Goal: Task Accomplishment & Management: Use online tool/utility

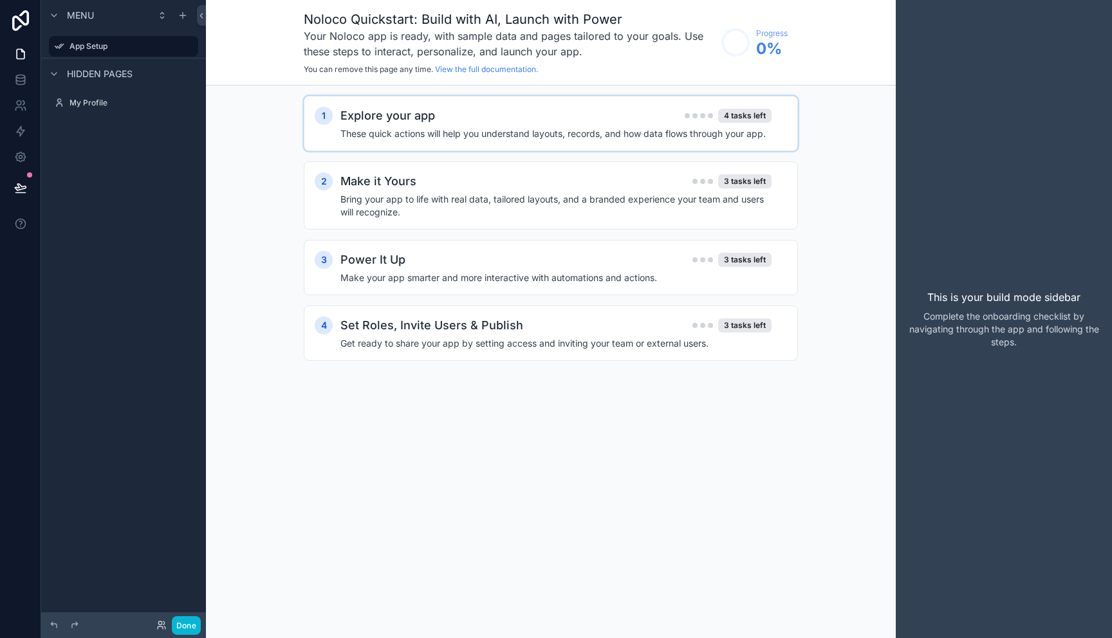
click at [486, 134] on h4 "These quick actions will help you understand layouts, records, and how data flo…" at bounding box center [555, 133] width 431 height 13
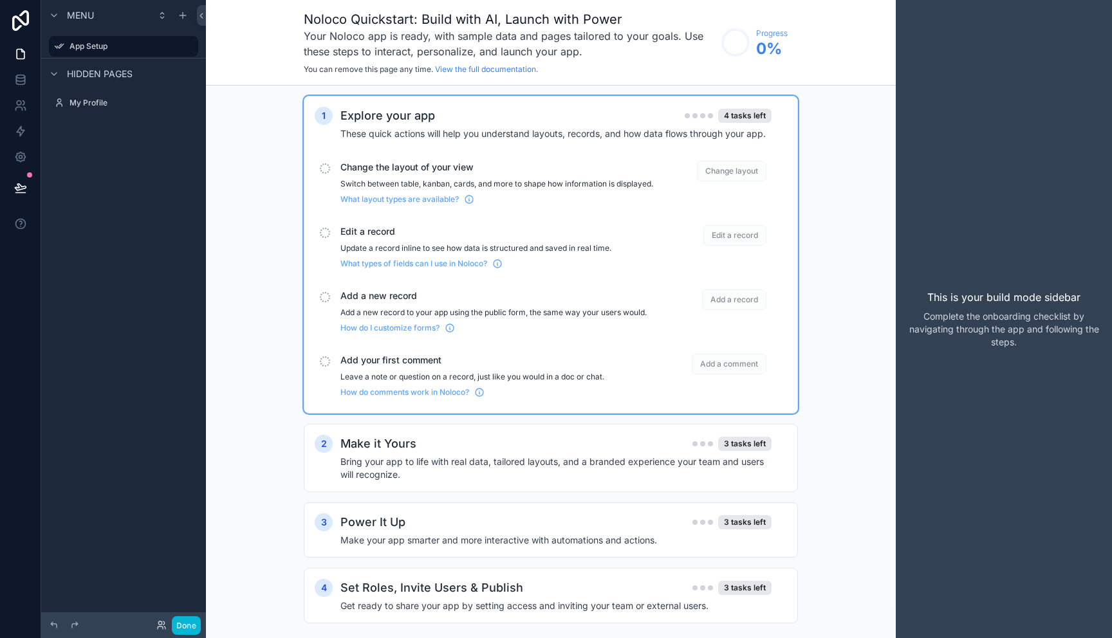
click at [427, 174] on div "Change the layout of your view Switch between table, kanban, cards, and more to…" at bounding box center [496, 183] width 313 height 44
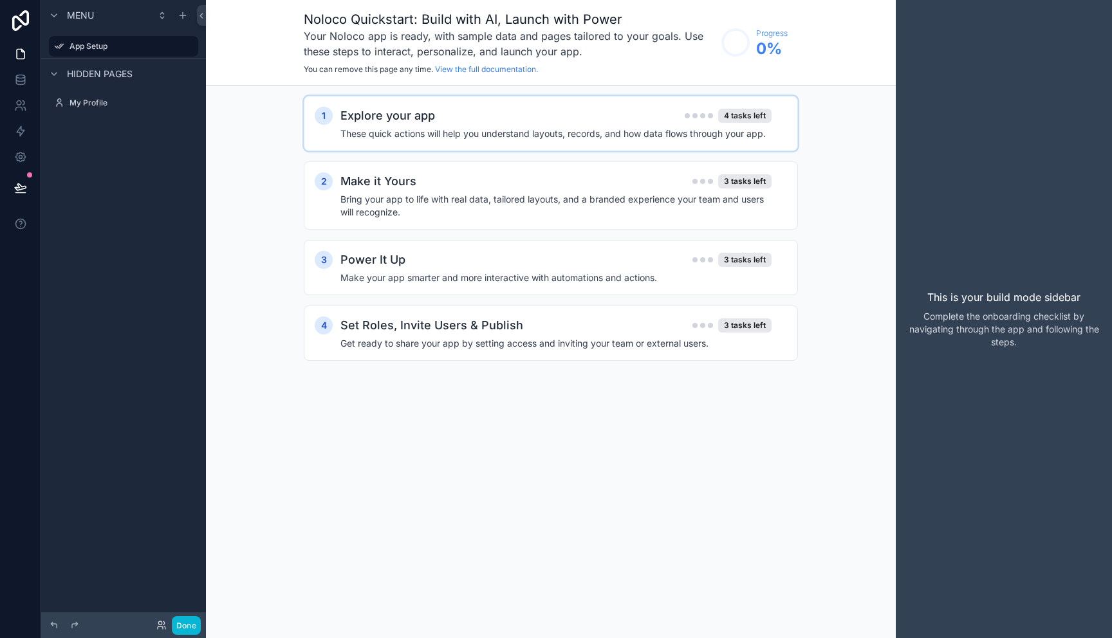
click at [433, 138] on h4 "These quick actions will help you understand layouts, records, and how data flo…" at bounding box center [555, 133] width 431 height 13
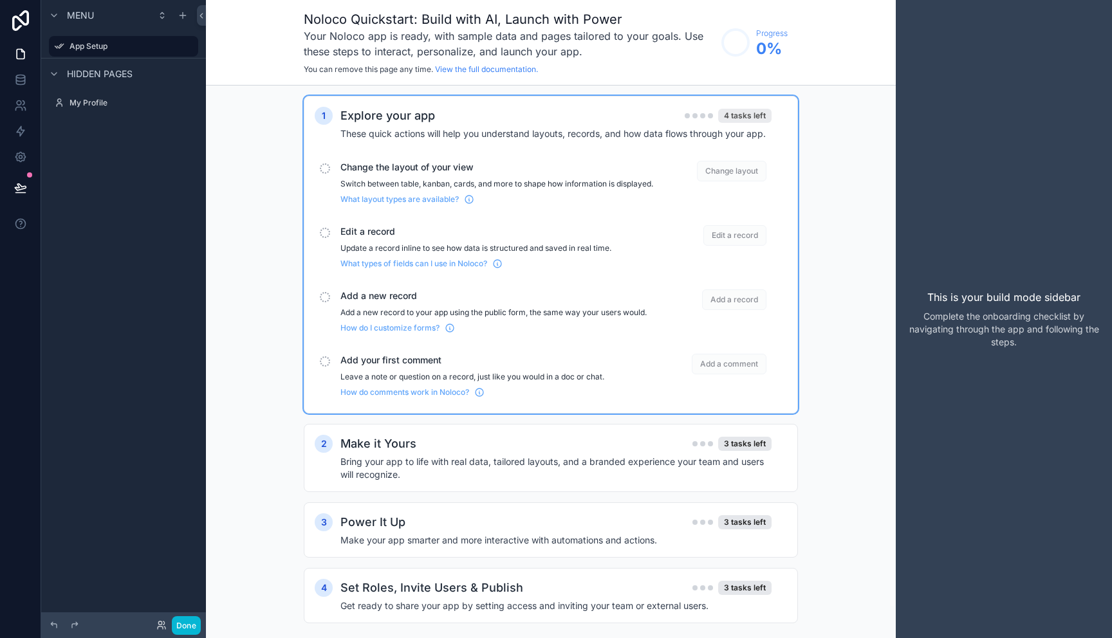
click at [744, 115] on div "4 tasks left" at bounding box center [744, 116] width 53 height 14
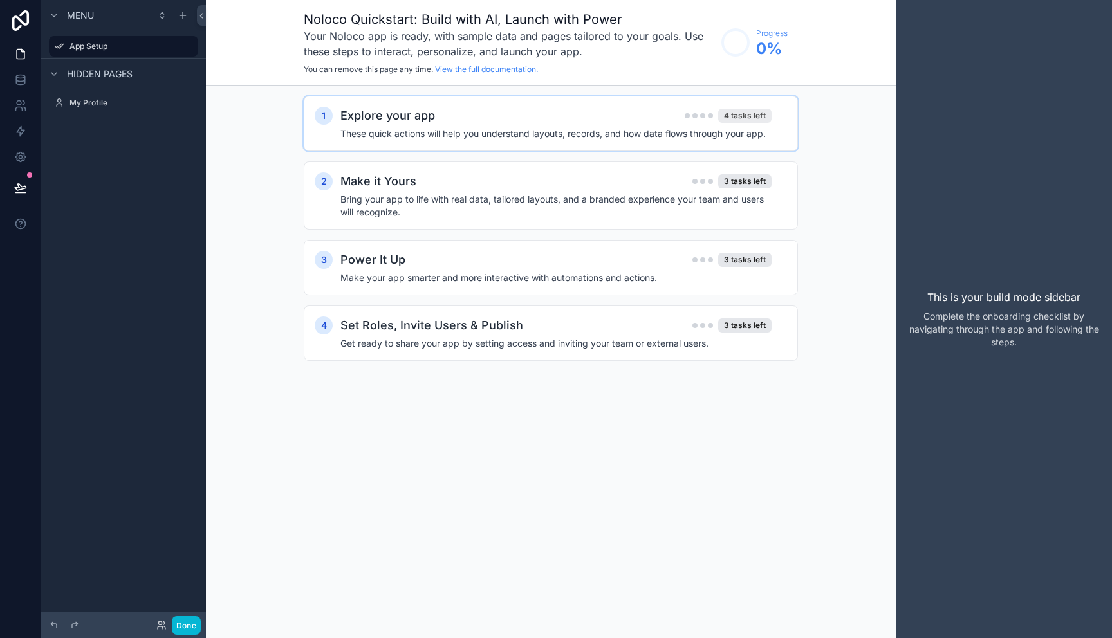
click at [744, 115] on div "4 tasks left" at bounding box center [744, 116] width 53 height 14
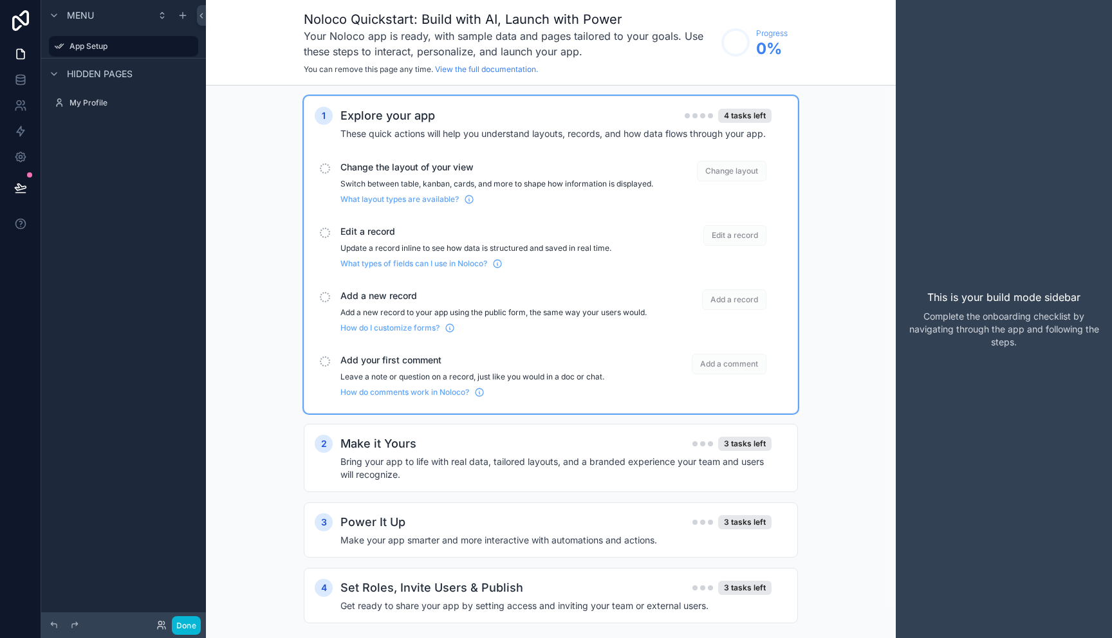
click at [730, 172] on span "Change layout" at bounding box center [732, 171] width 70 height 21
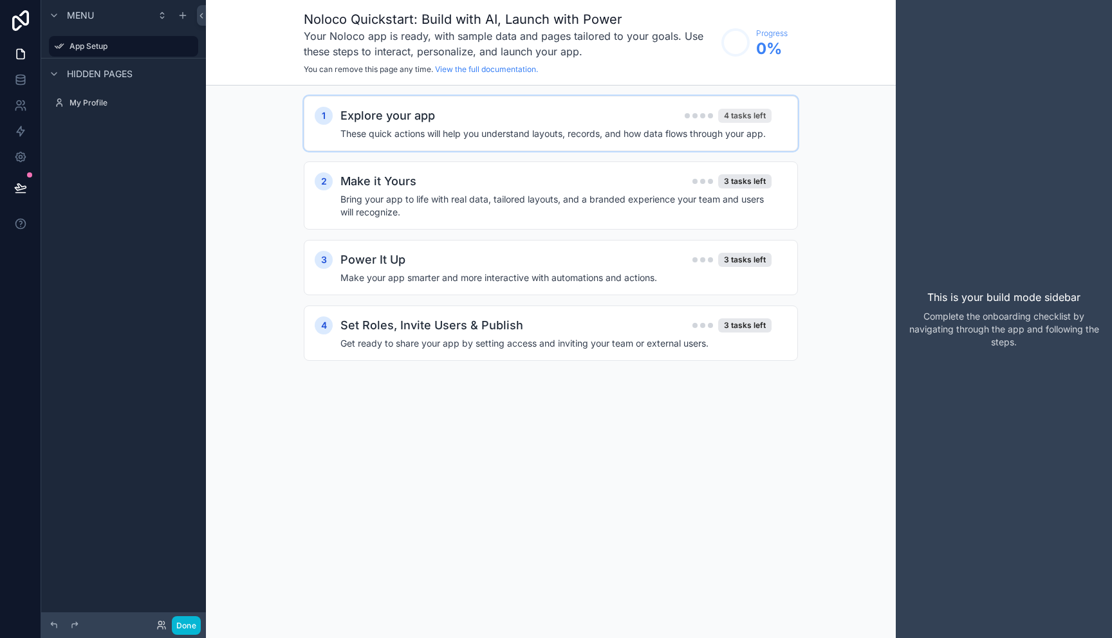
click at [739, 116] on div "4 tasks left" at bounding box center [744, 116] width 53 height 14
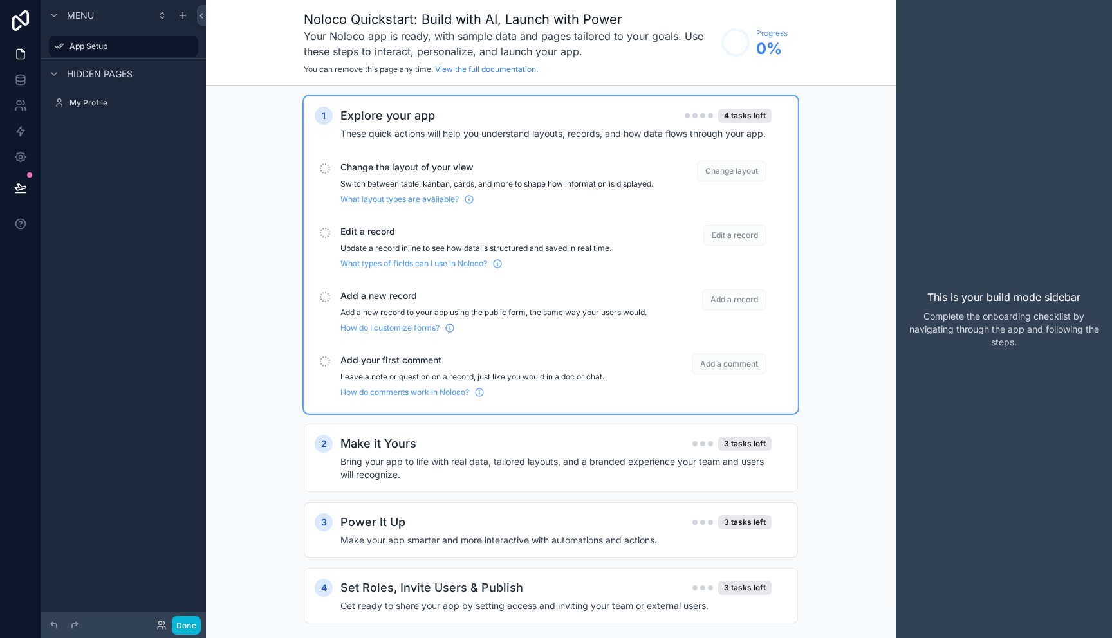
click at [320, 169] on div "scrollable content" at bounding box center [325, 168] width 10 height 10
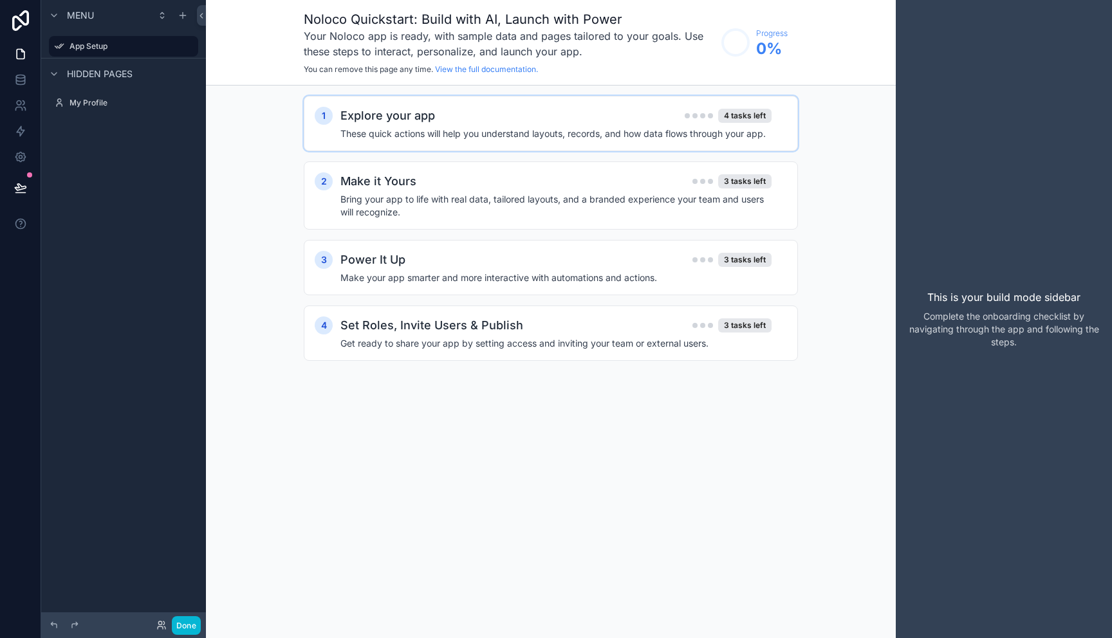
click at [546, 141] on div "1 Explore your app 4 tasks left These quick actions will help you understand la…" at bounding box center [551, 123] width 494 height 55
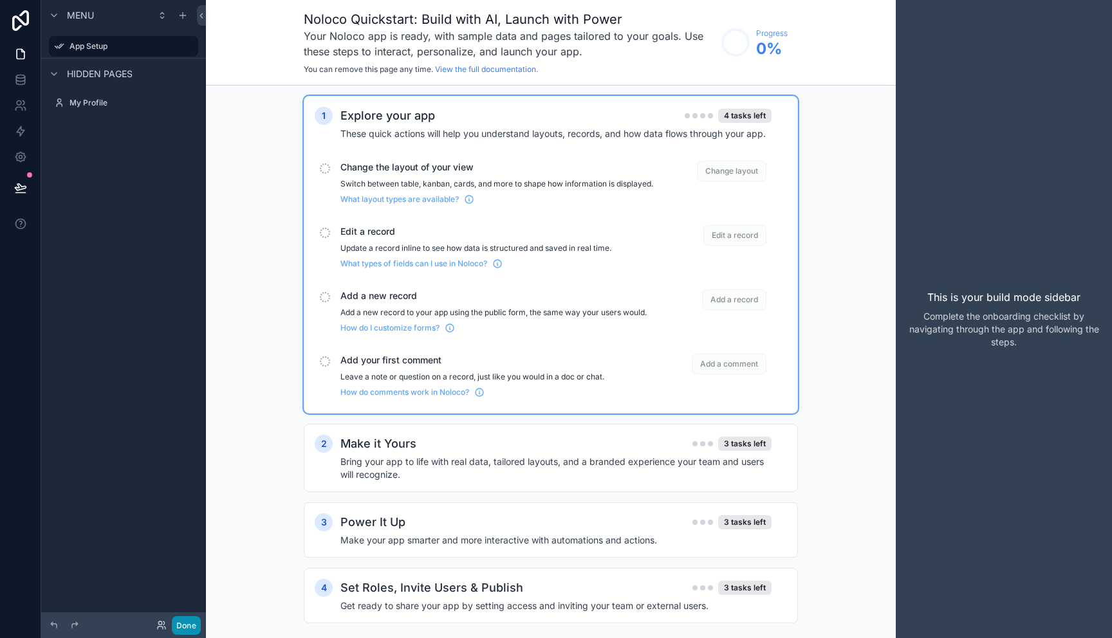
click at [185, 629] on button "Done" at bounding box center [186, 626] width 29 height 19
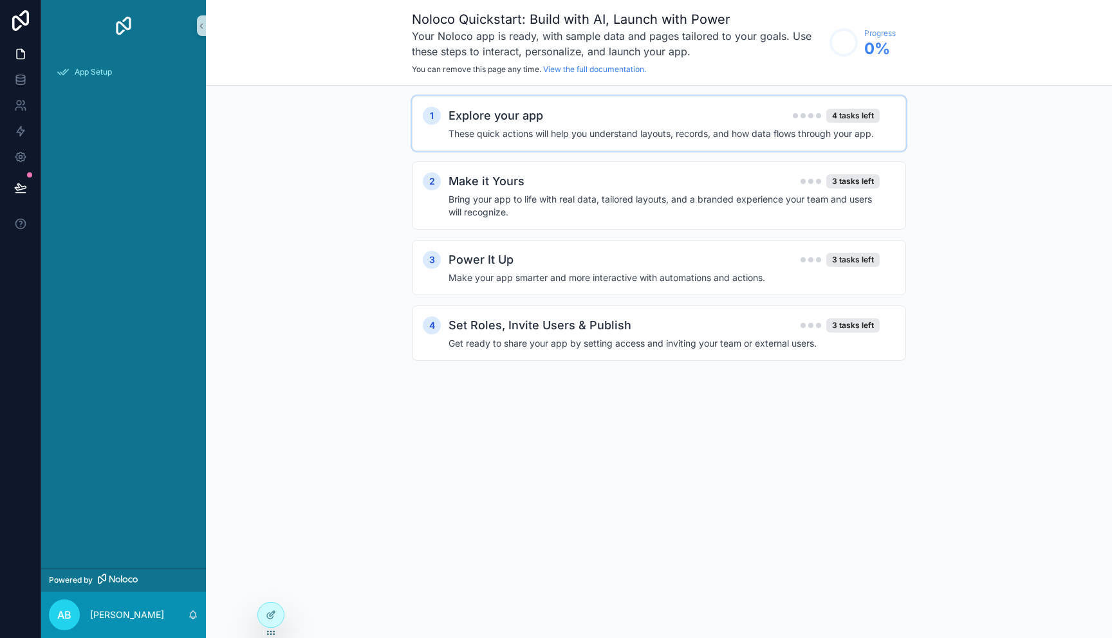
click at [711, 125] on div "Explore your app 4 tasks left These quick actions will help you understand layo…" at bounding box center [672, 123] width 447 height 33
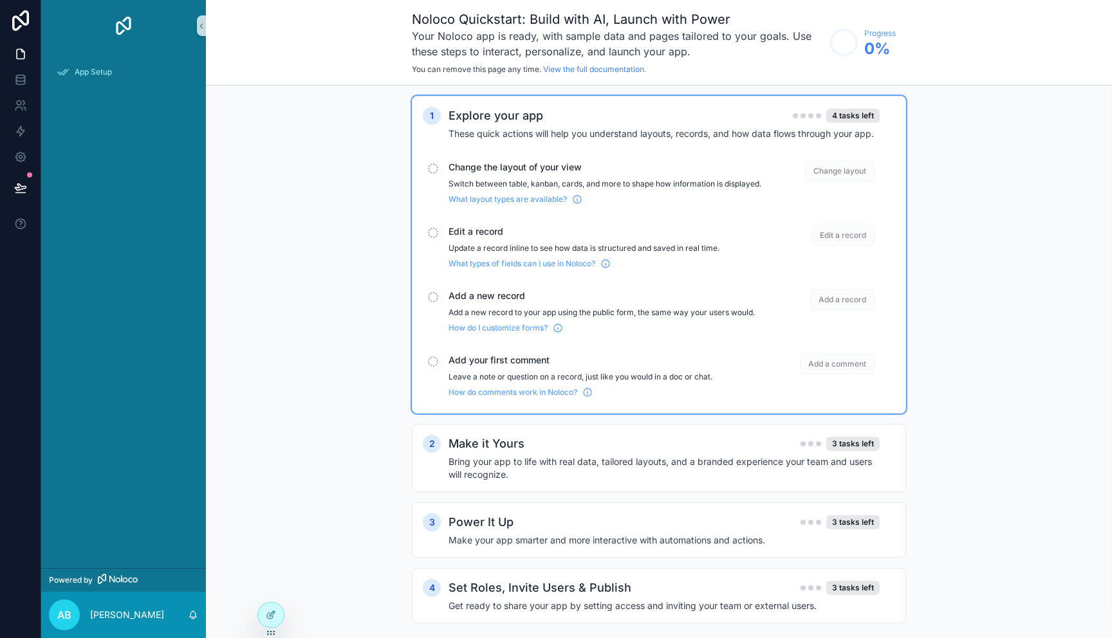
click at [553, 127] on h4 "These quick actions will help you understand layouts, records, and how data flo…" at bounding box center [664, 133] width 431 height 13
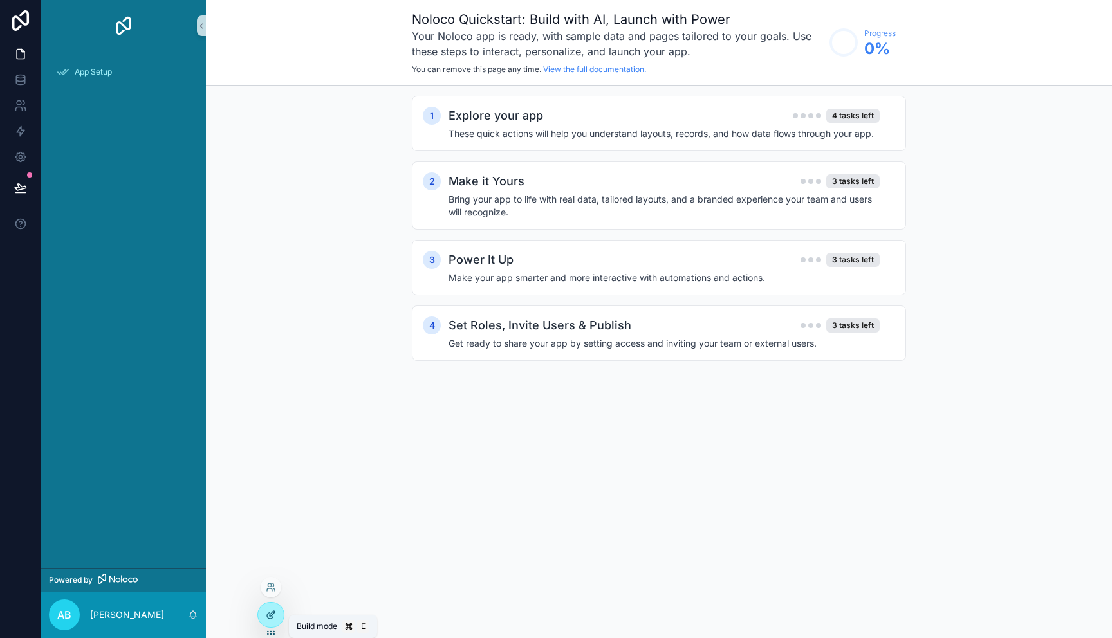
click at [271, 618] on icon at bounding box center [270, 616] width 6 height 6
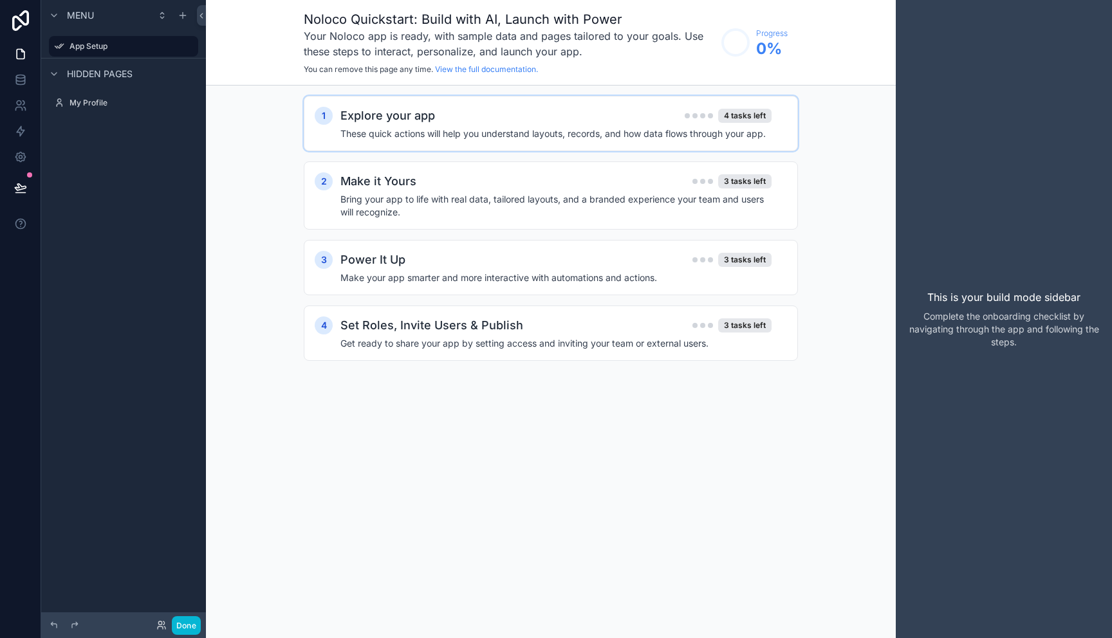
click at [400, 124] on h2 "Explore your app" at bounding box center [387, 116] width 95 height 18
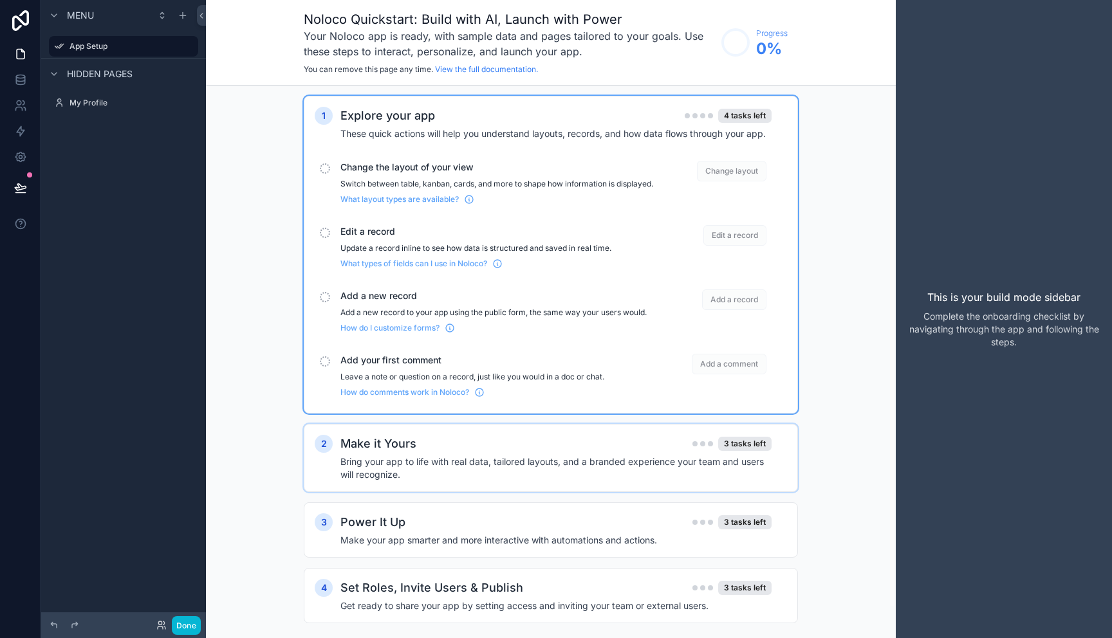
click at [573, 470] on h4 "Bring your app to life with real data, tailored layouts, and a branded experien…" at bounding box center [555, 469] width 431 height 26
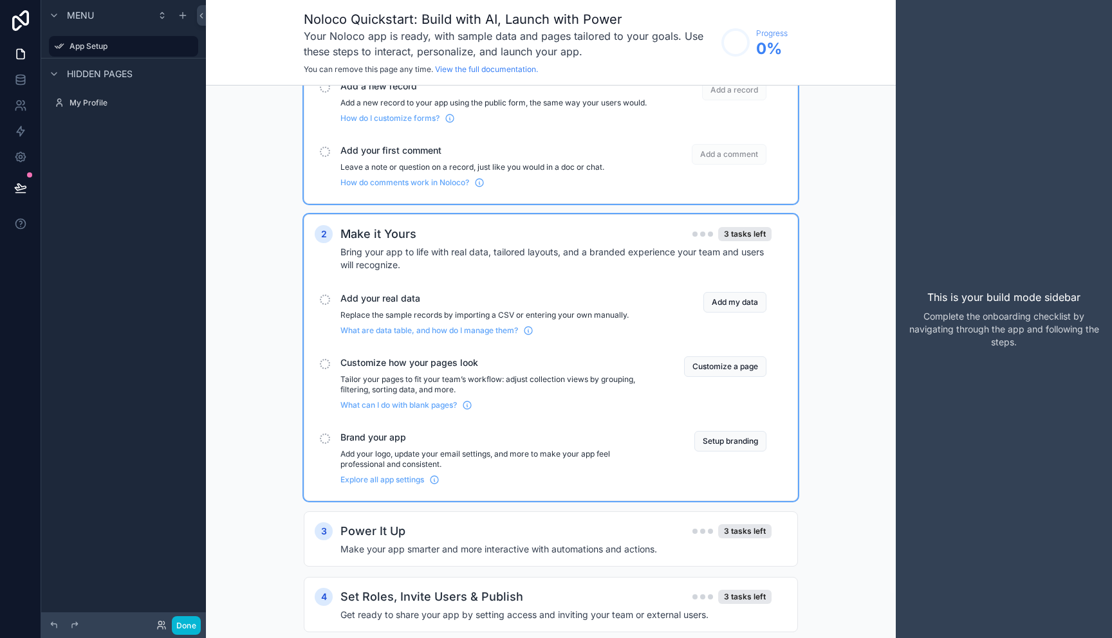
scroll to position [222, 0]
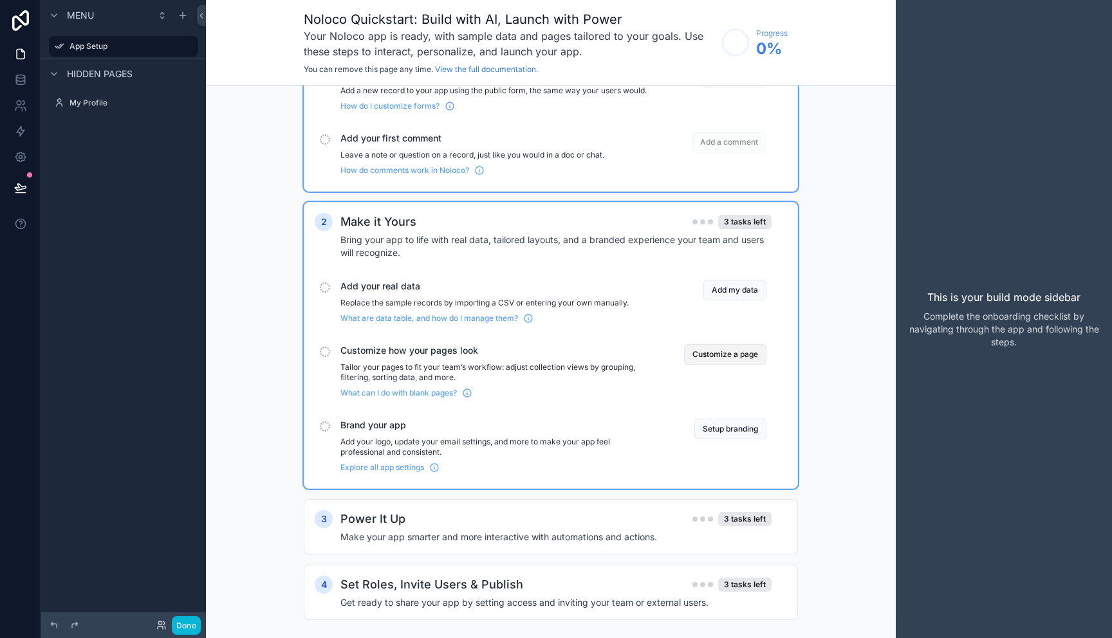
click at [721, 365] on button "Customize a page" at bounding box center [725, 354] width 82 height 21
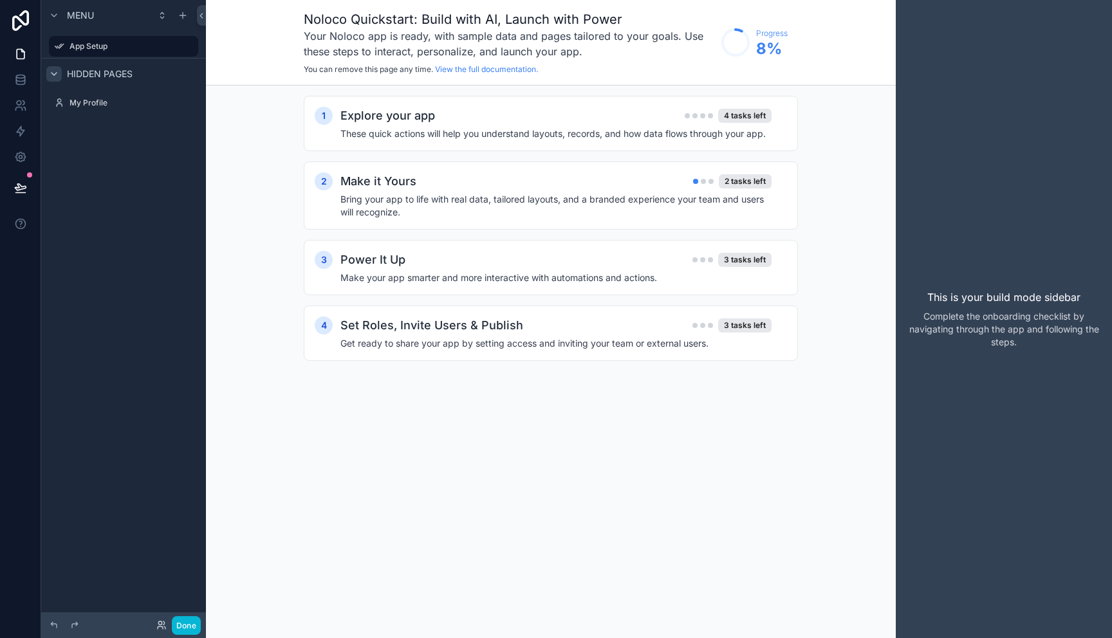
click at [59, 73] on icon "scrollable content" at bounding box center [54, 74] width 10 height 10
click at [89, 100] on label "My Profile" at bounding box center [121, 103] width 103 height 10
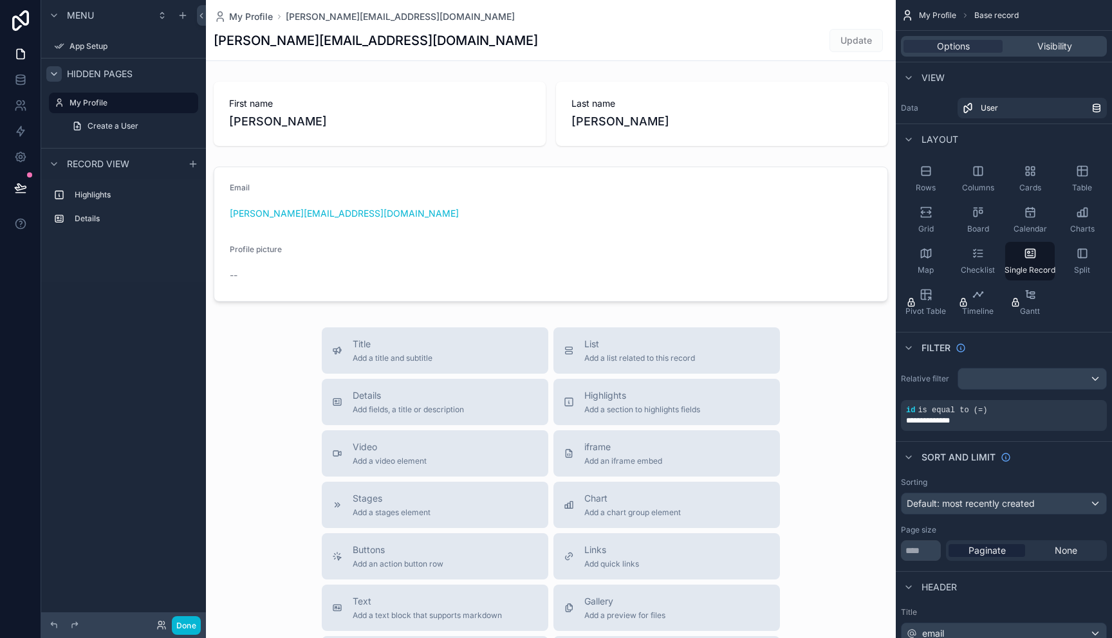
click at [270, 250] on div "scrollable content" at bounding box center [551, 444] width 690 height 889
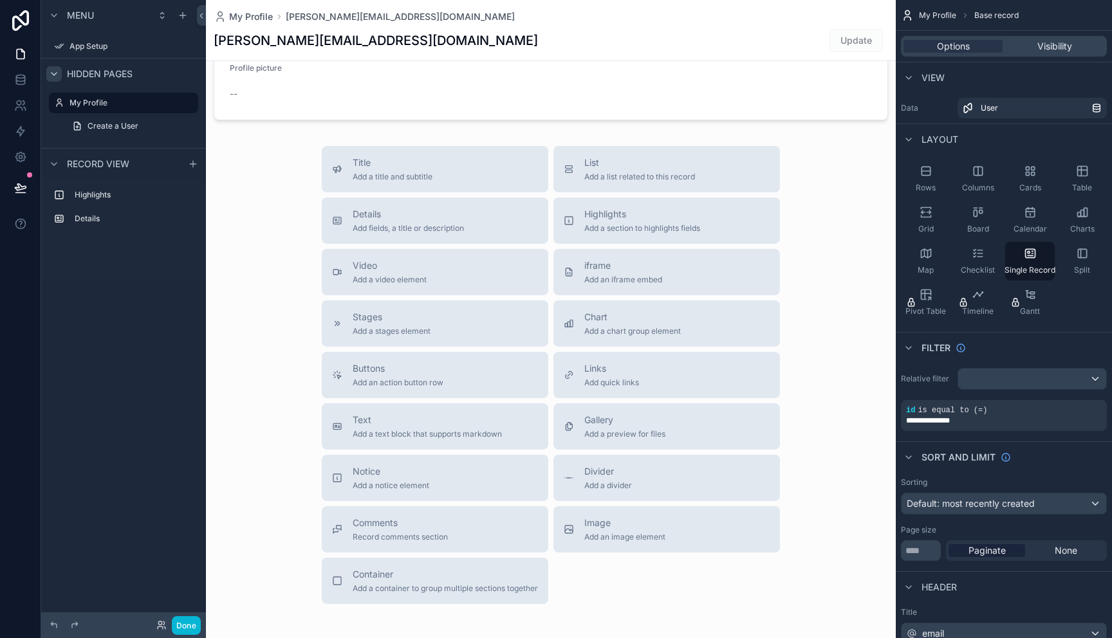
scroll to position [183, 0]
click at [975, 224] on span "Board" at bounding box center [978, 229] width 22 height 10
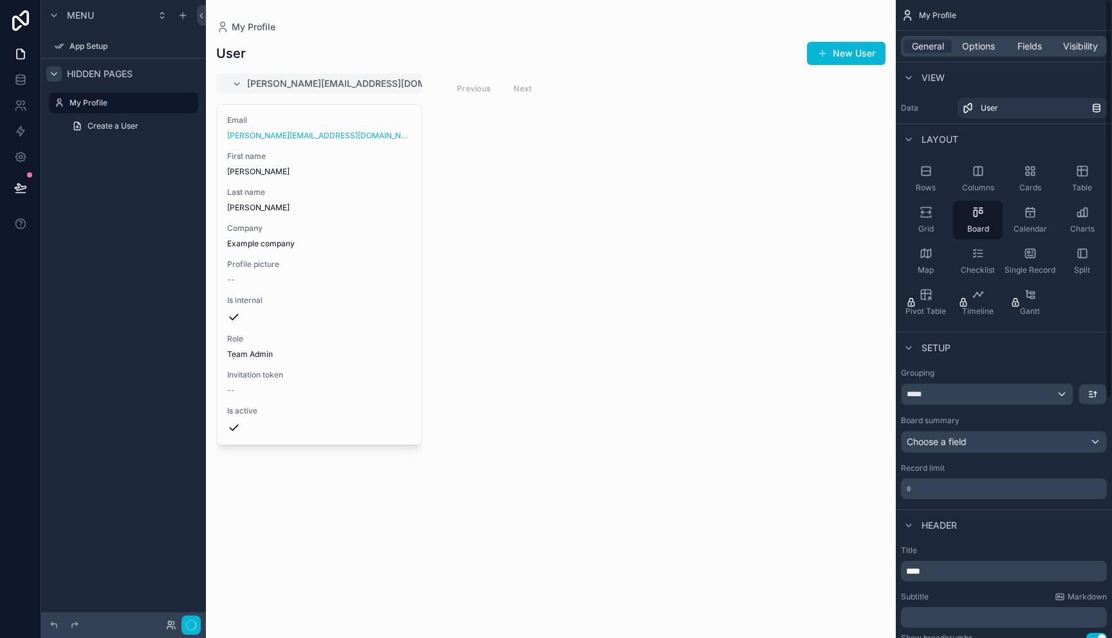
scroll to position [0, 0]
click at [237, 83] on icon "scrollable content" at bounding box center [237, 84] width 10 height 10
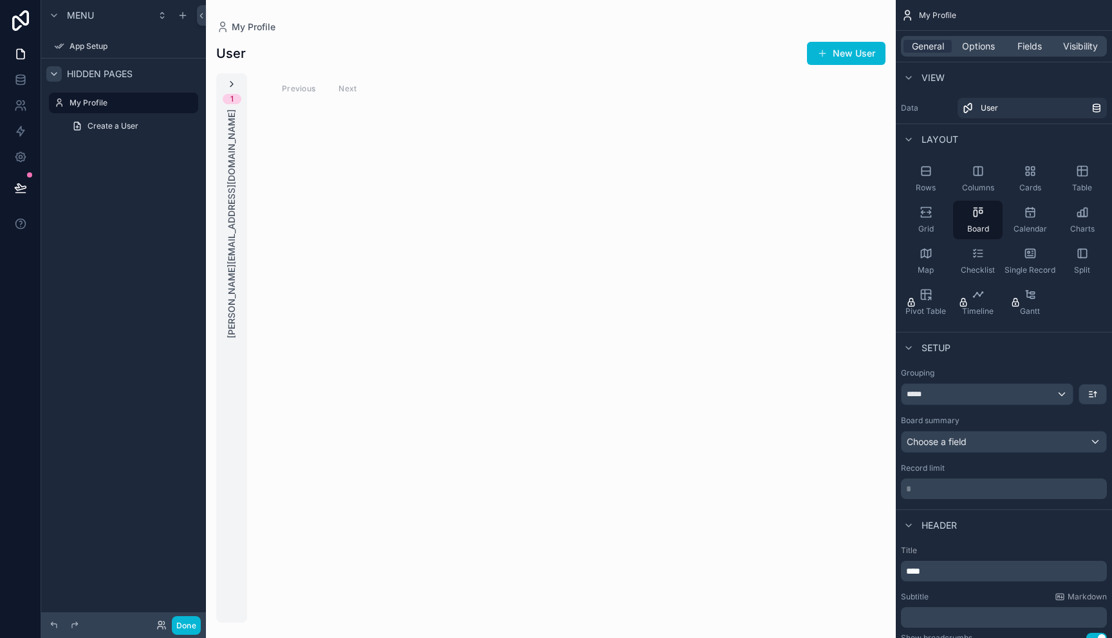
click at [236, 84] on icon "scrollable content" at bounding box center [232, 84] width 10 height 10
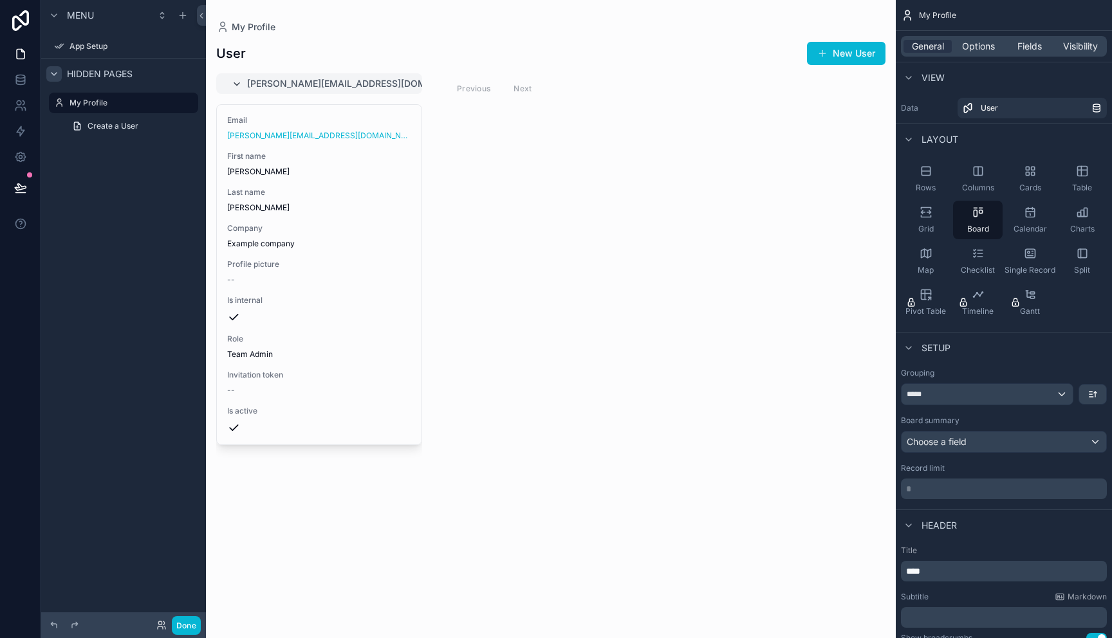
click at [236, 84] on icon "scrollable content" at bounding box center [237, 84] width 10 height 10
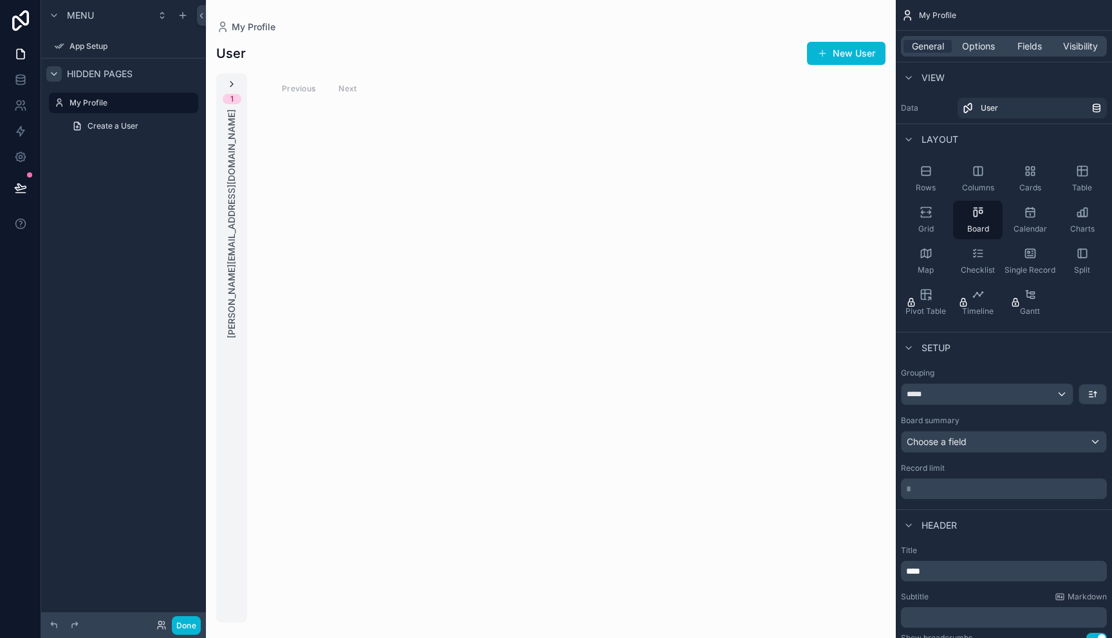
click at [236, 84] on icon "scrollable content" at bounding box center [232, 84] width 10 height 10
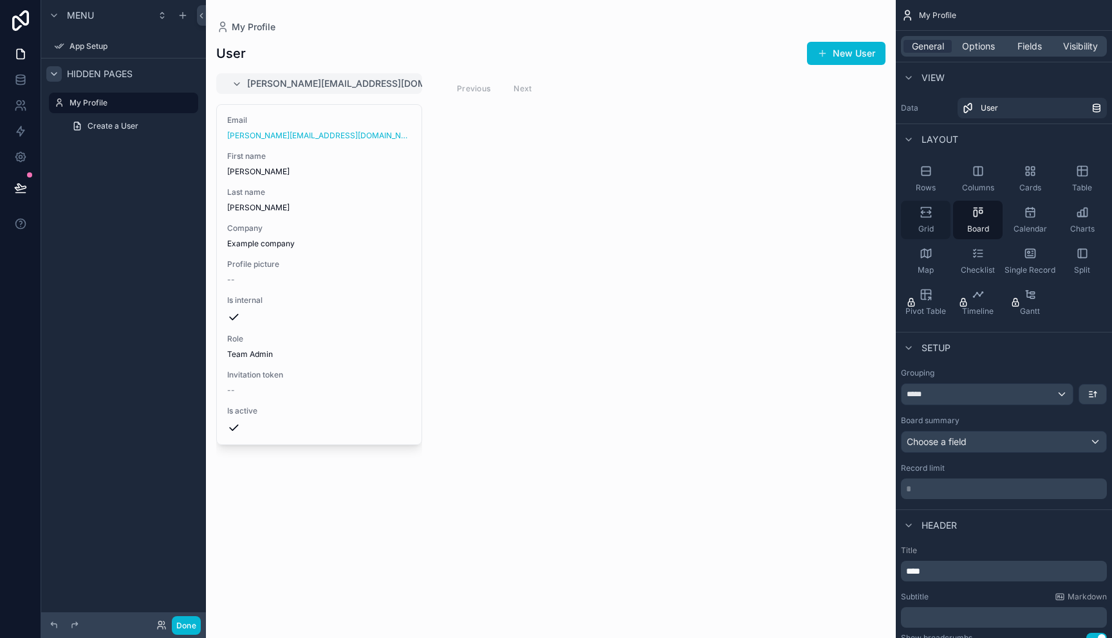
click at [925, 219] on div "Grid" at bounding box center [926, 220] width 50 height 39
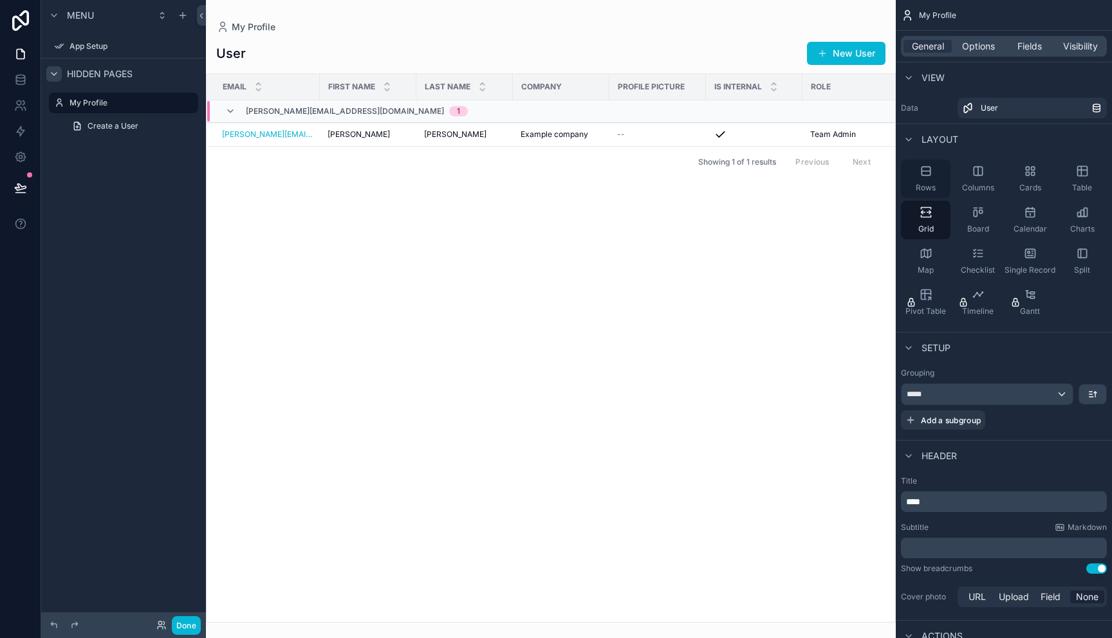
click at [920, 180] on div "Rows" at bounding box center [926, 179] width 50 height 39
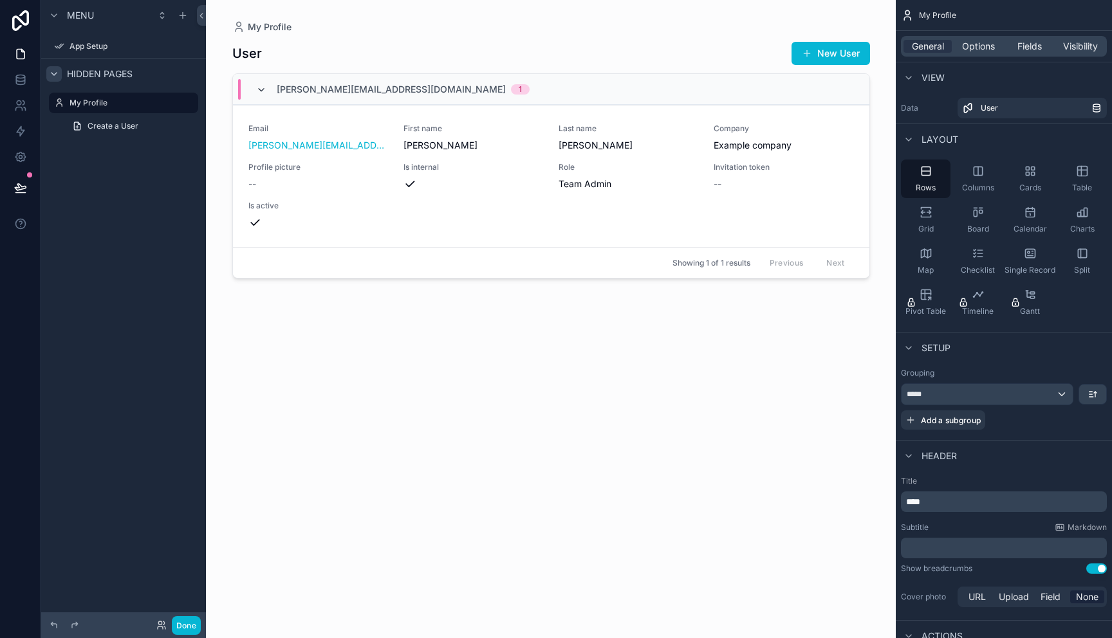
click at [260, 91] on icon "scrollable content" at bounding box center [261, 90] width 10 height 10
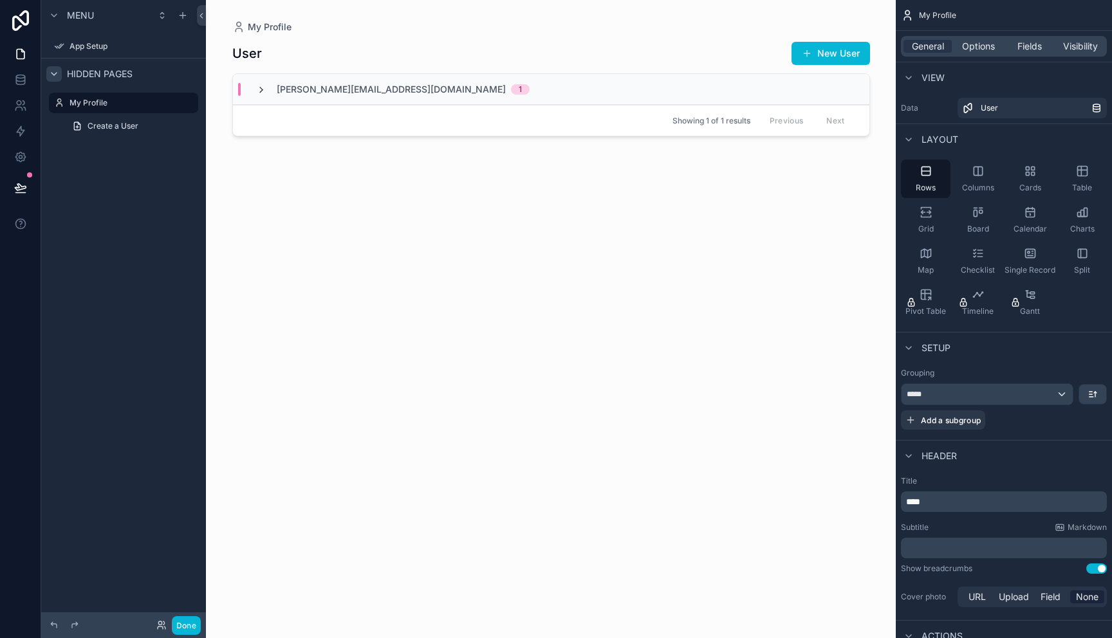
click at [260, 91] on icon "scrollable content" at bounding box center [261, 90] width 10 height 10
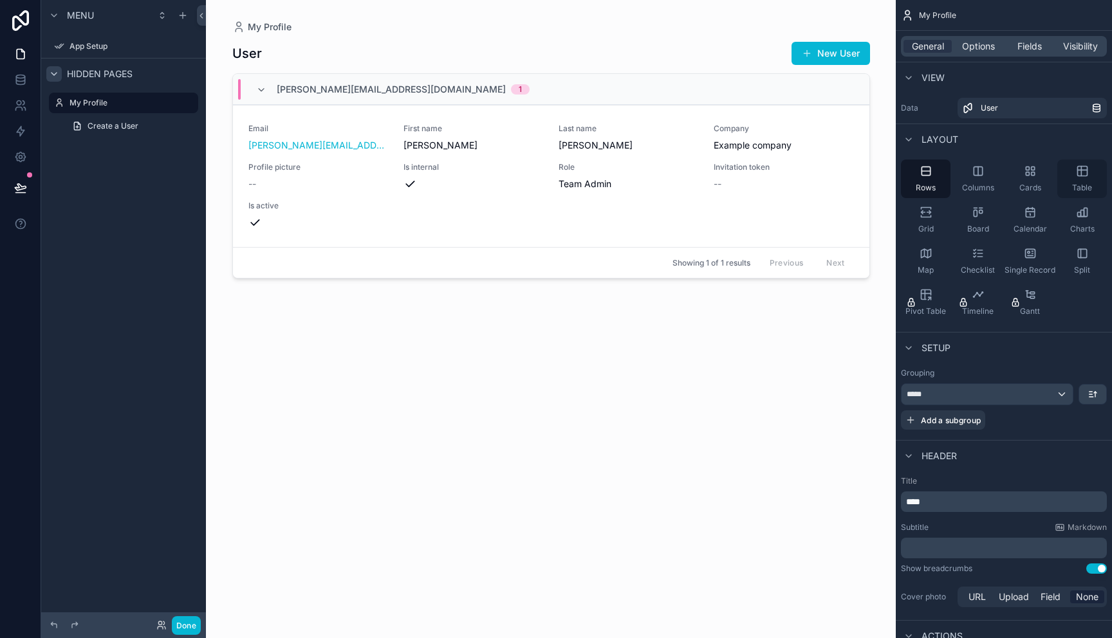
click at [1088, 184] on span "Table" at bounding box center [1082, 188] width 20 height 10
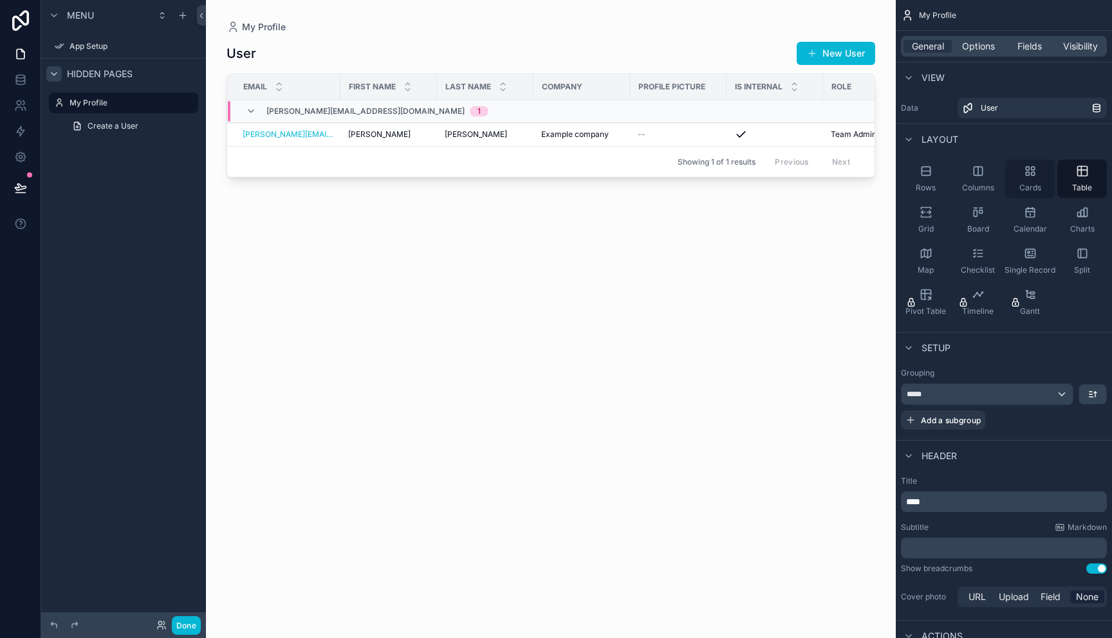
click at [1032, 182] on div "Cards" at bounding box center [1030, 179] width 50 height 39
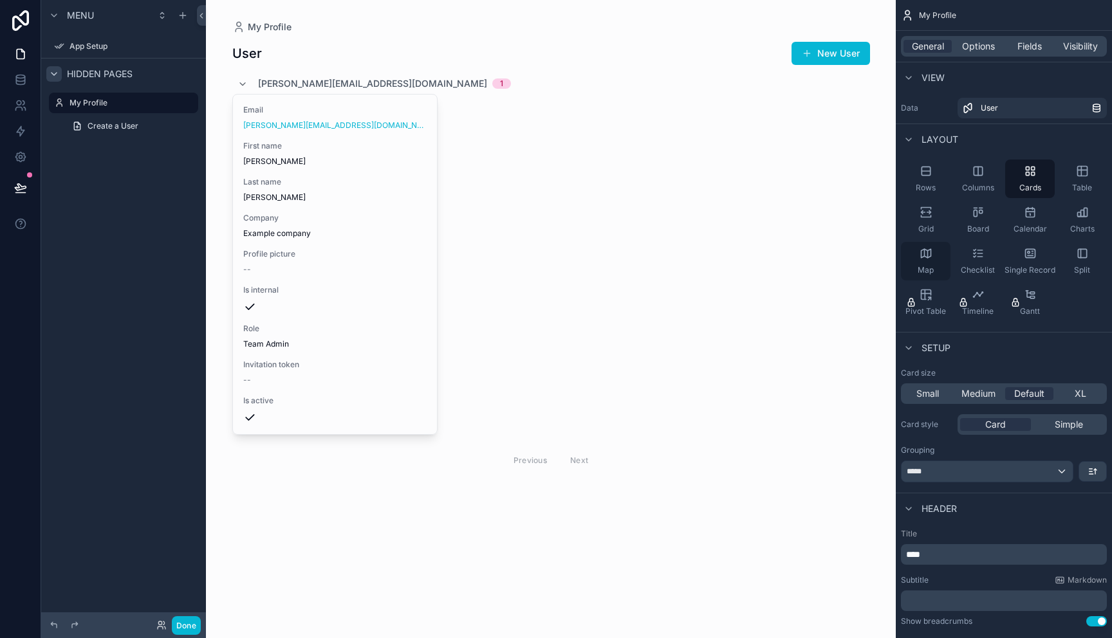
click at [929, 269] on span "Map" at bounding box center [926, 270] width 16 height 10
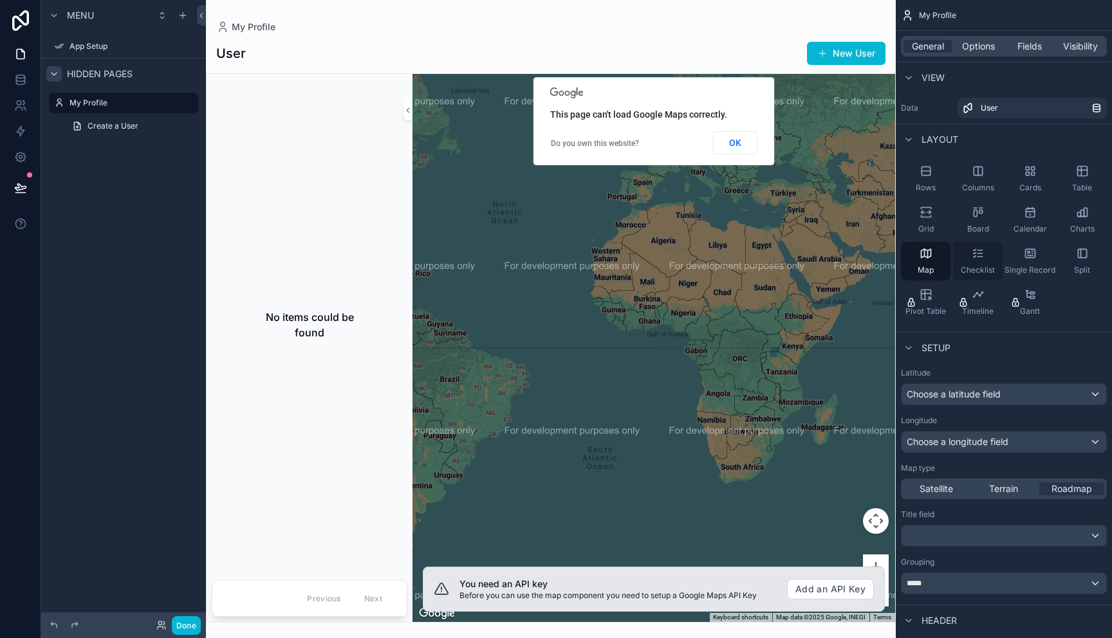
click at [979, 263] on div "Checklist" at bounding box center [978, 261] width 50 height 39
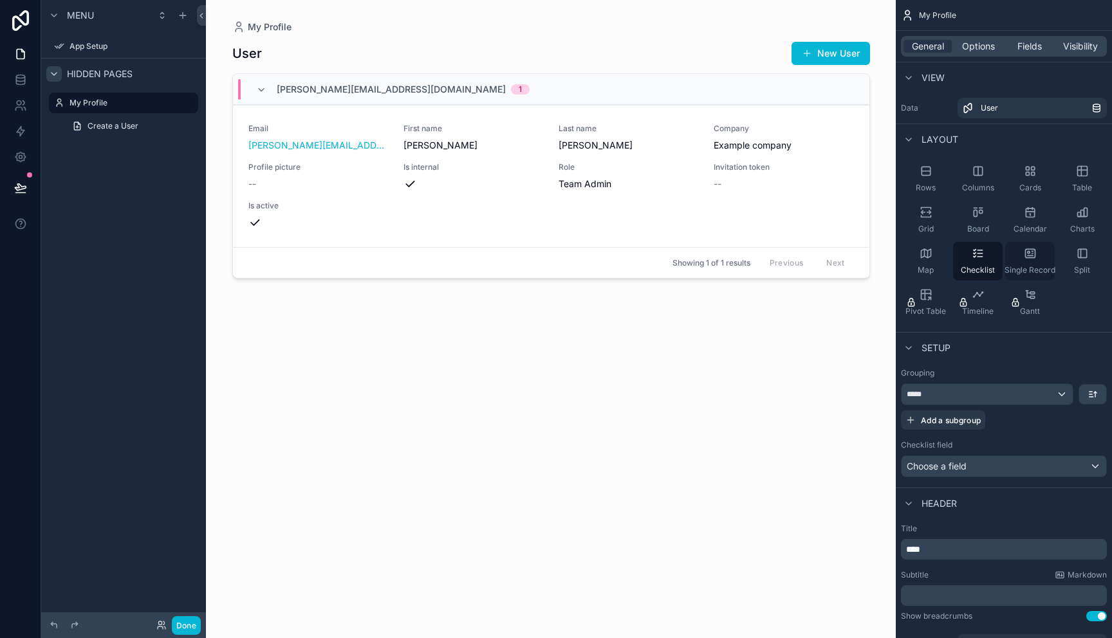
click at [1033, 257] on icon "scrollable content" at bounding box center [1030, 253] width 10 height 8
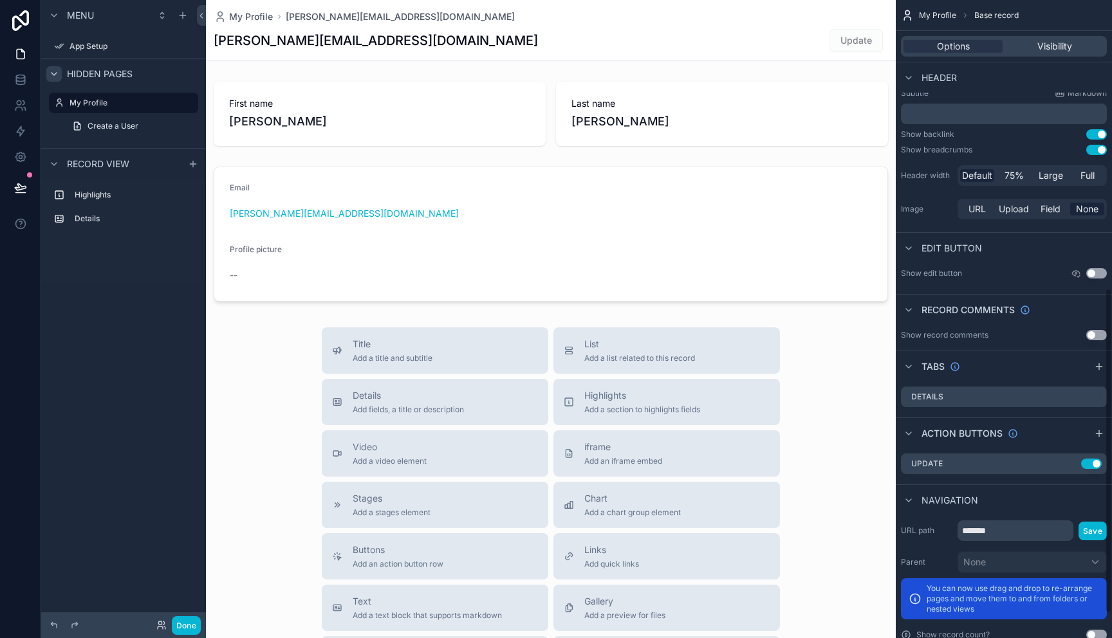
scroll to position [615, 0]
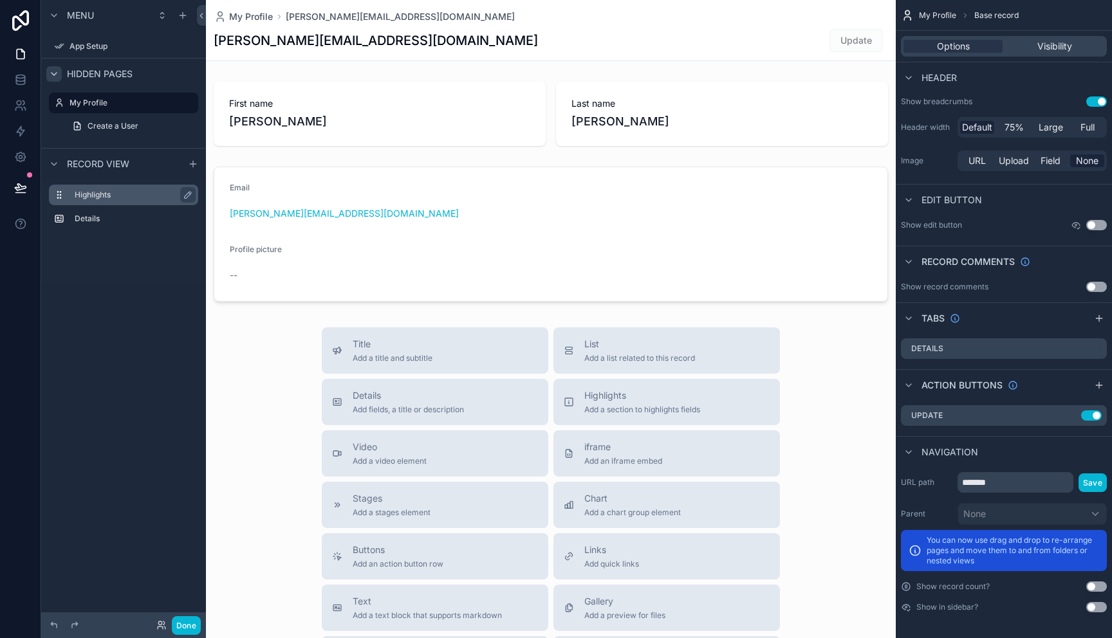
click at [108, 187] on div "Highlights" at bounding box center [134, 194] width 118 height 15
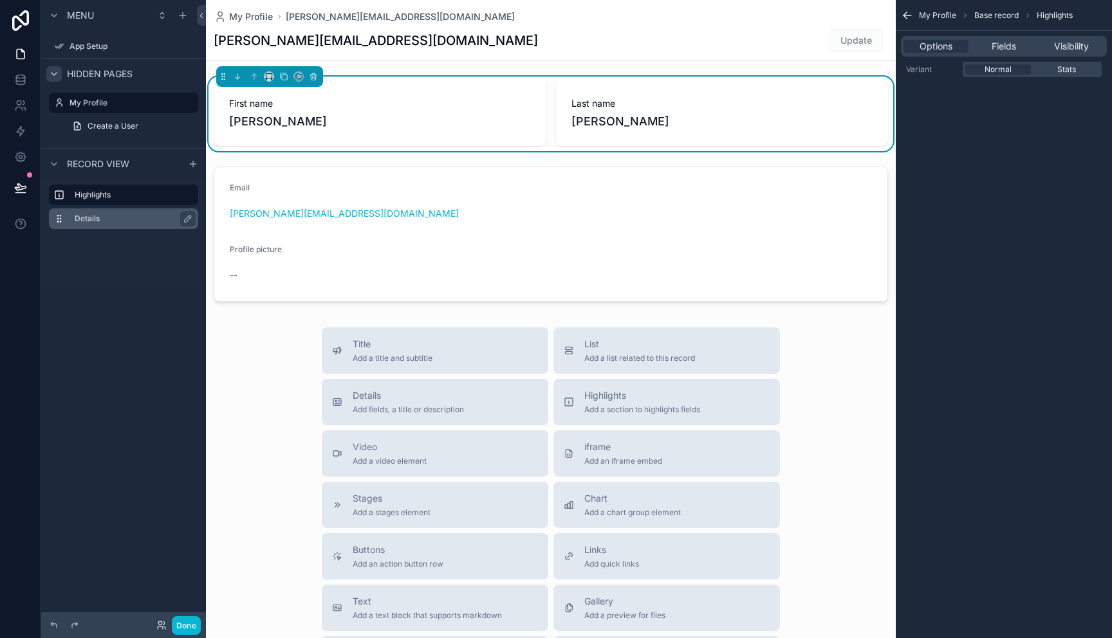
click at [92, 217] on label "Details" at bounding box center [131, 219] width 113 height 10
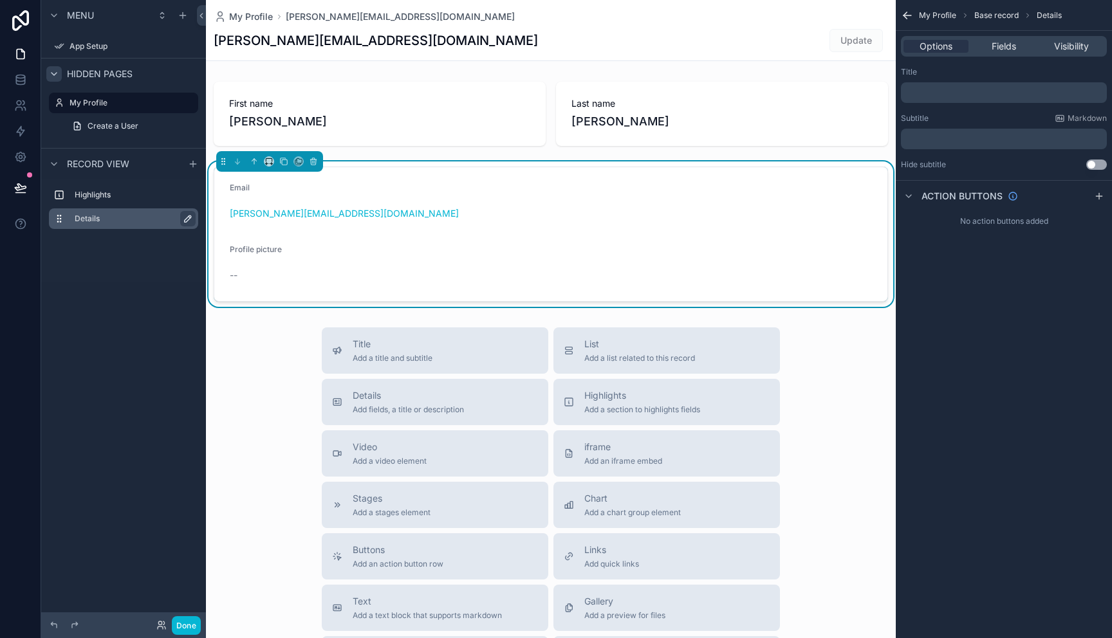
click at [188, 219] on icon "scrollable content" at bounding box center [188, 219] width 10 height 10
click at [188, 219] on icon "scrollable content" at bounding box center [185, 219] width 10 height 10
click at [244, 250] on span "Profile picture" at bounding box center [256, 250] width 52 height 10
click at [304, 254] on div "Profile picture" at bounding box center [306, 252] width 153 height 15
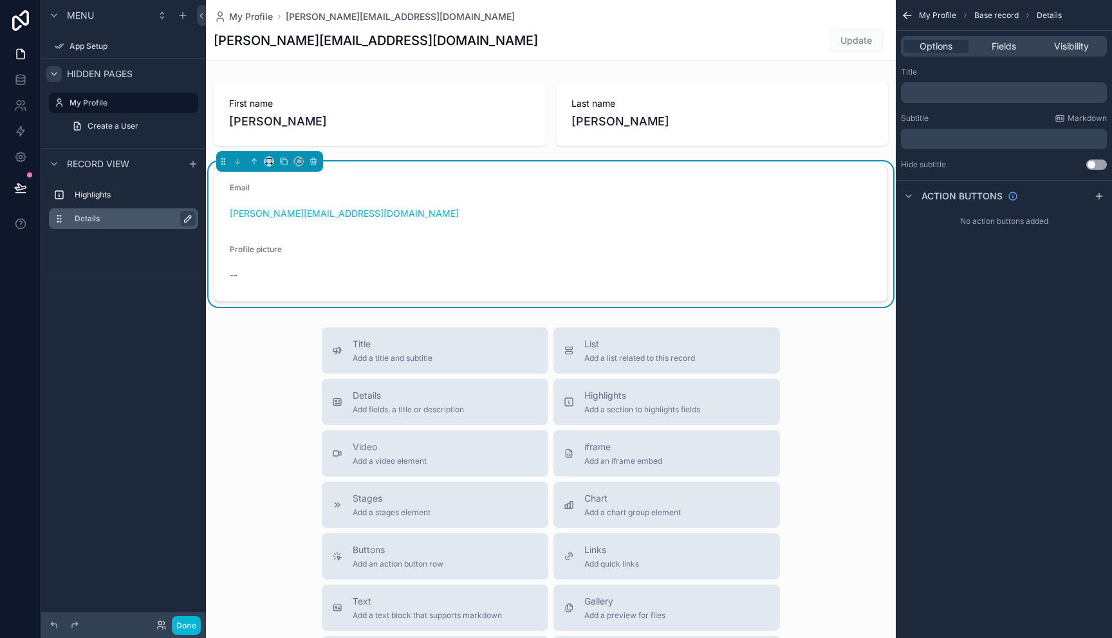
click at [252, 337] on div "Title Add a title and subtitle List Add a list related to this record Details A…" at bounding box center [551, 557] width 690 height 458
click at [183, 17] on icon "scrollable content" at bounding box center [183, 15] width 10 height 10
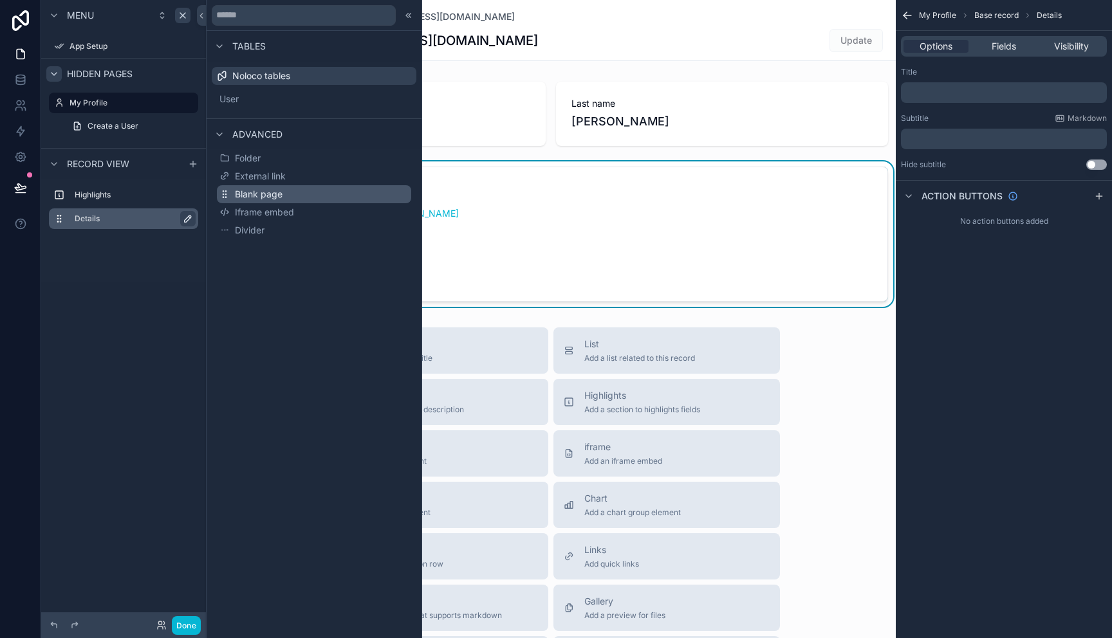
click at [279, 197] on span "Blank page" at bounding box center [259, 194] width 48 height 13
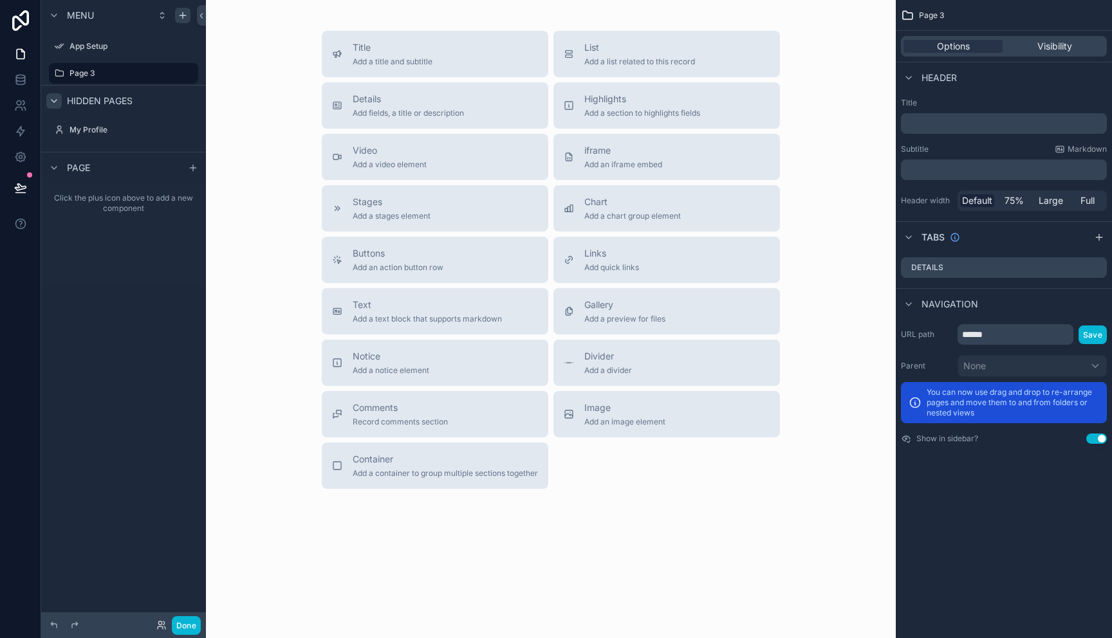
click at [55, 99] on icon "scrollable content" at bounding box center [54, 101] width 10 height 10
click at [88, 73] on label "Page 3" at bounding box center [121, 73] width 103 height 10
click at [396, 68] on button "Title Add a title and subtitle" at bounding box center [435, 54] width 227 height 46
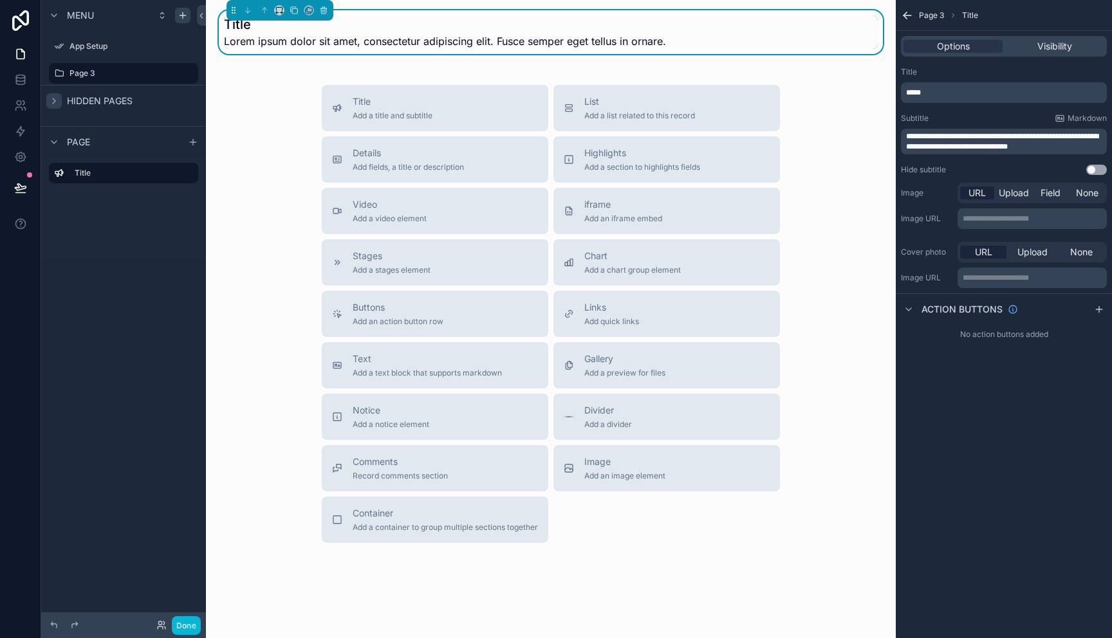
click at [256, 25] on h1 "Title" at bounding box center [445, 24] width 442 height 18
drag, startPoint x: 250, startPoint y: 23, endPoint x: 221, endPoint y: 24, distance: 28.3
click at [221, 24] on div "Title Lorem ipsum dolor sit amet, consectetur adipiscing elit. Fusce semper ege…" at bounding box center [550, 32] width 669 height 44
drag, startPoint x: 932, startPoint y: 95, endPoint x: 892, endPoint y: 93, distance: 39.9
click at [892, 94] on div "**********" at bounding box center [659, 319] width 906 height 638
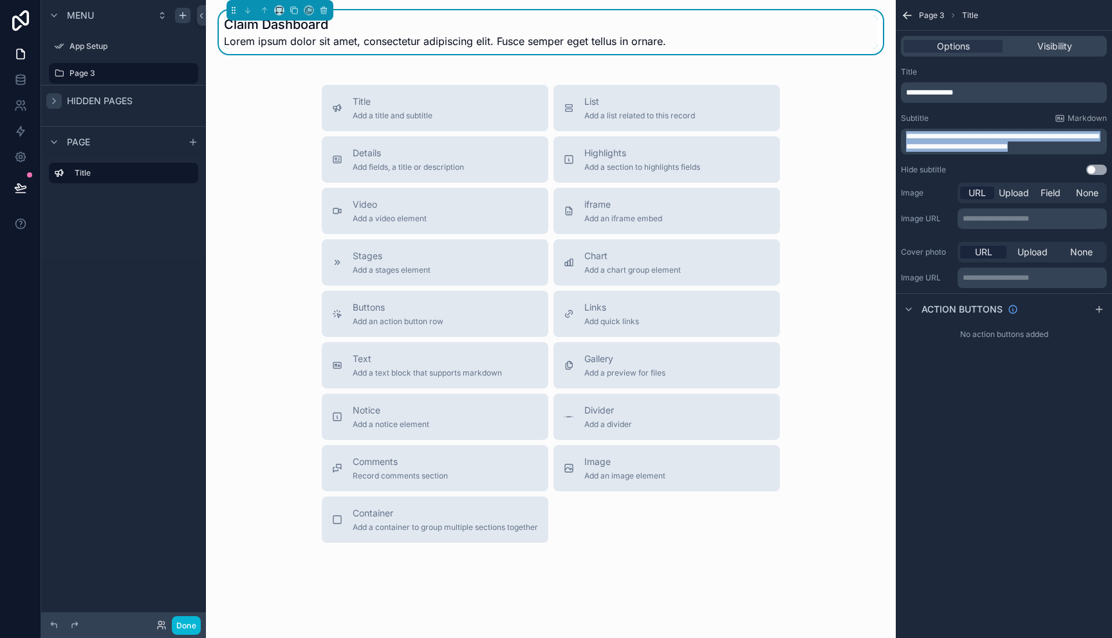
drag, startPoint x: 1059, startPoint y: 148, endPoint x: 893, endPoint y: 122, distance: 168.0
click at [893, 123] on div "**********" at bounding box center [659, 319] width 906 height 638
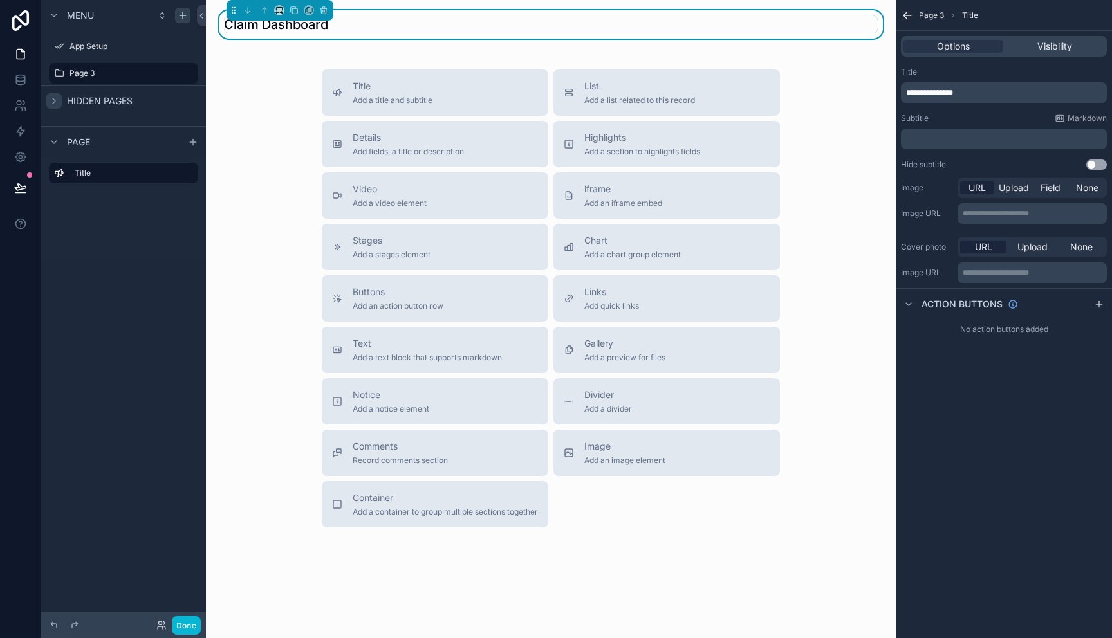
click at [228, 430] on div "Title Add a title and subtitle List Add a list related to this record Details A…" at bounding box center [550, 299] width 669 height 458
click at [1034, 50] on div "Visibility" at bounding box center [1054, 46] width 99 height 13
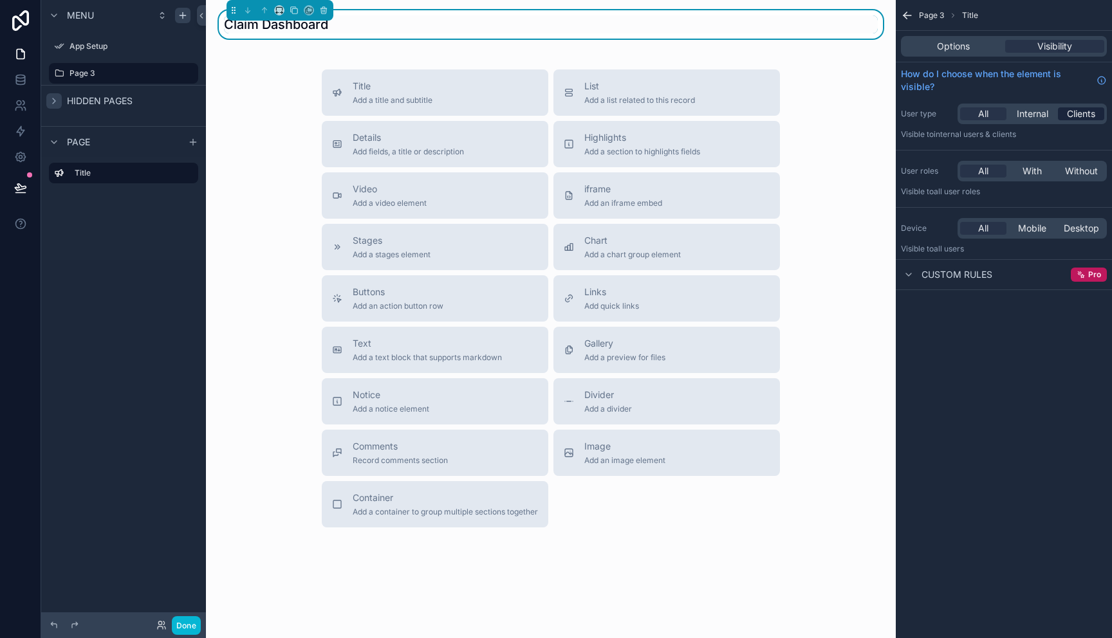
click at [1082, 115] on span "Clients" at bounding box center [1081, 113] width 28 height 13
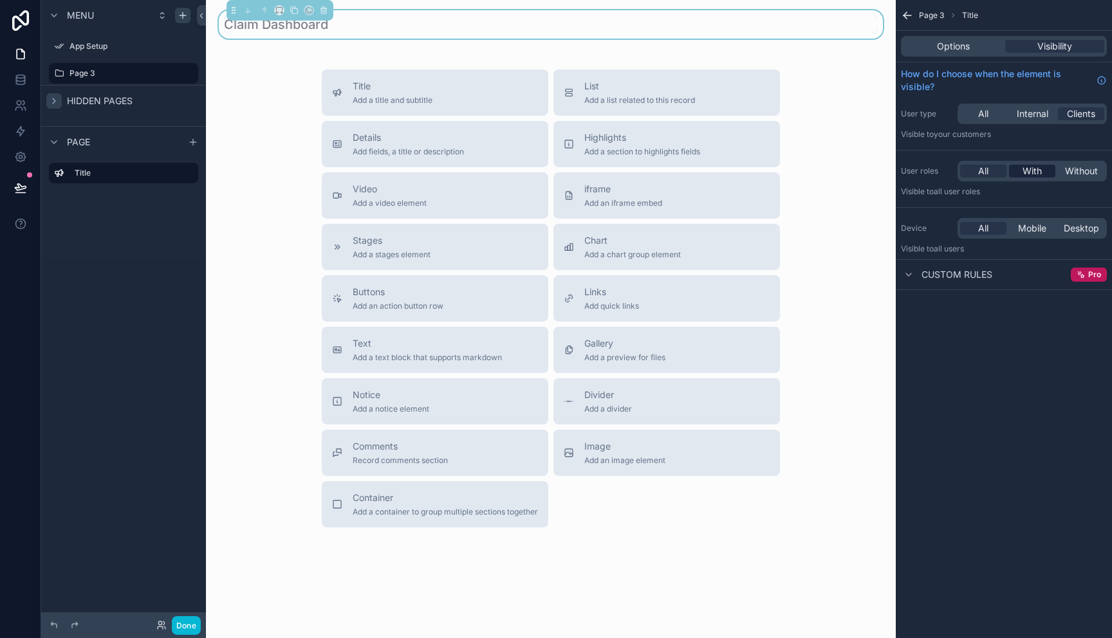
click at [1032, 174] on span "With" at bounding box center [1032, 171] width 19 height 13
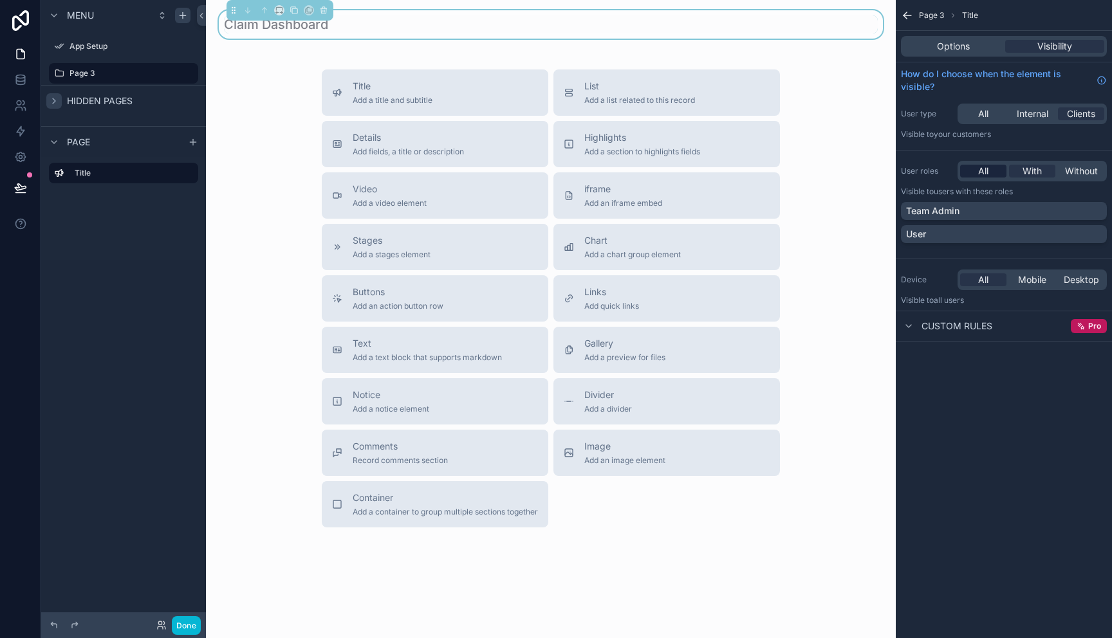
click at [981, 174] on span "All" at bounding box center [983, 171] width 10 height 13
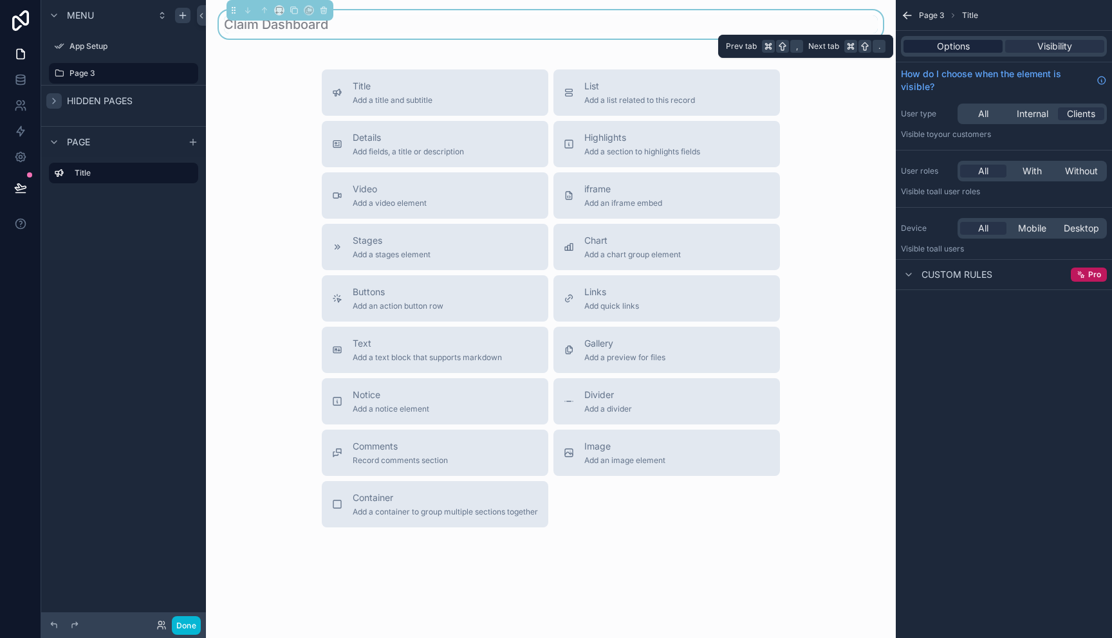
click at [951, 50] on span "Options" at bounding box center [953, 46] width 33 height 13
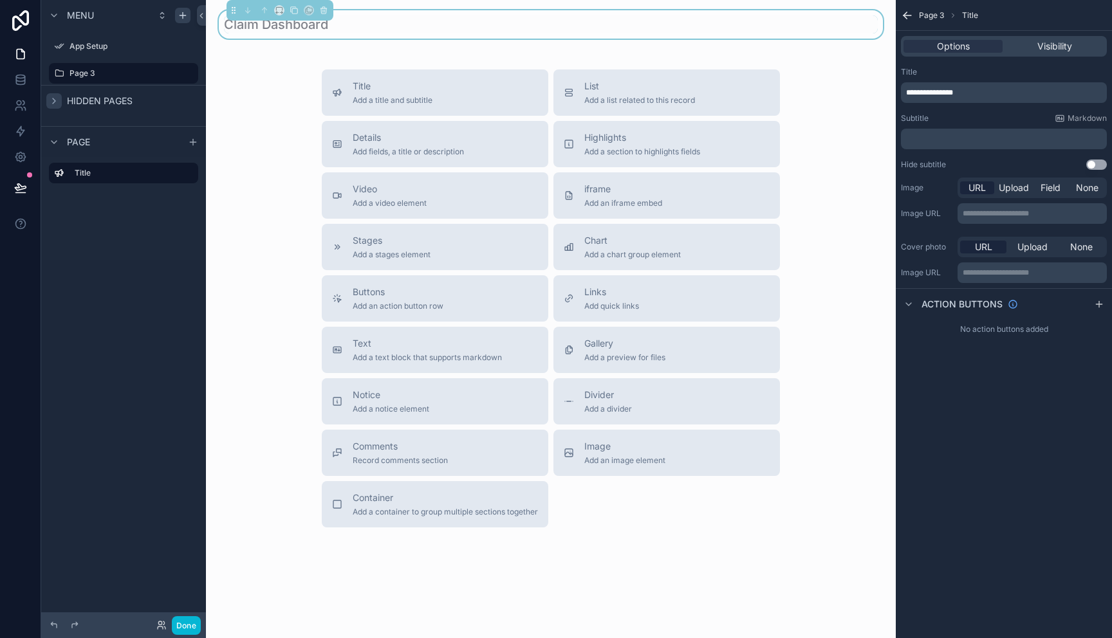
click at [357, 27] on div "Claim Dashboard" at bounding box center [551, 24] width 654 height 18
click at [341, 30] on div "Claim Dashboard" at bounding box center [551, 24] width 654 height 18
click at [985, 93] on p "**********" at bounding box center [1005, 93] width 198 height 10
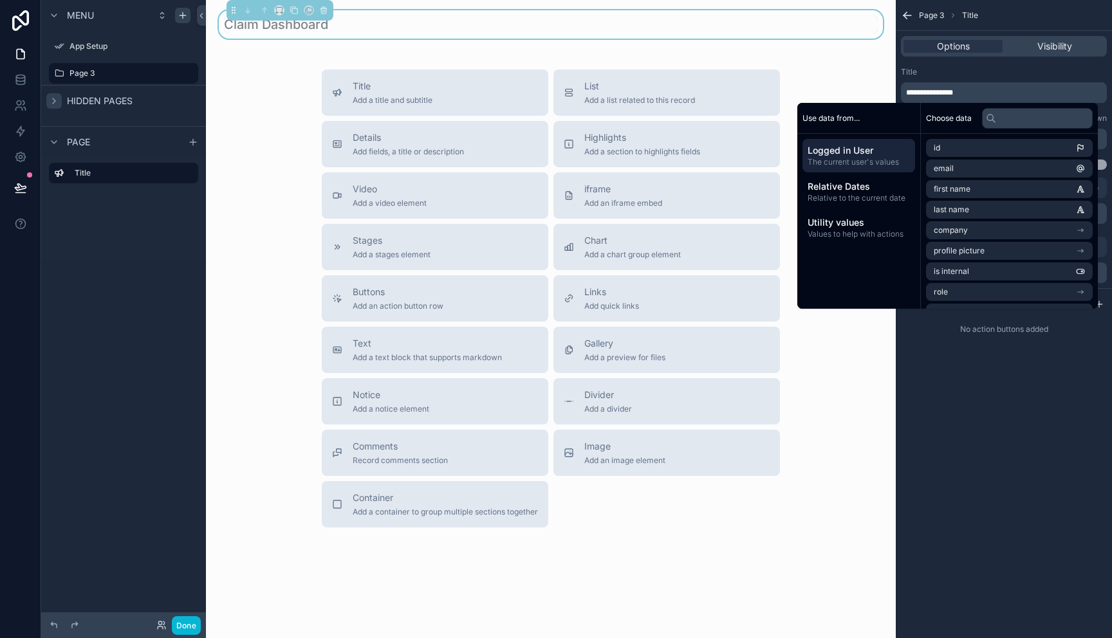
click at [984, 75] on div "Title" at bounding box center [1004, 72] width 206 height 10
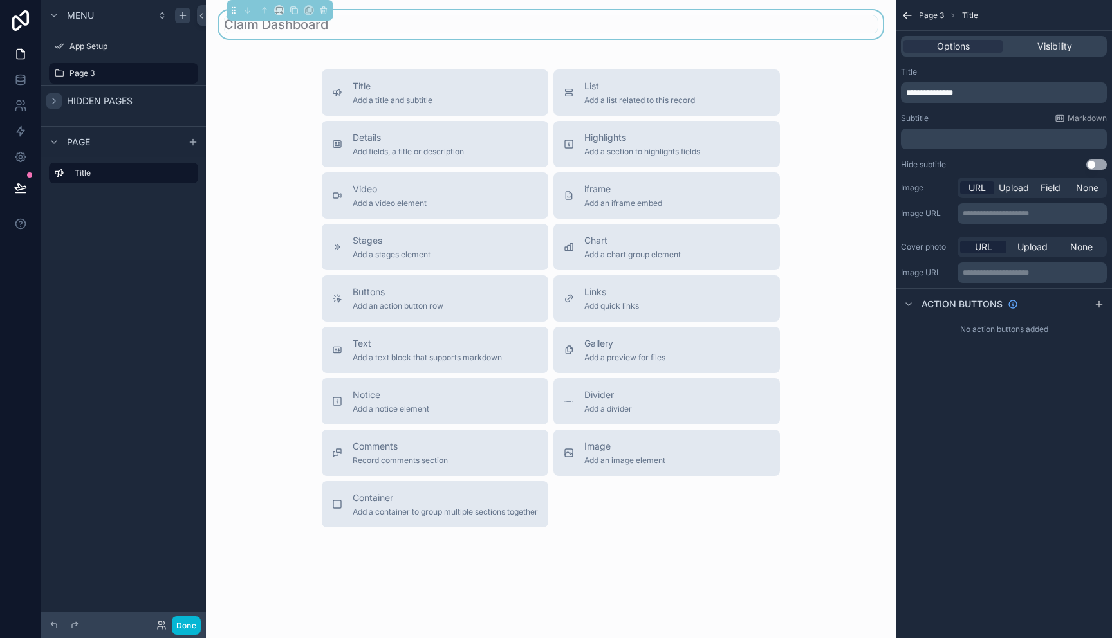
click at [955, 138] on p "﻿" at bounding box center [1005, 139] width 198 height 10
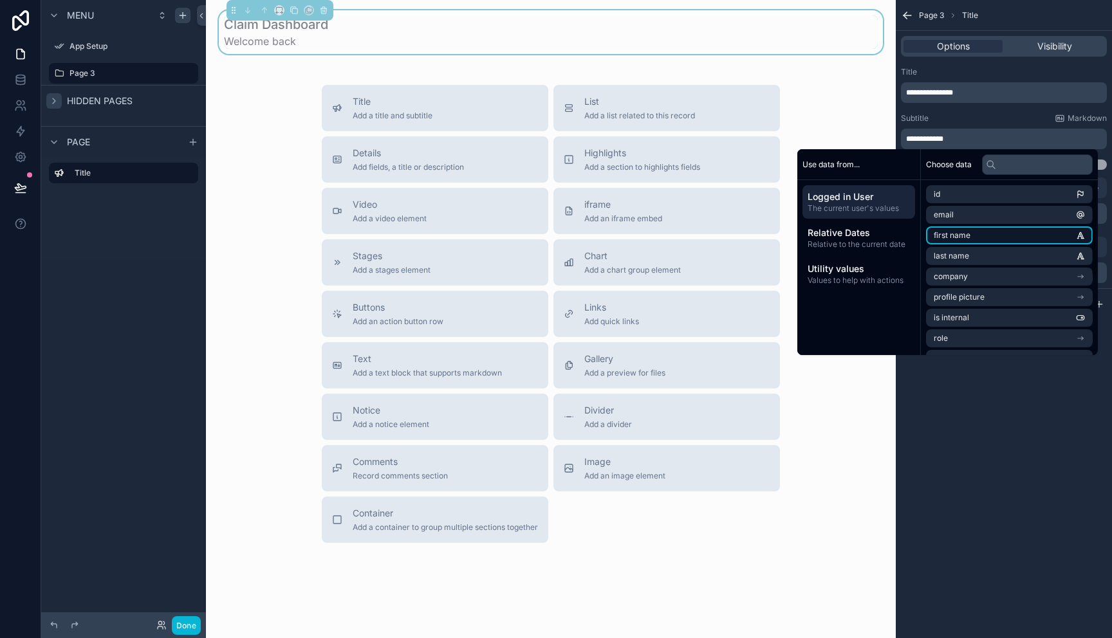
click at [938, 236] on span "first name" at bounding box center [952, 235] width 37 height 10
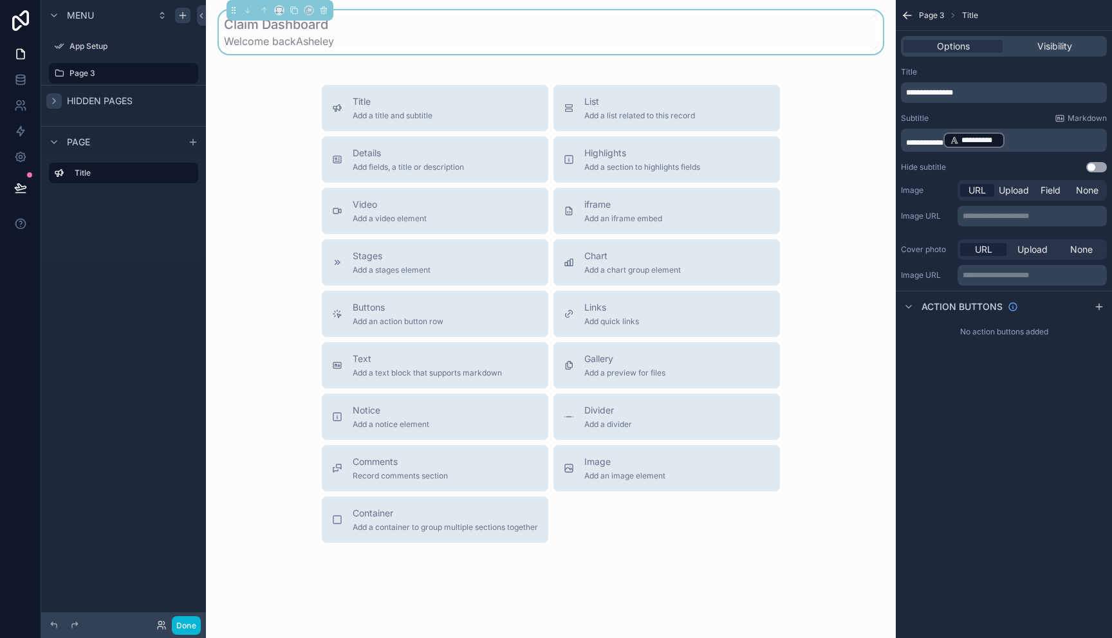
click at [1023, 143] on p "**********" at bounding box center [1005, 140] width 198 height 18
click at [1026, 139] on p "**********" at bounding box center [1005, 140] width 198 height 18
drag, startPoint x: 1029, startPoint y: 142, endPoint x: 904, endPoint y: 140, distance: 125.5
click at [904, 140] on div "**********" at bounding box center [1004, 140] width 206 height 23
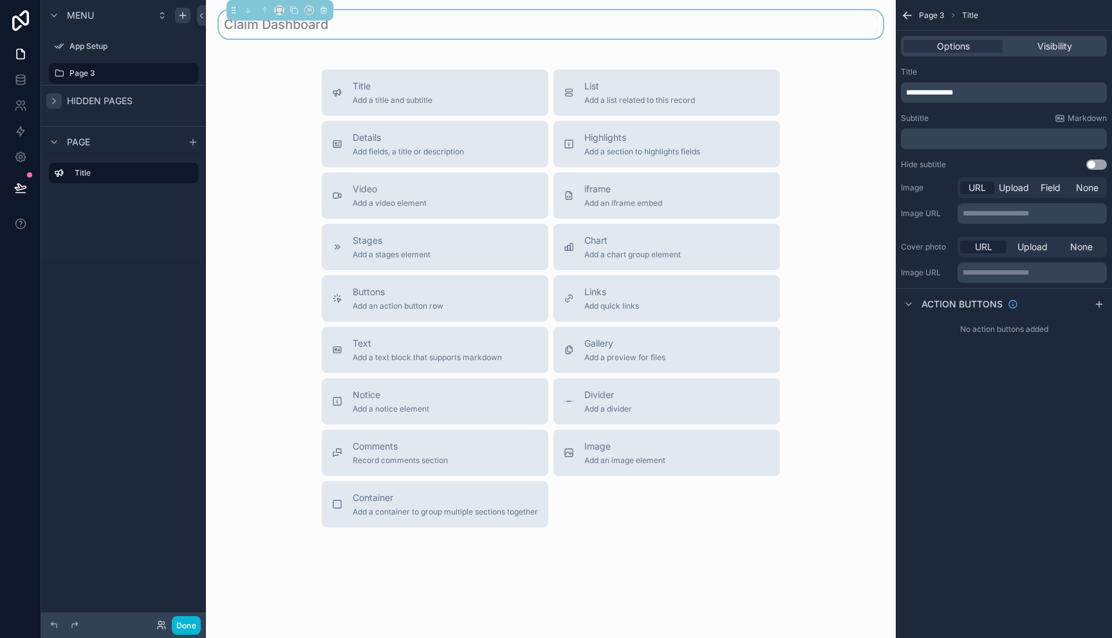
click at [907, 92] on span "**********" at bounding box center [929, 93] width 47 height 8
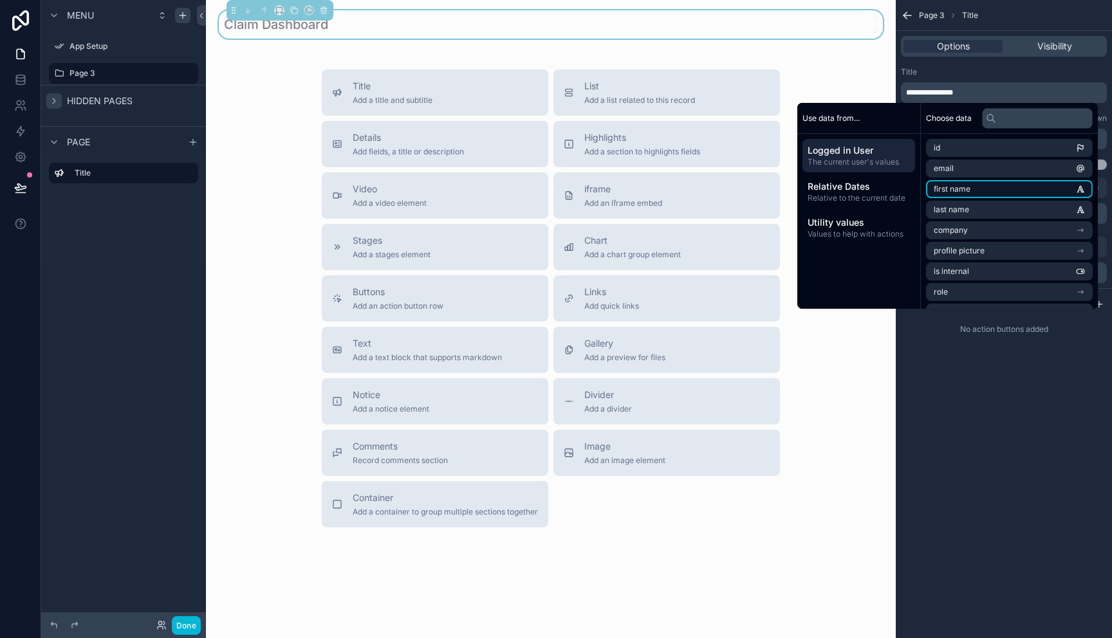
click at [936, 188] on span "first name" at bounding box center [952, 189] width 37 height 10
click at [969, 97] on span "**********" at bounding box center [990, 97] width 47 height 8
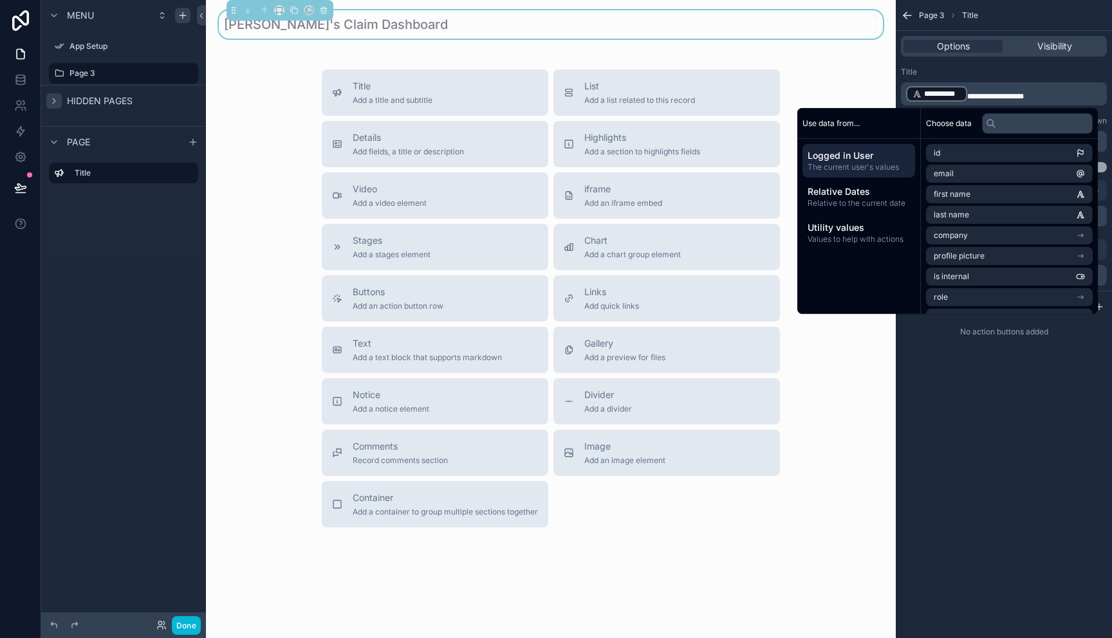
click at [956, 460] on div "**********" at bounding box center [1004, 319] width 216 height 638
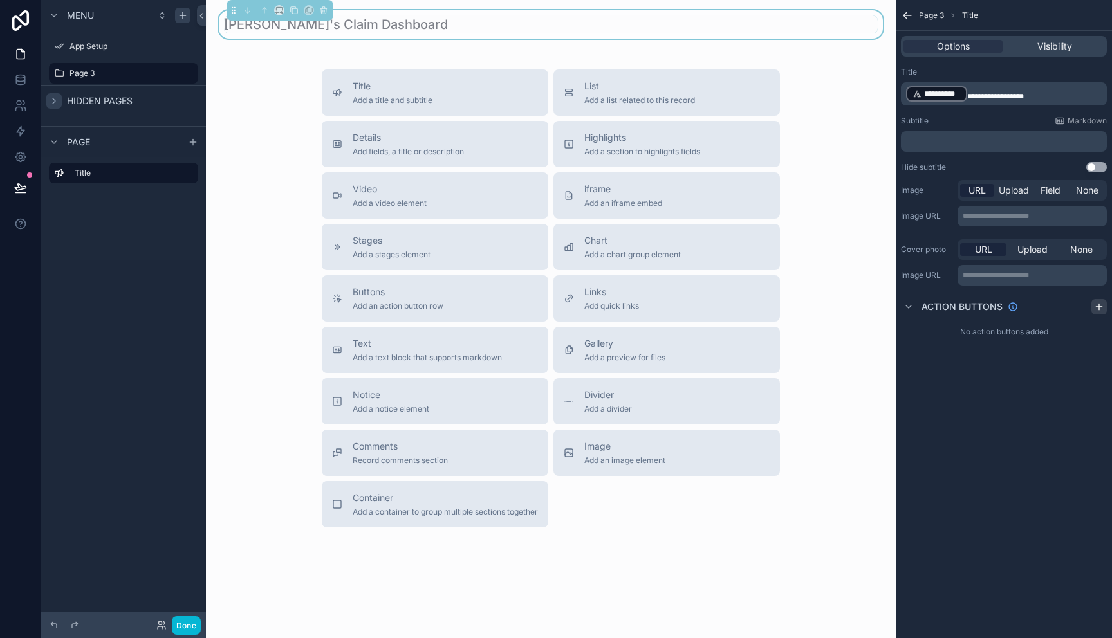
click at [1100, 310] on icon "scrollable content" at bounding box center [1099, 307] width 10 height 10
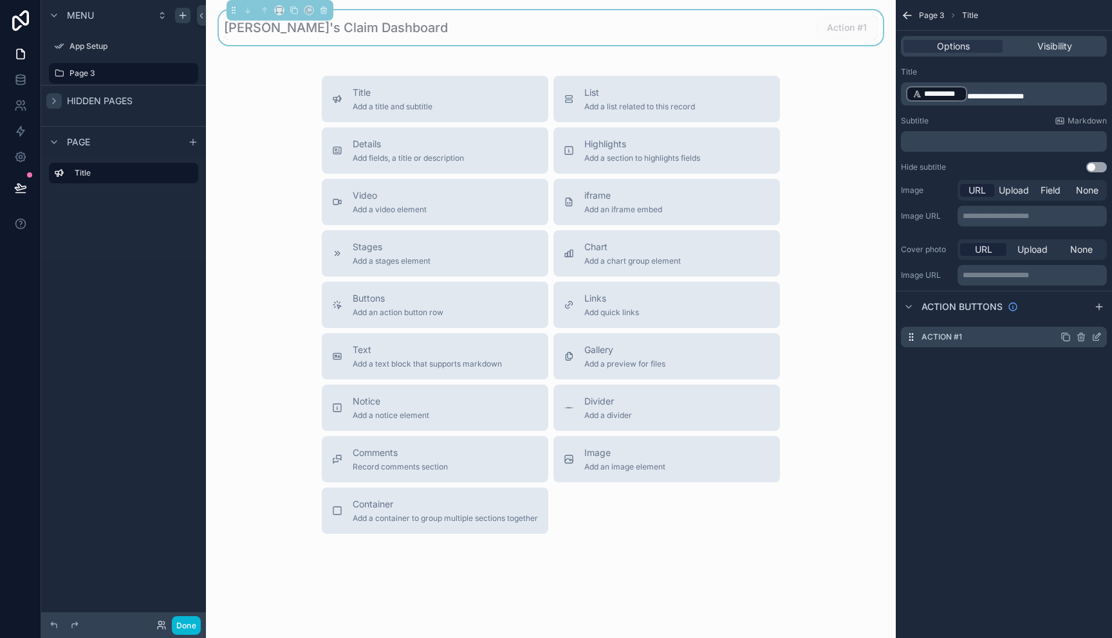
click at [1098, 338] on icon "scrollable content" at bounding box center [1096, 337] width 10 height 10
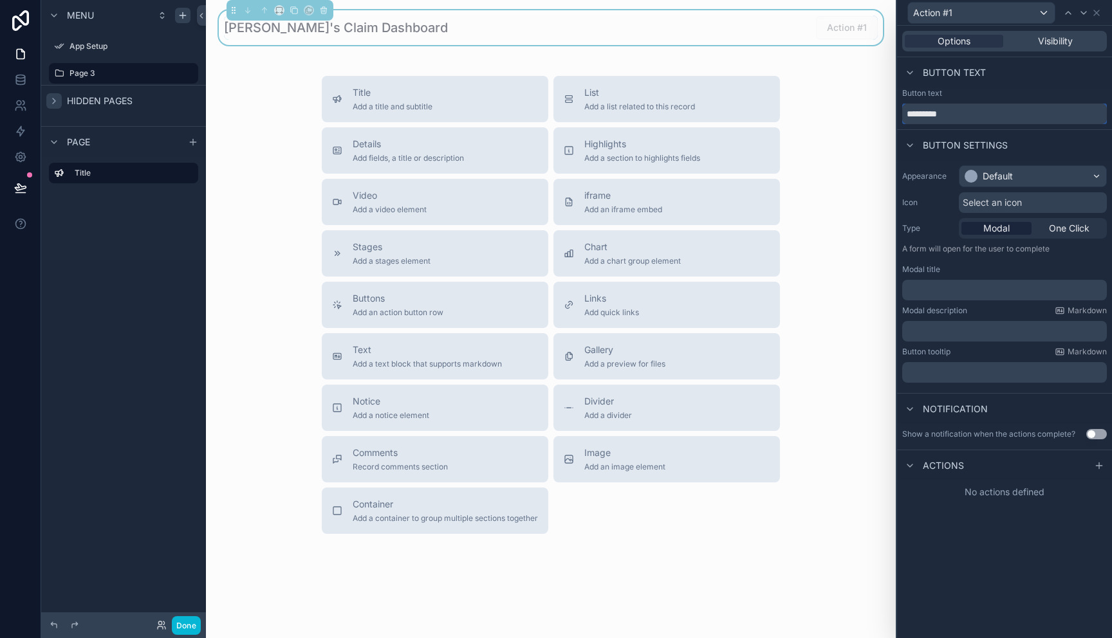
drag, startPoint x: 951, startPoint y: 116, endPoint x: 906, endPoint y: 116, distance: 45.0
click at [906, 116] on input "*********" at bounding box center [1004, 114] width 205 height 21
type input "**********"
click at [1077, 230] on span "One Click" at bounding box center [1069, 228] width 41 height 13
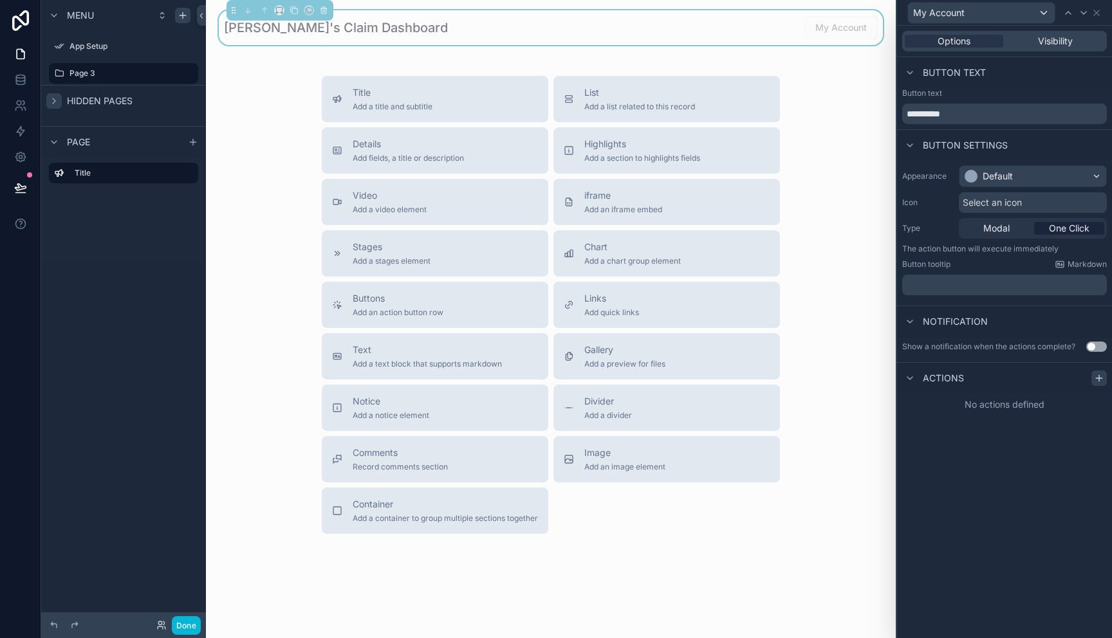
click at [1102, 378] on icon at bounding box center [1099, 378] width 10 height 10
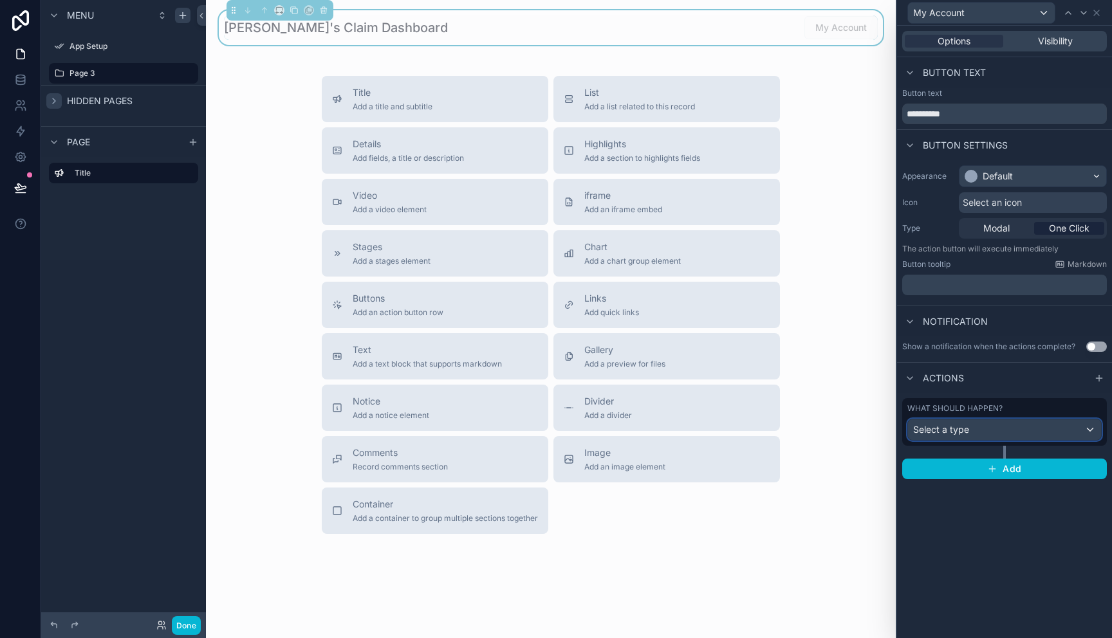
click at [1091, 432] on div "Select a type" at bounding box center [1004, 430] width 193 height 21
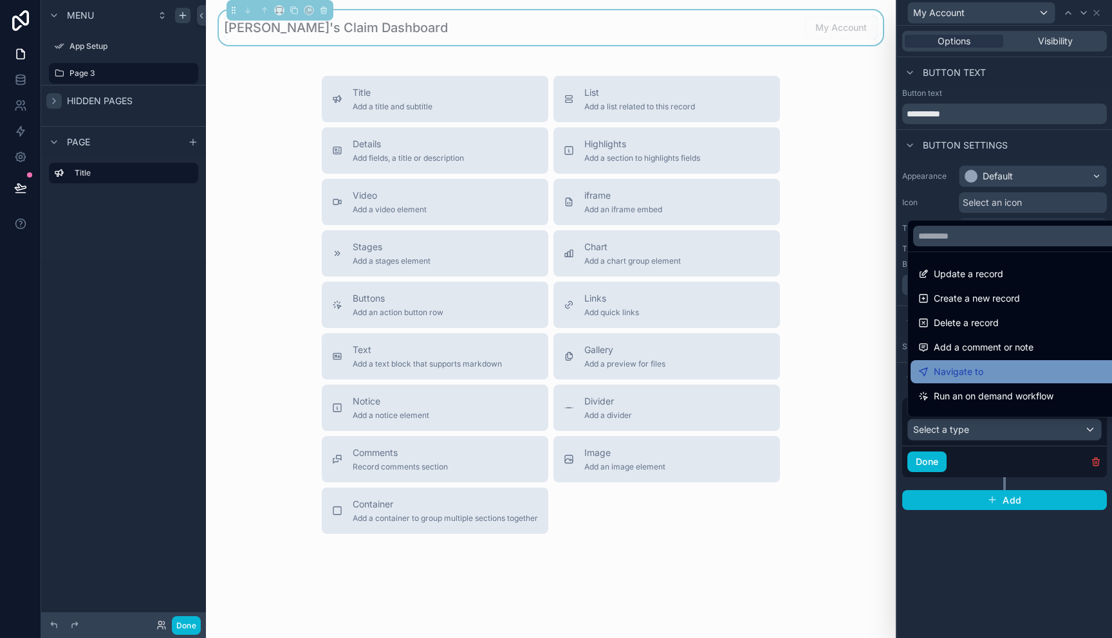
click at [967, 374] on span "Navigate to" at bounding box center [959, 371] width 50 height 15
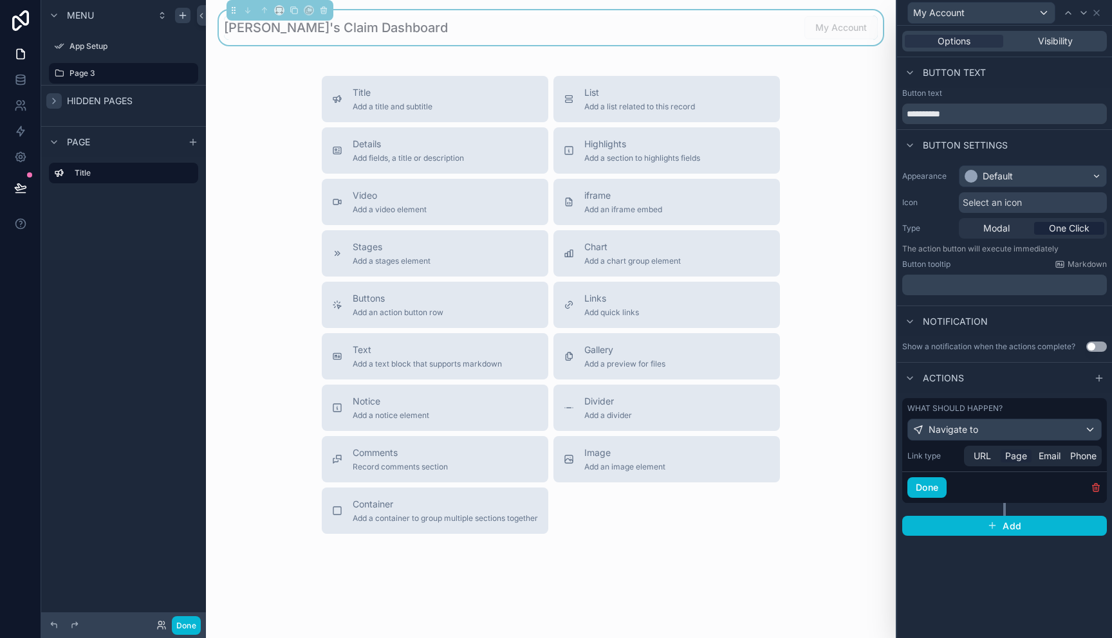
click at [1018, 457] on span "Page" at bounding box center [1016, 456] width 22 height 13
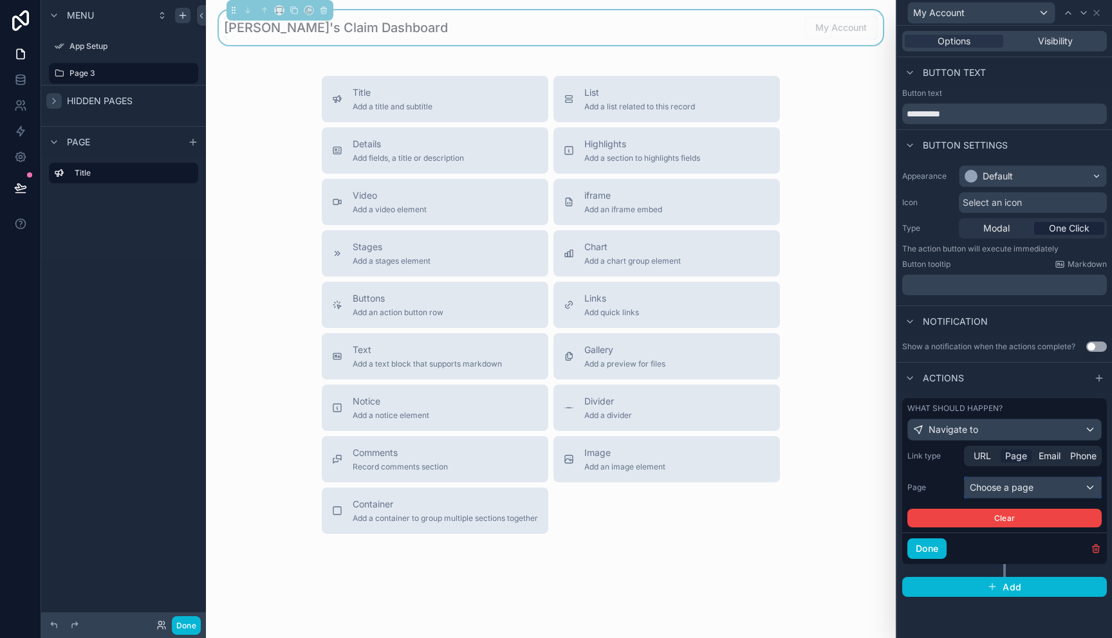
click at [1022, 492] on div "Choose a page" at bounding box center [1033, 488] width 136 height 21
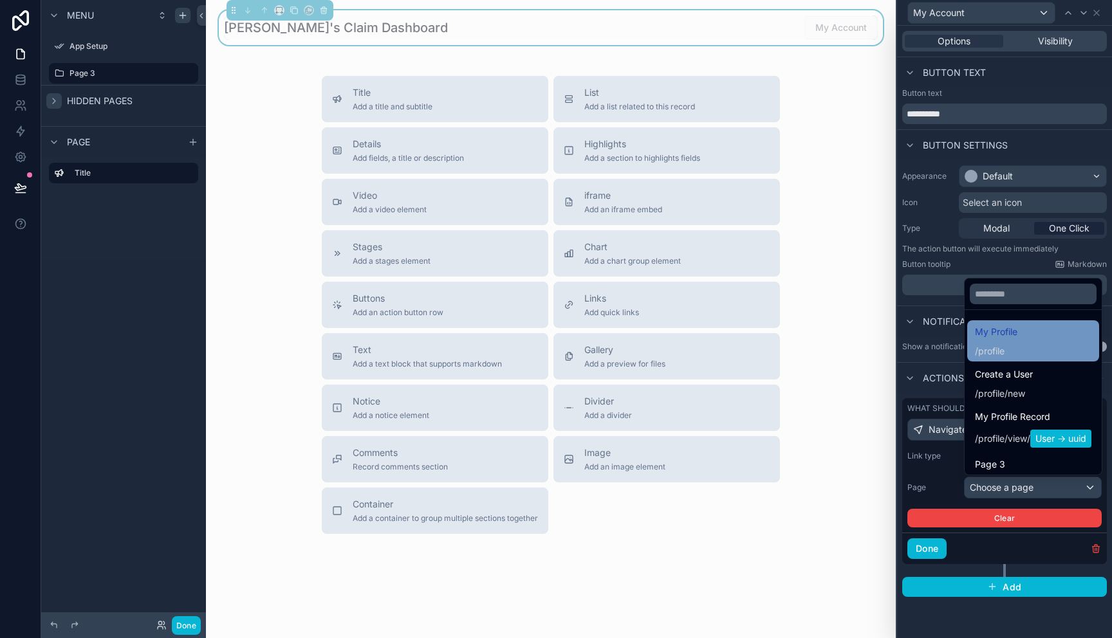
click at [1016, 340] on div "My Profile / profile" at bounding box center [996, 340] width 42 height 33
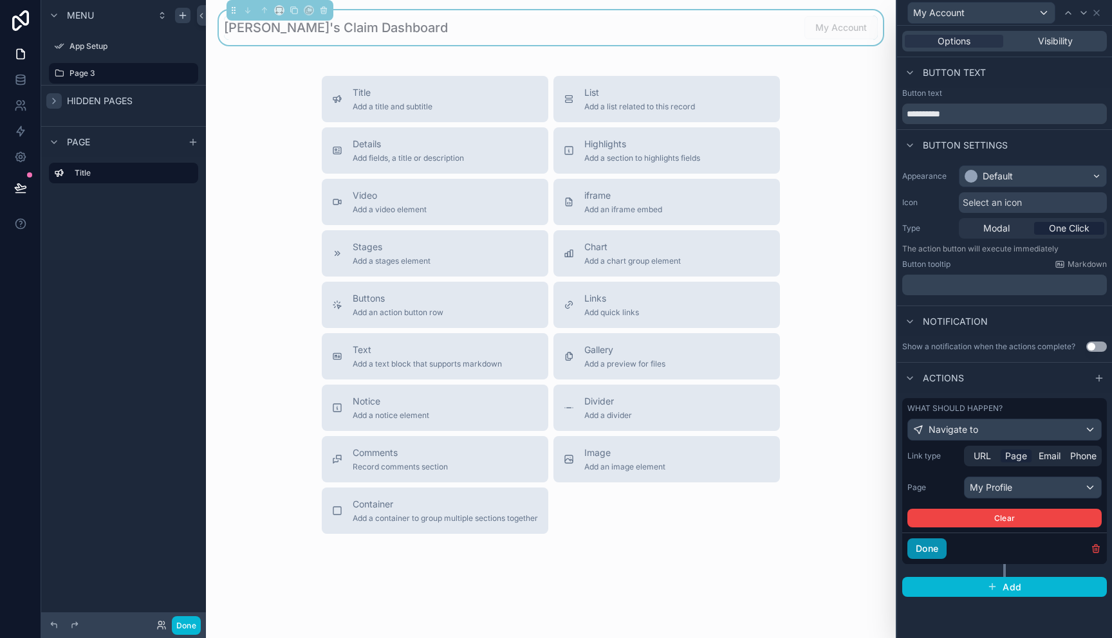
click at [933, 550] on button "Done" at bounding box center [926, 549] width 39 height 21
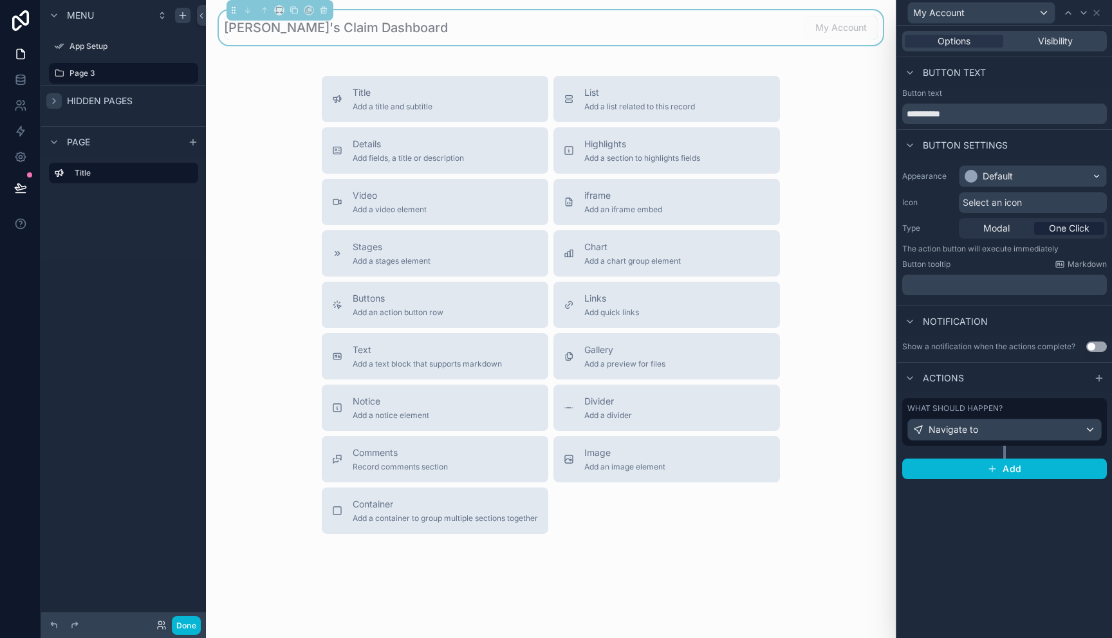
click at [51, 100] on icon "scrollable content" at bounding box center [54, 101] width 10 height 10
click at [53, 100] on icon "scrollable content" at bounding box center [54, 101] width 10 height 10
click at [423, 409] on div "Notice Add a notice element" at bounding box center [391, 408] width 77 height 26
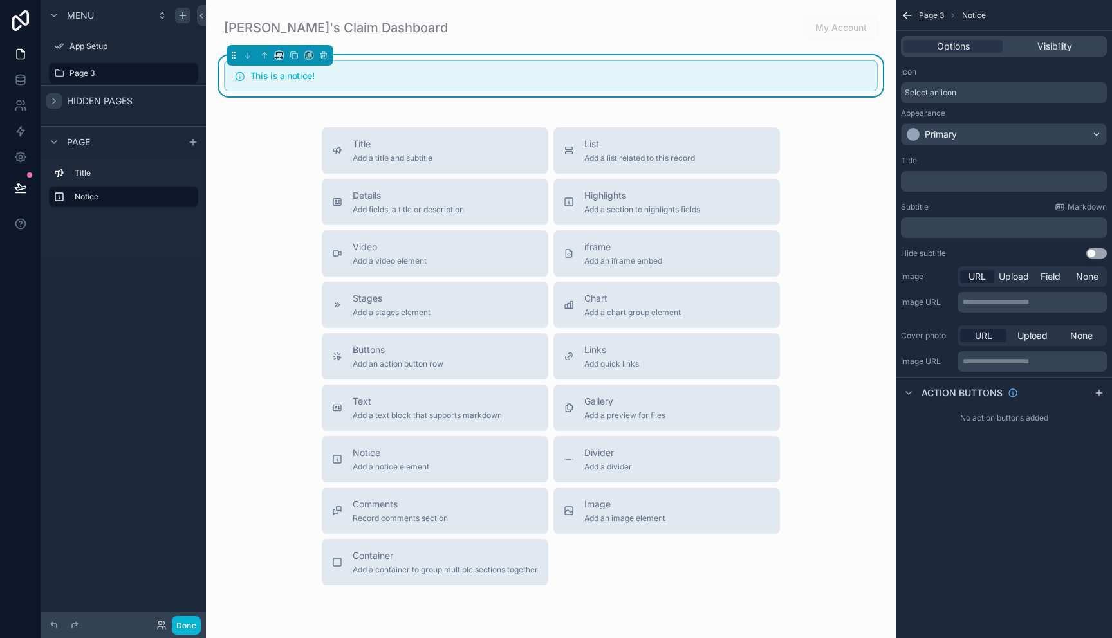
click at [337, 79] on h5 "This is a notice!" at bounding box center [558, 75] width 617 height 9
click at [1044, 44] on span "Visibility" at bounding box center [1054, 46] width 35 height 13
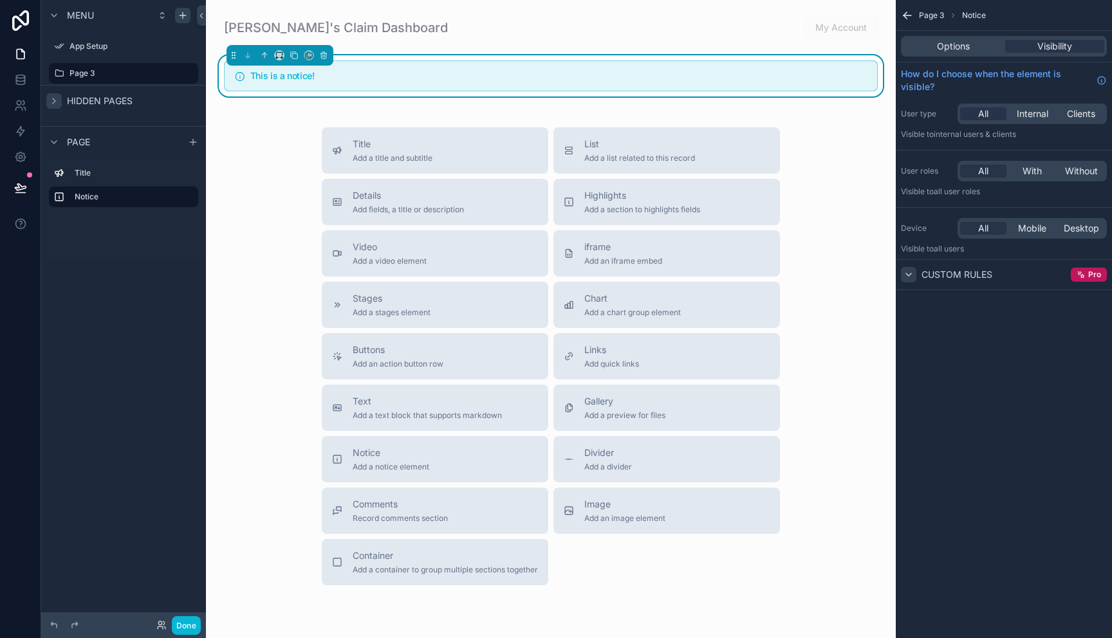
click at [911, 274] on icon "scrollable content" at bounding box center [908, 275] width 5 height 3
click at [911, 274] on icon "scrollable content" at bounding box center [909, 275] width 10 height 10
click at [1078, 116] on span "Clients" at bounding box center [1081, 113] width 28 height 13
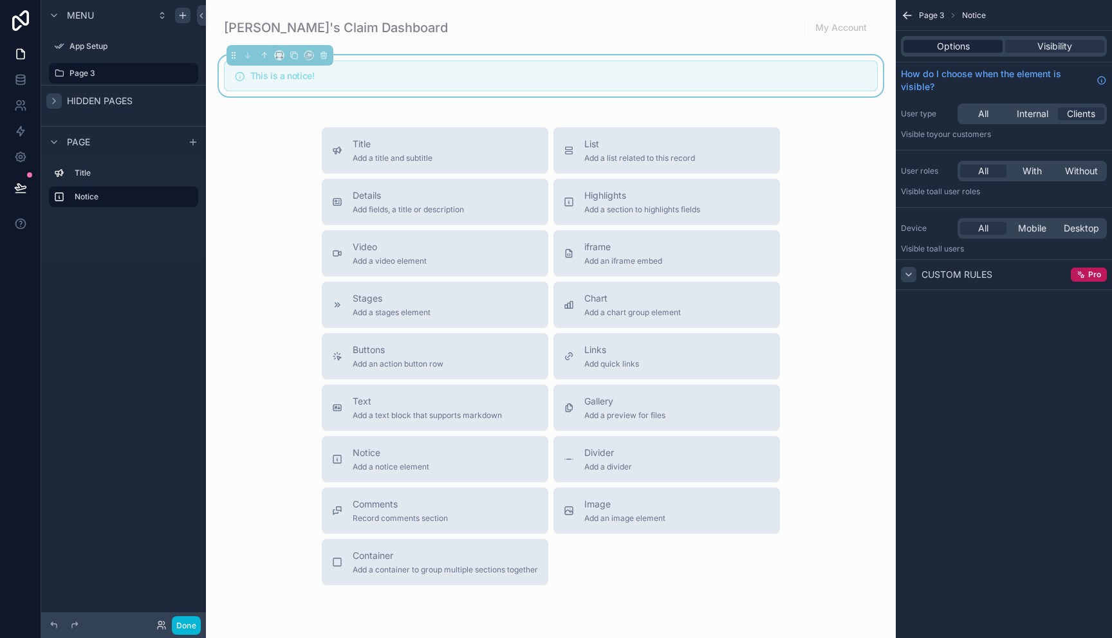
click at [938, 48] on span "Options" at bounding box center [953, 46] width 33 height 13
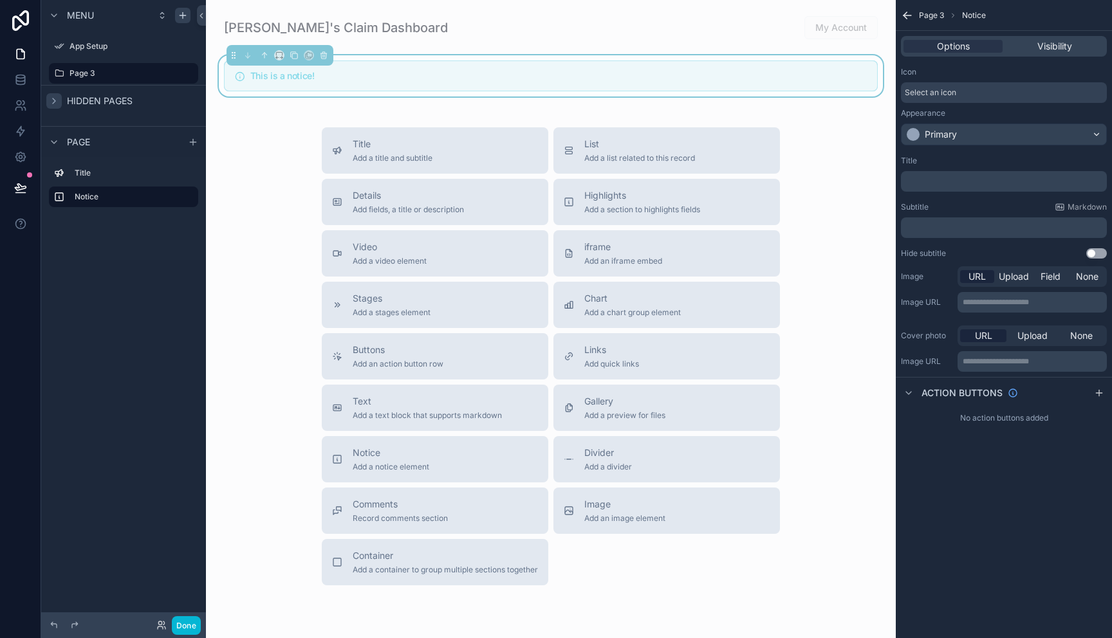
click at [944, 87] on div "Select an icon" at bounding box center [1004, 92] width 206 height 21
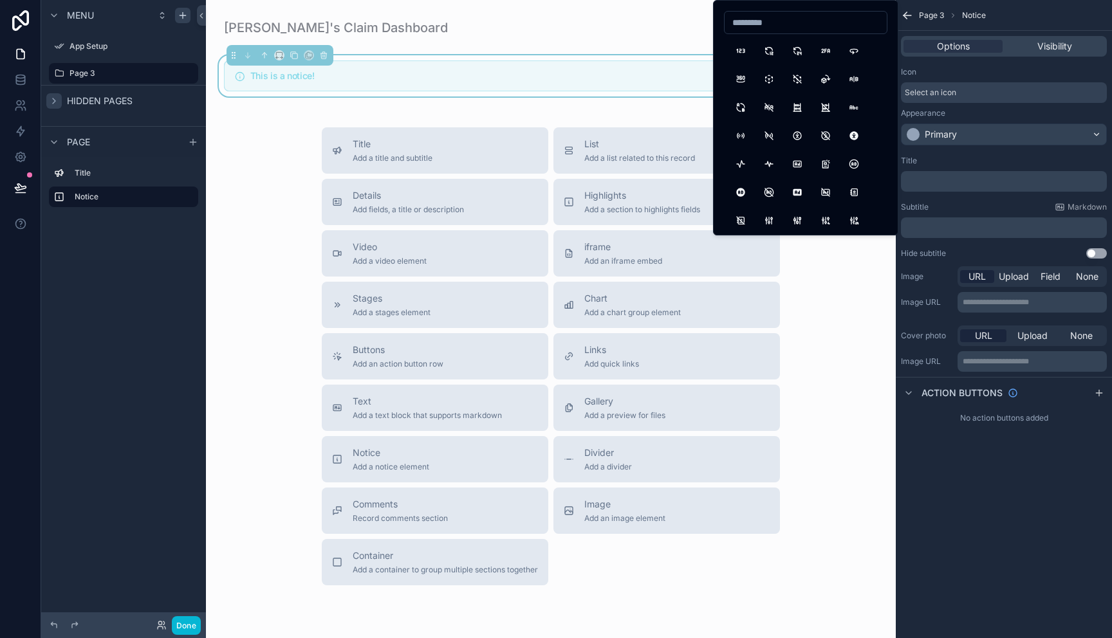
click at [947, 88] on span "Select an icon" at bounding box center [930, 93] width 51 height 10
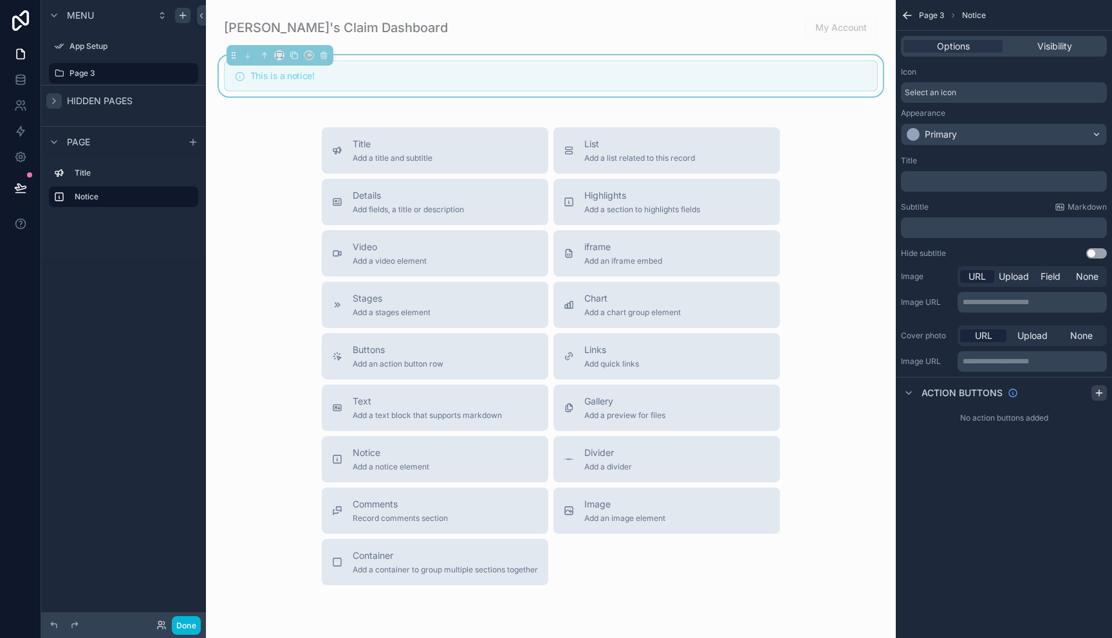
click at [1097, 396] on icon "scrollable content" at bounding box center [1099, 393] width 10 height 10
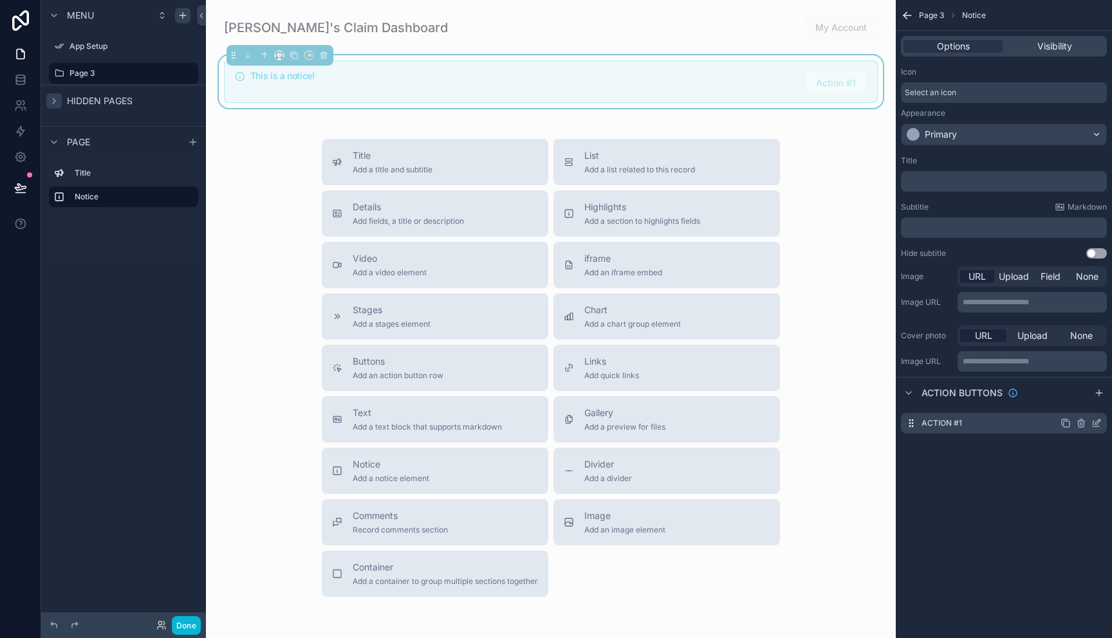
click at [1081, 425] on icon "scrollable content" at bounding box center [1081, 423] width 10 height 10
click at [1077, 404] on icon at bounding box center [1077, 403] width 0 height 3
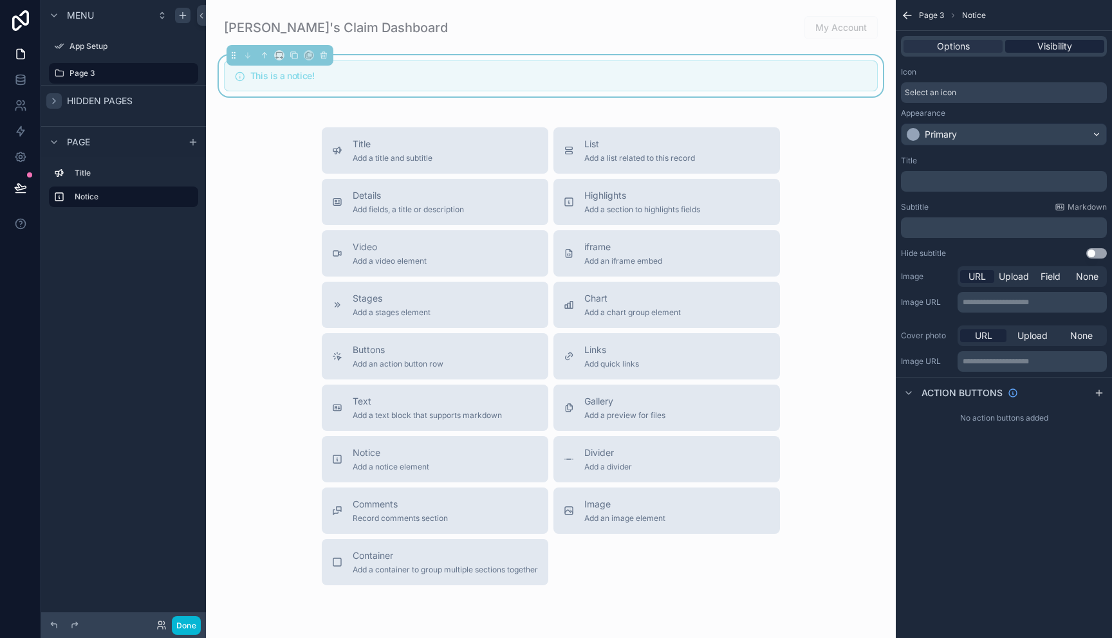
click at [1045, 48] on span "Visibility" at bounding box center [1054, 46] width 35 height 13
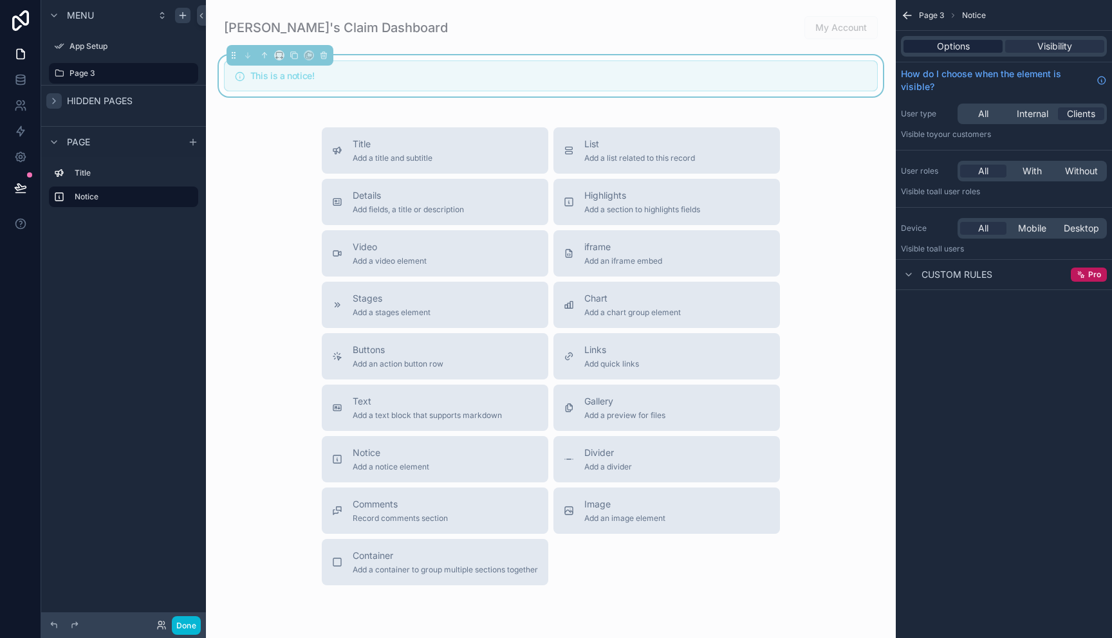
click at [960, 50] on span "Options" at bounding box center [953, 46] width 33 height 13
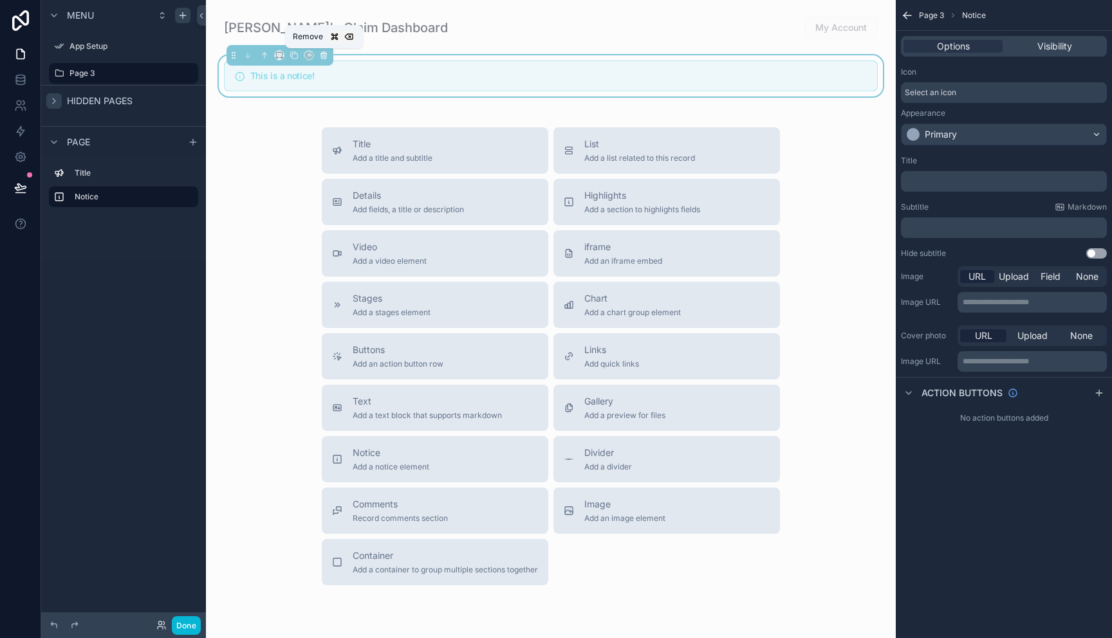
click at [323, 56] on icon "scrollable content" at bounding box center [323, 56] width 0 height 3
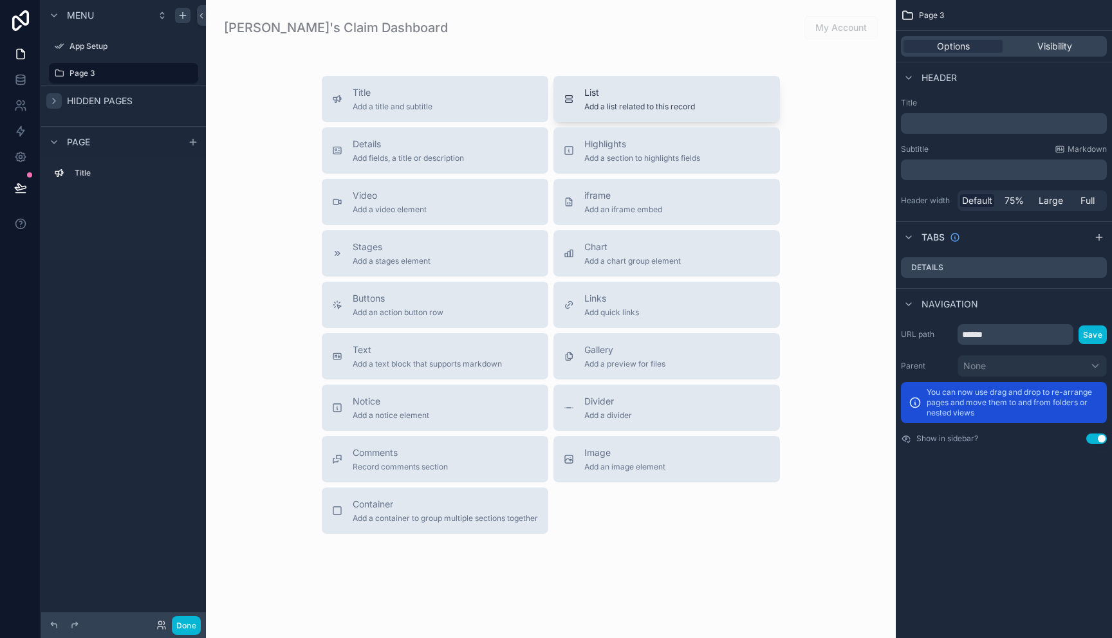
click at [620, 107] on span "Add a list related to this record" at bounding box center [639, 107] width 111 height 10
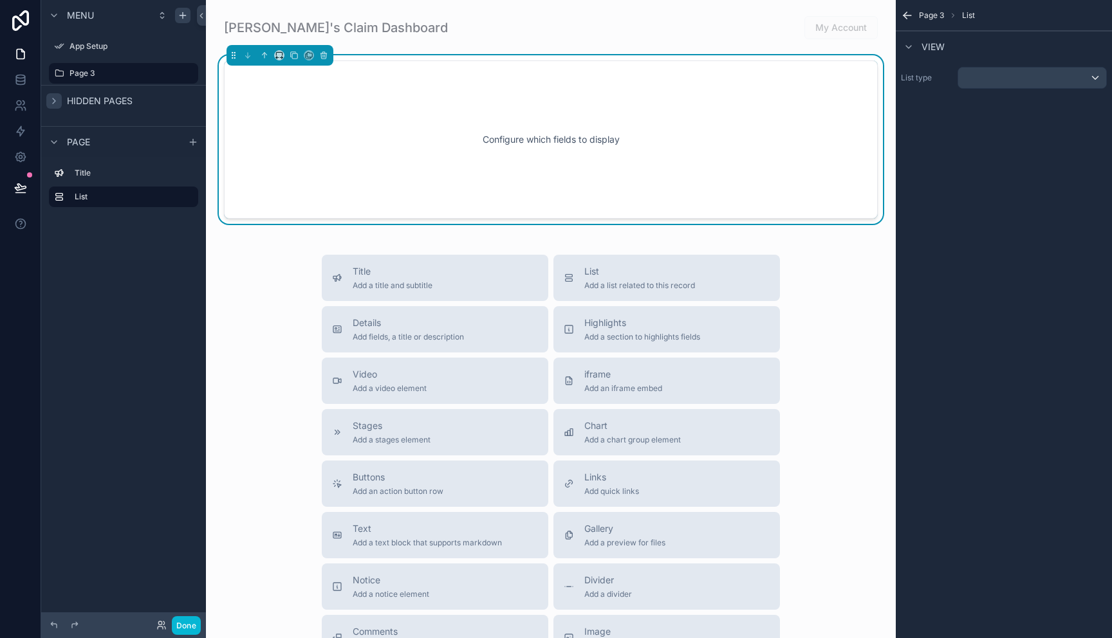
click at [555, 140] on div "Configure which fields to display" at bounding box center [550, 140] width 611 height 116
click at [1096, 79] on div "scrollable content" at bounding box center [1032, 78] width 148 height 21
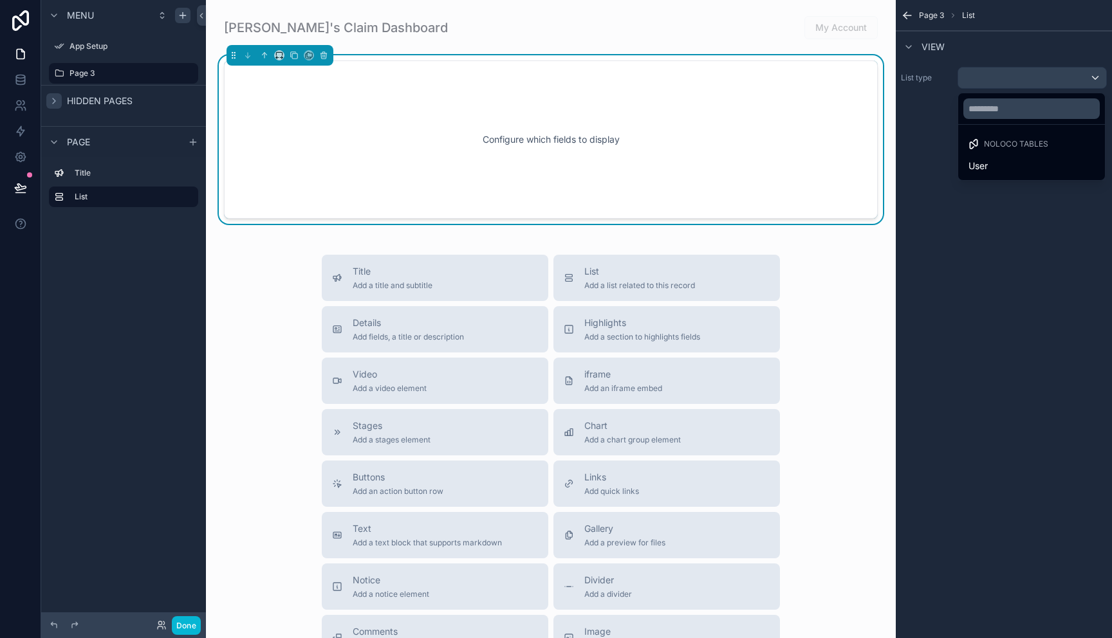
click at [1033, 146] on span "Noloco tables" at bounding box center [1016, 144] width 64 height 10
click at [1011, 113] on input "text" at bounding box center [1031, 108] width 136 height 21
click at [997, 145] on span "Noloco tables" at bounding box center [1016, 144] width 64 height 10
click at [981, 170] on span "User" at bounding box center [978, 165] width 19 height 15
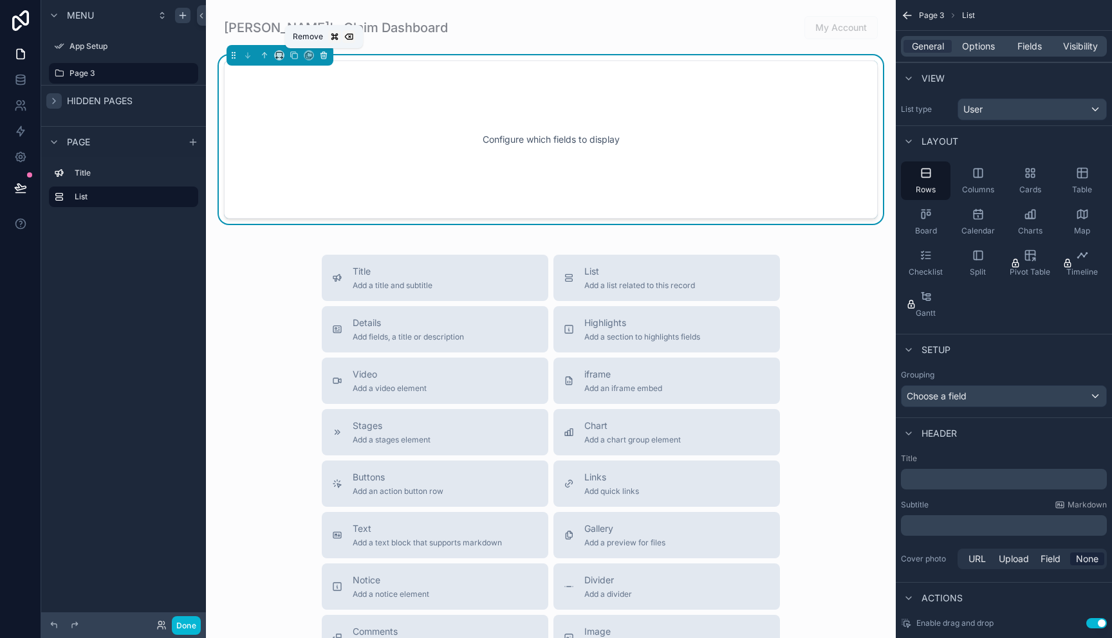
click at [325, 57] on icon "scrollable content" at bounding box center [323, 55] width 9 height 9
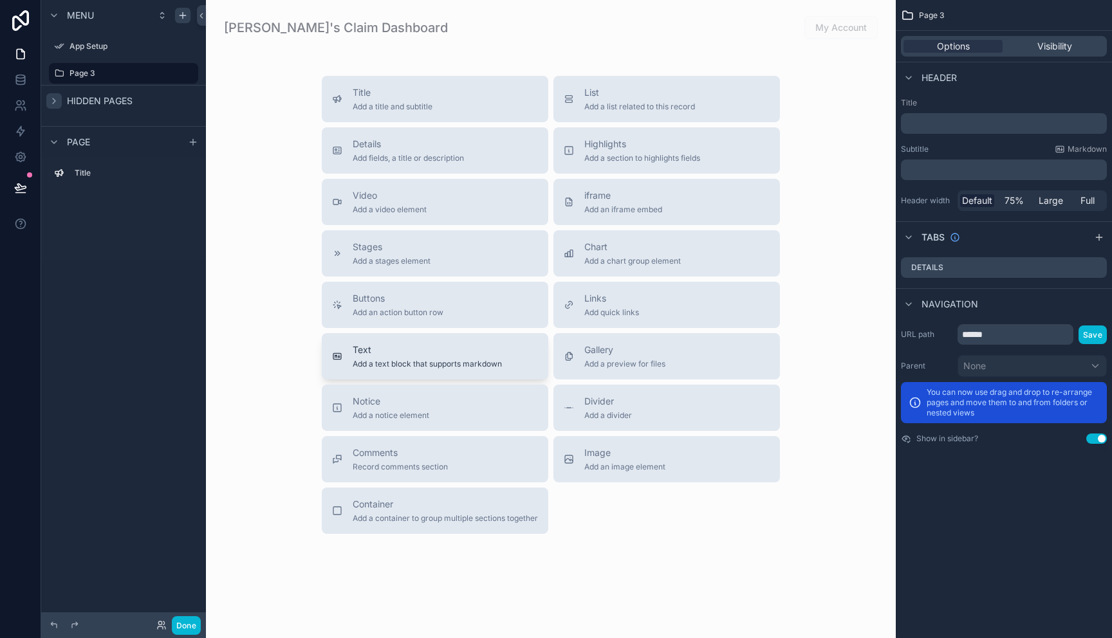
click at [451, 364] on span "Add a text block that supports markdown" at bounding box center [427, 364] width 149 height 10
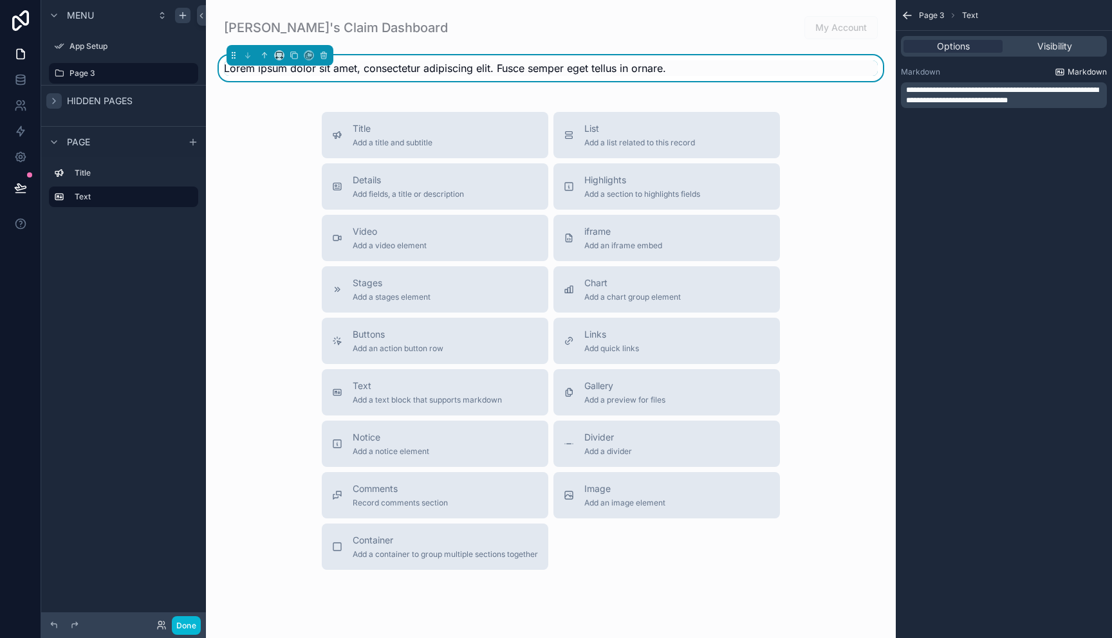
click at [1067, 73] on link "Markdown" at bounding box center [1081, 72] width 52 height 10
click at [1063, 42] on span "Visibility" at bounding box center [1054, 46] width 35 height 13
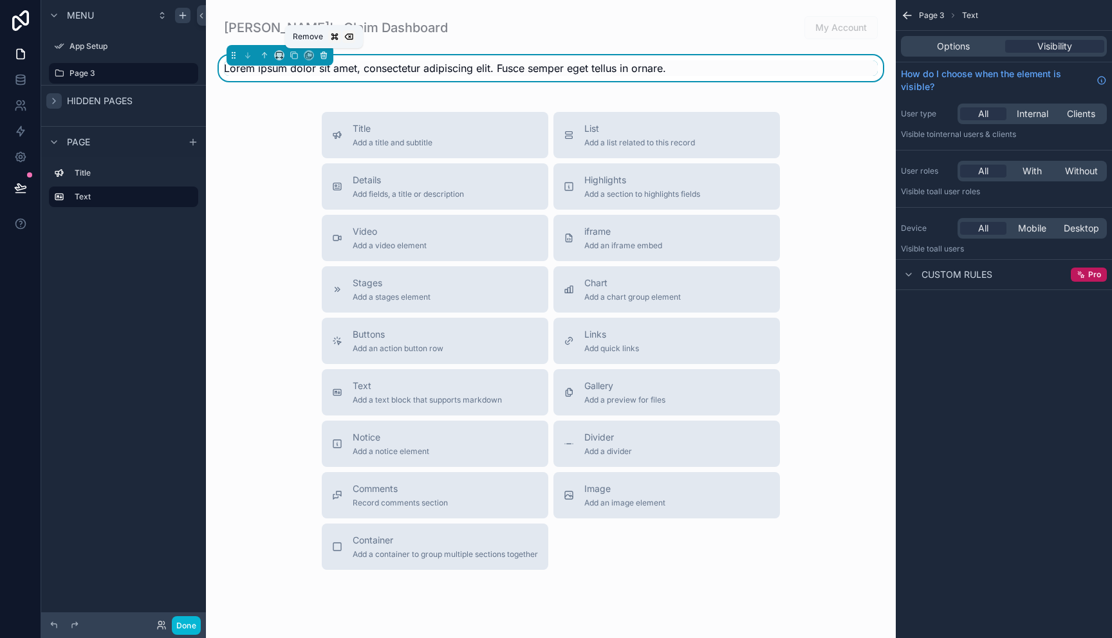
click at [324, 56] on icon "scrollable content" at bounding box center [324, 56] width 0 height 3
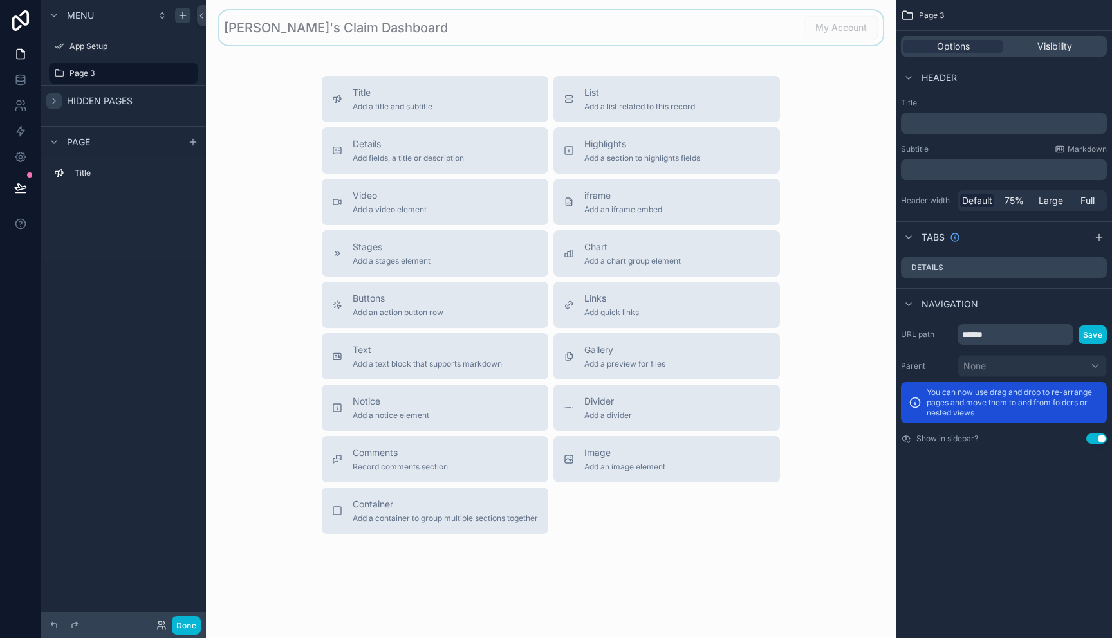
click at [700, 28] on div "scrollable content" at bounding box center [550, 27] width 669 height 35
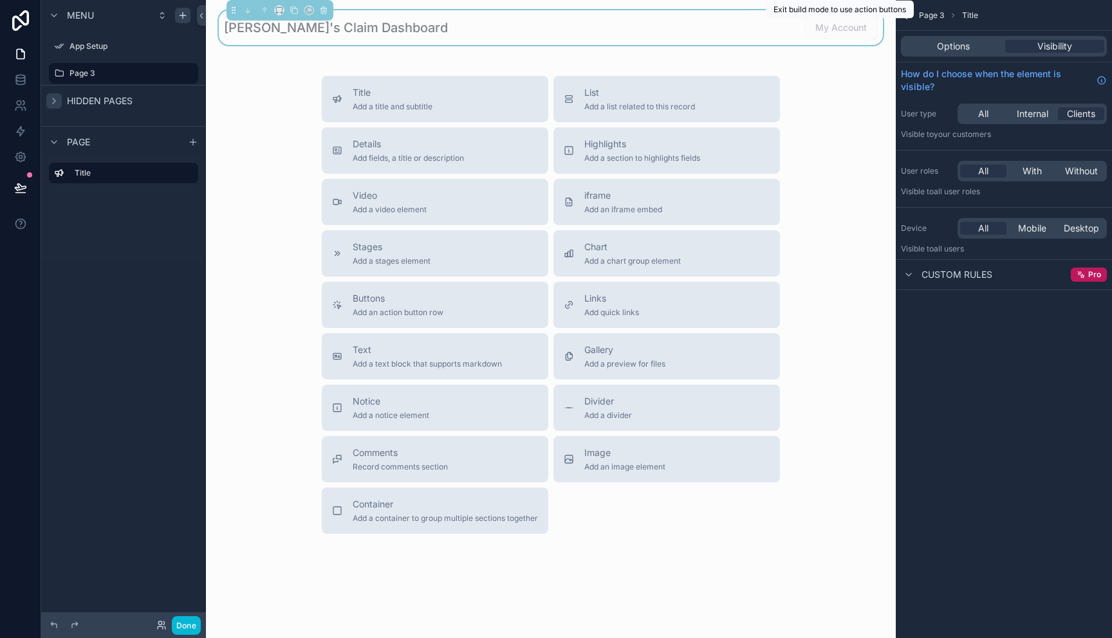
click at [835, 30] on span "My Account" at bounding box center [840, 27] width 73 height 13
click at [619, 254] on div "Chart Add a chart group element" at bounding box center [632, 254] width 97 height 26
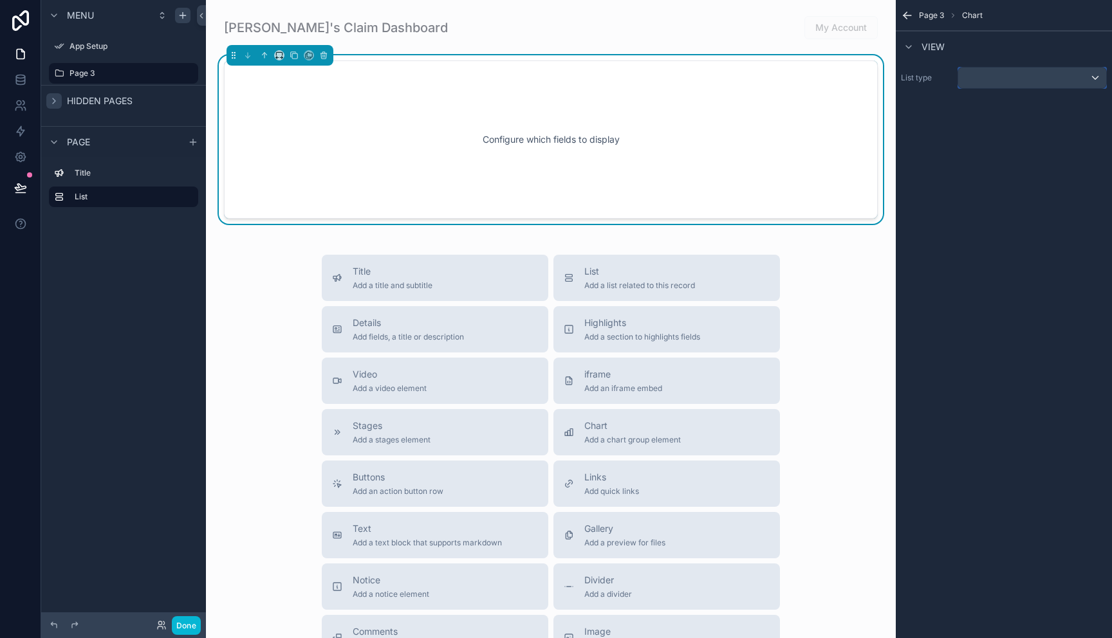
click at [1092, 76] on div "scrollable content" at bounding box center [1032, 78] width 148 height 21
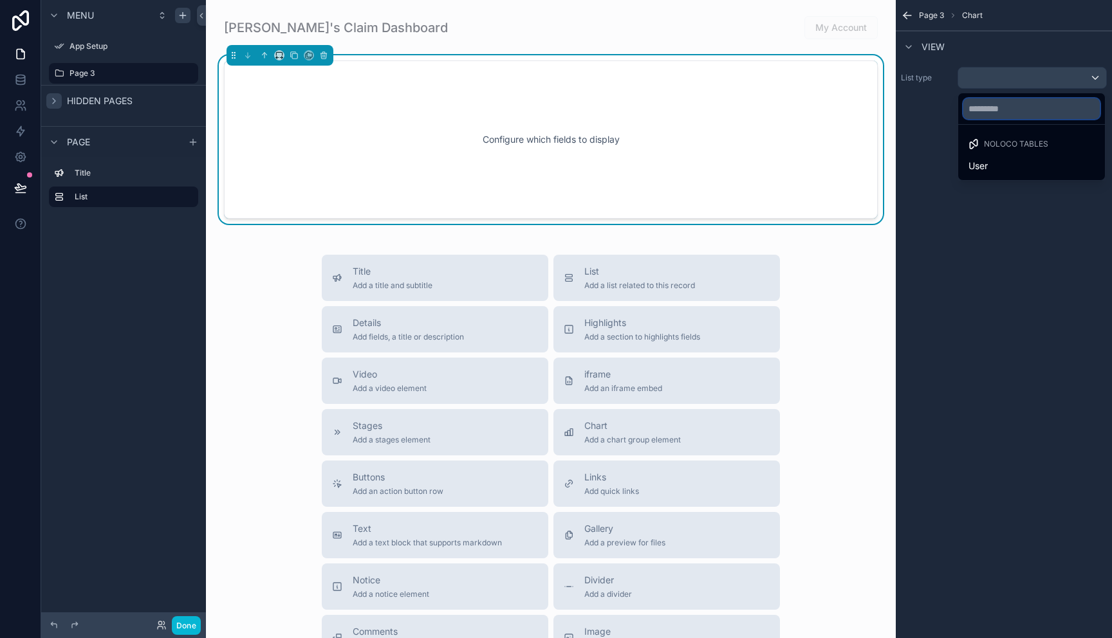
click at [1010, 114] on input "text" at bounding box center [1031, 108] width 136 height 21
click at [910, 17] on div "scrollable content" at bounding box center [556, 319] width 1112 height 638
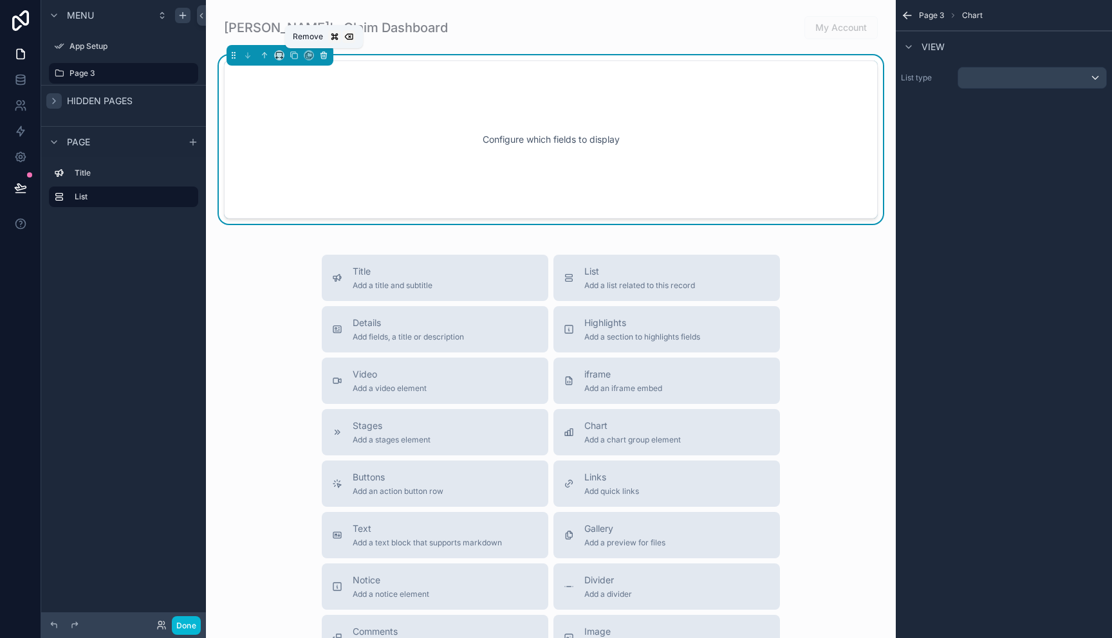
click at [324, 59] on icon "scrollable content" at bounding box center [323, 55] width 9 height 9
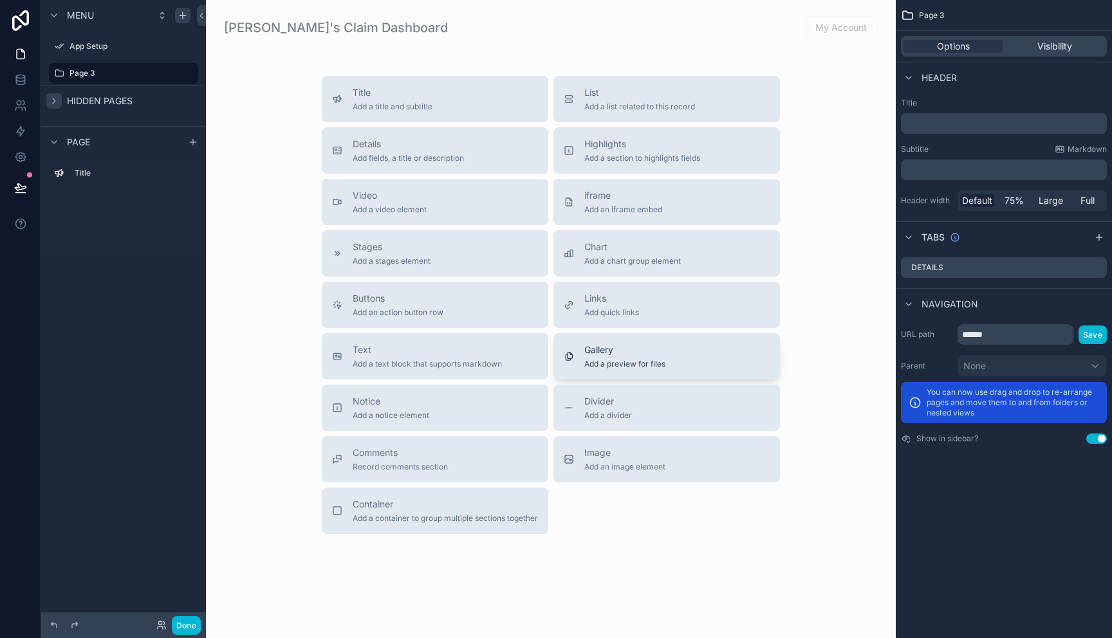
click at [609, 370] on button "Gallery Add a preview for files" at bounding box center [666, 356] width 227 height 46
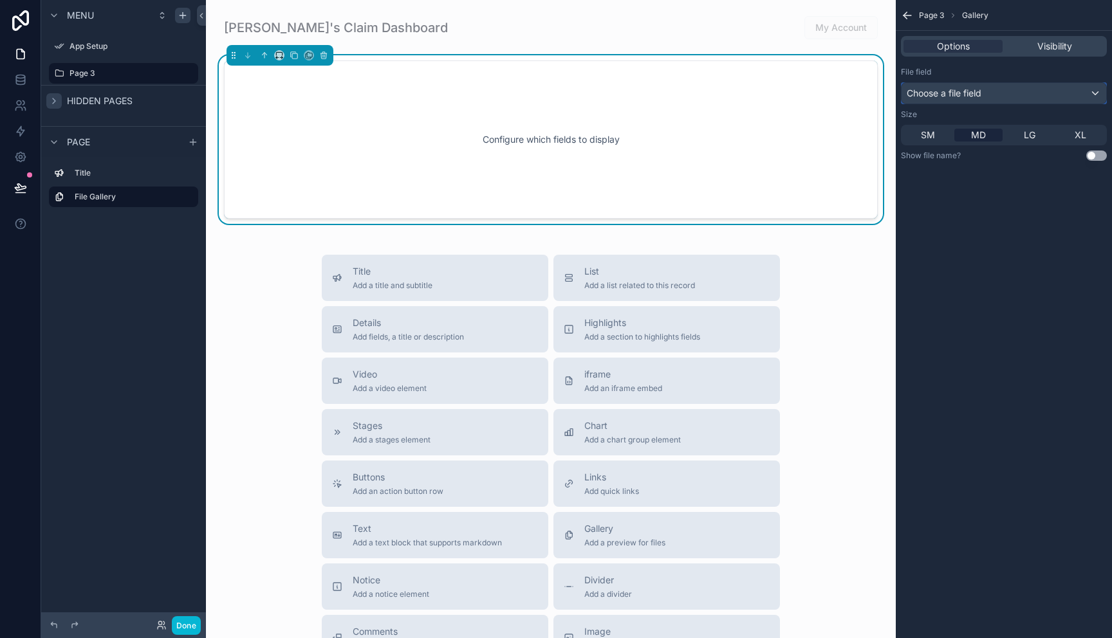
click at [1094, 96] on div "Choose a file field" at bounding box center [1004, 93] width 205 height 21
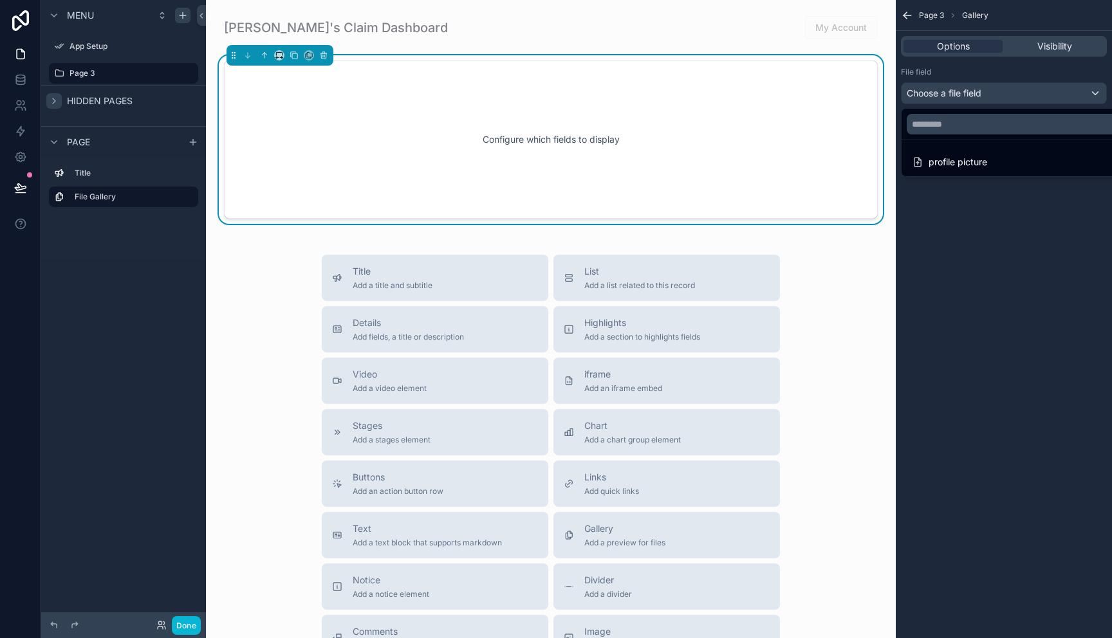
click at [1093, 95] on div "scrollable content" at bounding box center [556, 319] width 1112 height 638
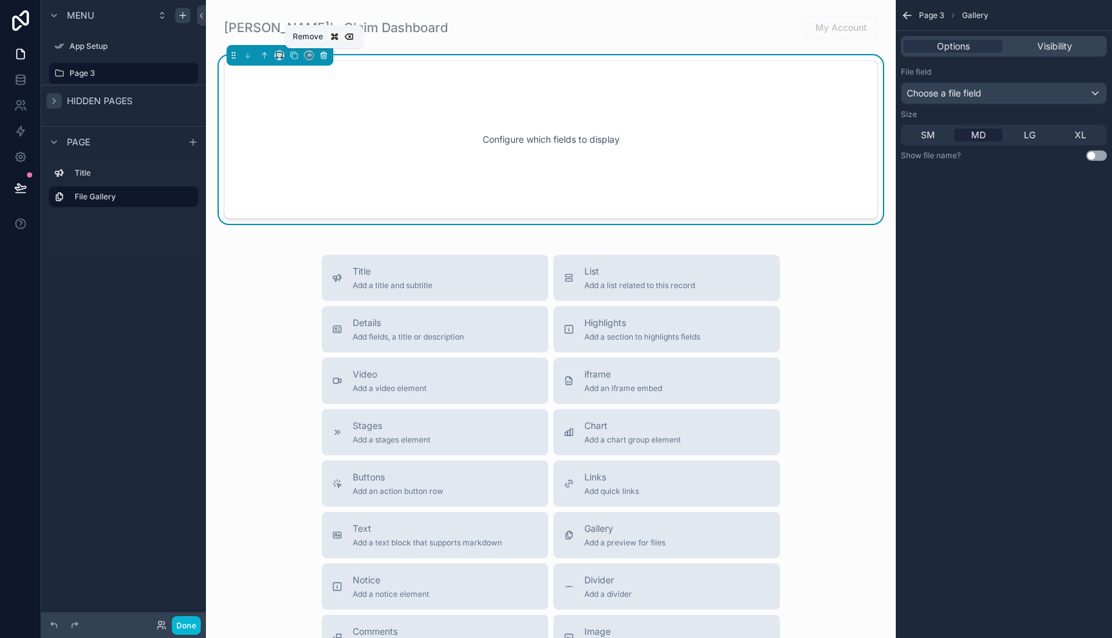
click at [324, 56] on icon "scrollable content" at bounding box center [324, 56] width 0 height 3
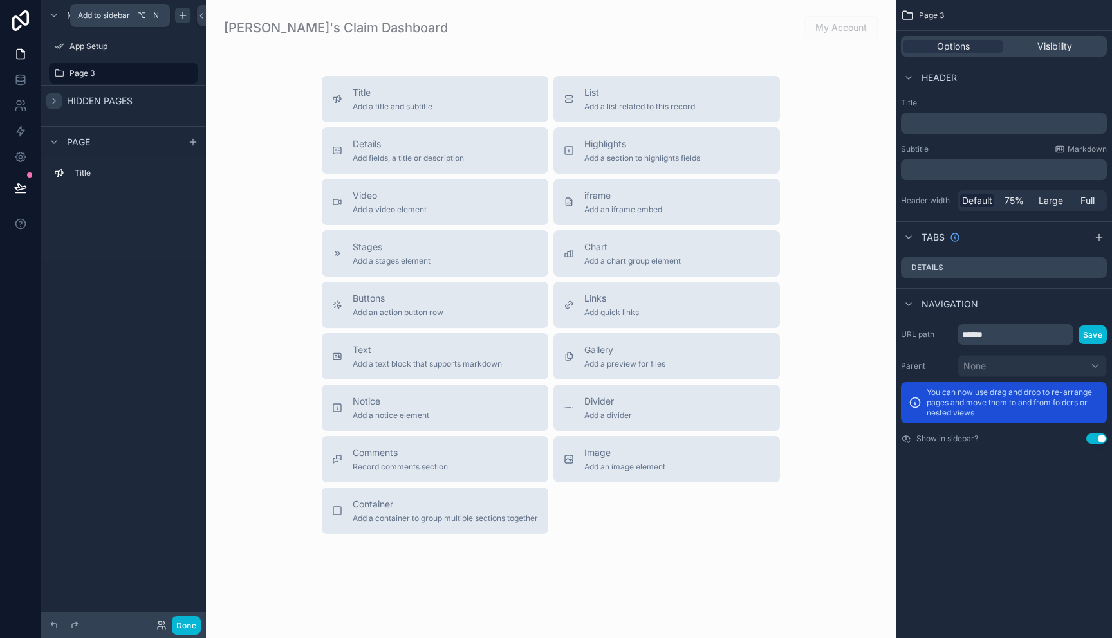
click at [185, 17] on icon "scrollable content" at bounding box center [183, 15] width 10 height 10
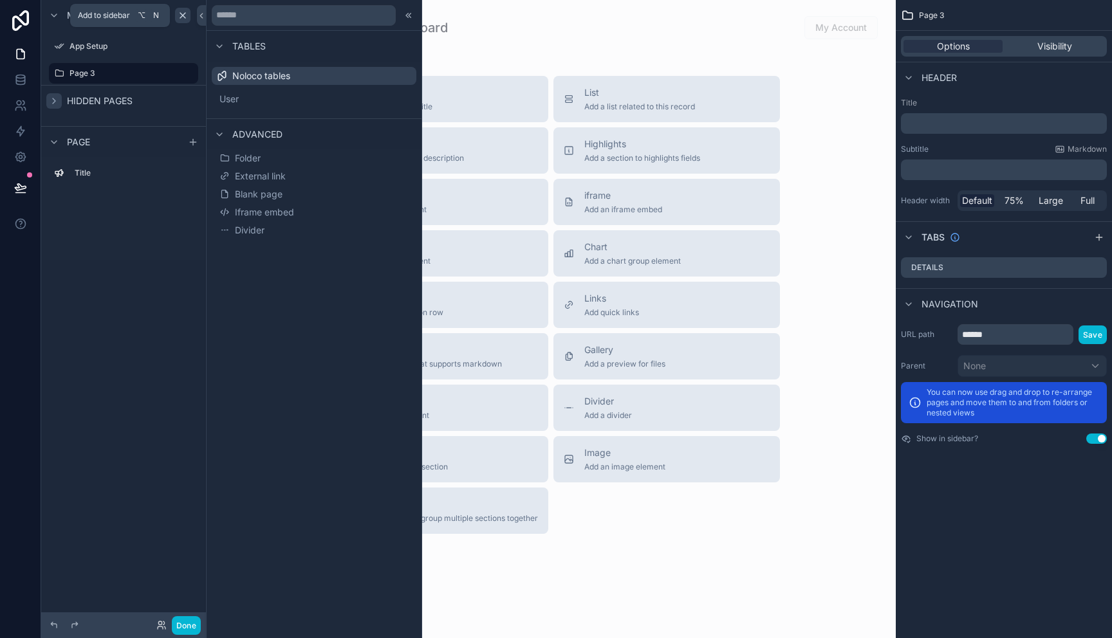
click at [187, 17] on icon "scrollable content" at bounding box center [183, 15] width 10 height 10
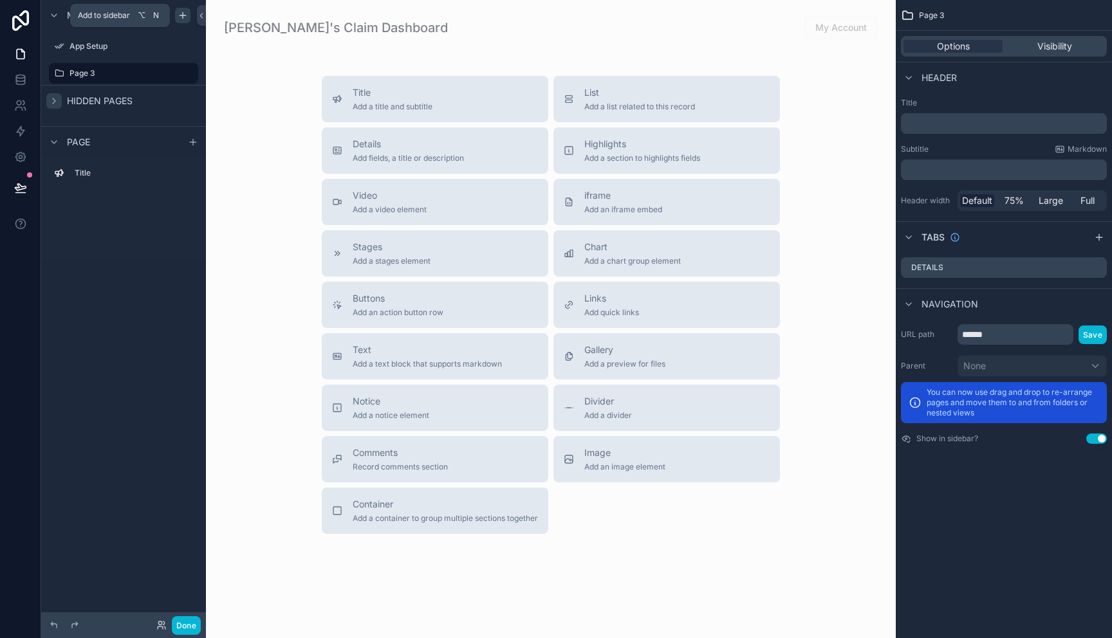
click at [180, 18] on icon "scrollable content" at bounding box center [183, 15] width 10 height 10
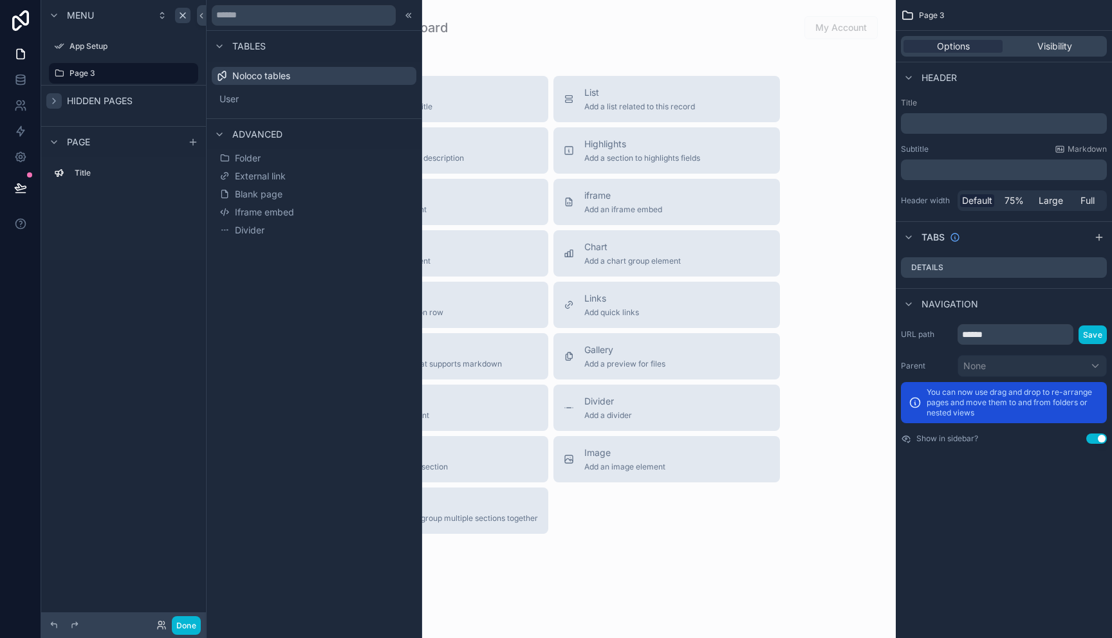
click at [160, 247] on div "Title" at bounding box center [123, 208] width 165 height 103
click at [187, 19] on icon "scrollable content" at bounding box center [183, 15] width 10 height 10
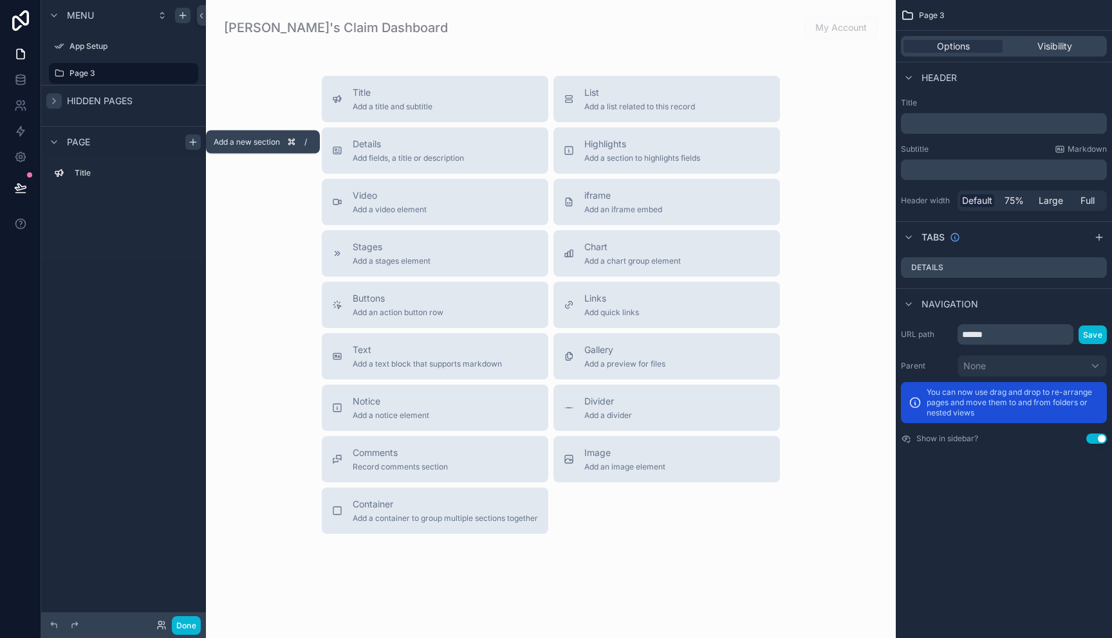
click at [194, 143] on icon "scrollable content" at bounding box center [193, 142] width 10 height 10
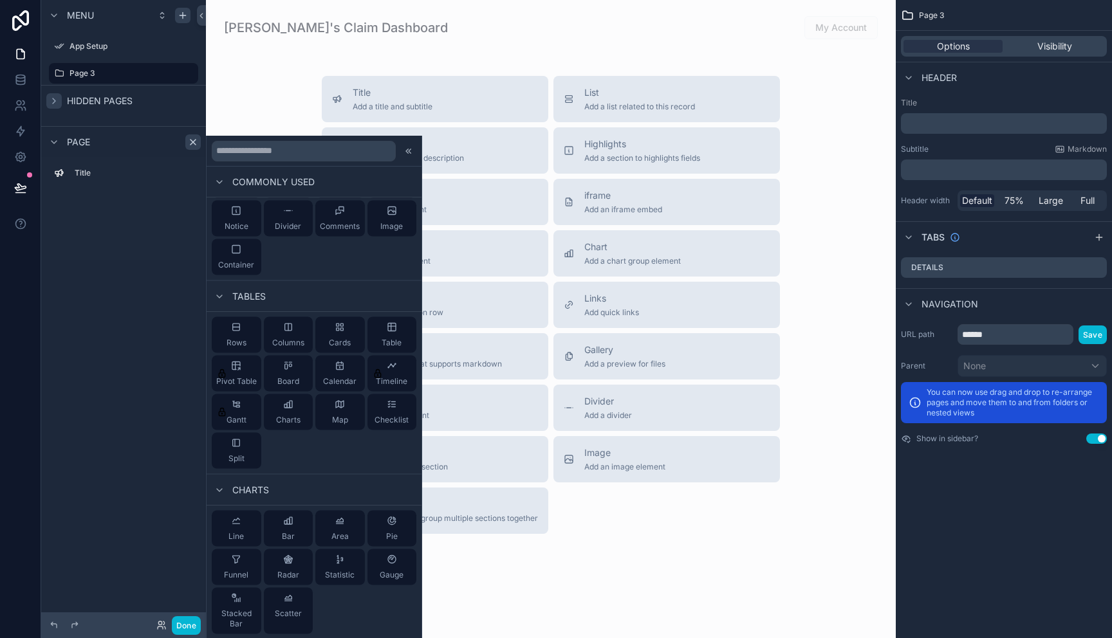
scroll to position [119, 0]
click at [398, 415] on span "Checklist" at bounding box center [392, 419] width 34 height 10
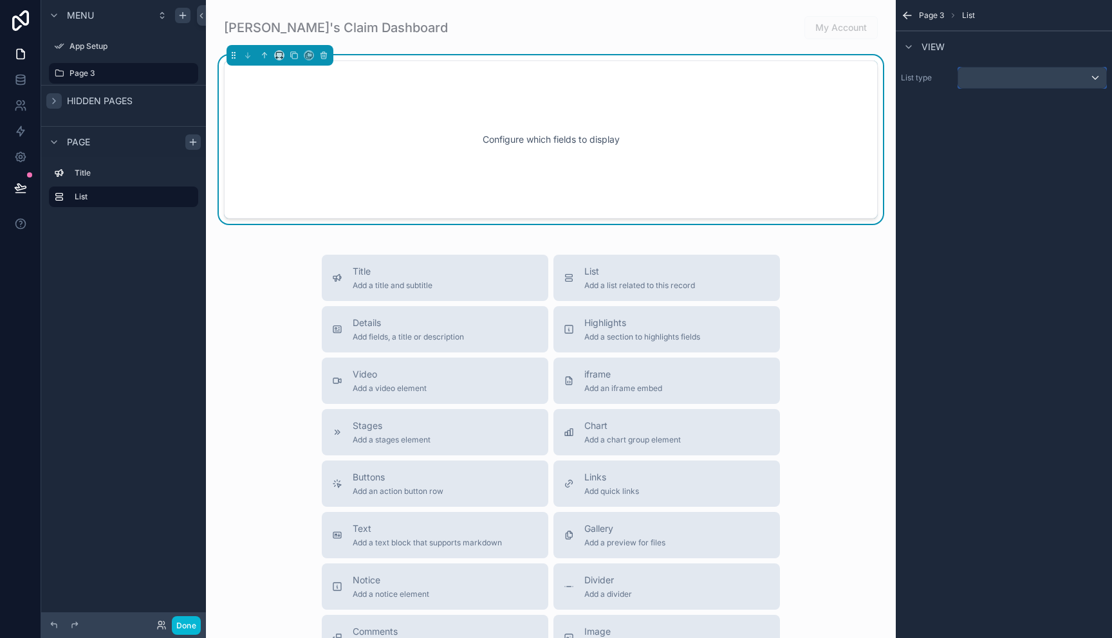
click at [1095, 75] on div "scrollable content" at bounding box center [1032, 78] width 148 height 21
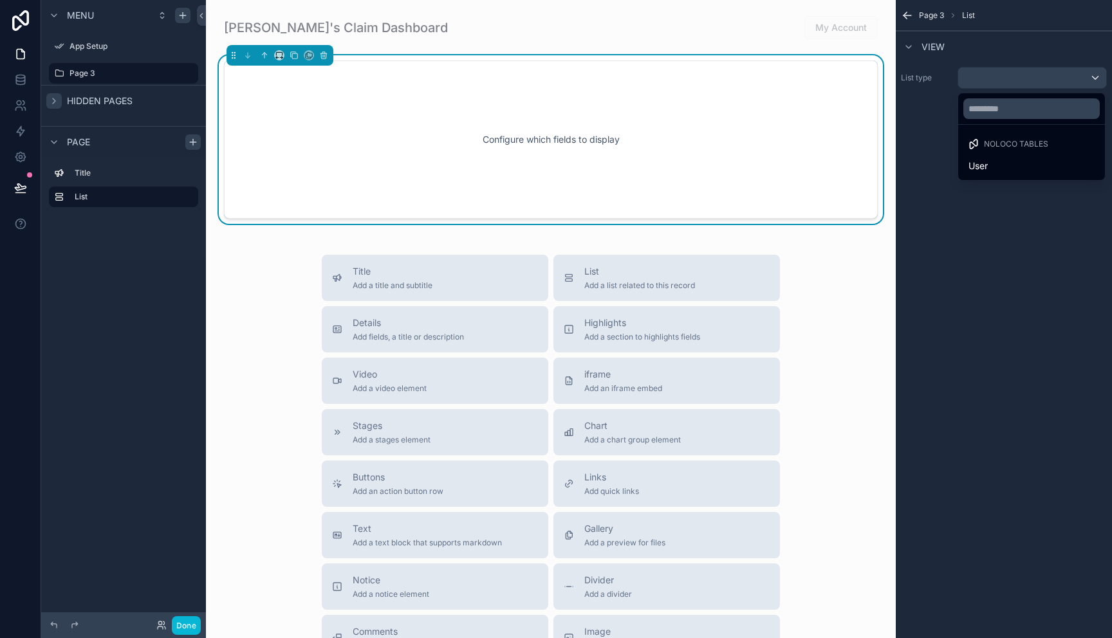
click at [1094, 81] on div "scrollable content" at bounding box center [556, 319] width 1112 height 638
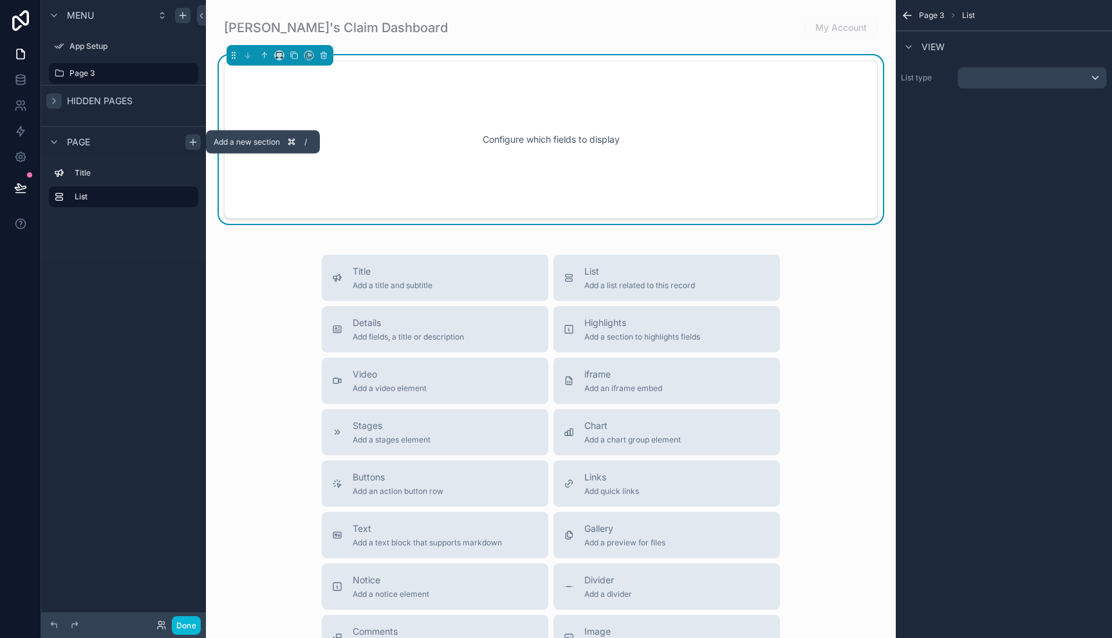
click at [196, 144] on icon "scrollable content" at bounding box center [193, 142] width 10 height 10
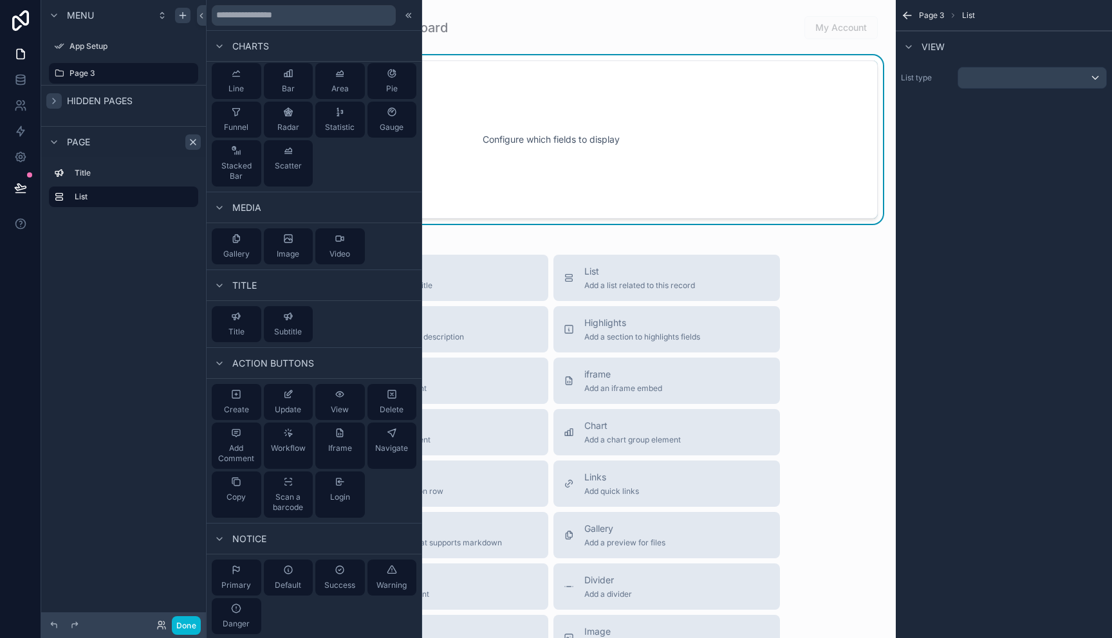
scroll to position [432, 0]
click at [92, 47] on label "App Setup" at bounding box center [121, 46] width 103 height 10
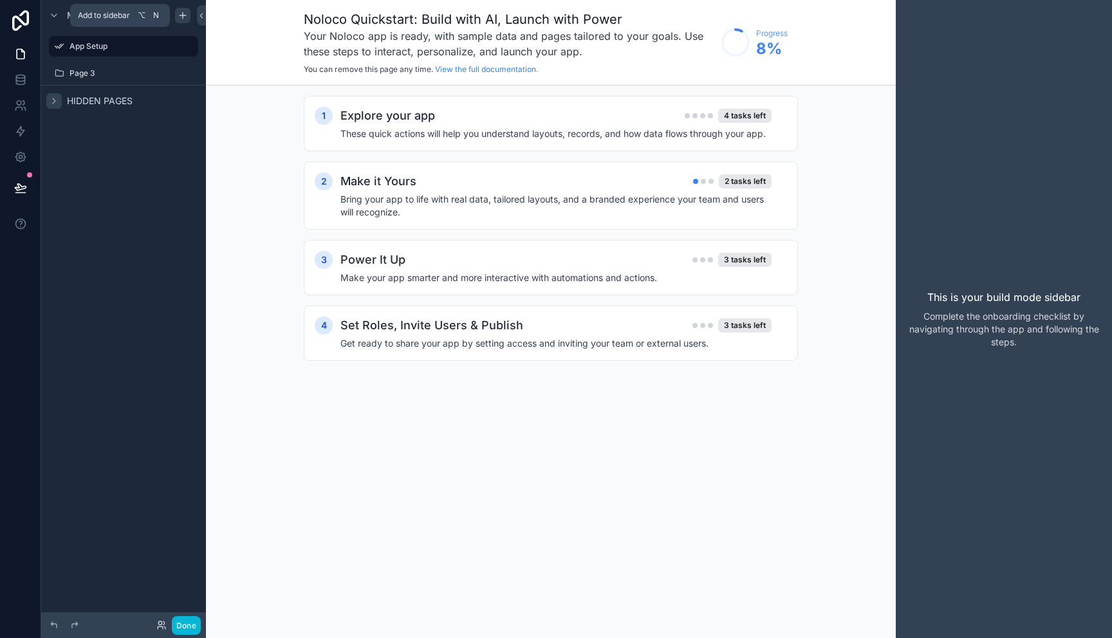
click at [180, 19] on icon "scrollable content" at bounding box center [183, 15] width 10 height 10
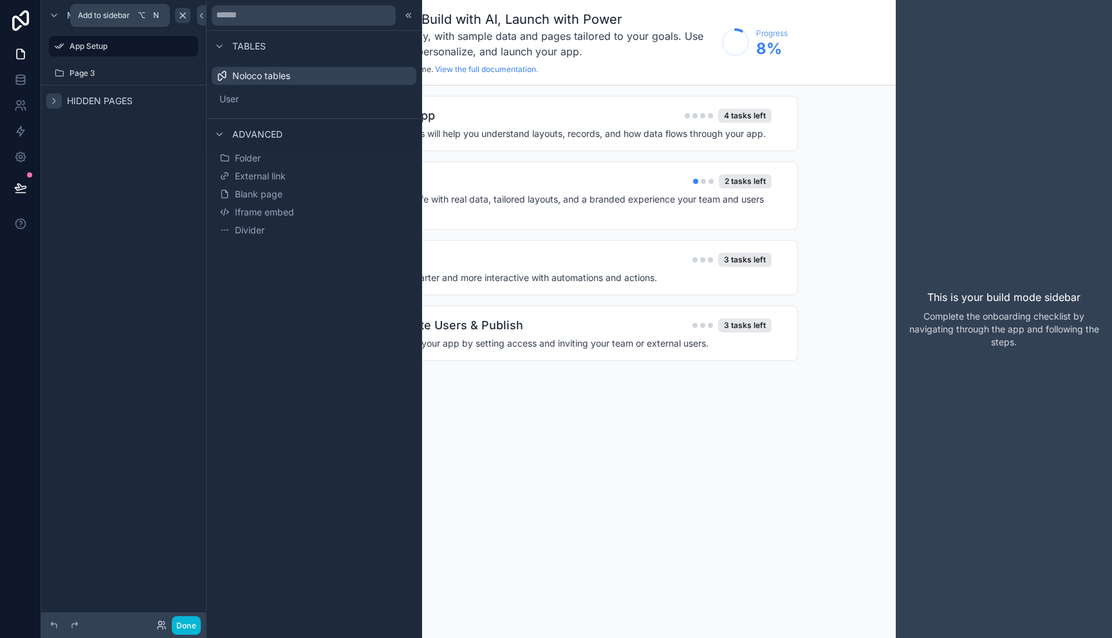
click at [184, 19] on icon "scrollable content" at bounding box center [183, 15] width 10 height 10
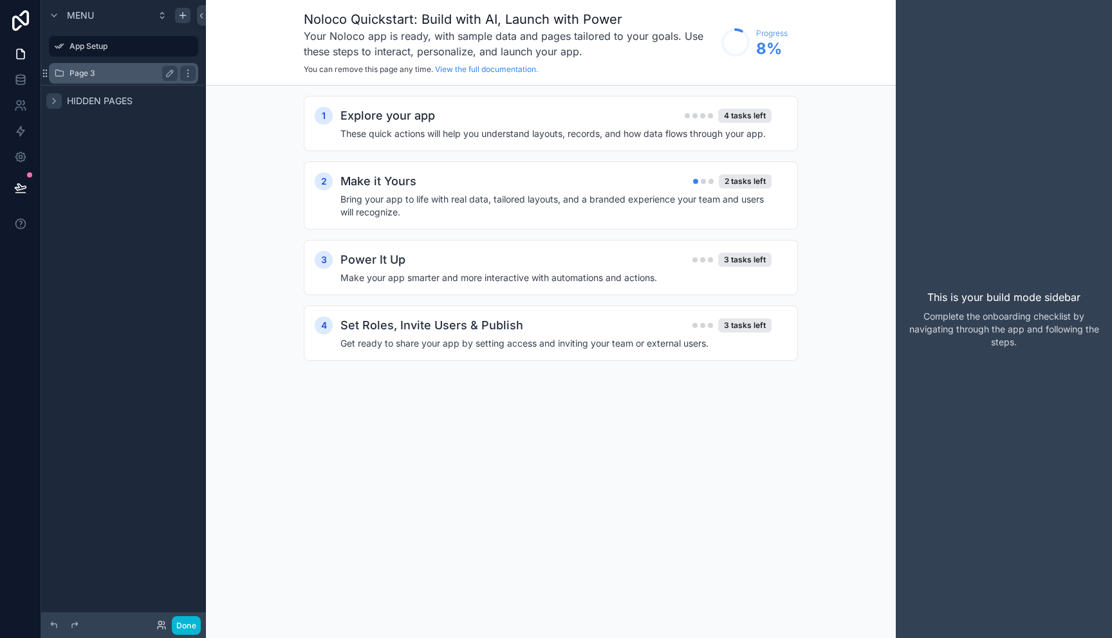
click at [104, 71] on label "Page 3" at bounding box center [121, 73] width 103 height 10
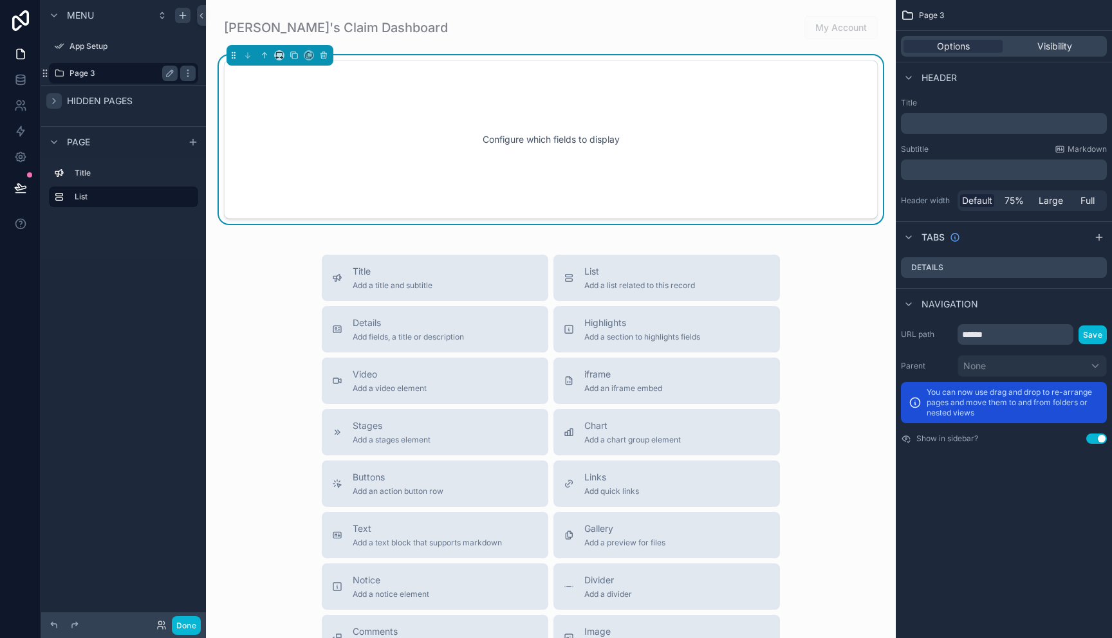
click at [104, 73] on label "Page 3" at bounding box center [121, 73] width 103 height 10
click at [163, 19] on icon "scrollable content" at bounding box center [162, 15] width 10 height 10
click at [163, 21] on div "scrollable content" at bounding box center [161, 15] width 15 height 15
click at [180, 18] on icon "scrollable content" at bounding box center [183, 15] width 10 height 10
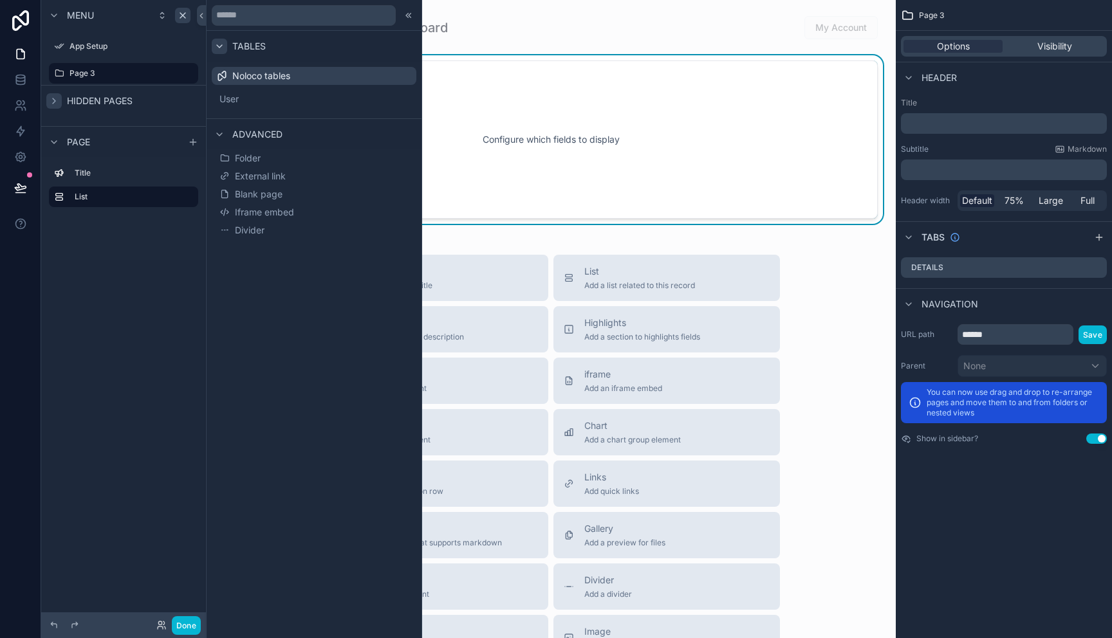
click at [220, 48] on icon at bounding box center [219, 46] width 10 height 10
click at [411, 17] on icon at bounding box center [409, 15] width 10 height 10
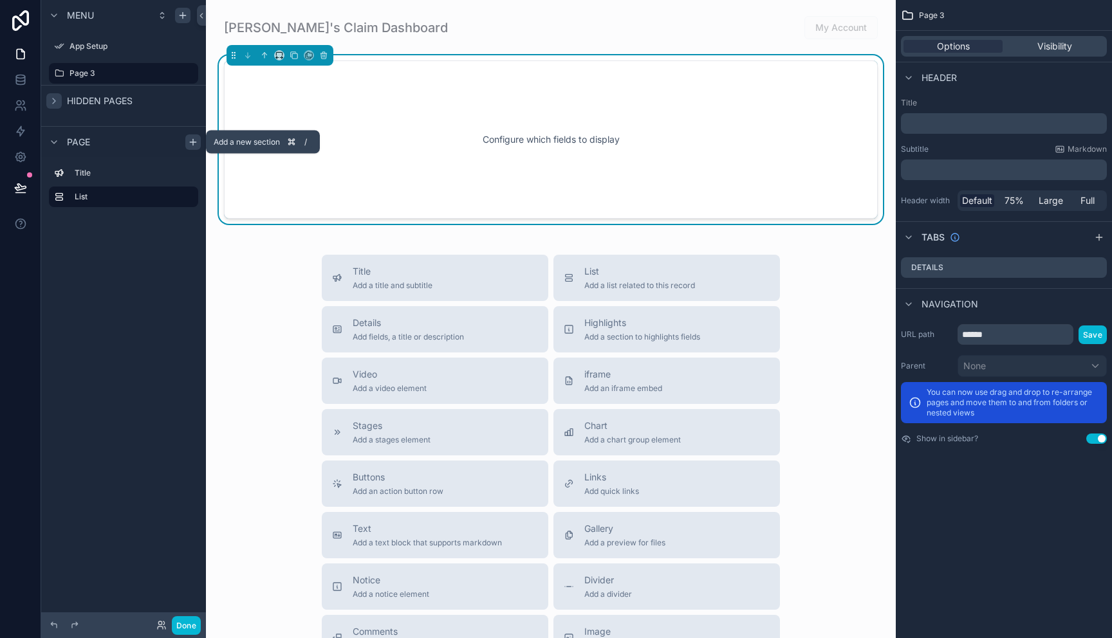
click at [194, 141] on icon "scrollable content" at bounding box center [193, 142] width 10 height 10
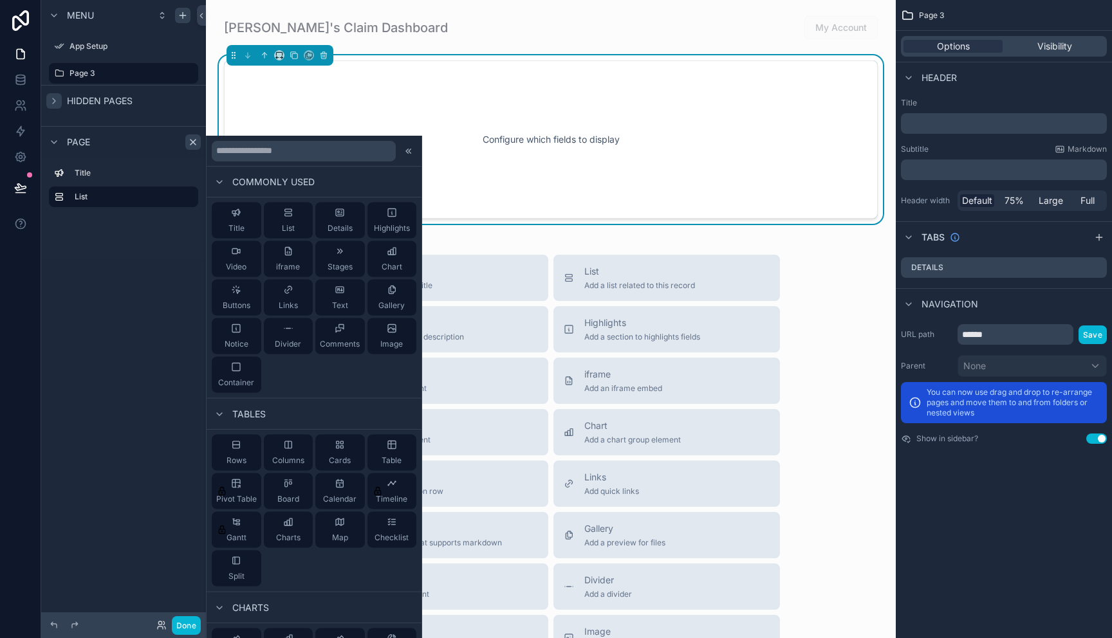
click at [86, 104] on span "Hidden pages" at bounding box center [100, 101] width 66 height 13
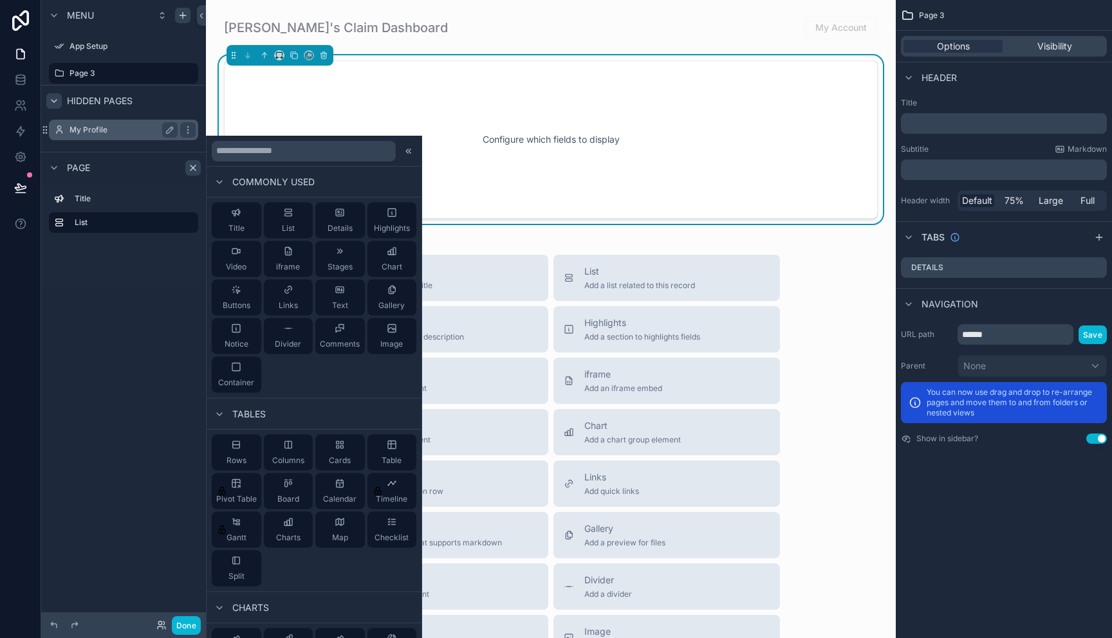
click at [86, 124] on div "My Profile" at bounding box center [124, 129] width 108 height 15
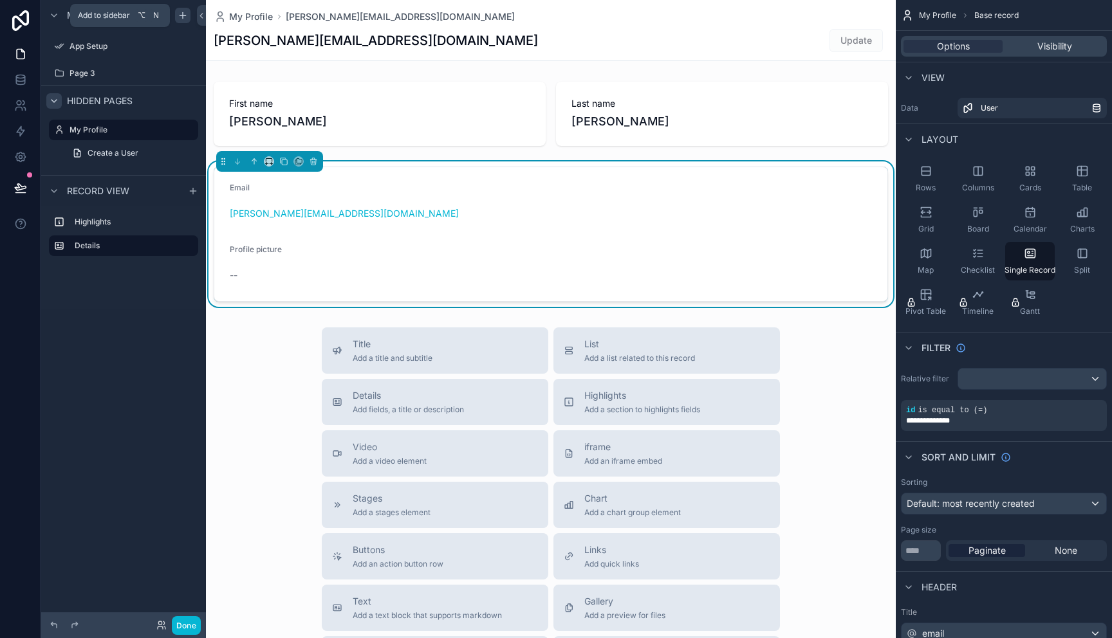
click at [181, 15] on icon "scrollable content" at bounding box center [183, 15] width 6 height 0
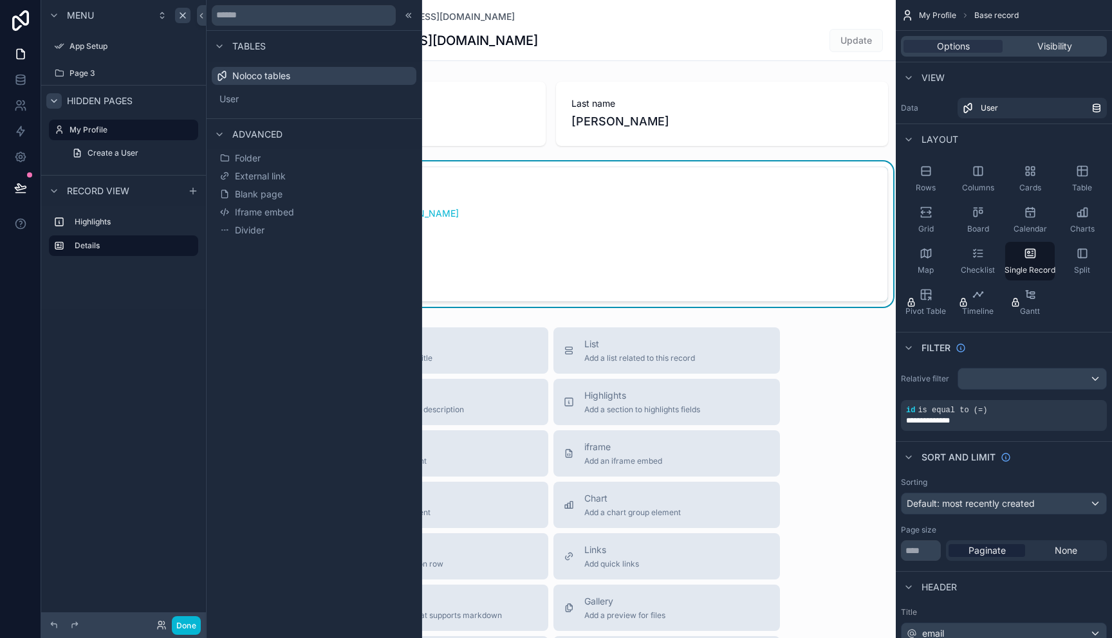
click at [95, 496] on div "Menu App Setup Page 3 Hidden pages My Profile Create a User Record view Highlig…" at bounding box center [123, 311] width 165 height 623
click at [189, 626] on button "Done" at bounding box center [186, 626] width 29 height 19
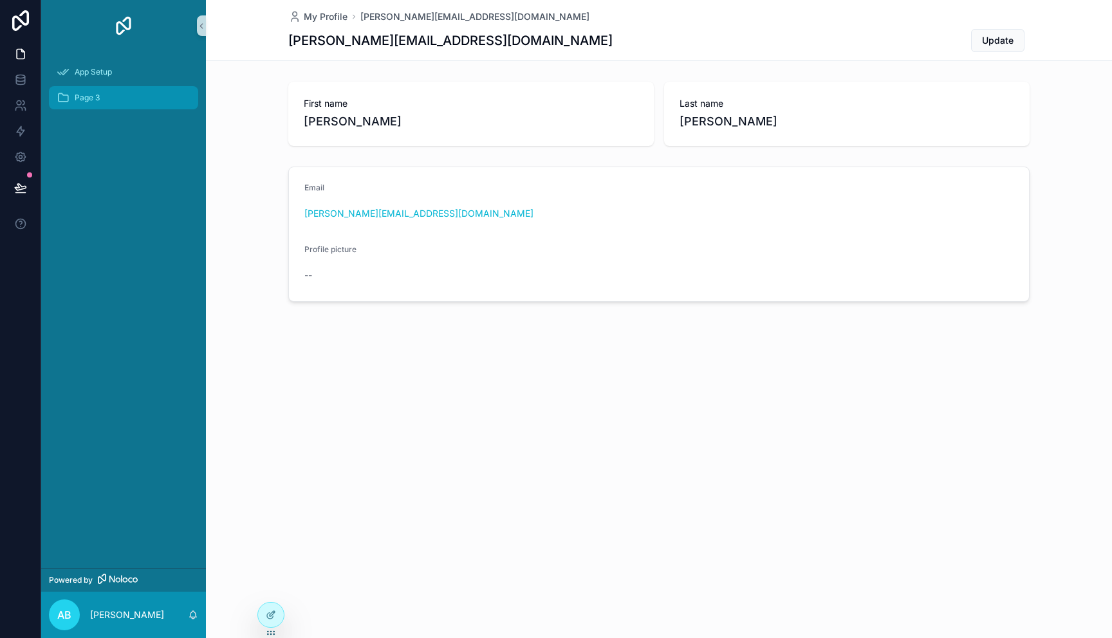
click at [90, 102] on span "Page 3" at bounding box center [87, 98] width 25 height 10
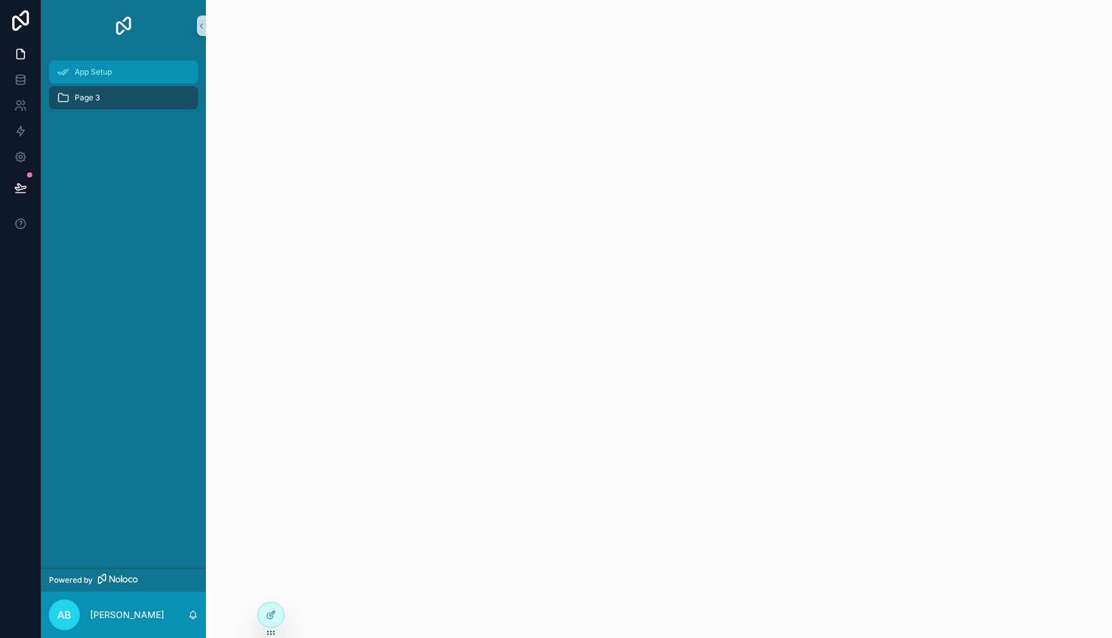
click at [95, 73] on span "App Setup" at bounding box center [93, 72] width 37 height 10
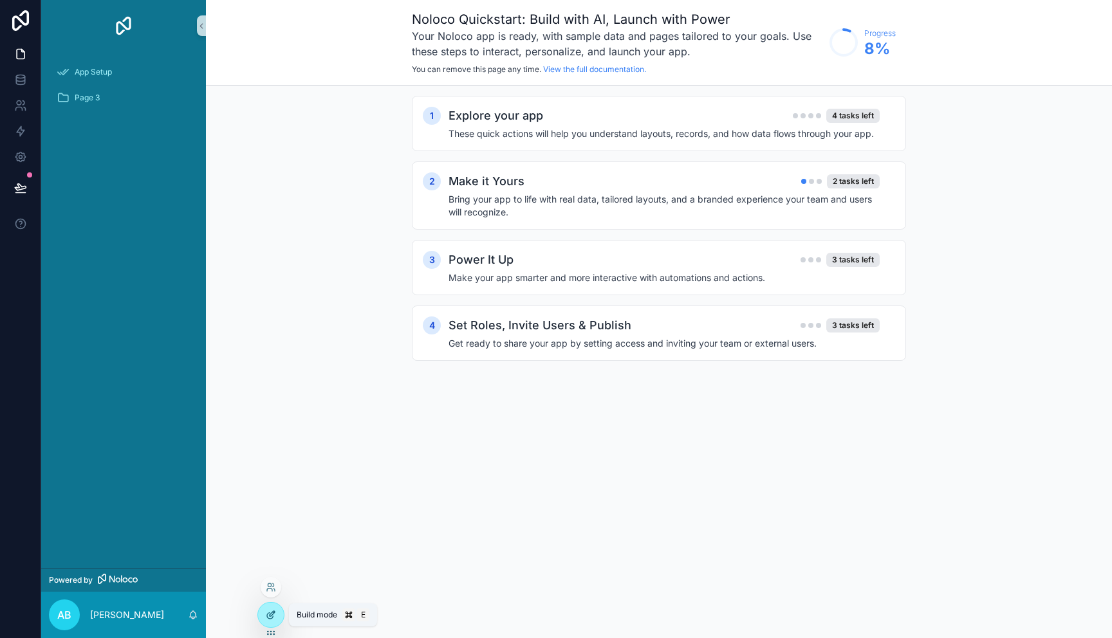
click at [268, 618] on icon at bounding box center [271, 615] width 10 height 10
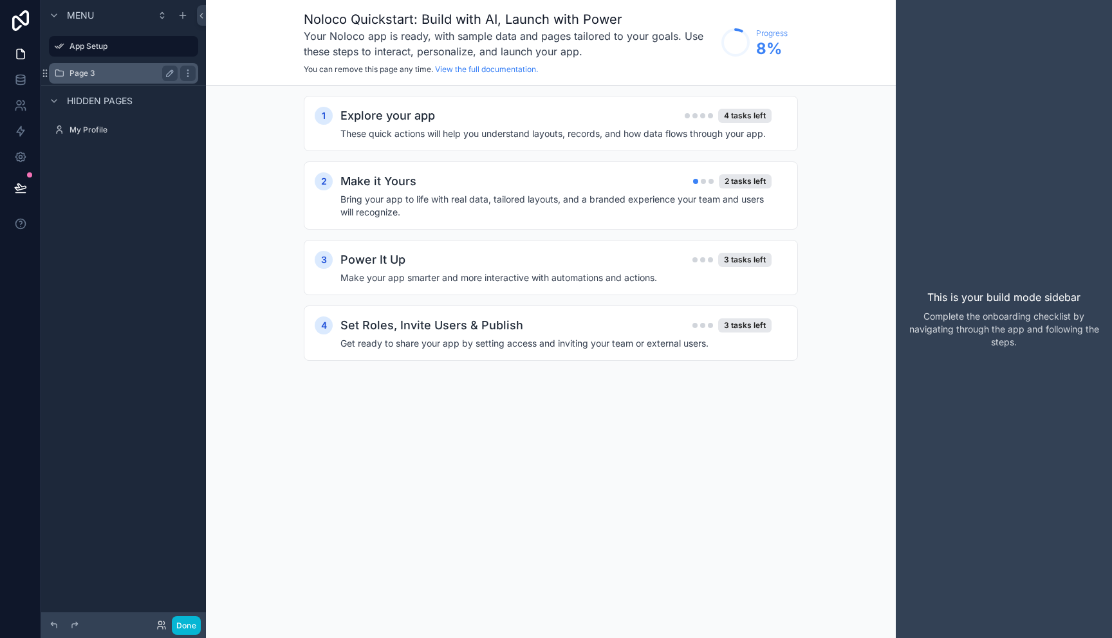
click at [108, 78] on label "Page 3" at bounding box center [121, 73] width 103 height 10
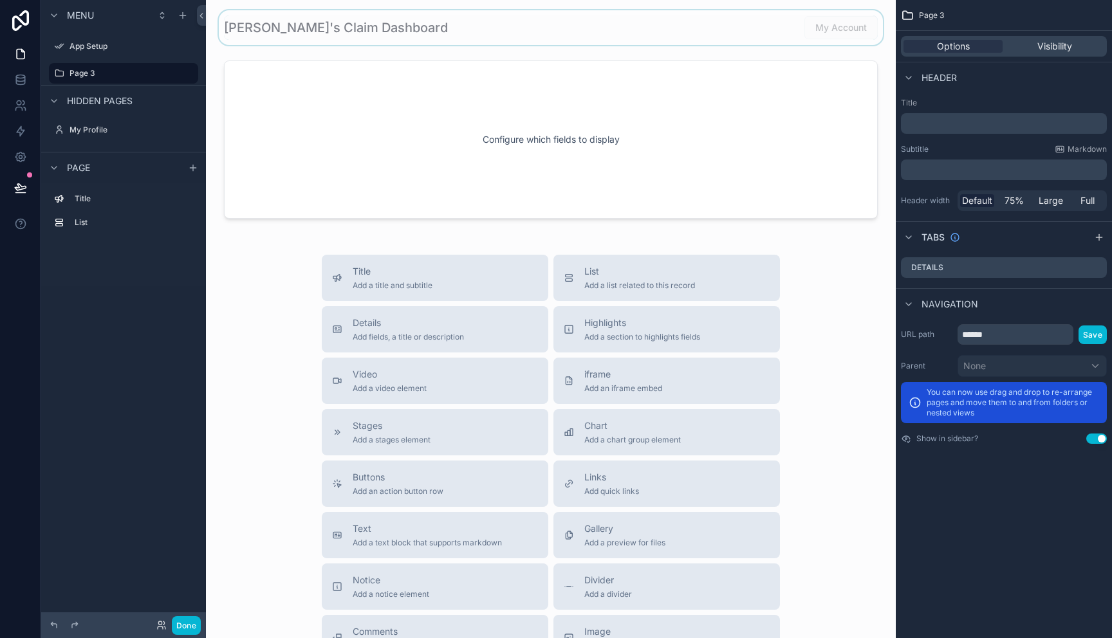
click at [631, 37] on div "scrollable content" at bounding box center [550, 27] width 669 height 35
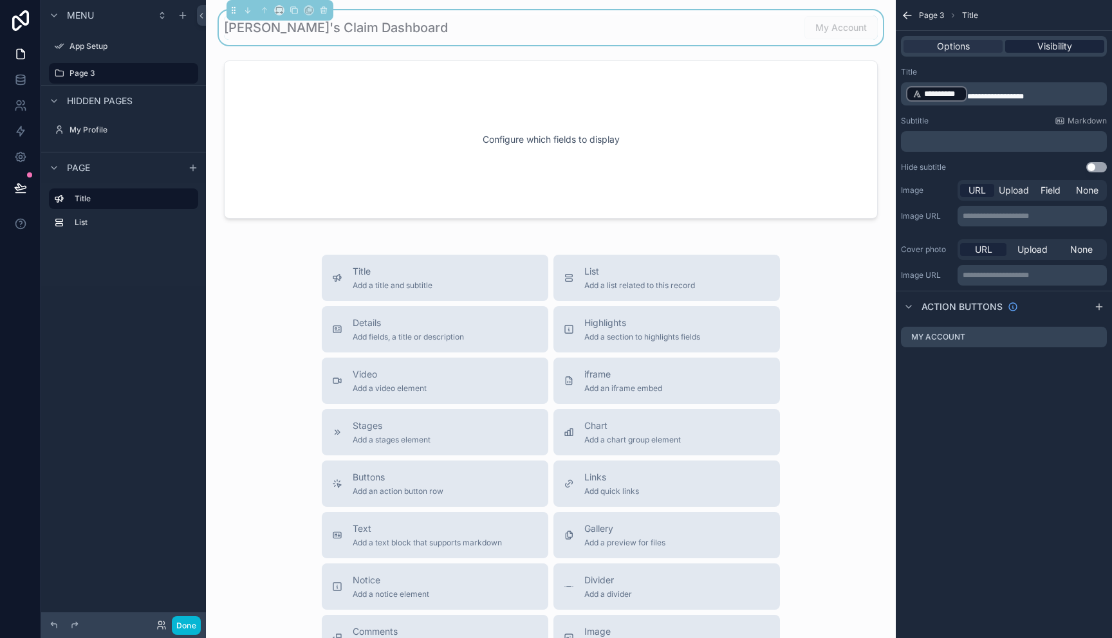
click at [1045, 48] on span "Visibility" at bounding box center [1054, 46] width 35 height 13
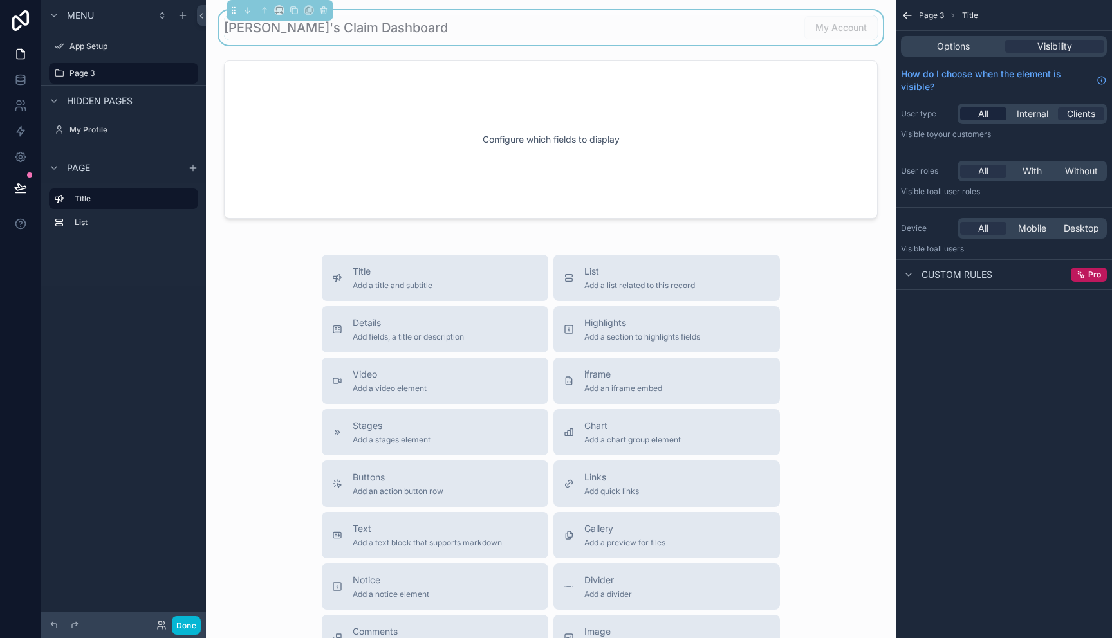
click at [982, 116] on span "All" at bounding box center [983, 113] width 10 height 13
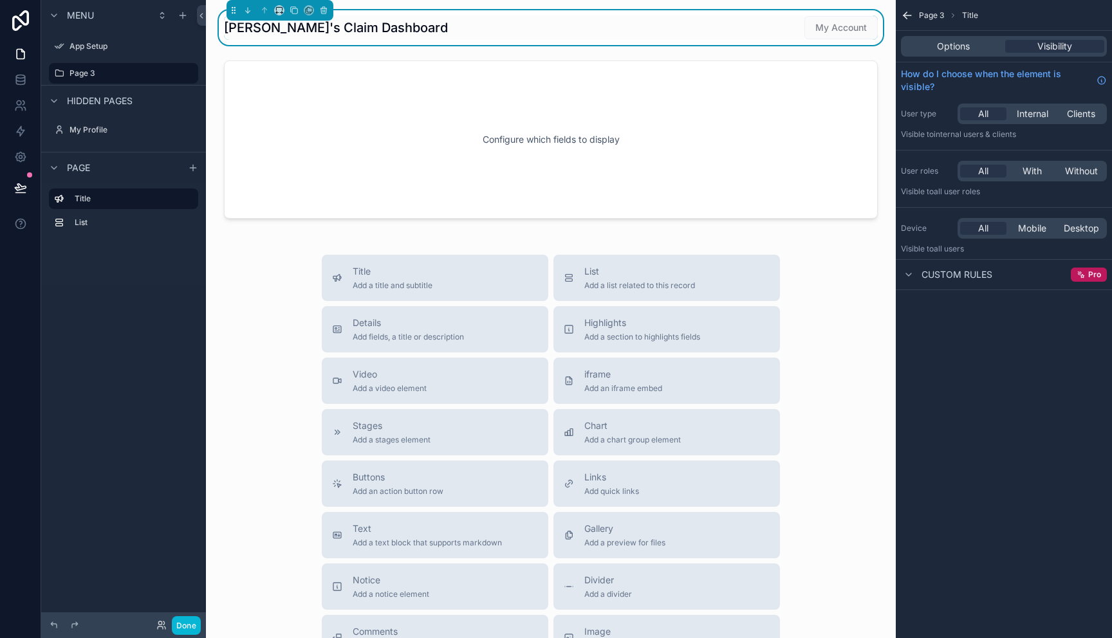
click at [833, 32] on span "My Account" at bounding box center [840, 27] width 73 height 13
click at [190, 626] on button "Done" at bounding box center [186, 626] width 29 height 19
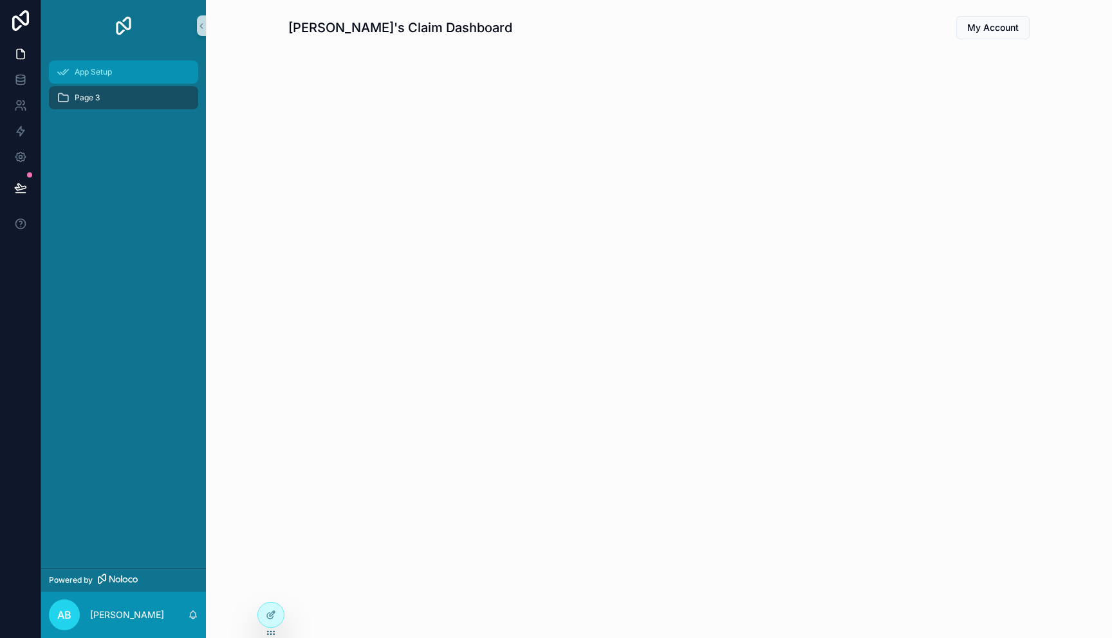
click at [95, 78] on div "App Setup" at bounding box center [124, 72] width 134 height 21
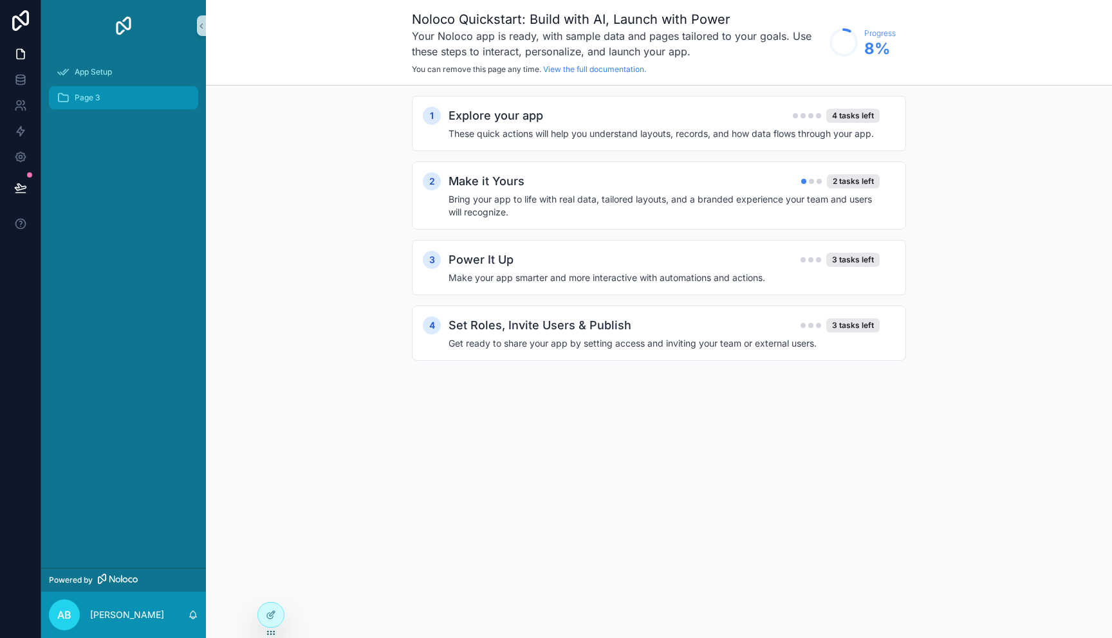
click at [84, 104] on div "Page 3" at bounding box center [124, 98] width 134 height 21
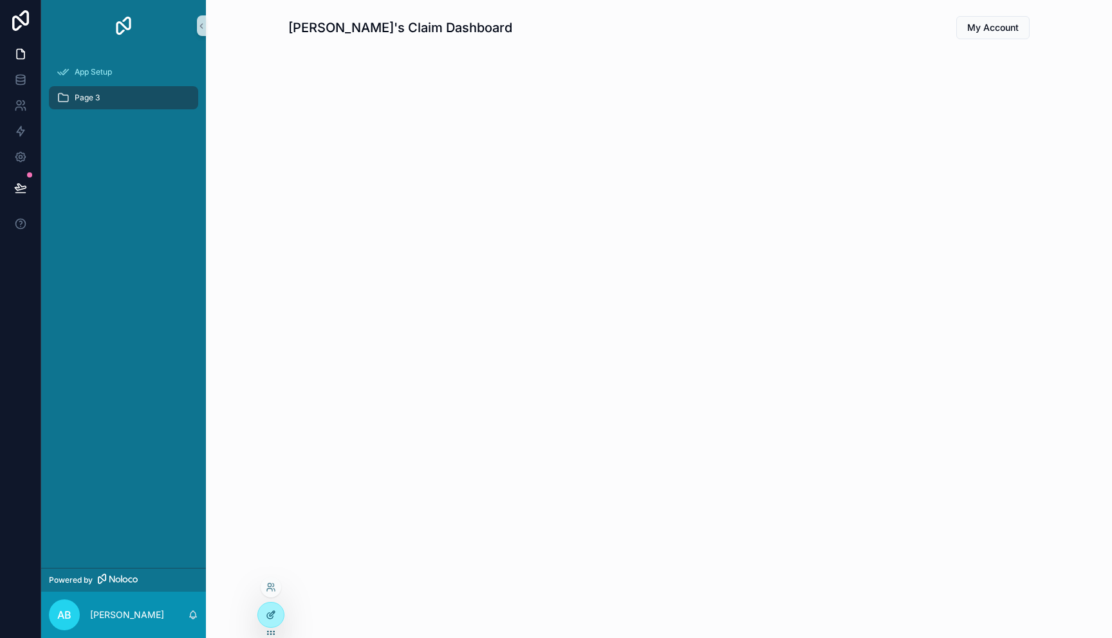
click at [272, 619] on icon at bounding box center [271, 615] width 10 height 10
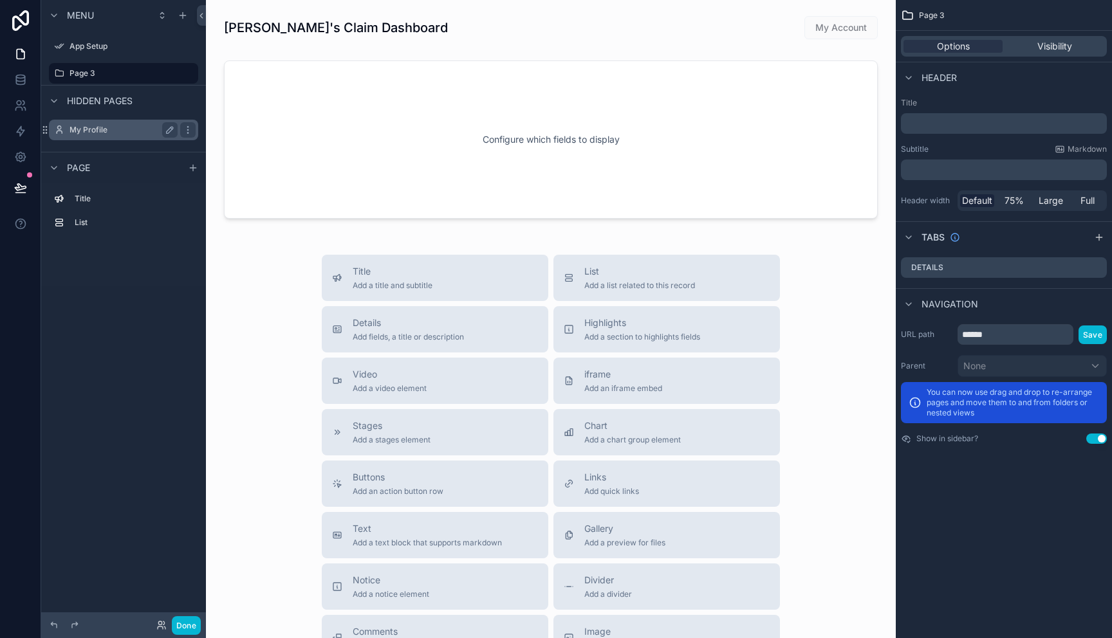
click at [93, 140] on div "My Profile" at bounding box center [123, 130] width 144 height 21
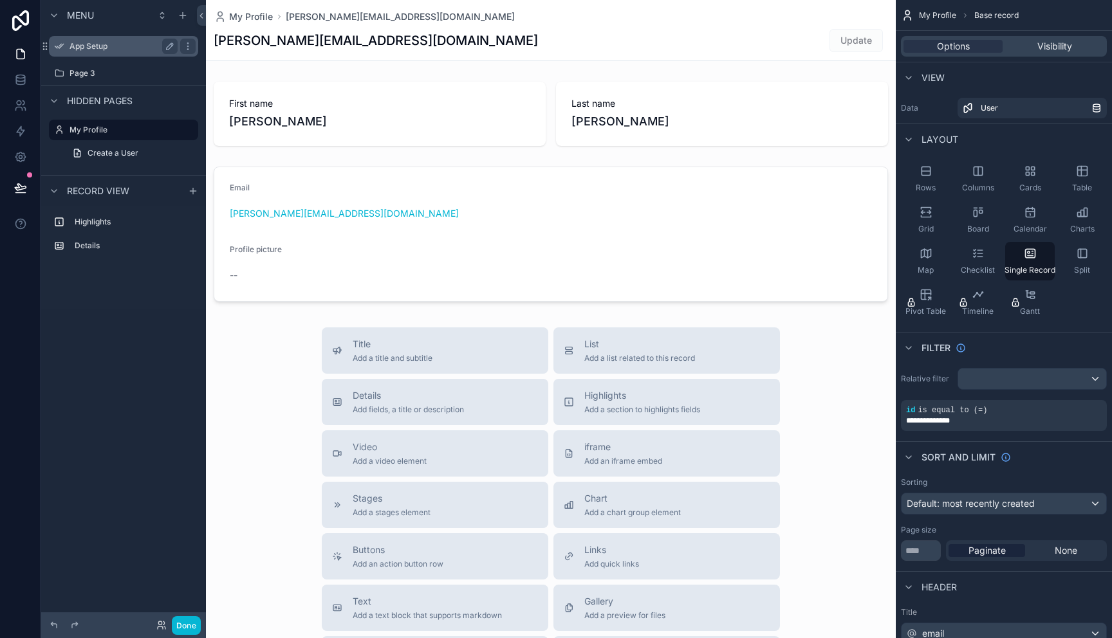
click at [91, 50] on label "App Setup" at bounding box center [121, 46] width 103 height 10
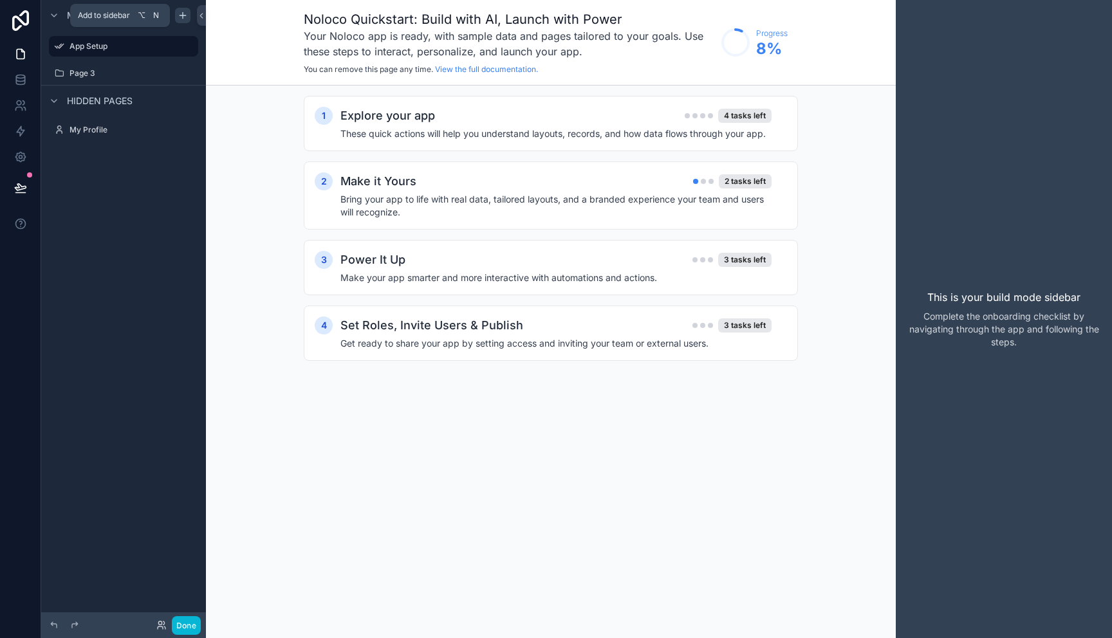
click at [183, 16] on icon "scrollable content" at bounding box center [183, 15] width 0 height 6
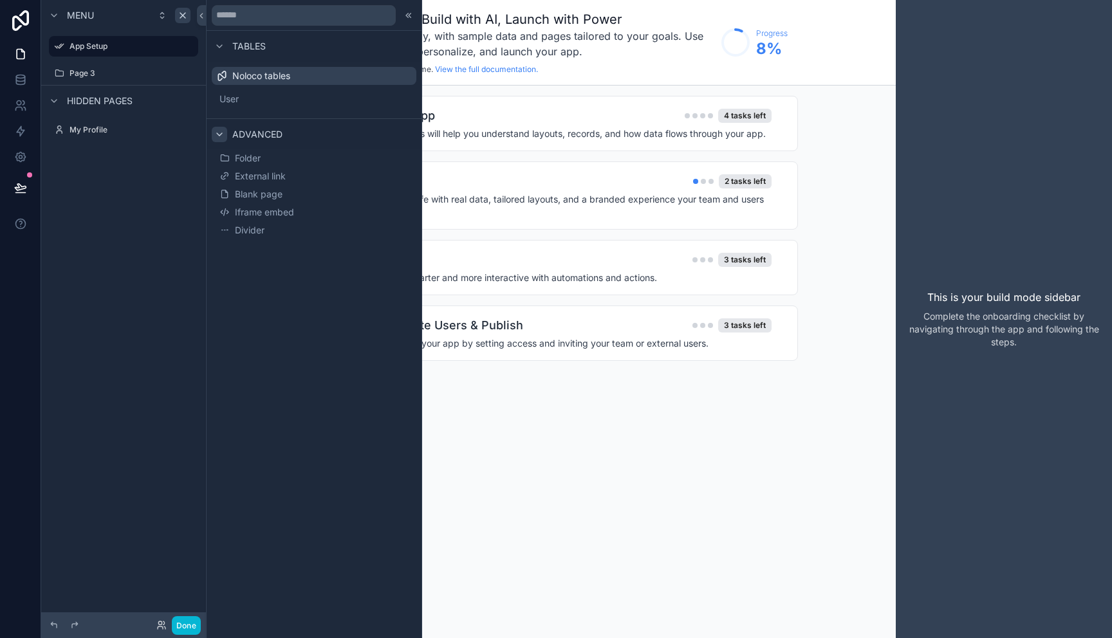
click at [221, 135] on icon at bounding box center [219, 134] width 10 height 10
click at [104, 72] on label "Page 3" at bounding box center [121, 73] width 103 height 10
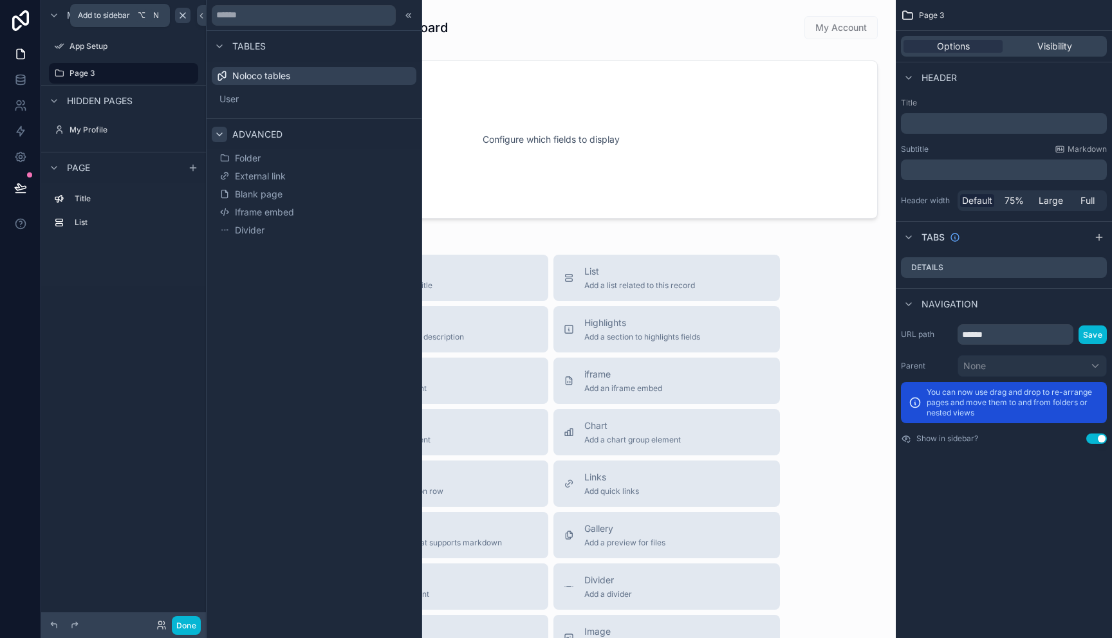
click at [183, 19] on icon "scrollable content" at bounding box center [183, 15] width 10 height 10
click at [254, 44] on span "Tables" at bounding box center [248, 46] width 33 height 13
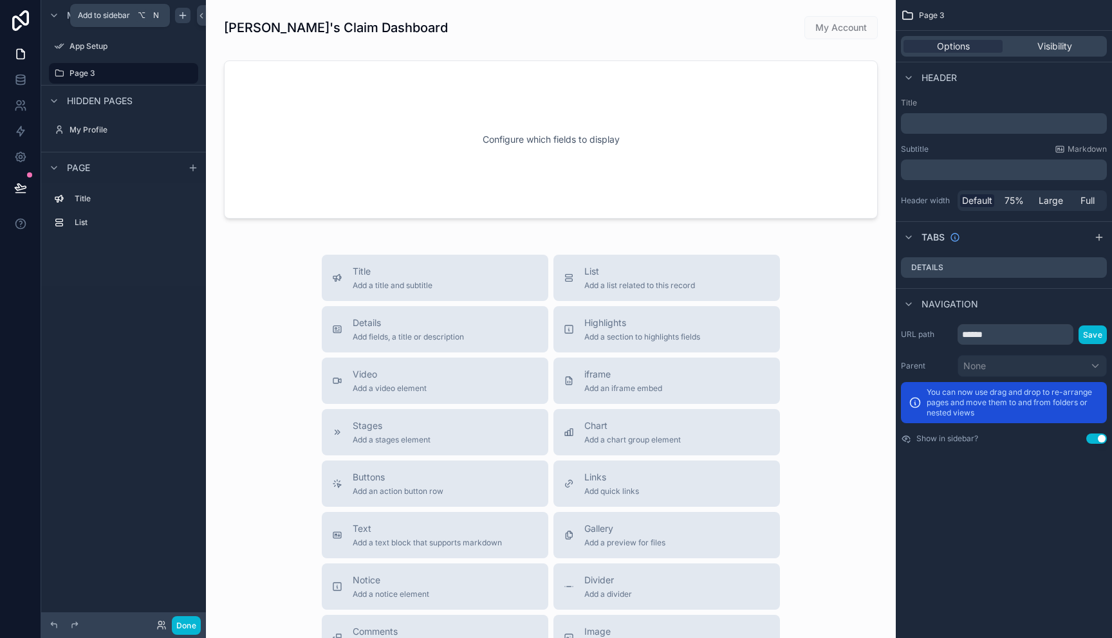
click at [183, 15] on icon "scrollable content" at bounding box center [183, 15] width 6 height 0
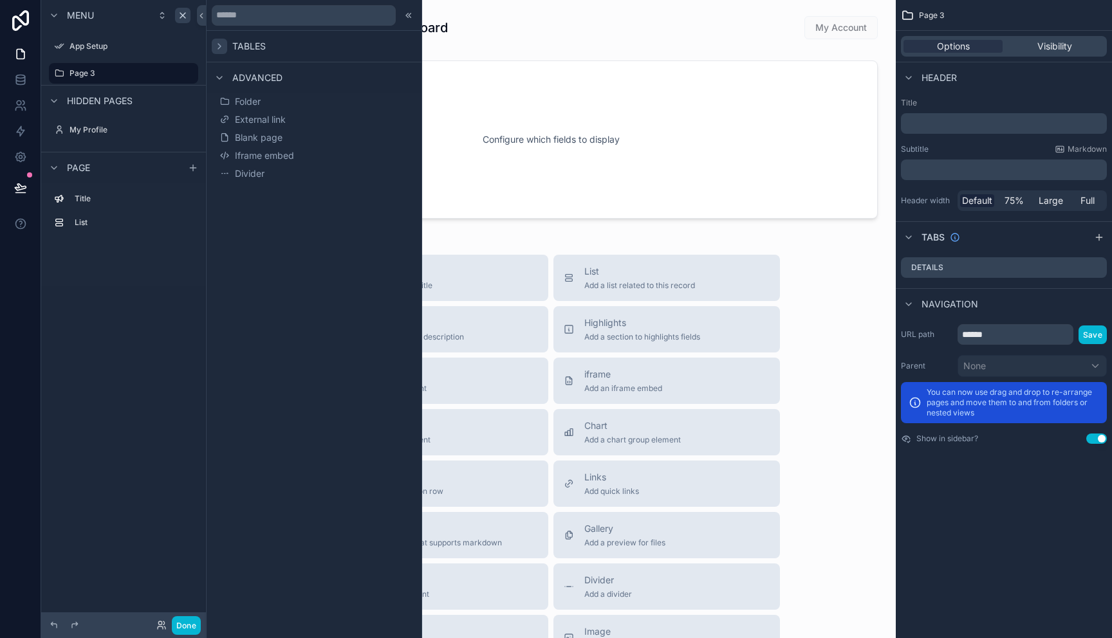
click at [218, 48] on icon at bounding box center [219, 46] width 10 height 10
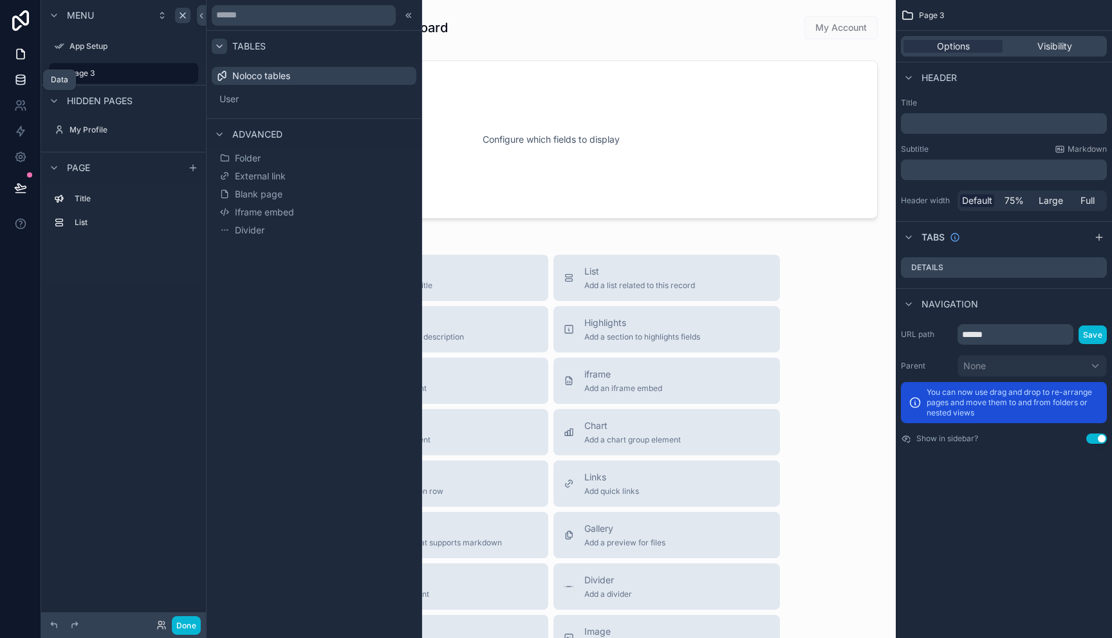
click at [20, 78] on icon at bounding box center [20, 76] width 8 height 3
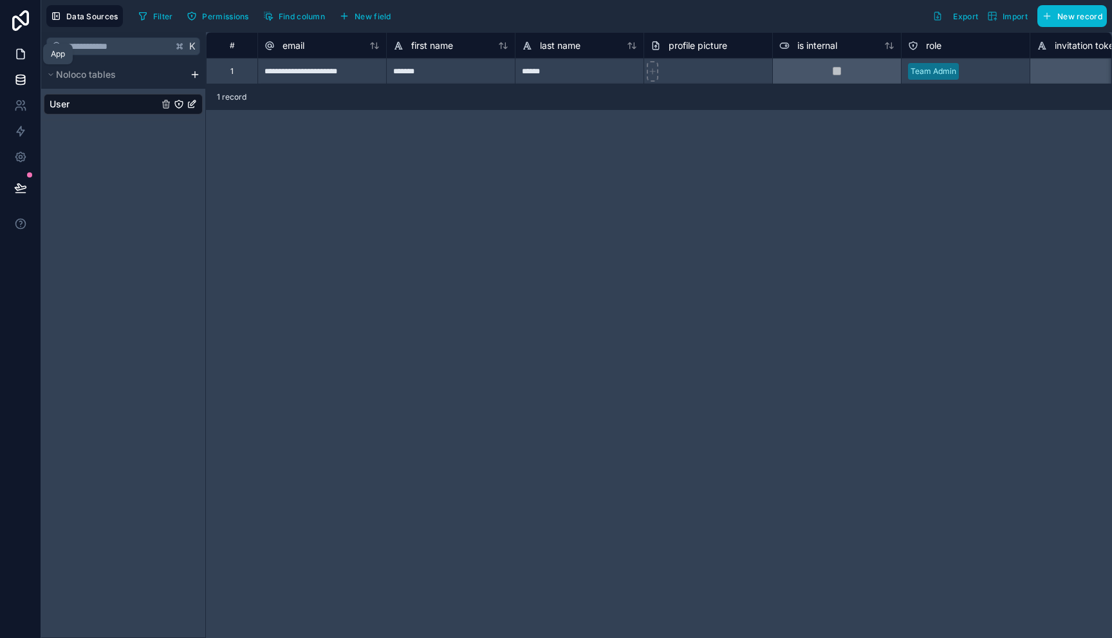
click at [17, 55] on icon at bounding box center [20, 54] width 13 height 13
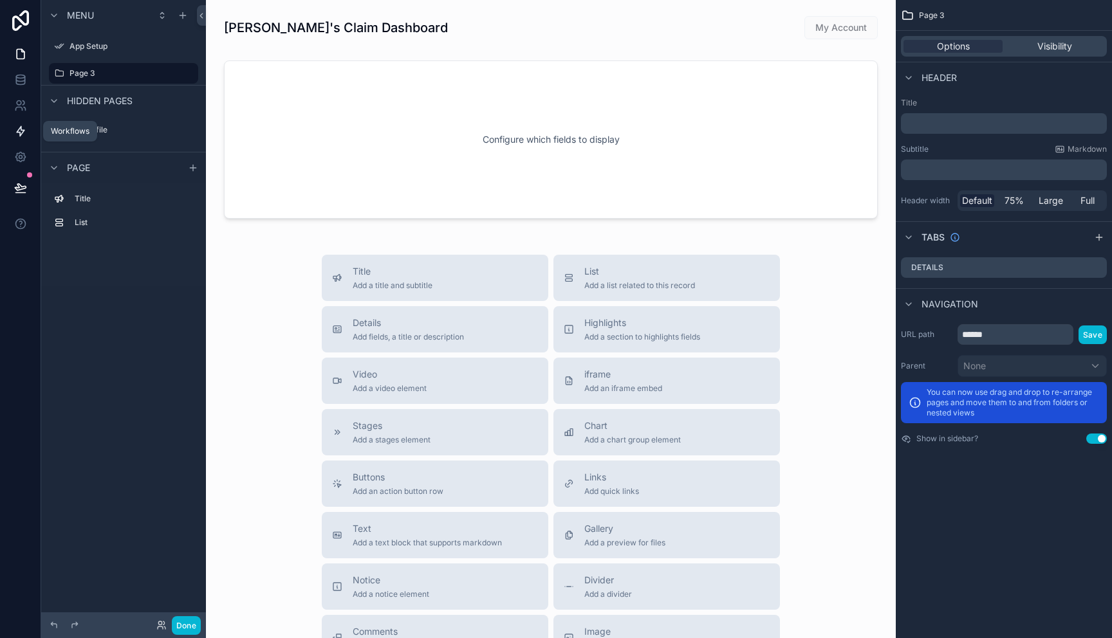
click at [19, 132] on icon at bounding box center [21, 132] width 8 height 10
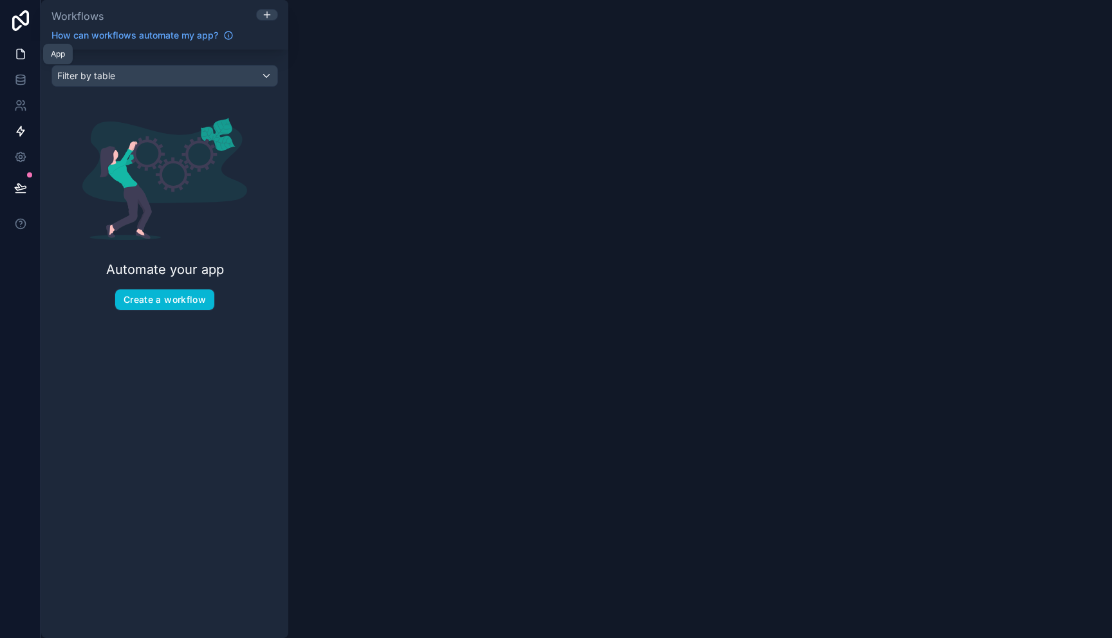
click at [22, 60] on icon at bounding box center [20, 54] width 13 height 13
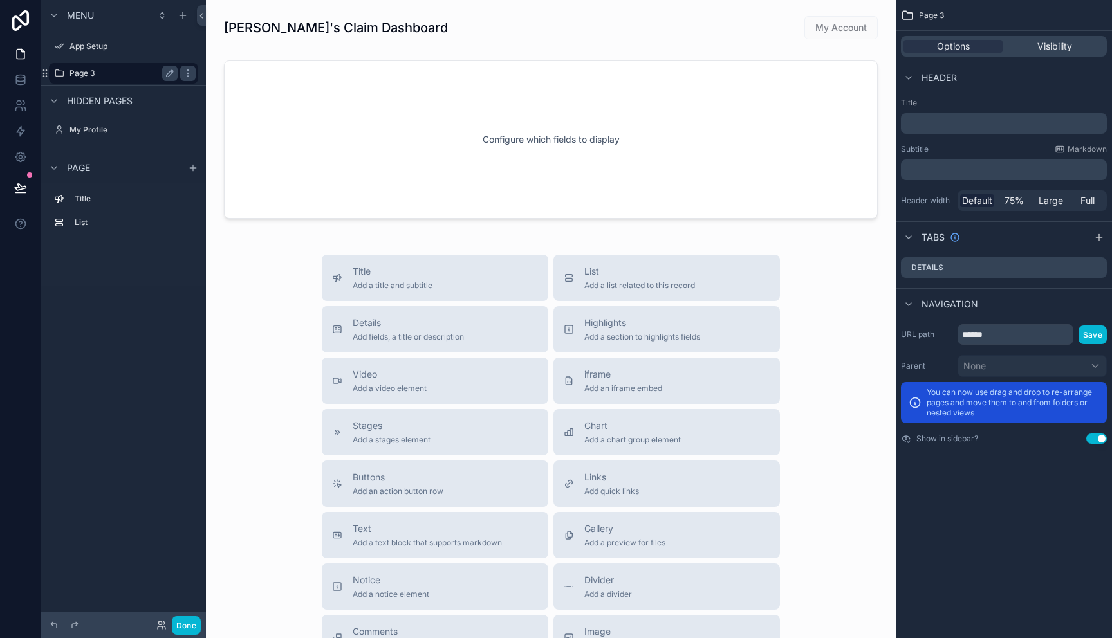
click at [100, 73] on label "Page 3" at bounding box center [121, 73] width 103 height 10
click at [159, 224] on label "List" at bounding box center [131, 223] width 113 height 10
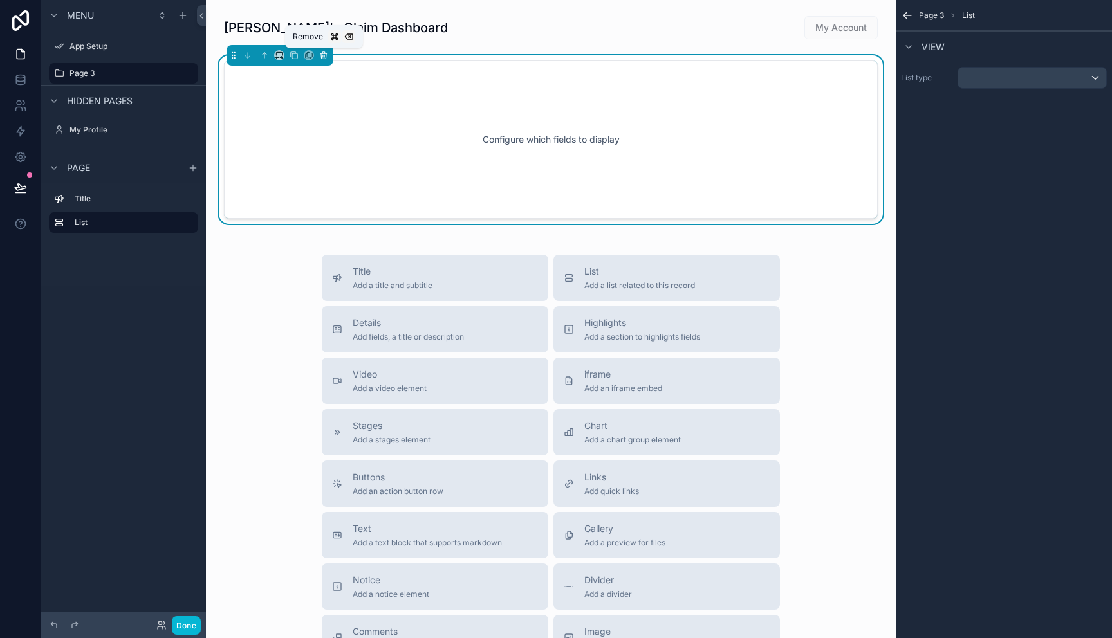
click at [326, 55] on icon "scrollable content" at bounding box center [323, 55] width 9 height 9
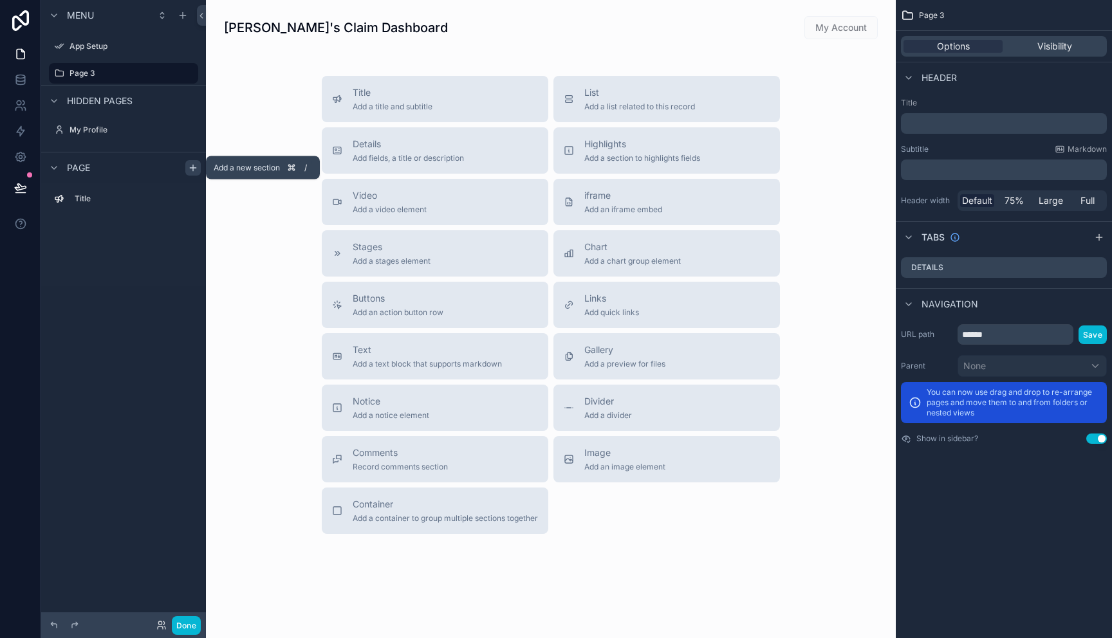
click at [196, 168] on icon "scrollable content" at bounding box center [193, 168] width 10 height 10
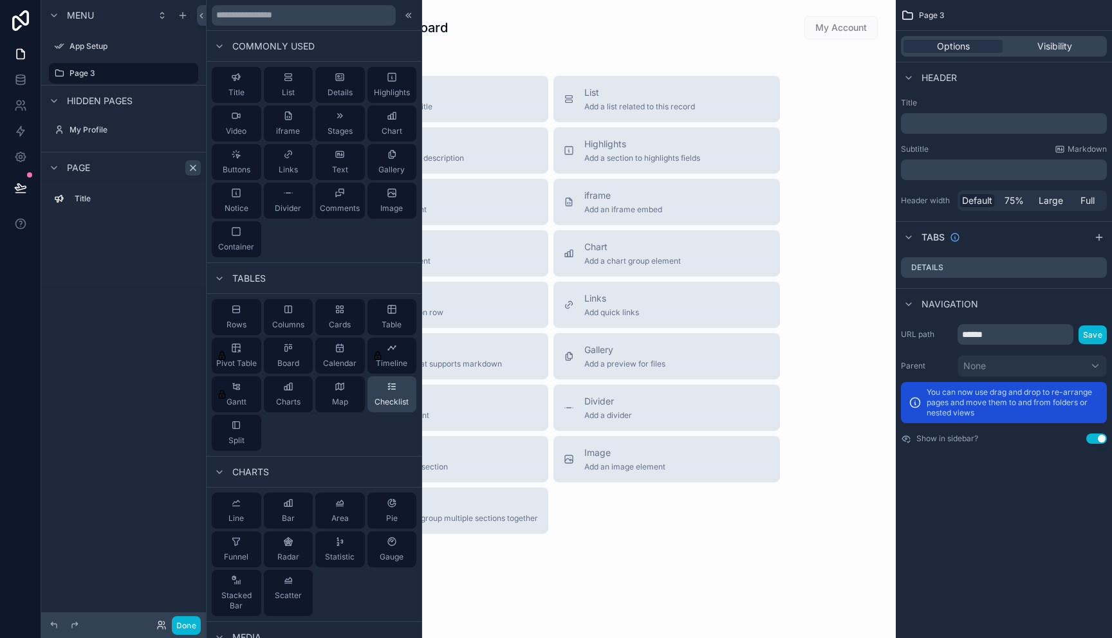
click at [390, 396] on div "Checklist" at bounding box center [392, 394] width 50 height 36
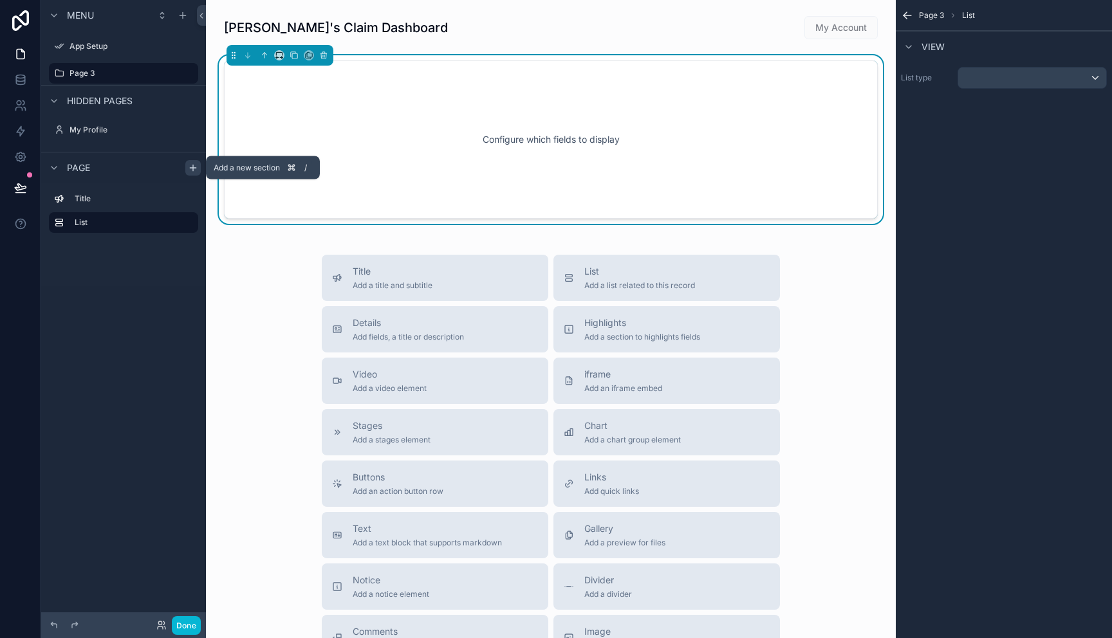
click at [192, 166] on icon "scrollable content" at bounding box center [193, 168] width 10 height 10
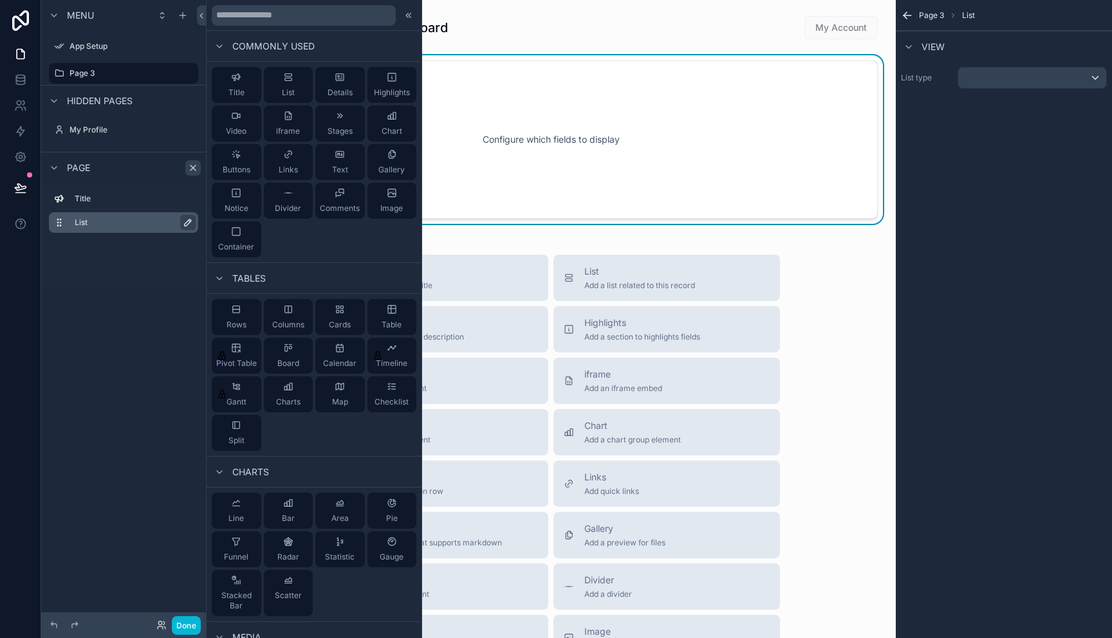
click at [190, 225] on icon "scrollable content" at bounding box center [188, 223] width 10 height 10
click at [144, 223] on input "****" at bounding box center [124, 222] width 98 height 15
click at [180, 257] on div "Title ****" at bounding box center [123, 234] width 165 height 103
click at [187, 218] on icon "scrollable content" at bounding box center [185, 223] width 10 height 10
click at [192, 171] on icon "scrollable content" at bounding box center [193, 168] width 10 height 10
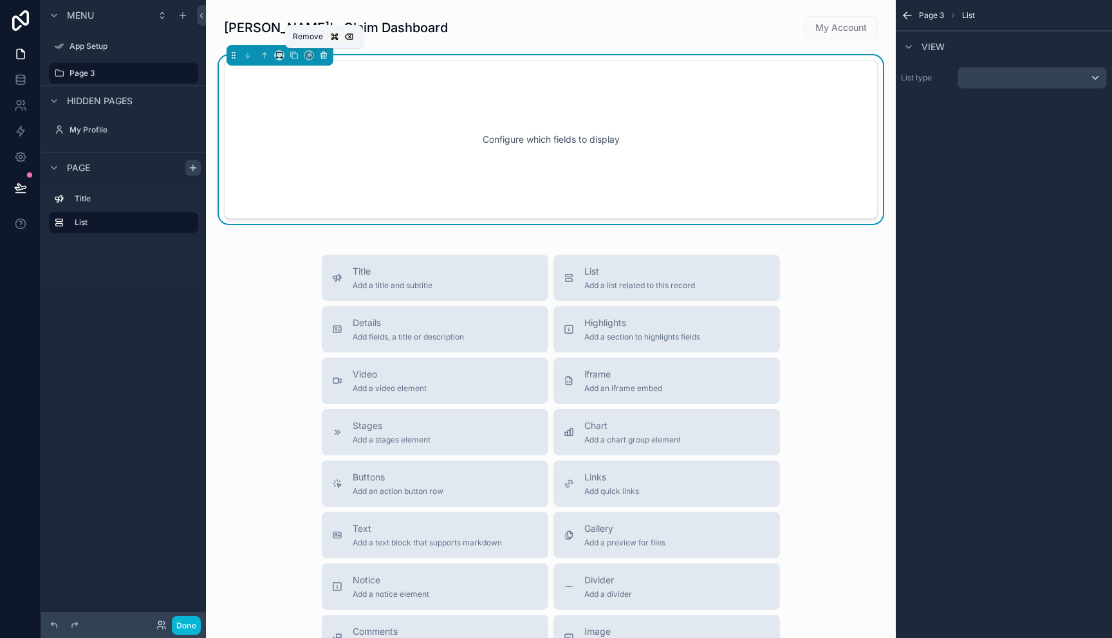
click at [324, 54] on icon "scrollable content" at bounding box center [323, 55] width 9 height 9
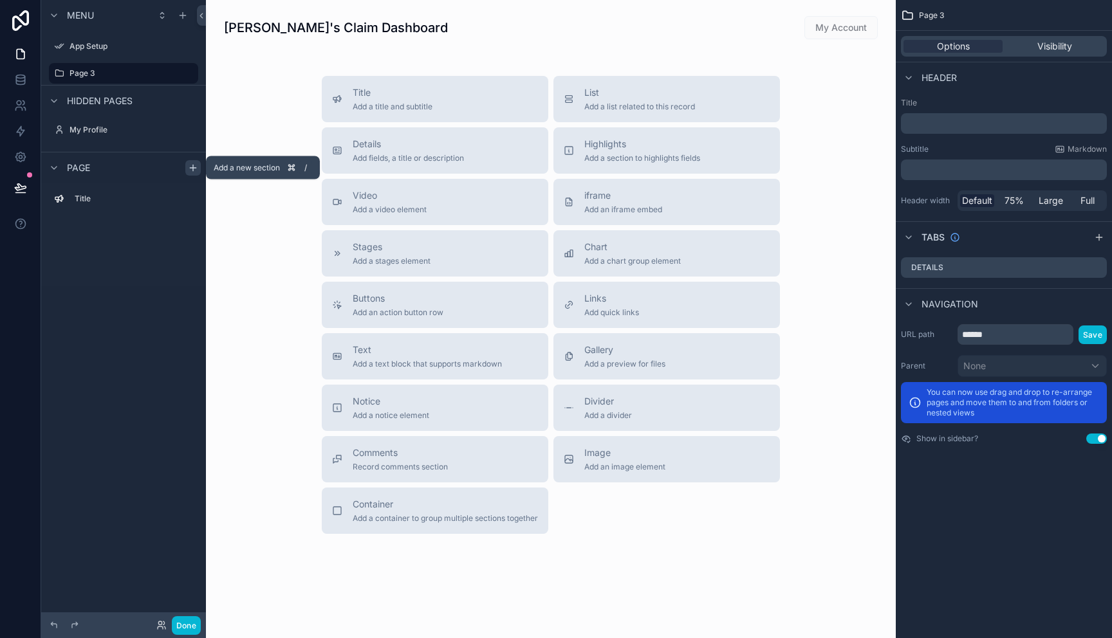
click at [193, 164] on icon "scrollable content" at bounding box center [193, 168] width 10 height 10
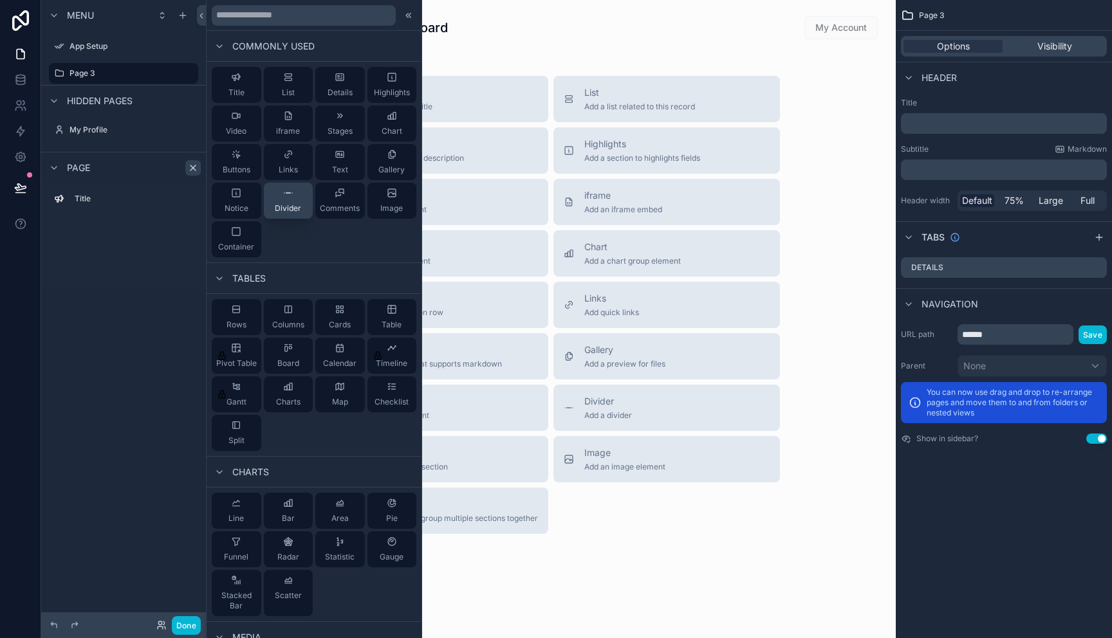
click at [293, 200] on div "Divider" at bounding box center [288, 201] width 26 height 26
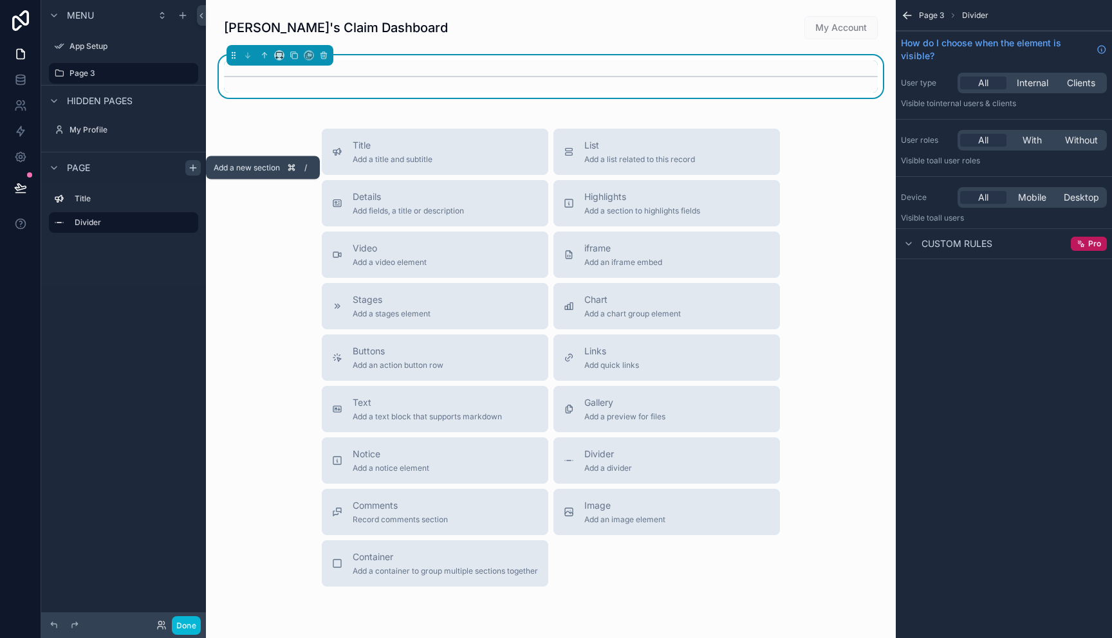
click at [191, 165] on icon "scrollable content" at bounding box center [193, 168] width 10 height 10
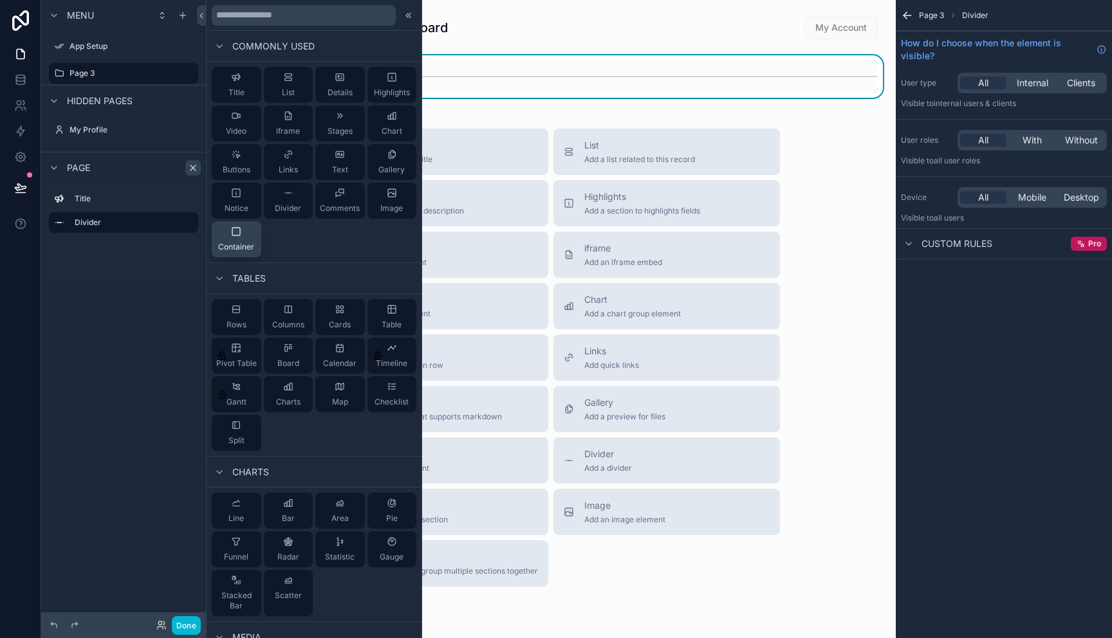
click at [236, 243] on span "Container" at bounding box center [236, 247] width 36 height 10
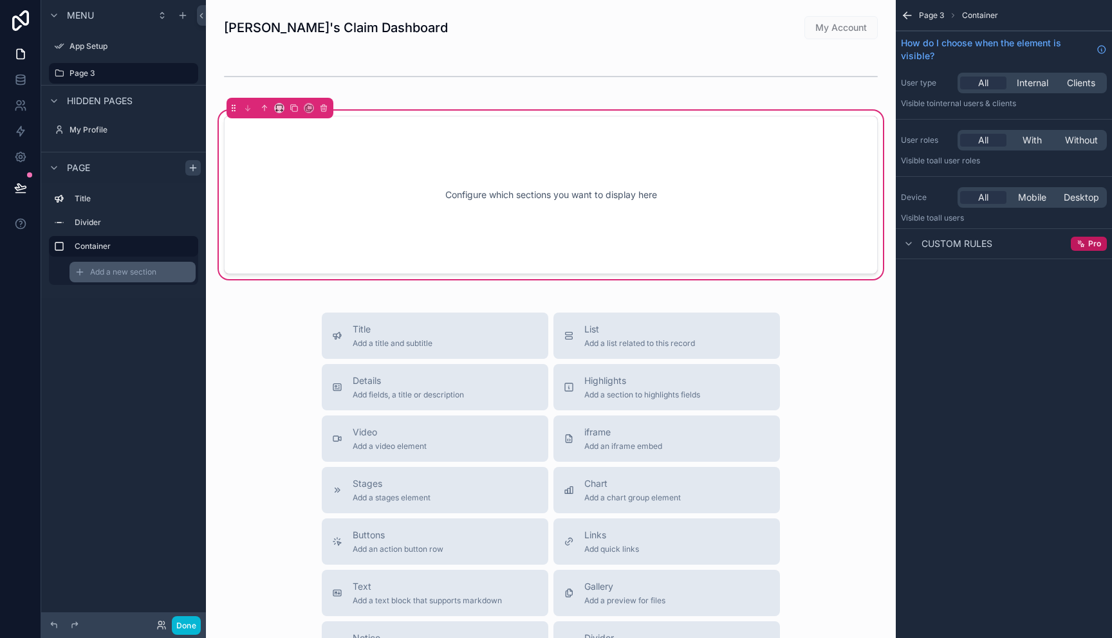
click at [137, 268] on span "Add a new section" at bounding box center [123, 272] width 66 height 10
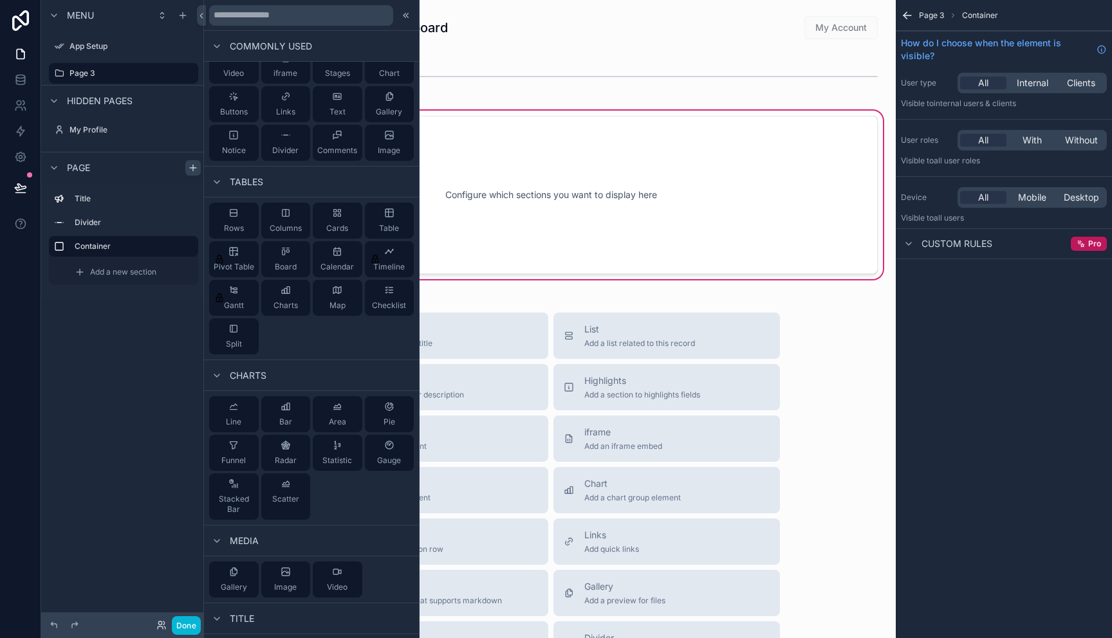
scroll to position [57, 0]
click at [336, 228] on span "Cards" at bounding box center [337, 230] width 22 height 10
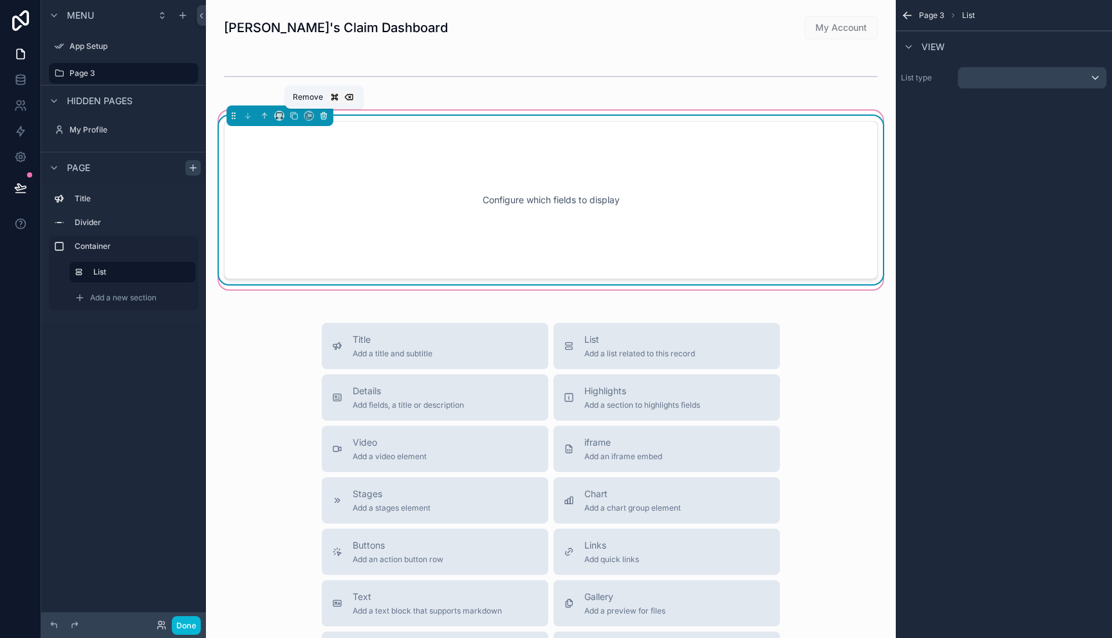
click at [324, 118] on icon "scrollable content" at bounding box center [323, 116] width 5 height 5
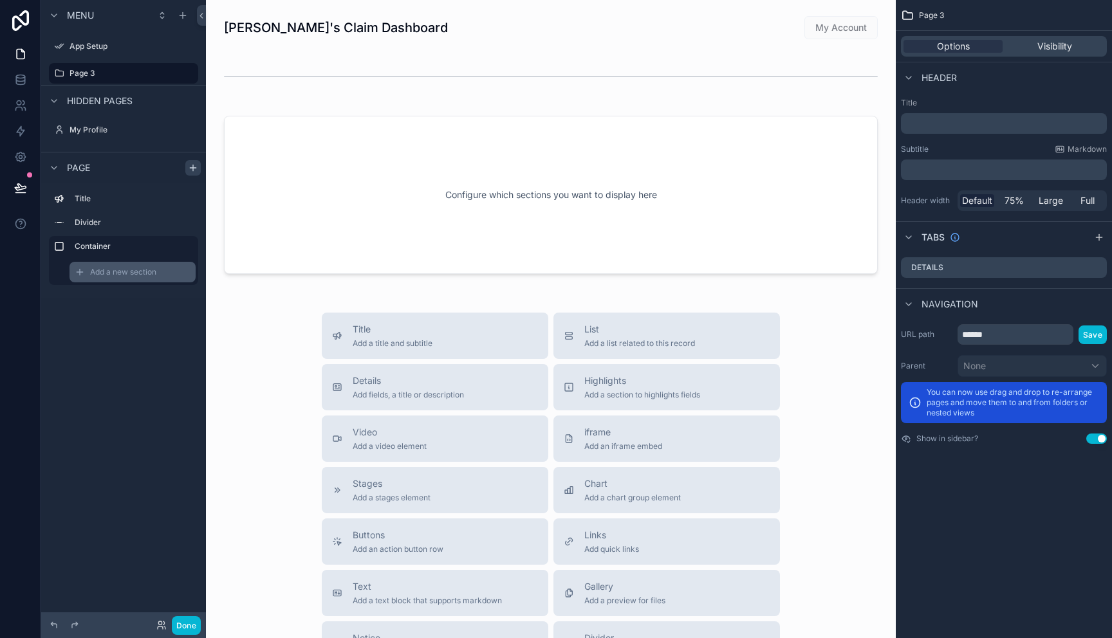
click at [125, 276] on span "Add a new section" at bounding box center [123, 272] width 66 height 10
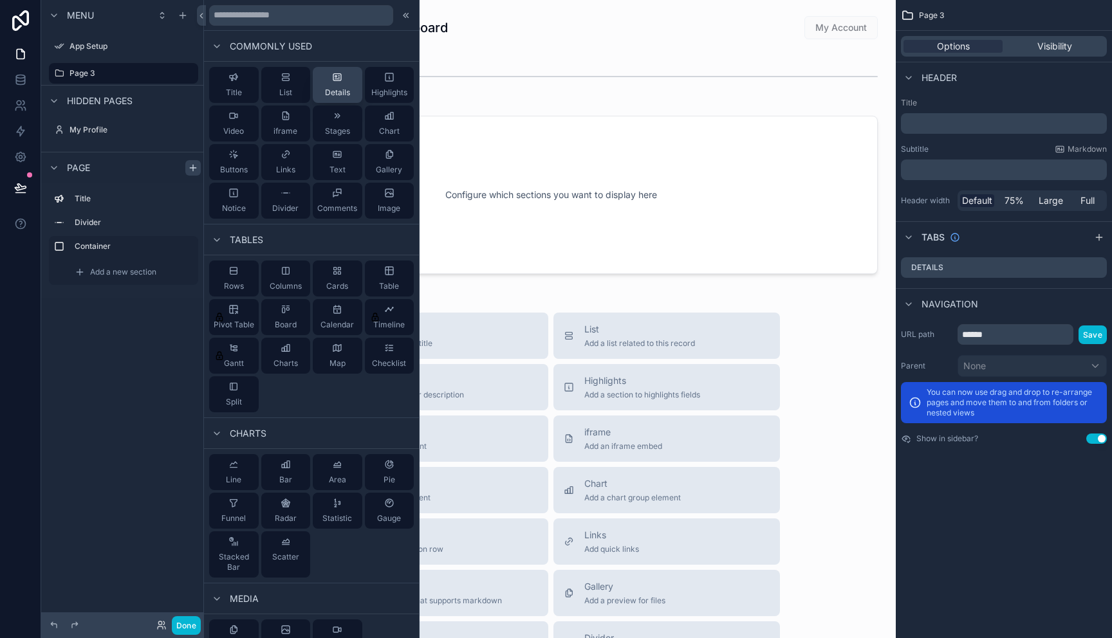
click at [331, 89] on span "Details" at bounding box center [337, 93] width 25 height 10
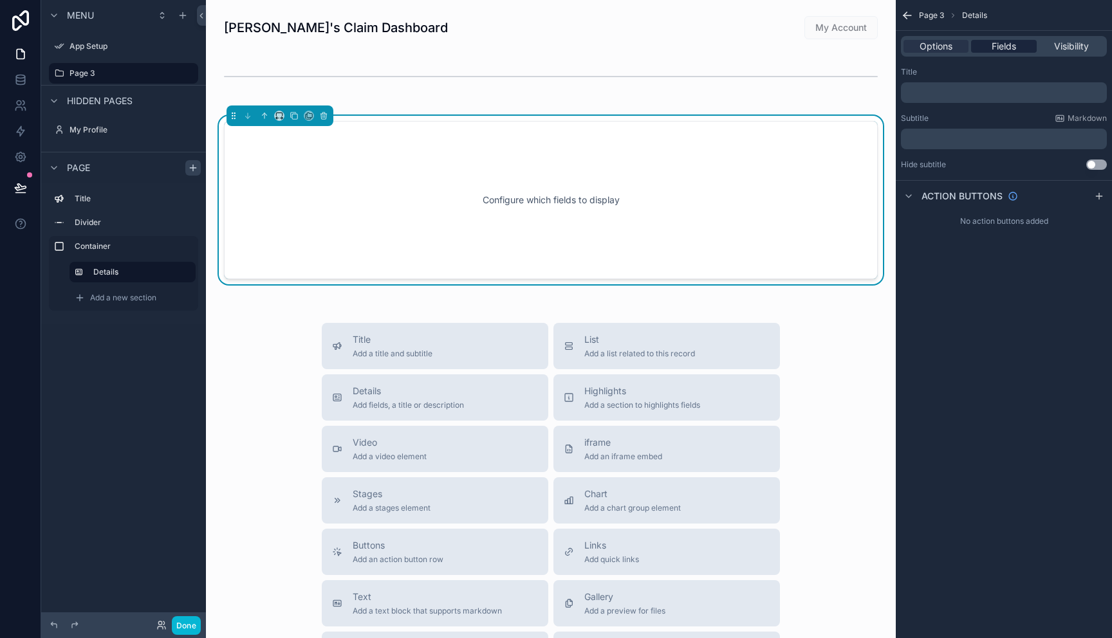
click at [1009, 52] on span "Fields" at bounding box center [1004, 46] width 24 height 13
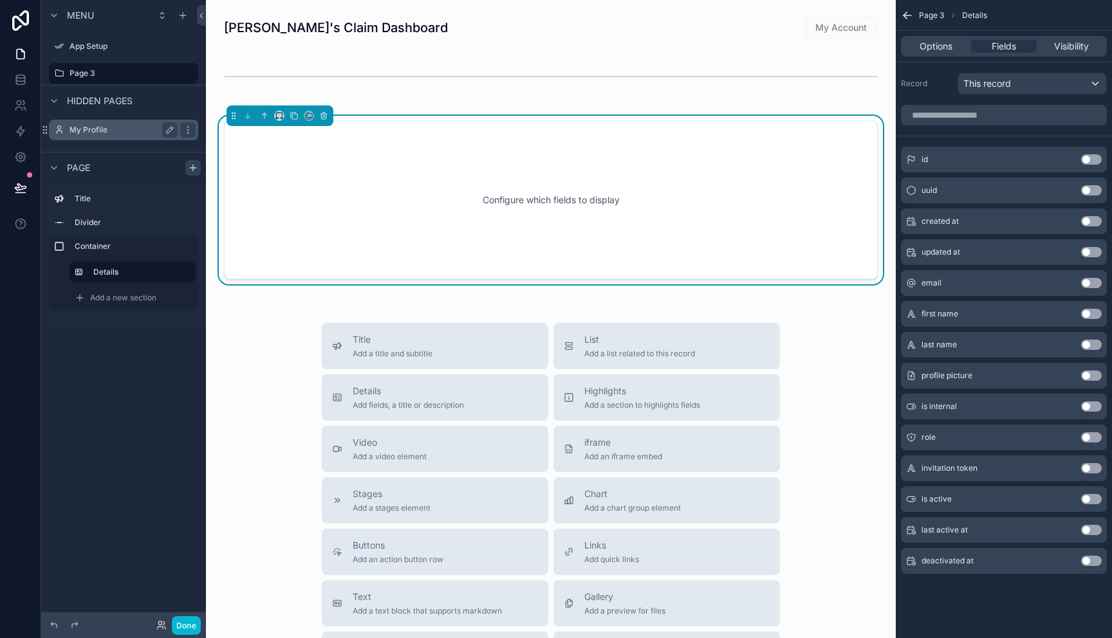
click at [99, 129] on label "My Profile" at bounding box center [121, 130] width 103 height 10
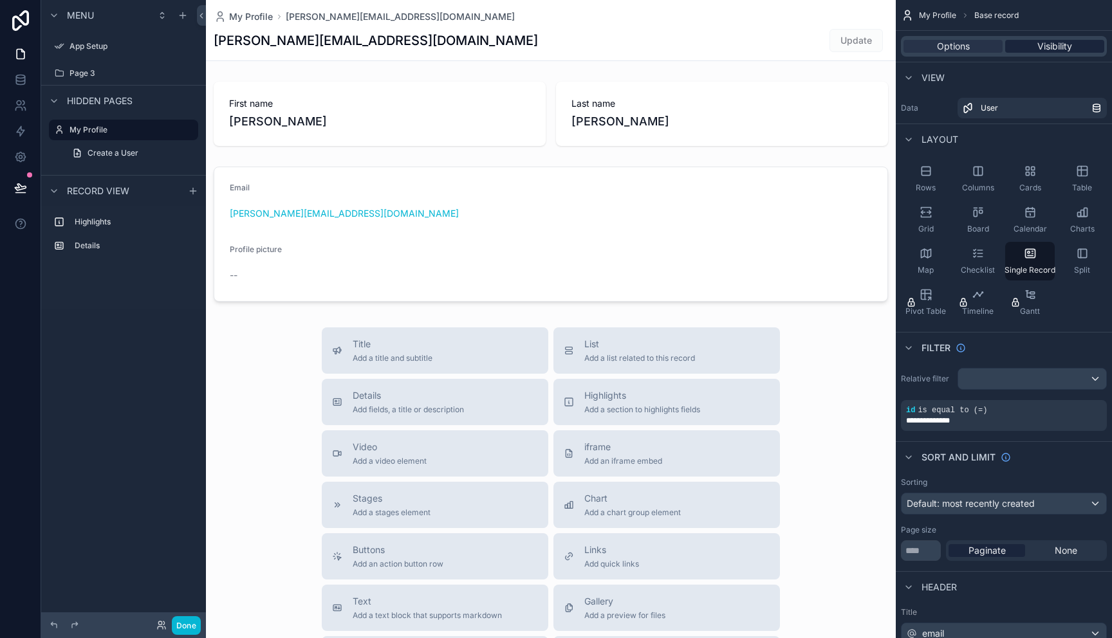
click at [1047, 44] on span "Visibility" at bounding box center [1054, 46] width 35 height 13
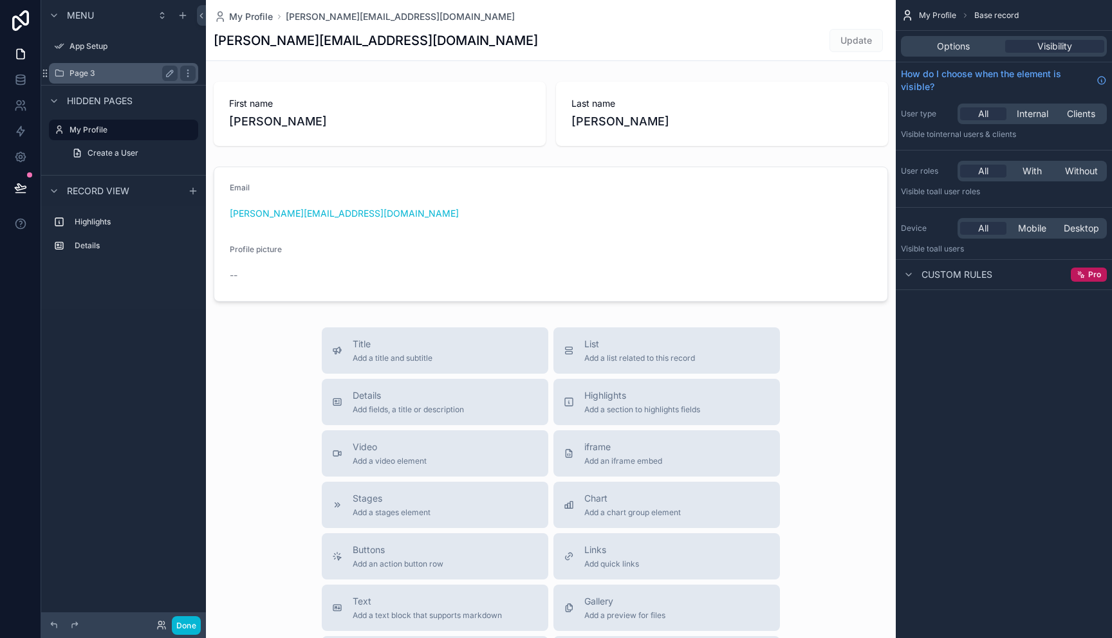
click at [92, 75] on label "Page 3" at bounding box center [121, 73] width 103 height 10
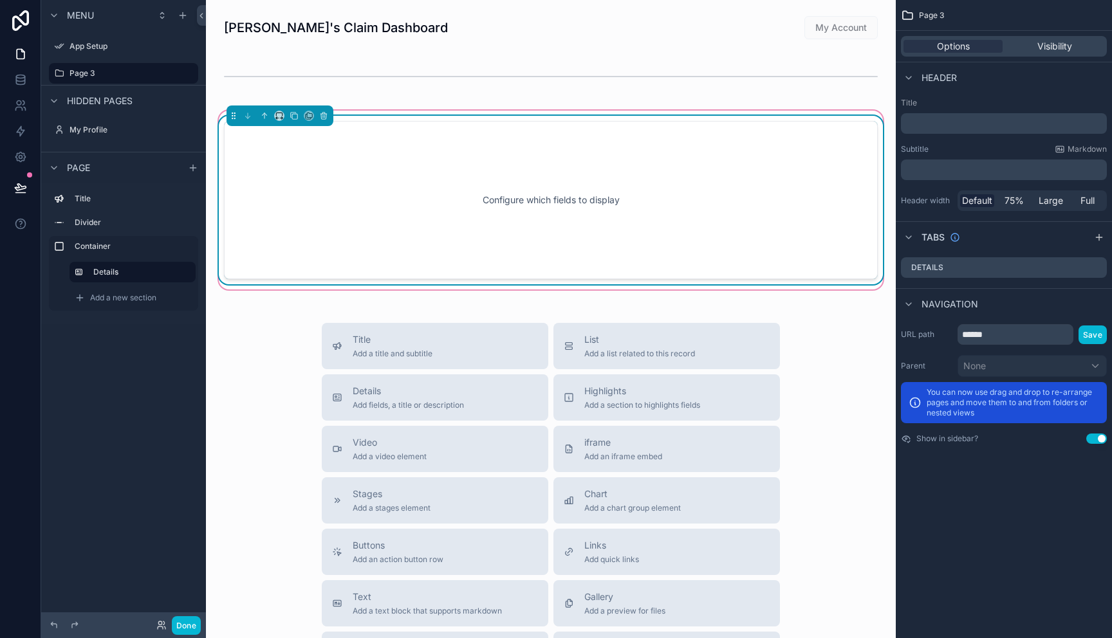
click at [571, 219] on div "Configure which fields to display" at bounding box center [550, 200] width 611 height 116
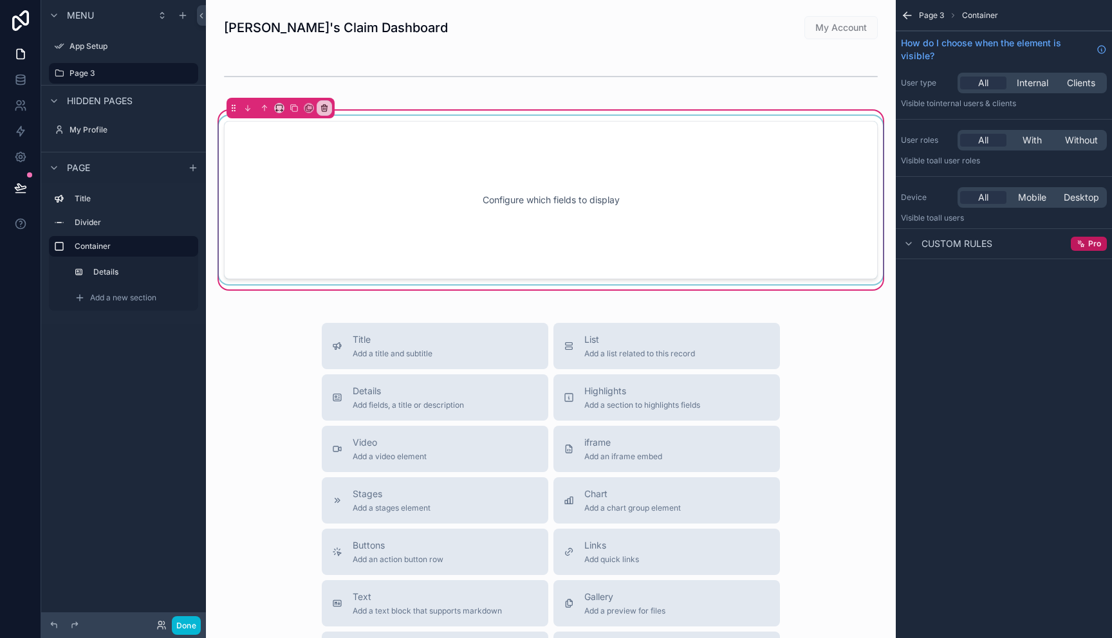
click at [617, 205] on div "scrollable content" at bounding box center [550, 200] width 669 height 169
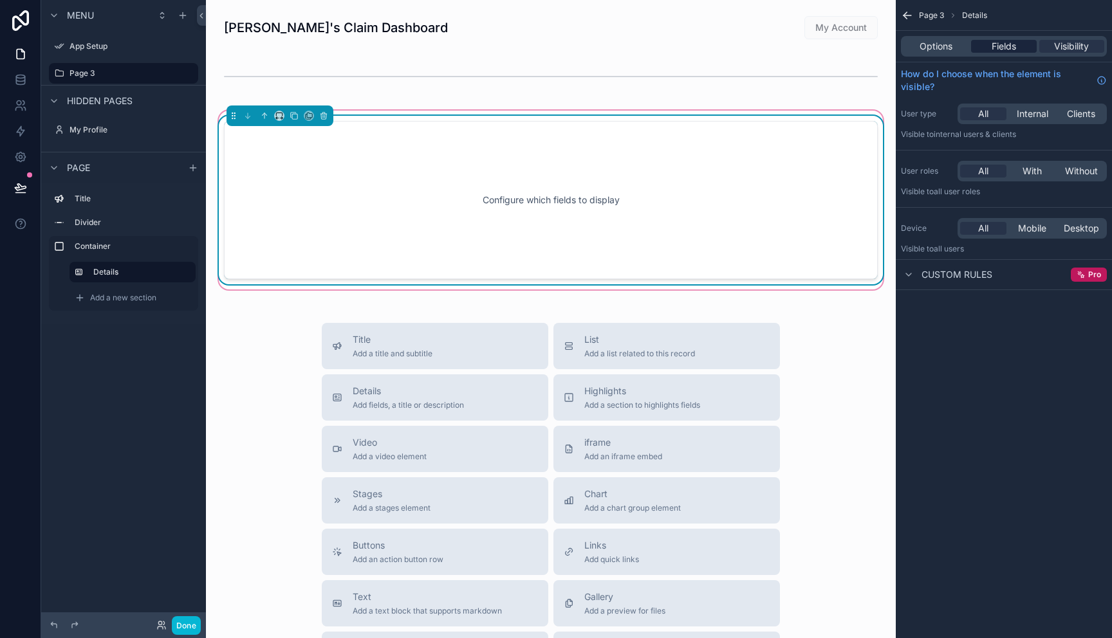
click at [1008, 45] on span "Fields" at bounding box center [1004, 46] width 24 height 13
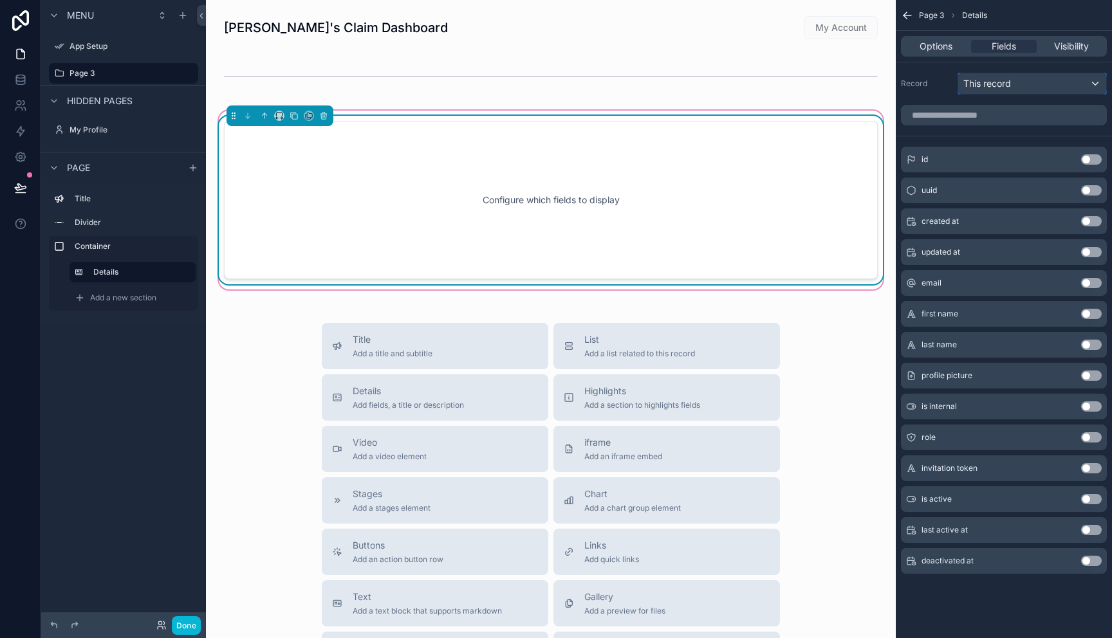
click at [1063, 81] on div "This record" at bounding box center [1032, 83] width 148 height 21
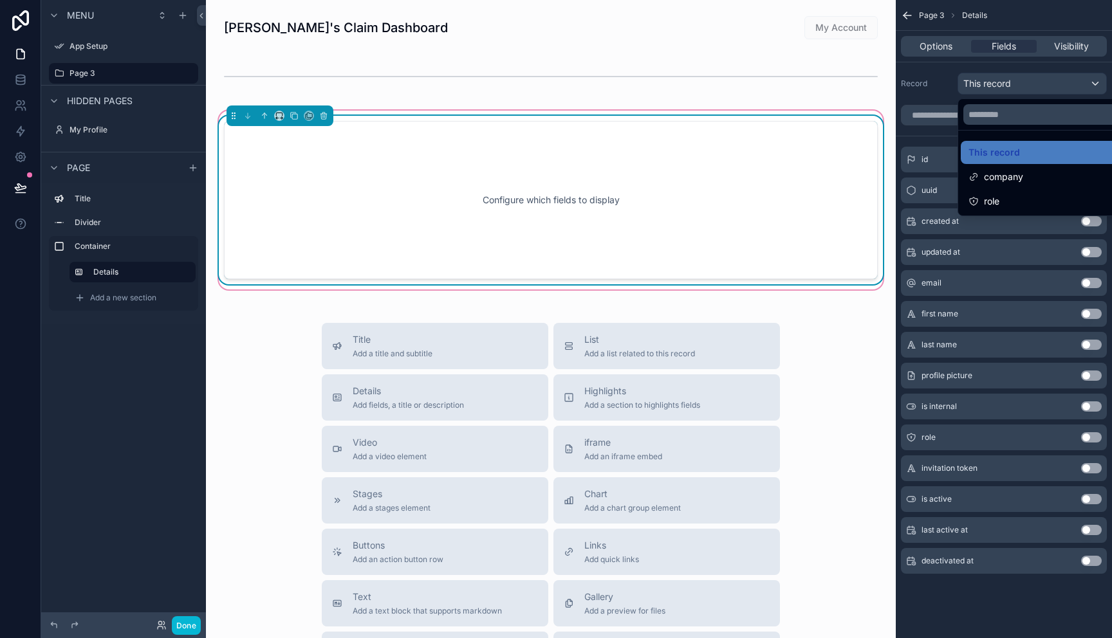
click at [1063, 81] on div "scrollable content" at bounding box center [556, 319] width 1112 height 638
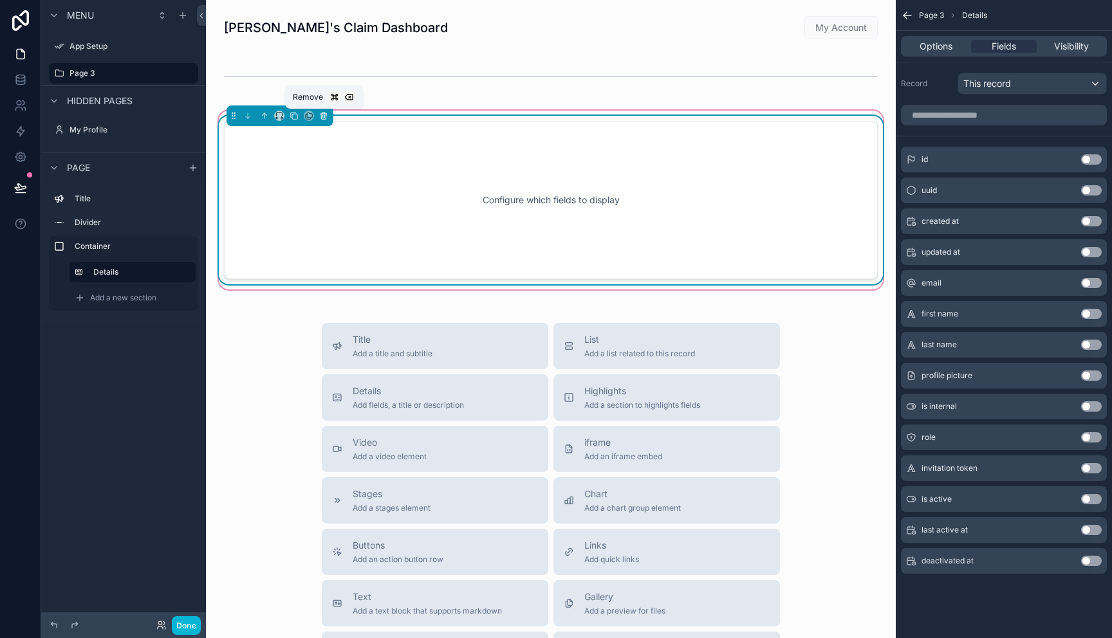
click at [324, 120] on icon "scrollable content" at bounding box center [323, 115] width 9 height 9
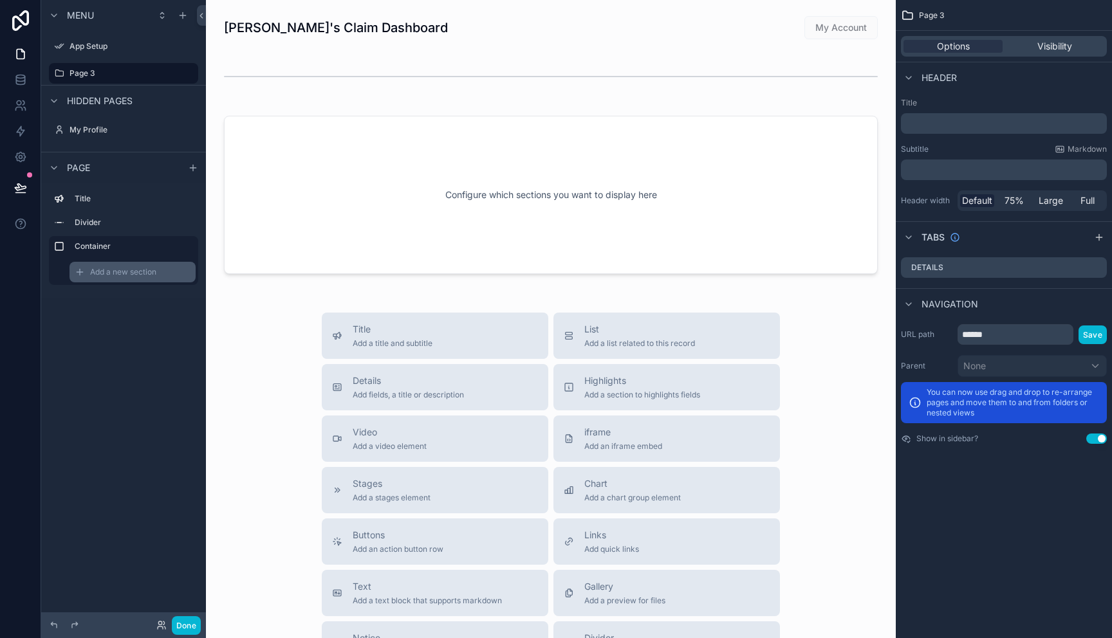
click at [138, 274] on span "Add a new section" at bounding box center [123, 272] width 66 height 10
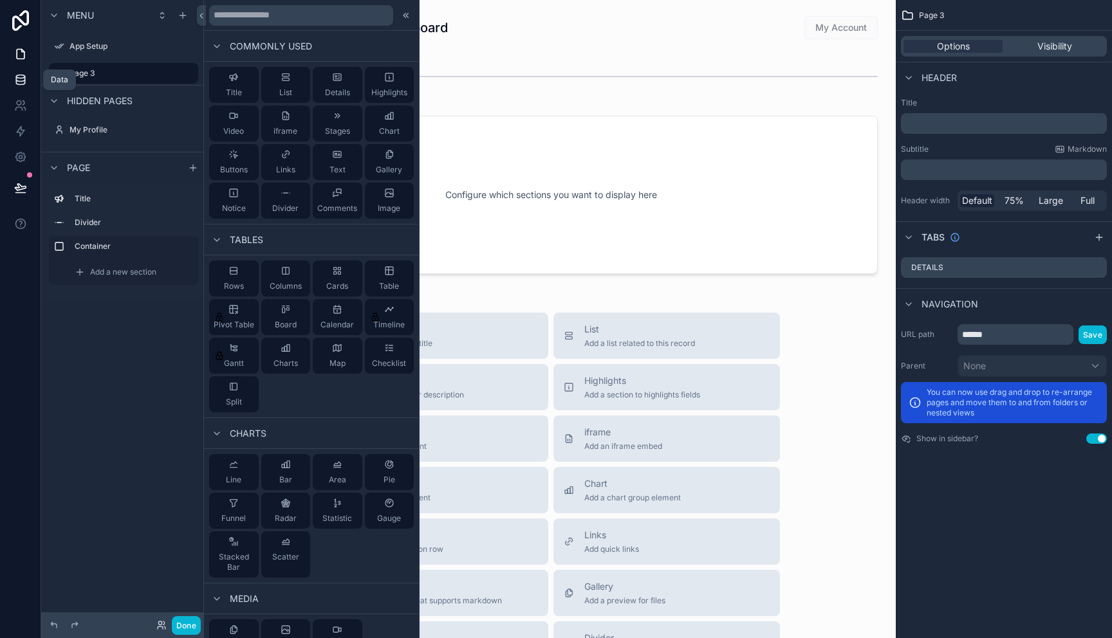
click at [22, 80] on icon at bounding box center [20, 79] width 8 height 5
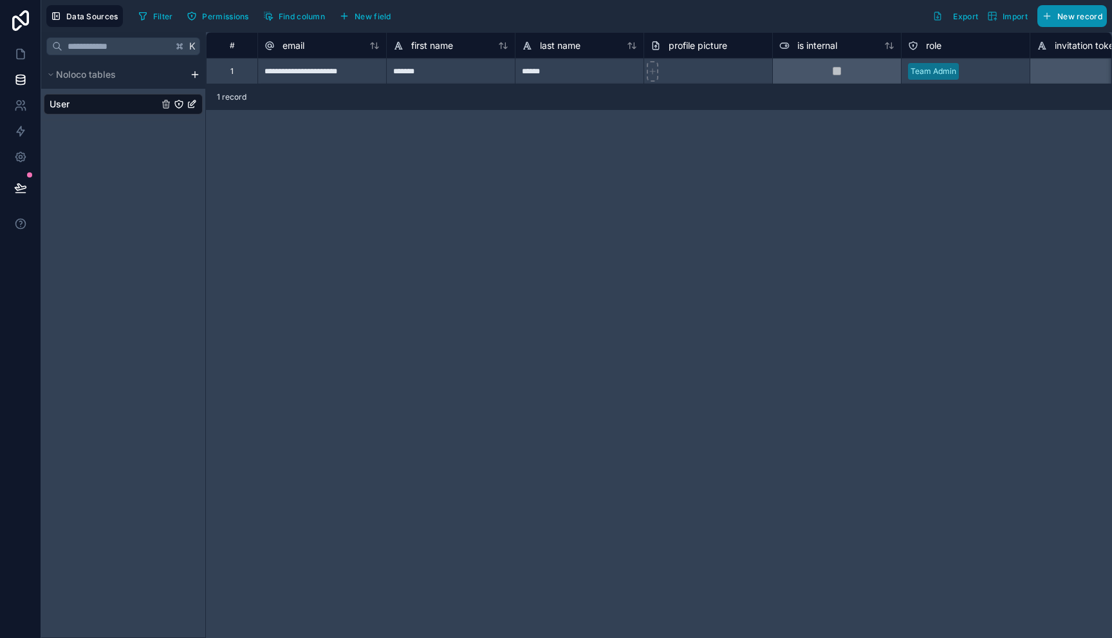
click at [1055, 15] on button "New record" at bounding box center [1072, 16] width 70 height 22
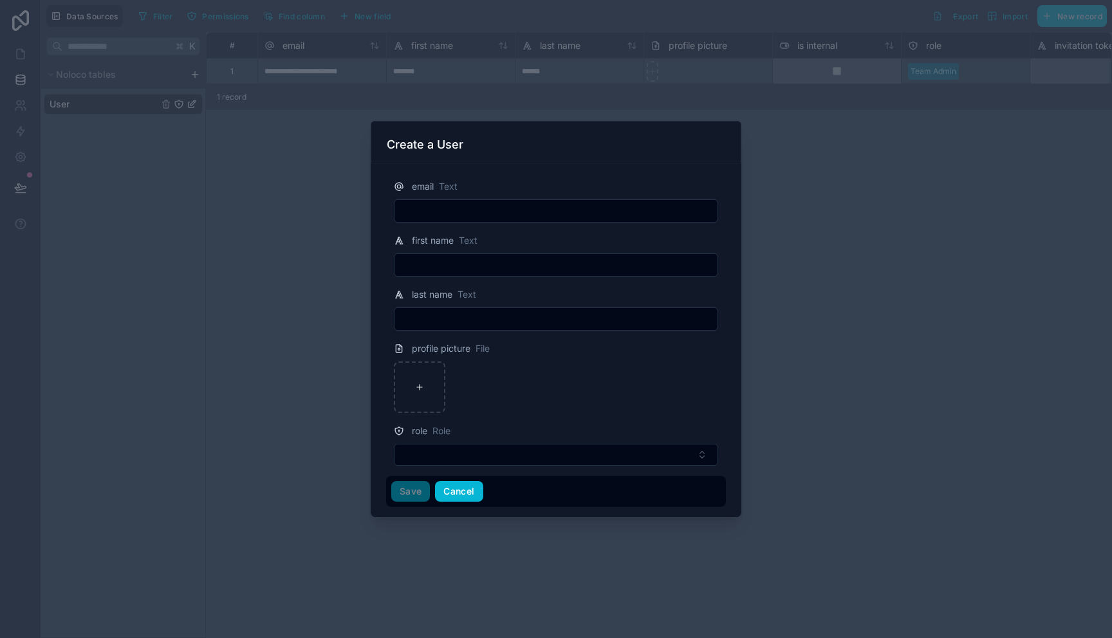
click at [448, 492] on button "Cancel" at bounding box center [459, 491] width 48 height 21
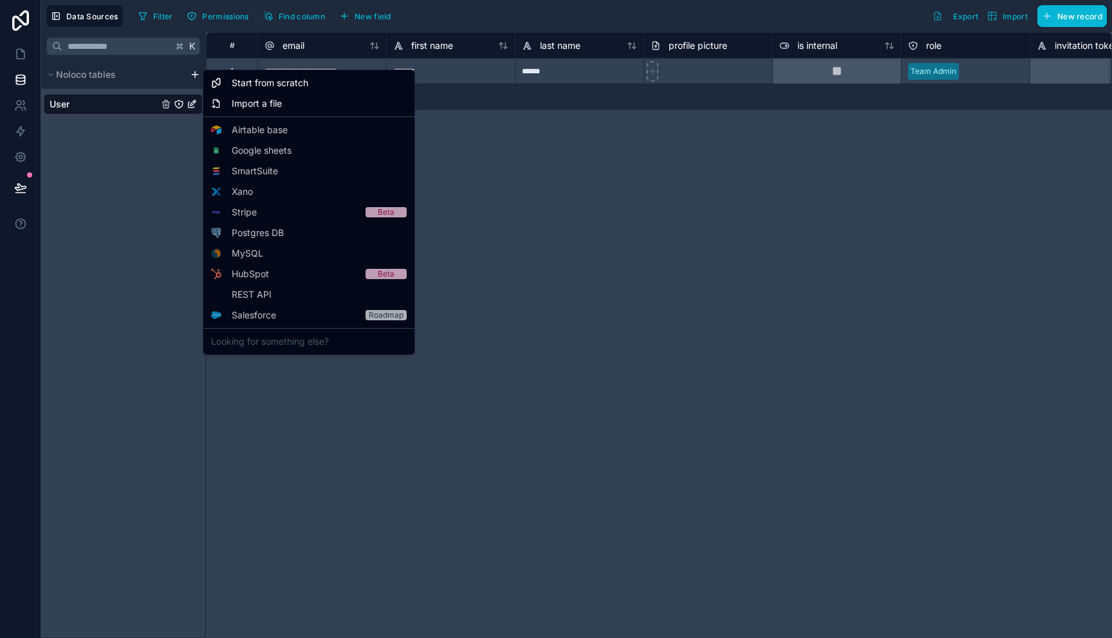
click at [196, 76] on html "**********" at bounding box center [556, 319] width 1112 height 638
click at [272, 107] on span "Import a file" at bounding box center [257, 103] width 50 height 13
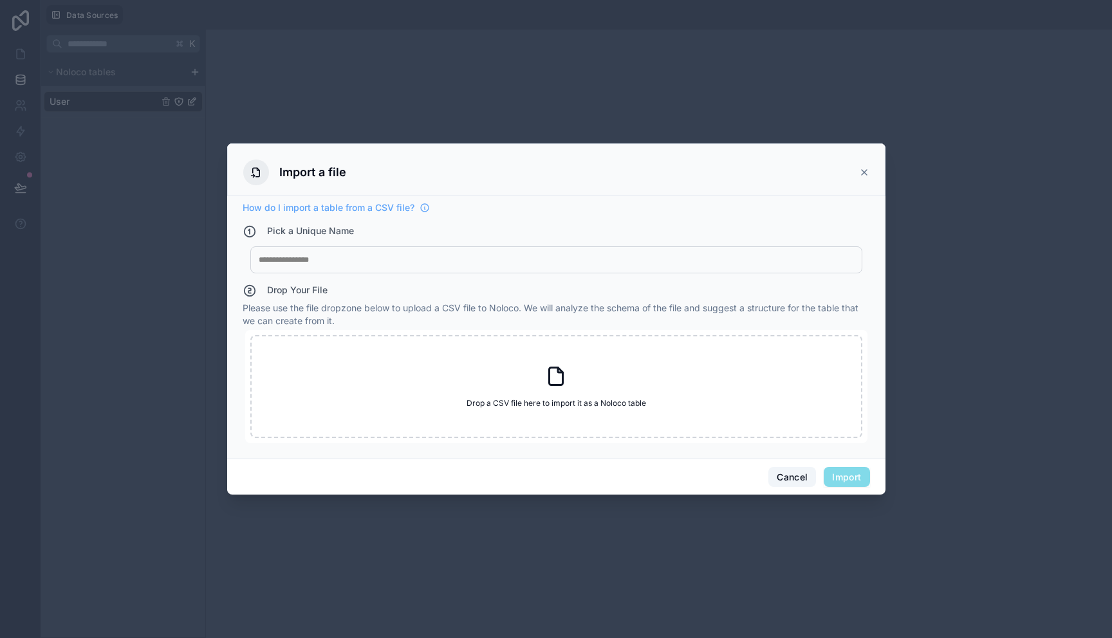
click at [795, 477] on button "Cancel" at bounding box center [792, 477] width 48 height 21
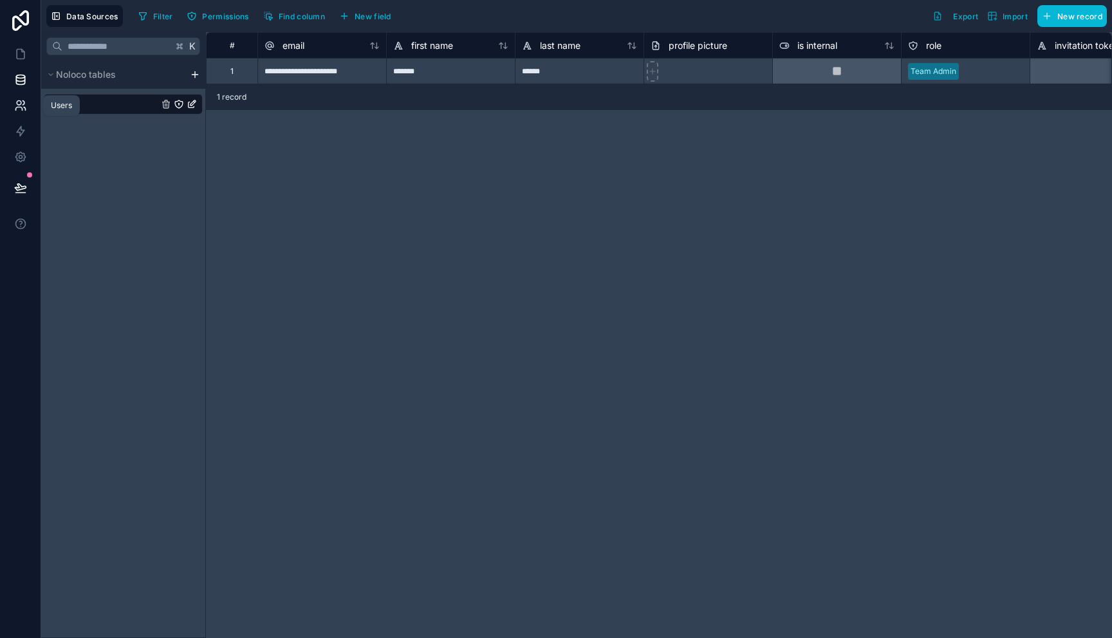
click at [19, 106] on icon at bounding box center [20, 105] width 13 height 13
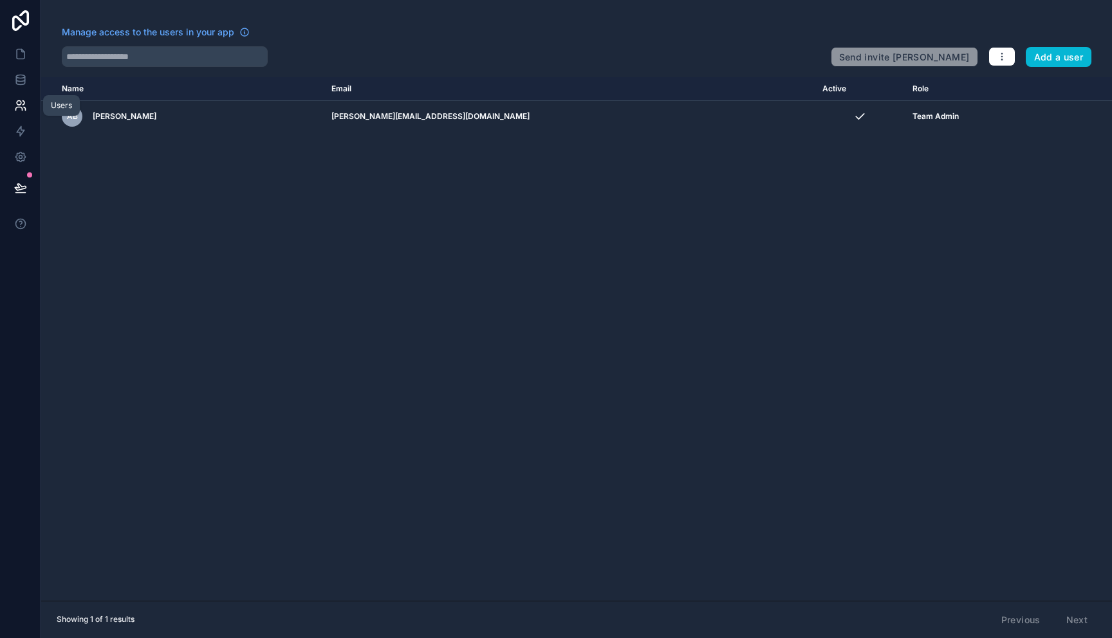
click at [21, 109] on icon at bounding box center [18, 108] width 6 height 3
click at [24, 57] on icon at bounding box center [20, 54] width 13 height 13
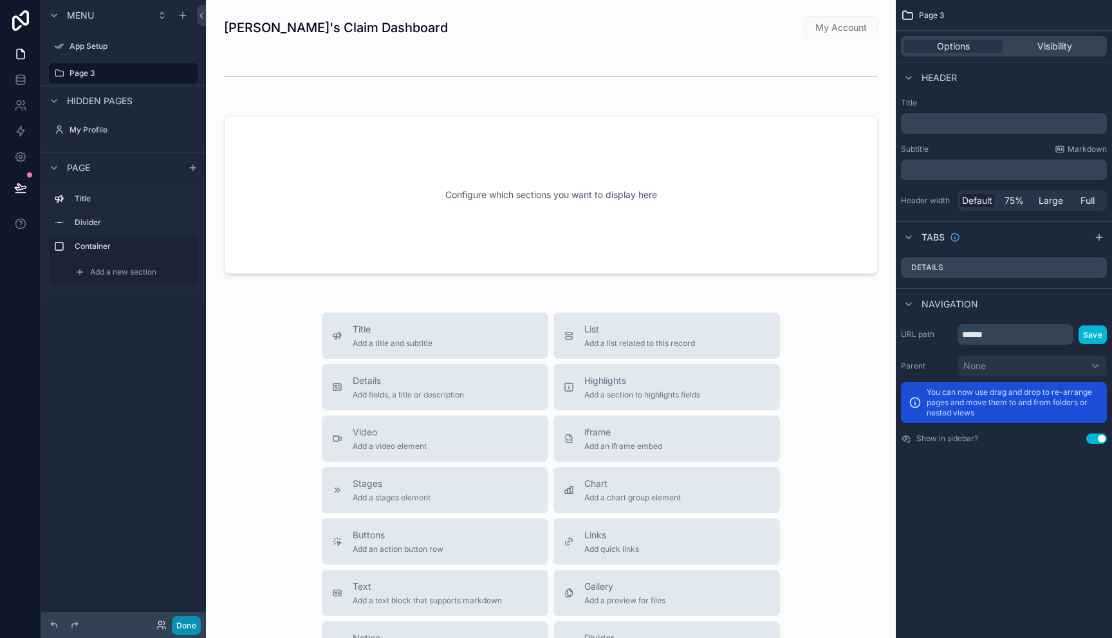
click at [185, 624] on button "Done" at bounding box center [186, 626] width 29 height 19
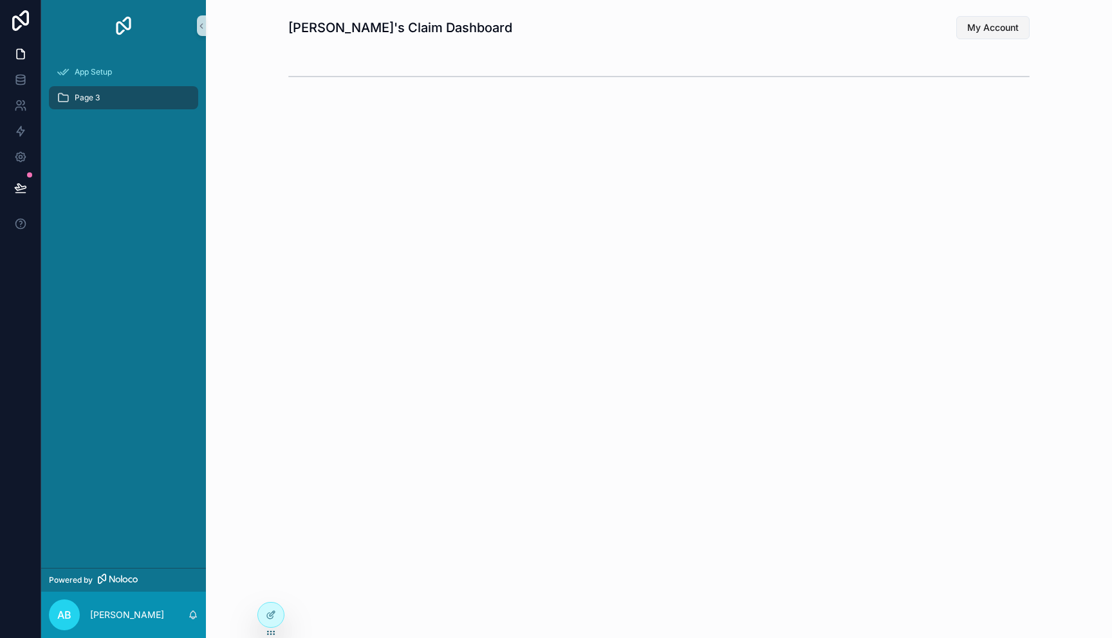
click at [988, 25] on span "My Account" at bounding box center [992, 27] width 51 height 13
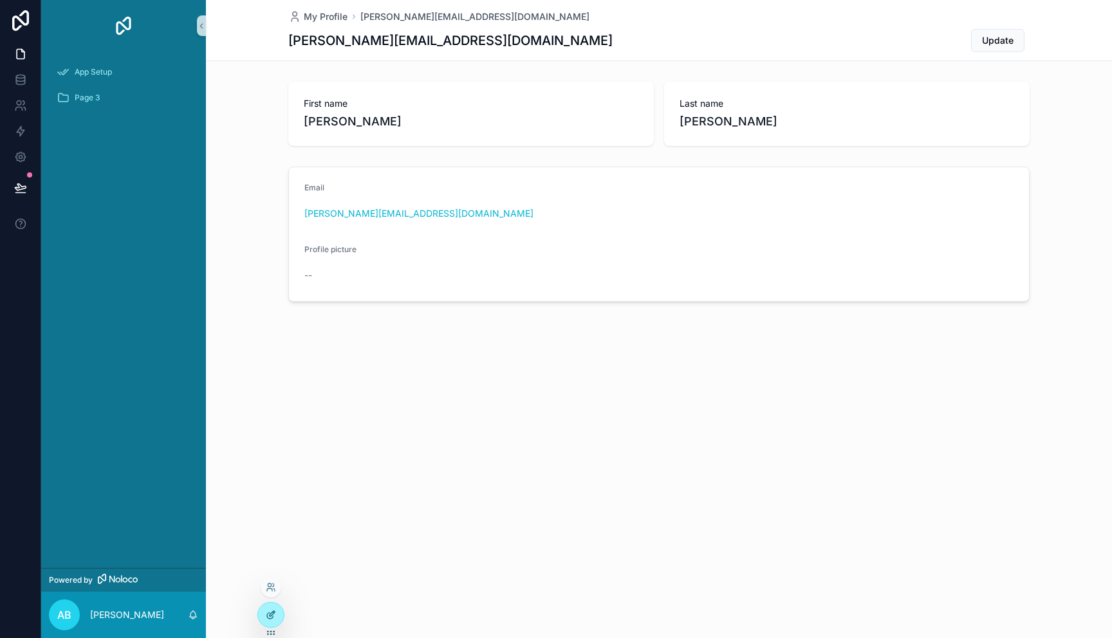
click at [270, 614] on icon at bounding box center [272, 613] width 5 height 5
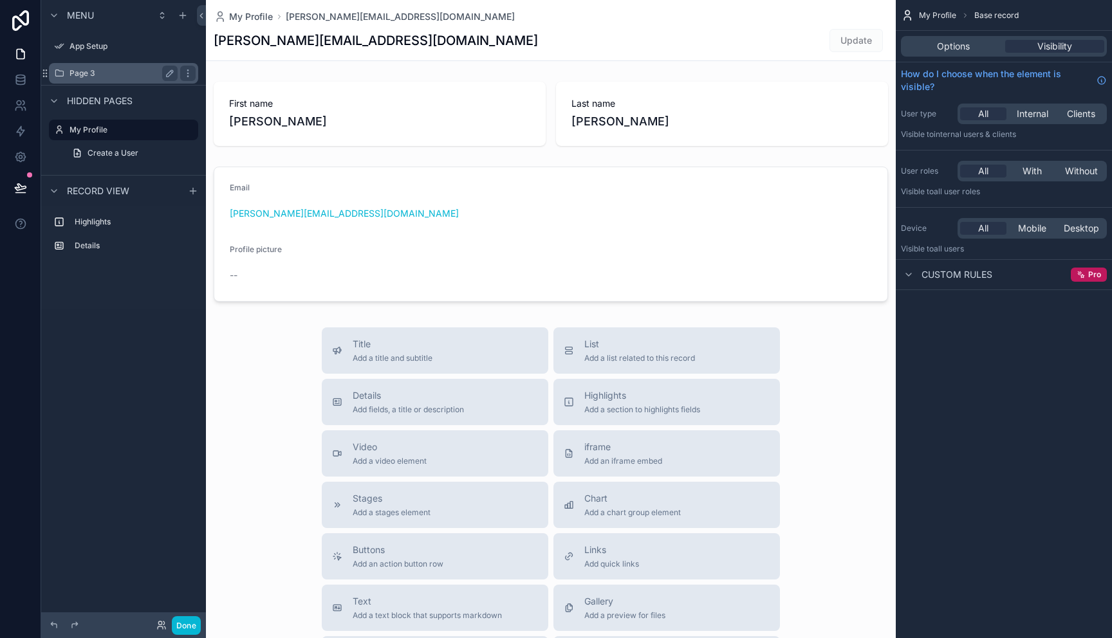
click at [88, 75] on label "Page 3" at bounding box center [121, 73] width 103 height 10
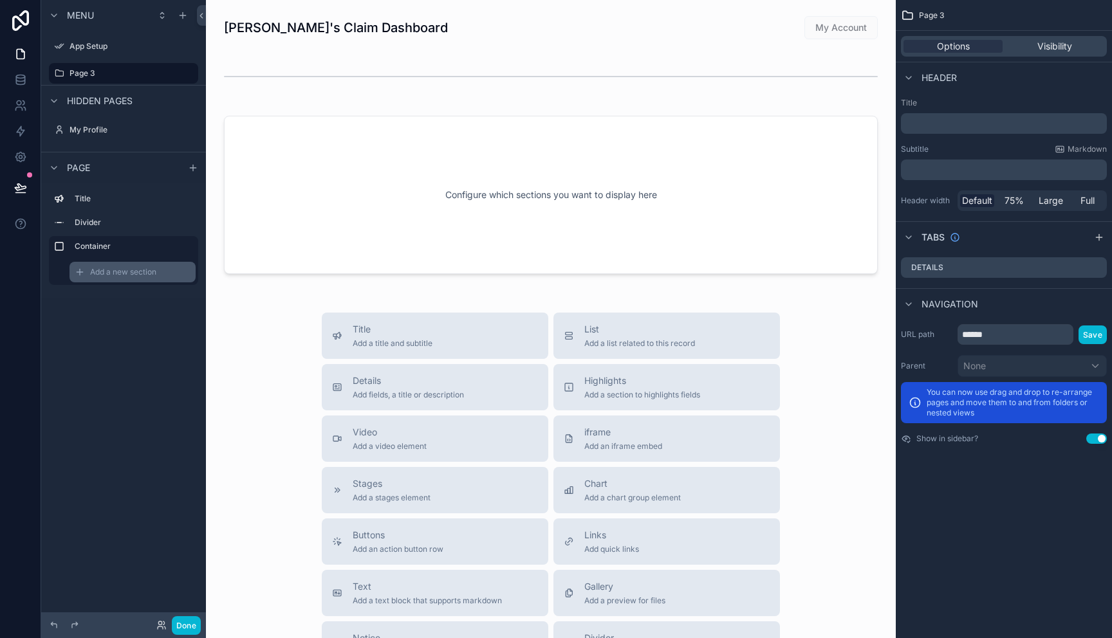
click at [118, 272] on span "Add a new section" at bounding box center [123, 272] width 66 height 10
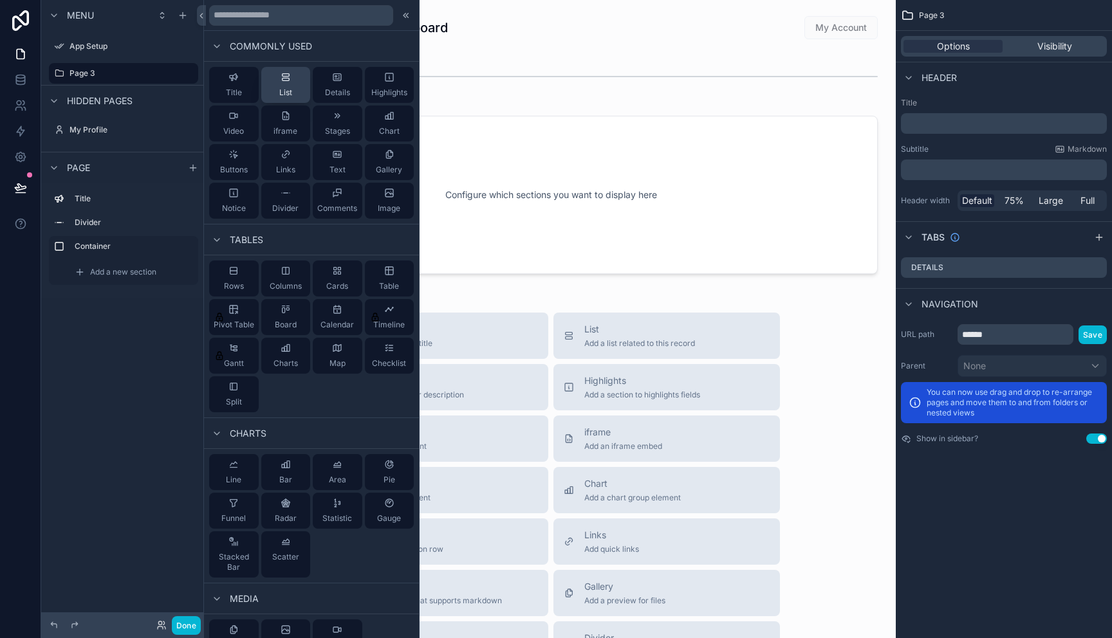
click at [299, 89] on button "List" at bounding box center [286, 85] width 50 height 36
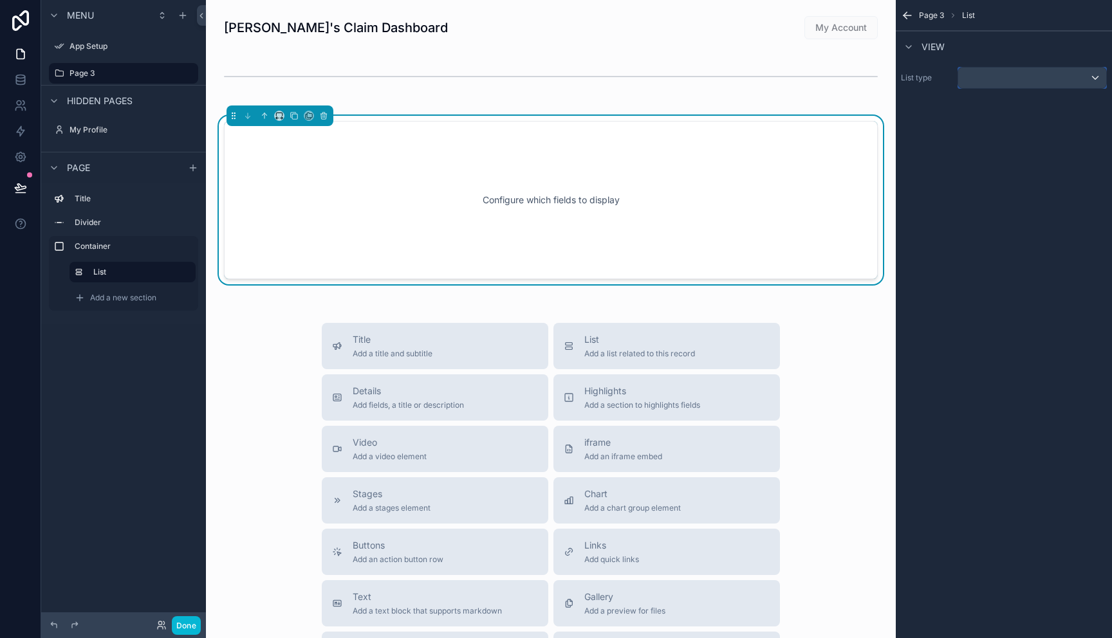
click at [1093, 78] on div "scrollable content" at bounding box center [1032, 78] width 148 height 21
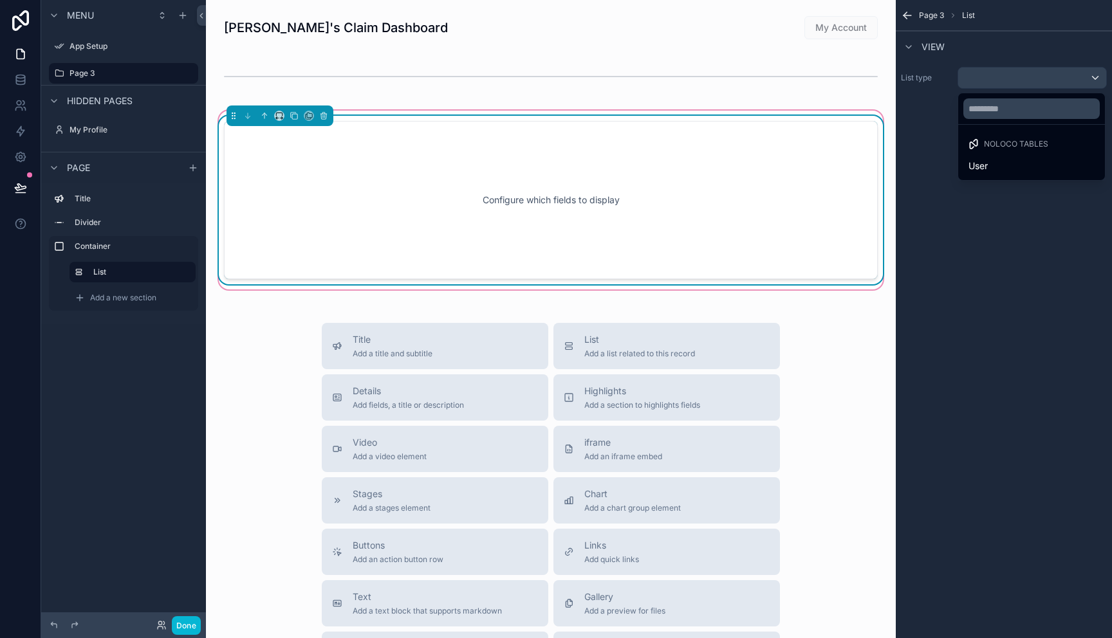
click at [367, 219] on div "Configure which fields to display" at bounding box center [550, 200] width 611 height 116
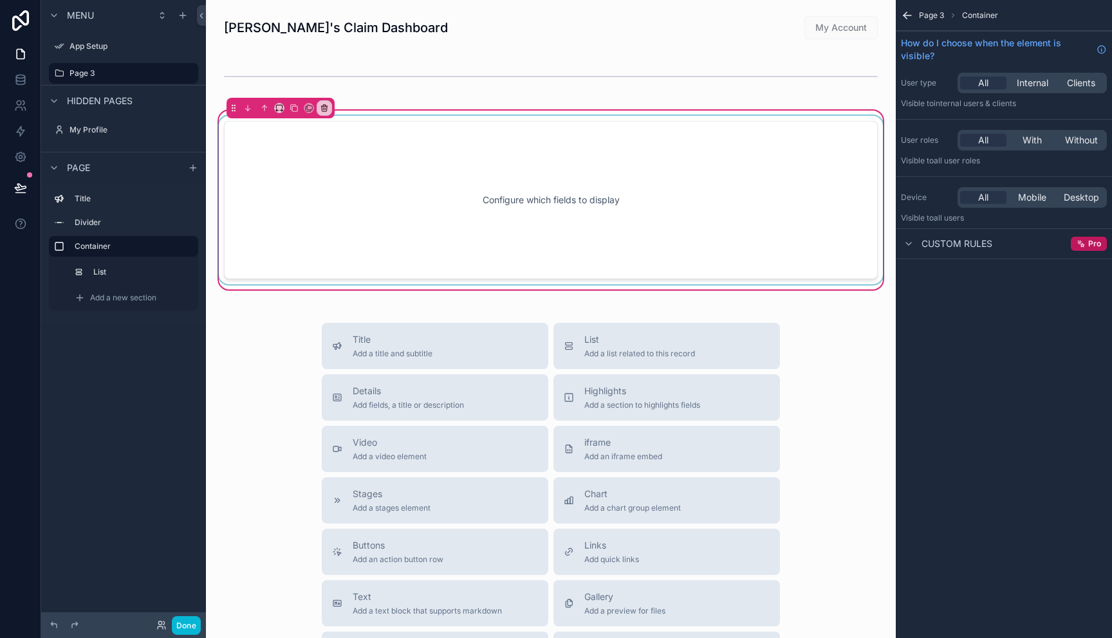
click at [340, 172] on div "scrollable content" at bounding box center [550, 200] width 669 height 169
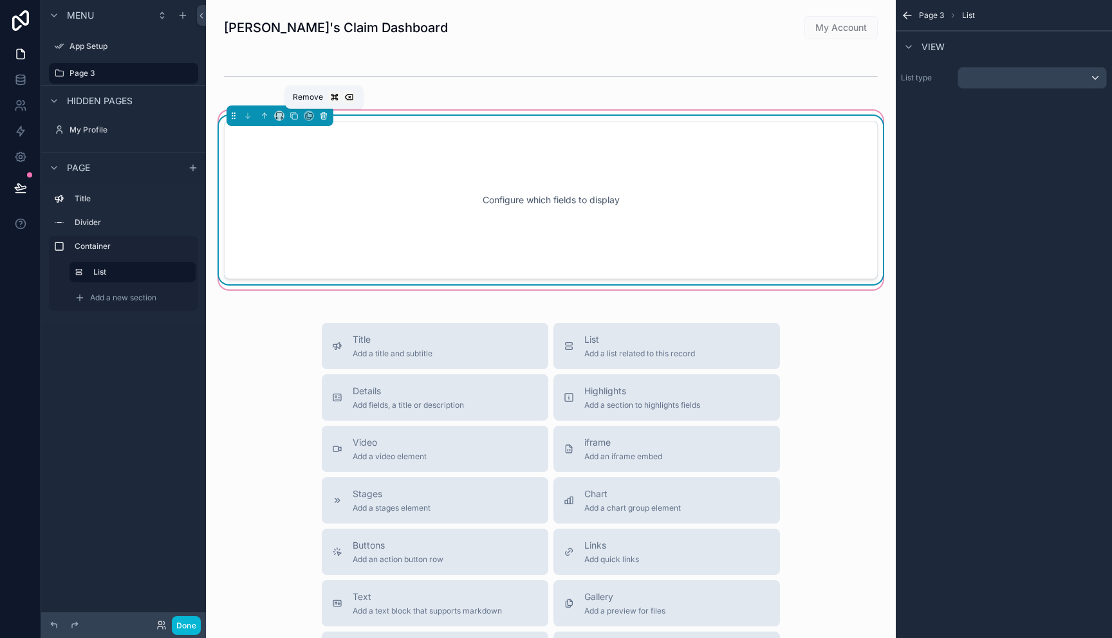
click at [322, 115] on icon "scrollable content" at bounding box center [323, 115] width 9 height 9
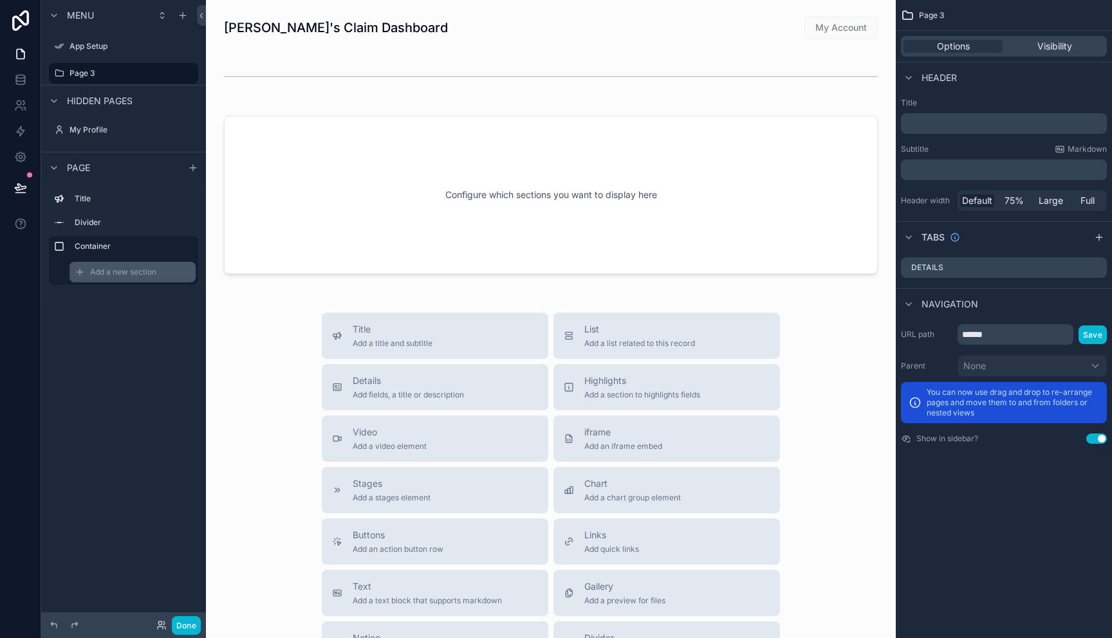
click at [140, 273] on span "Add a new section" at bounding box center [123, 272] width 66 height 10
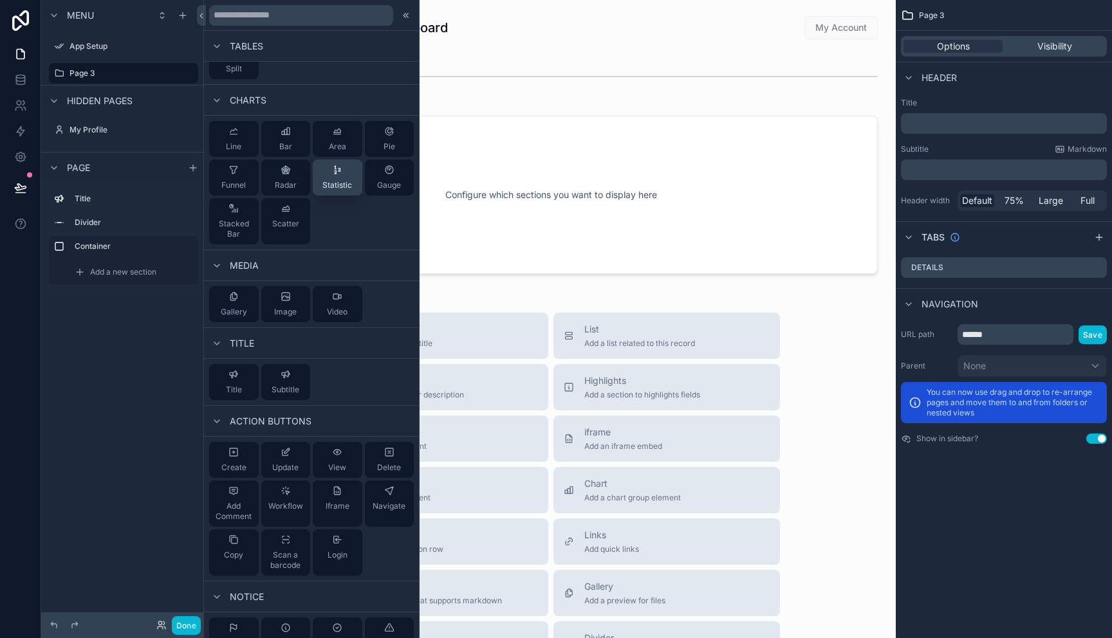
scroll to position [393, 0]
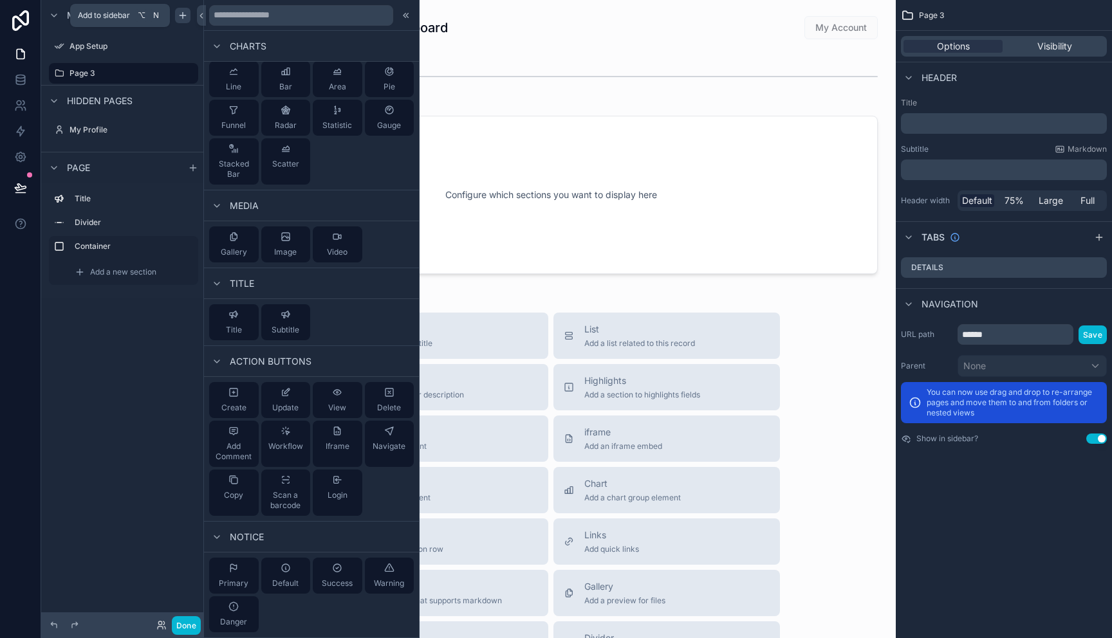
click at [183, 19] on icon "scrollable content" at bounding box center [183, 15] width 10 height 10
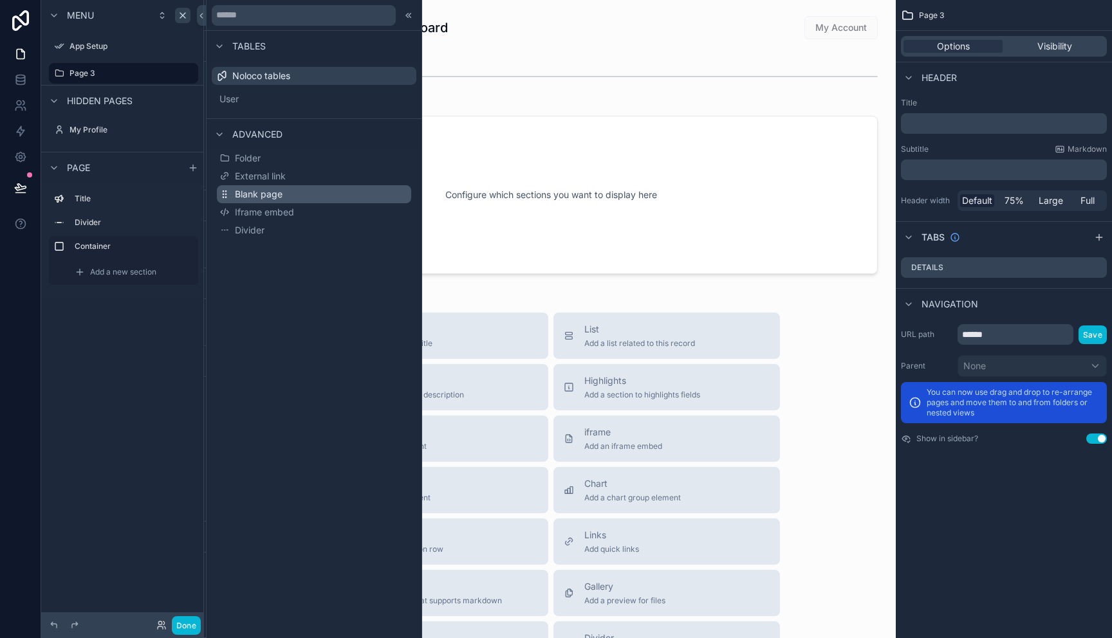
click at [263, 196] on span "Blank page" at bounding box center [259, 194] width 48 height 13
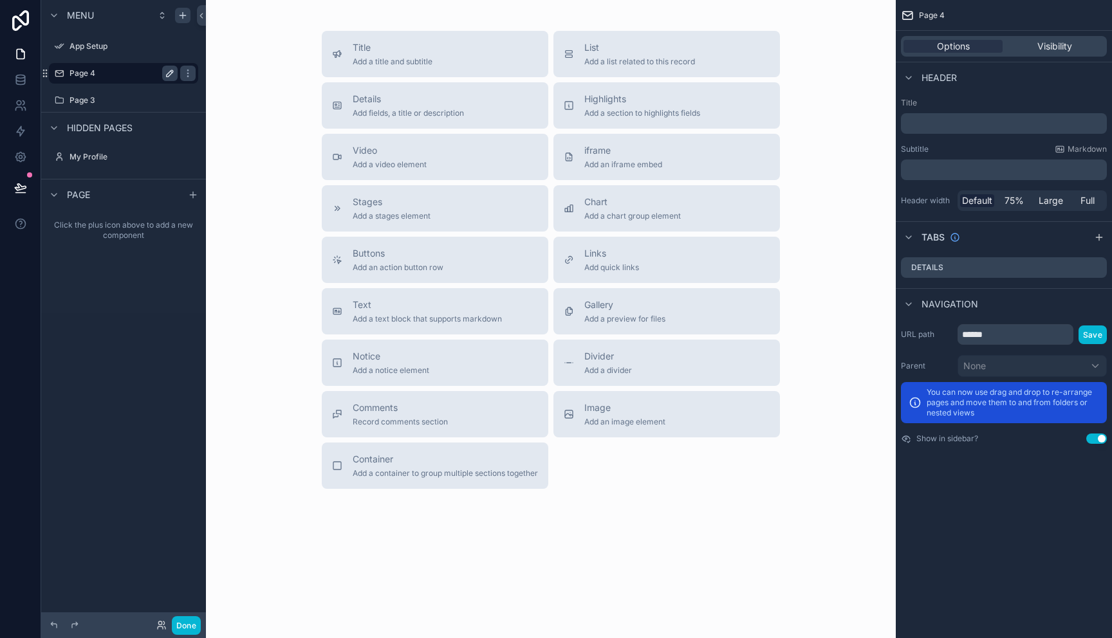
click at [171, 77] on icon "scrollable content" at bounding box center [170, 73] width 10 height 10
type input "*"
type input "*****"
click at [173, 126] on div "Hidden pages" at bounding box center [123, 127] width 165 height 31
click at [171, 68] on button "scrollable content" at bounding box center [169, 73] width 15 height 15
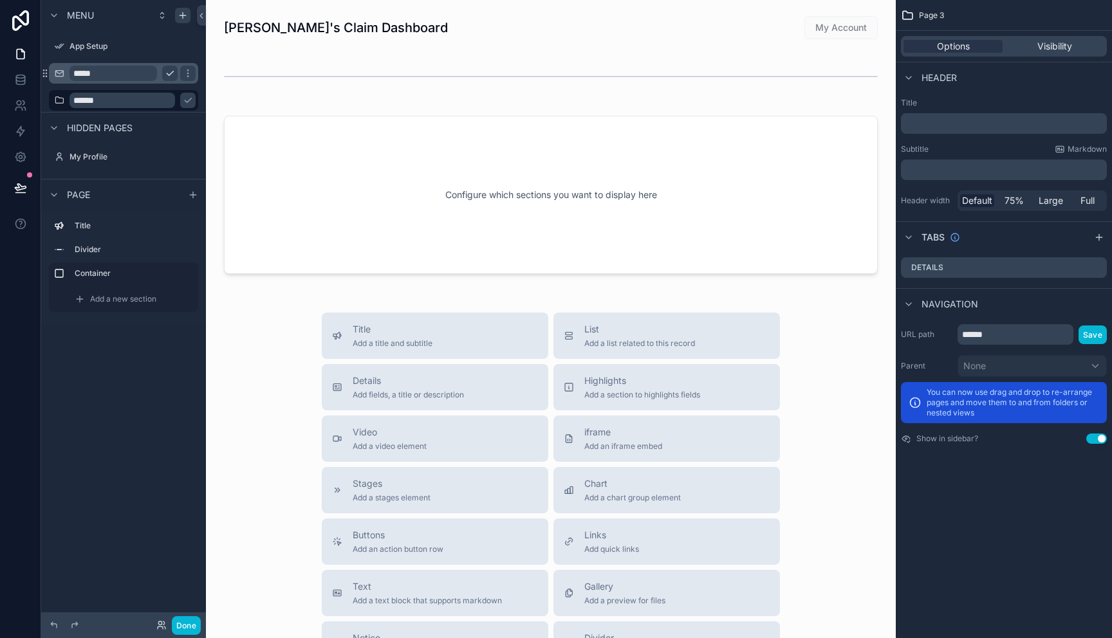
click at [169, 73] on icon "scrollable content" at bounding box center [170, 73] width 10 height 10
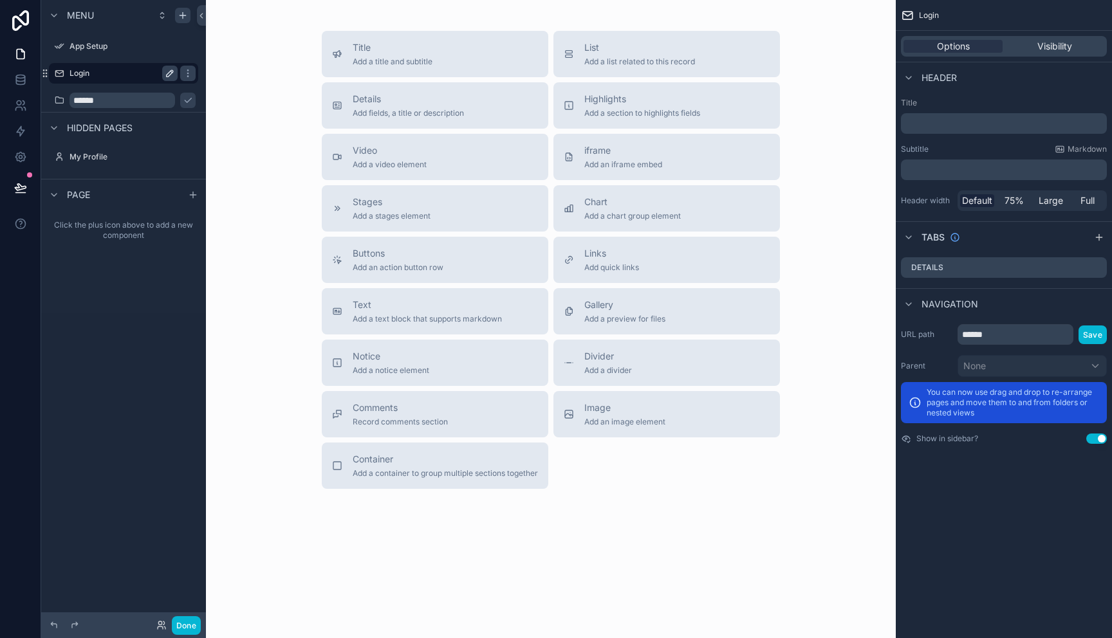
click at [115, 75] on label "Login" at bounding box center [121, 73] width 103 height 10
click at [141, 76] on label "Login" at bounding box center [121, 73] width 103 height 10
click at [195, 195] on icon "scrollable content" at bounding box center [193, 195] width 6 height 0
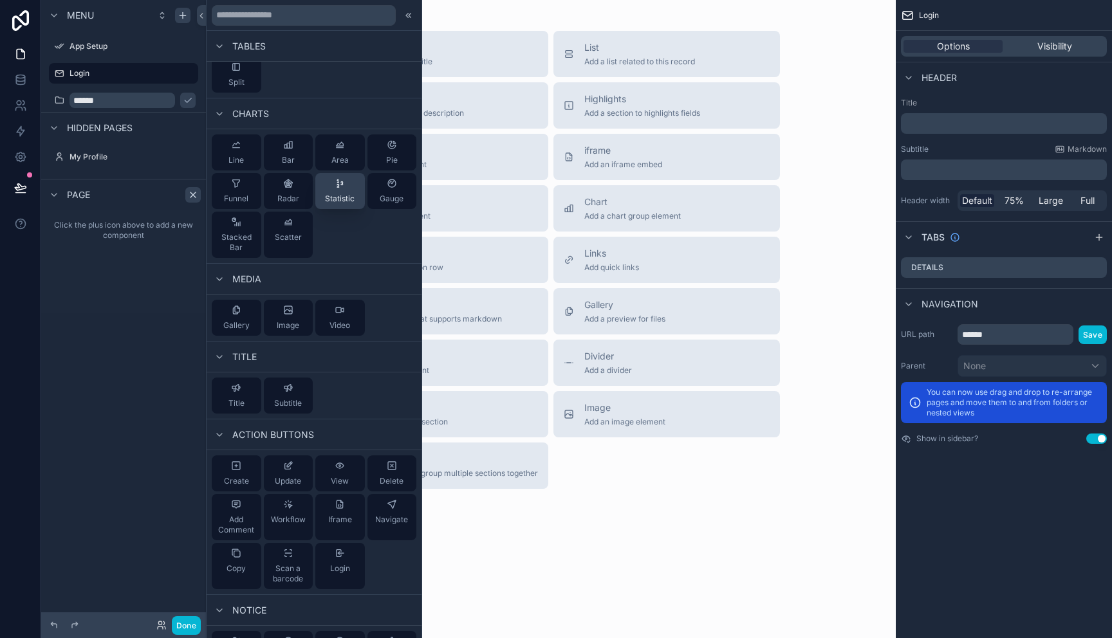
scroll to position [393, 0]
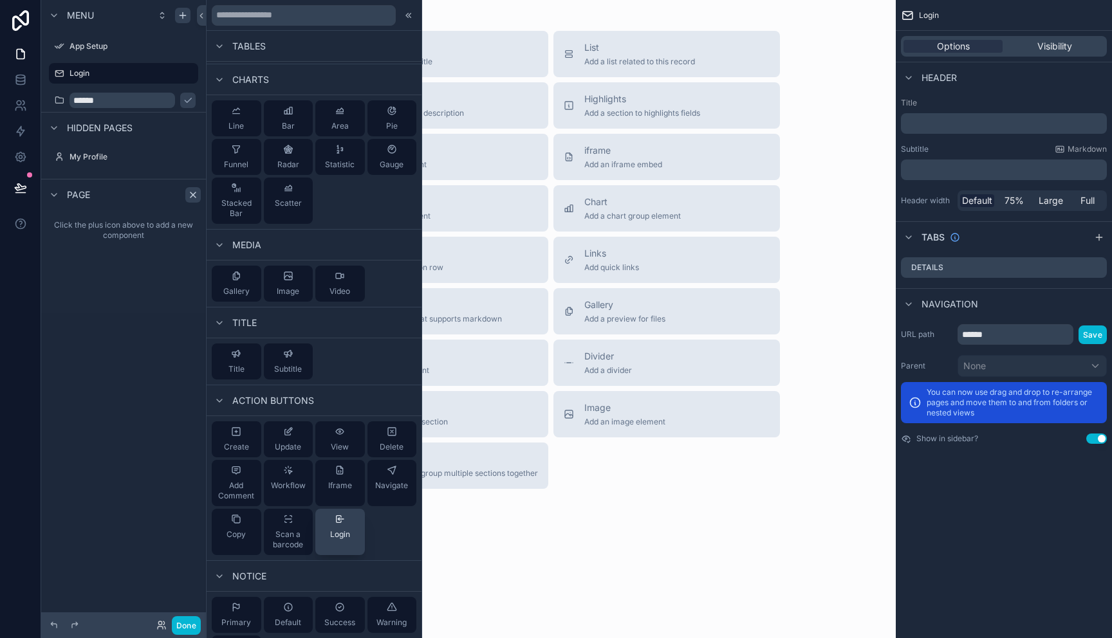
click at [338, 537] on span "Login" at bounding box center [340, 535] width 20 height 10
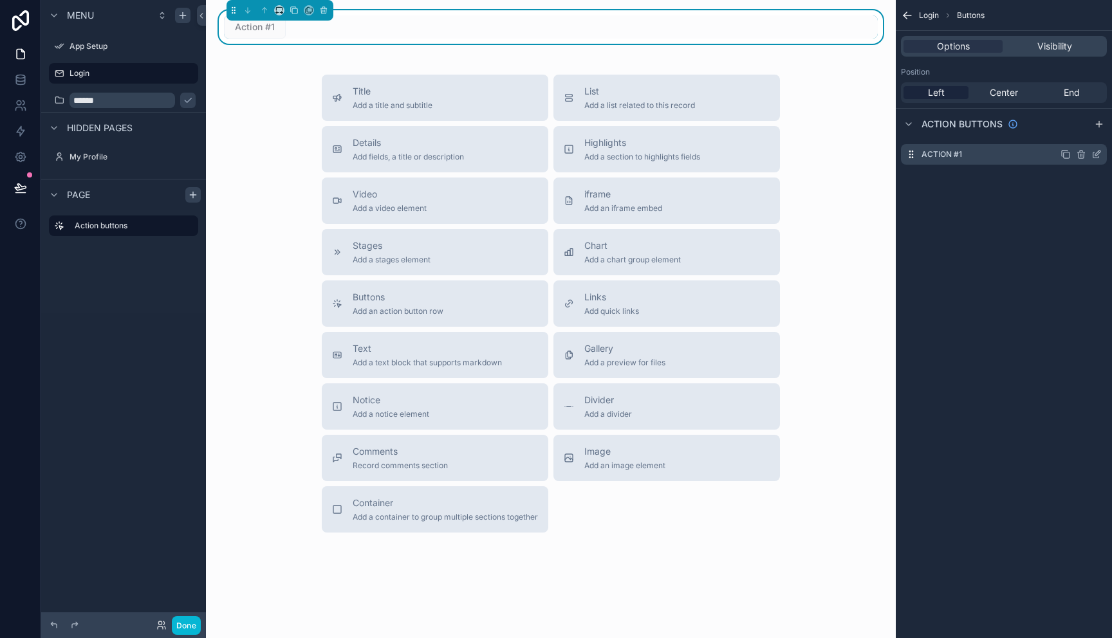
click at [1021, 154] on div "Action #1" at bounding box center [1004, 154] width 206 height 21
click at [983, 157] on div "Action #1" at bounding box center [1004, 154] width 206 height 21
click at [1098, 124] on icon "scrollable content" at bounding box center [1099, 124] width 6 height 0
click at [1082, 180] on icon "scrollable content" at bounding box center [1082, 181] width 0 height 3
click at [1076, 161] on icon at bounding box center [1076, 159] width 10 height 10
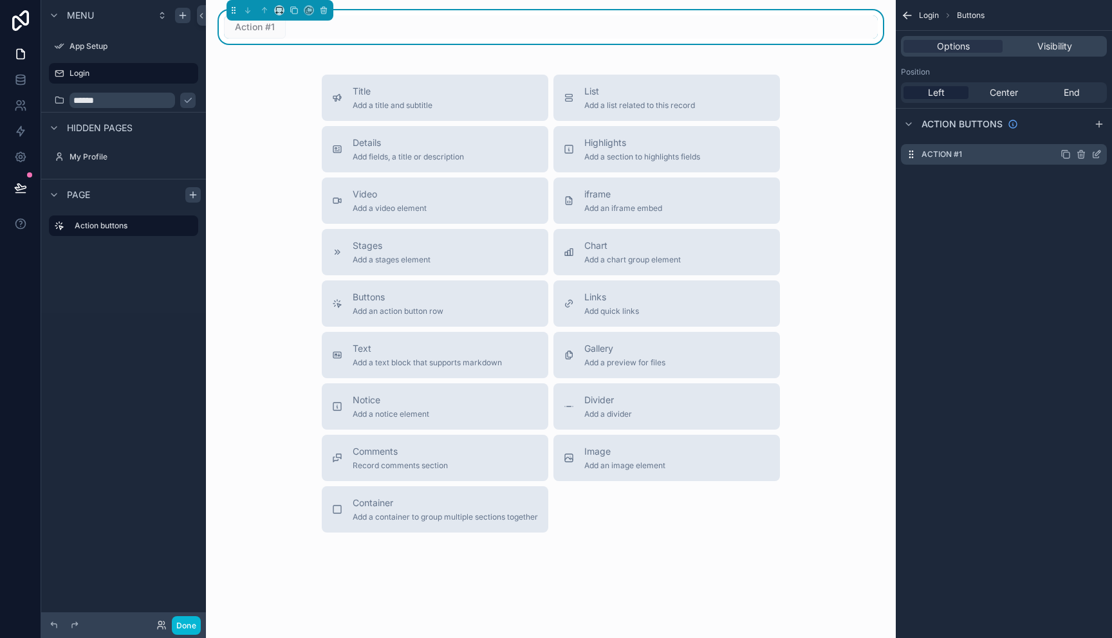
click at [1036, 156] on div "Action #1" at bounding box center [1004, 154] width 206 height 21
click at [1097, 156] on icon "scrollable content" at bounding box center [1096, 154] width 10 height 10
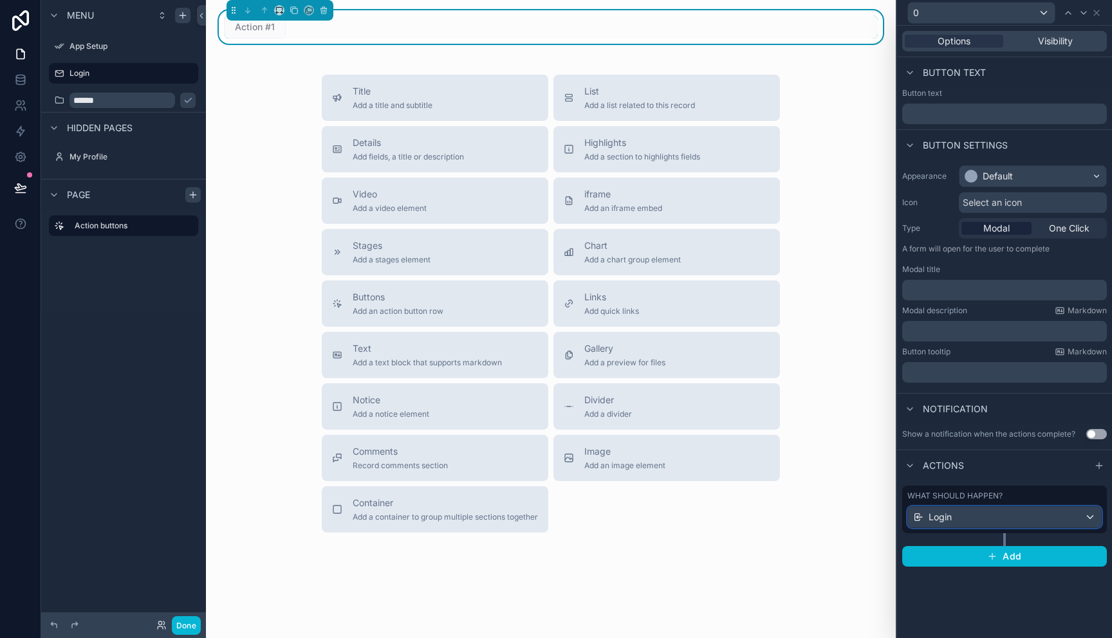
click at [1090, 517] on div "Login" at bounding box center [1004, 517] width 193 height 21
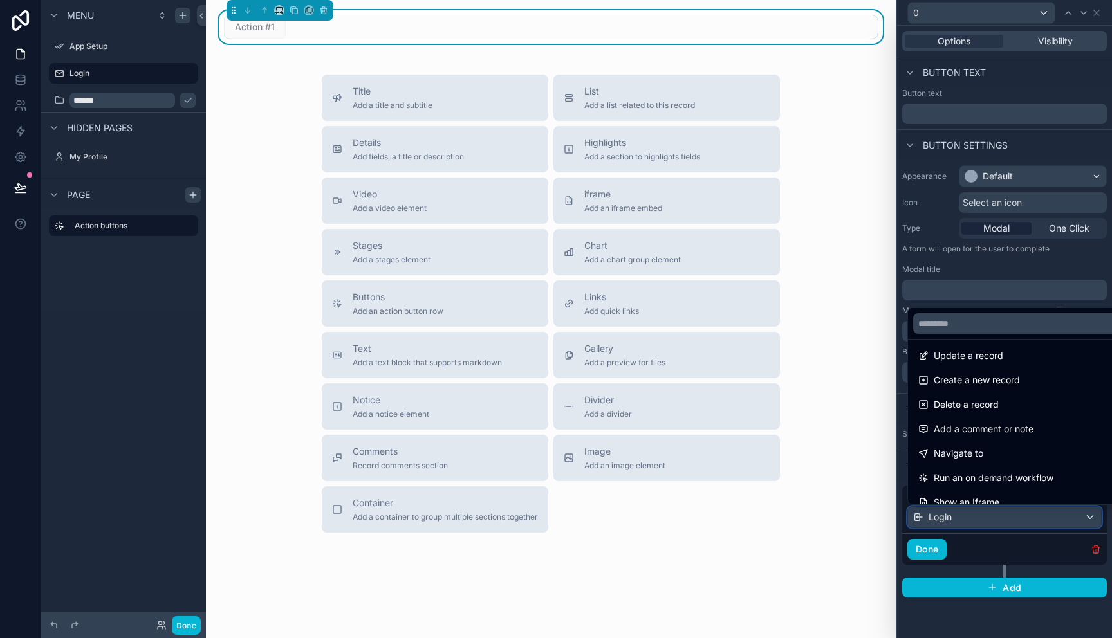
scroll to position [0, 0]
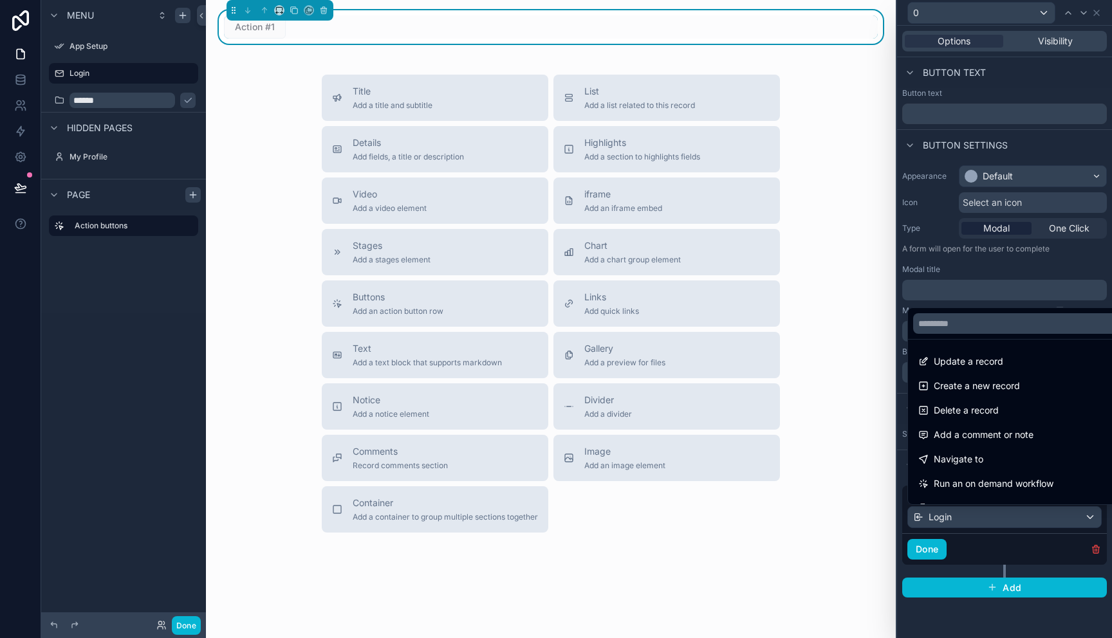
click at [960, 521] on div at bounding box center [1004, 319] width 215 height 638
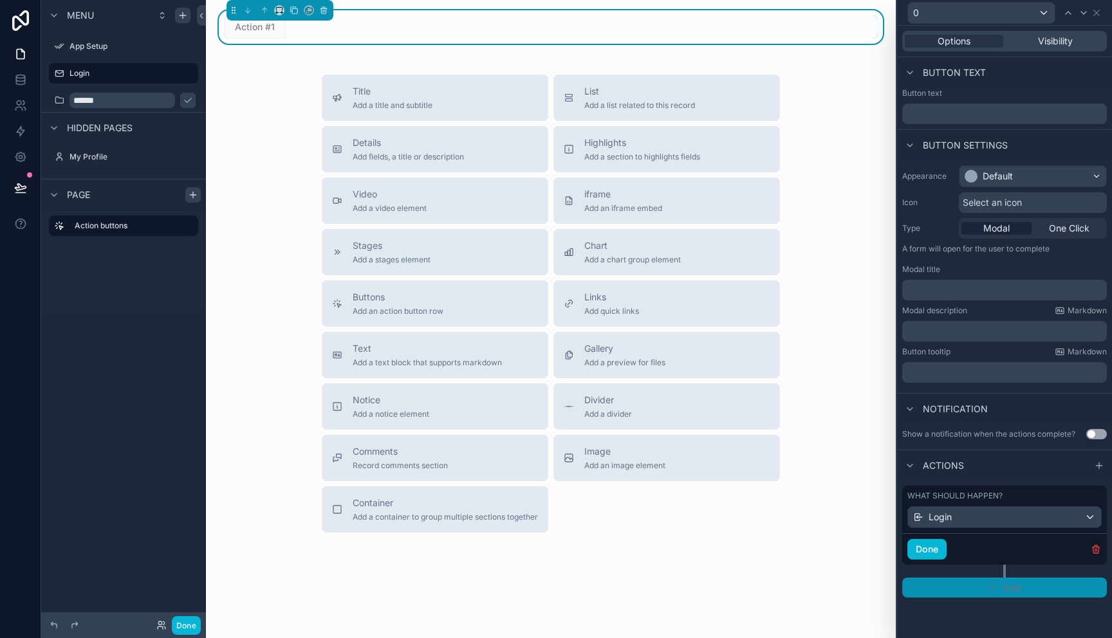
click at [1010, 590] on span "Add" at bounding box center [1012, 588] width 19 height 12
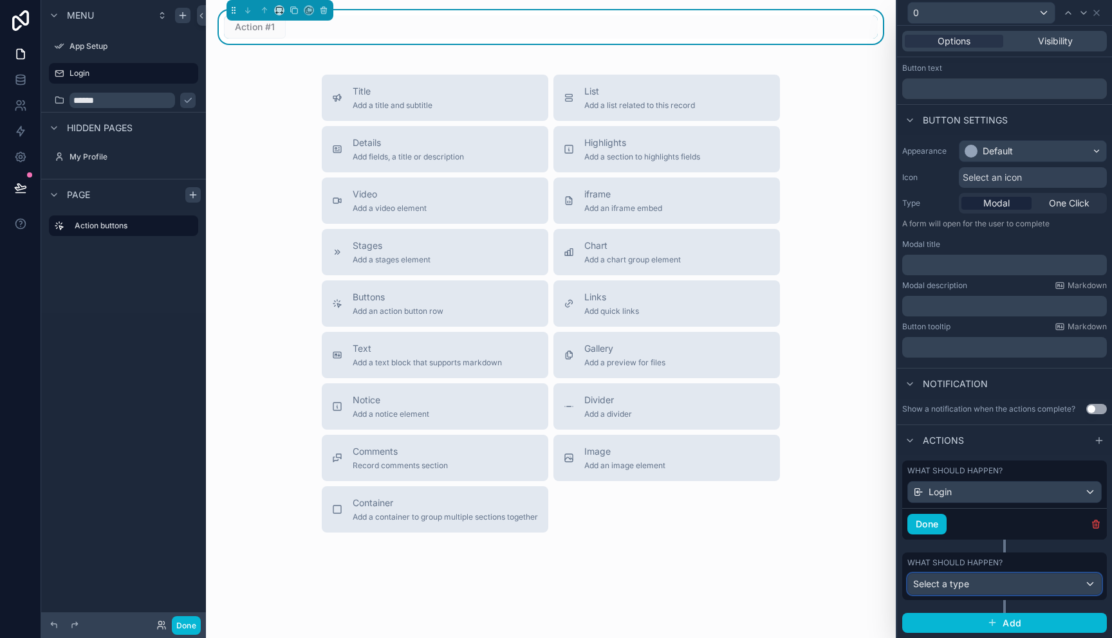
click at [1093, 588] on div "Select a type" at bounding box center [1004, 584] width 193 height 21
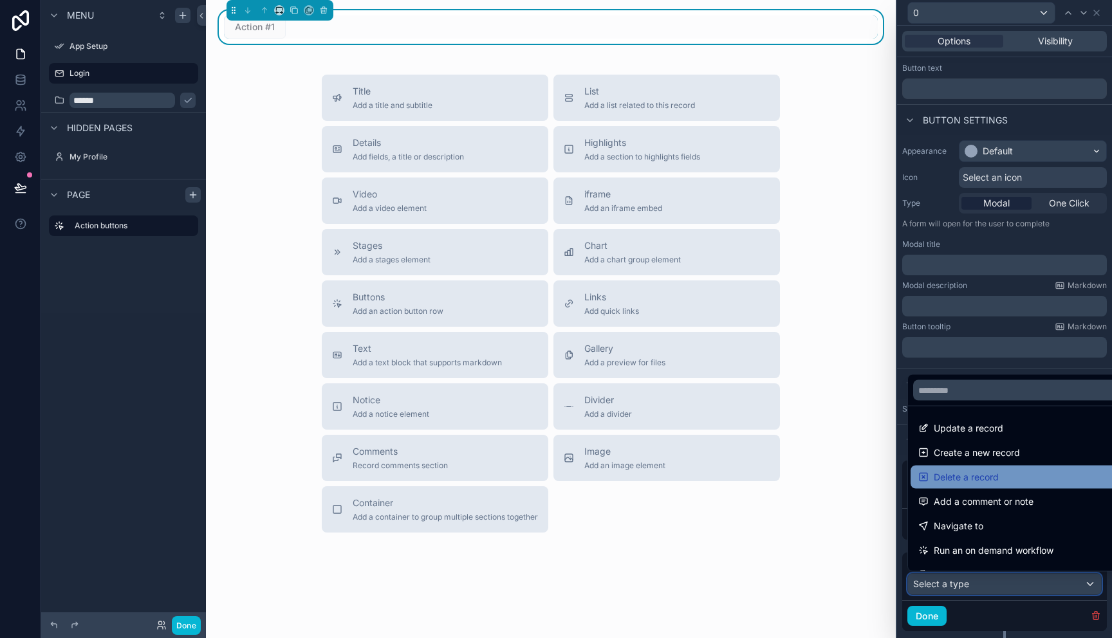
scroll to position [3, 0]
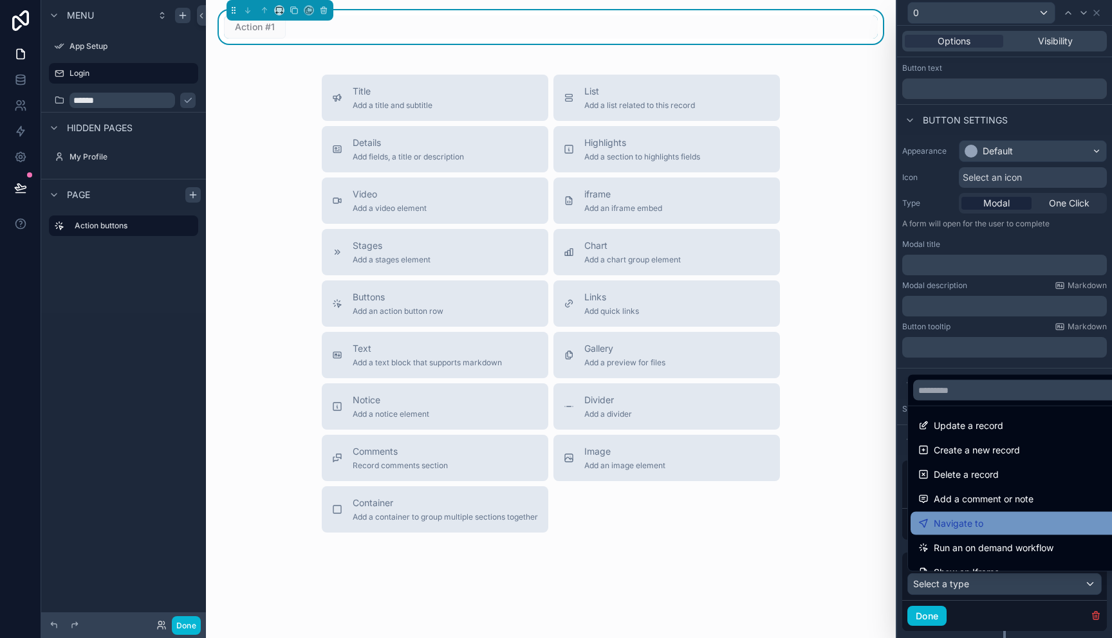
click at [985, 531] on div "Navigate to" at bounding box center [1019, 523] width 202 height 15
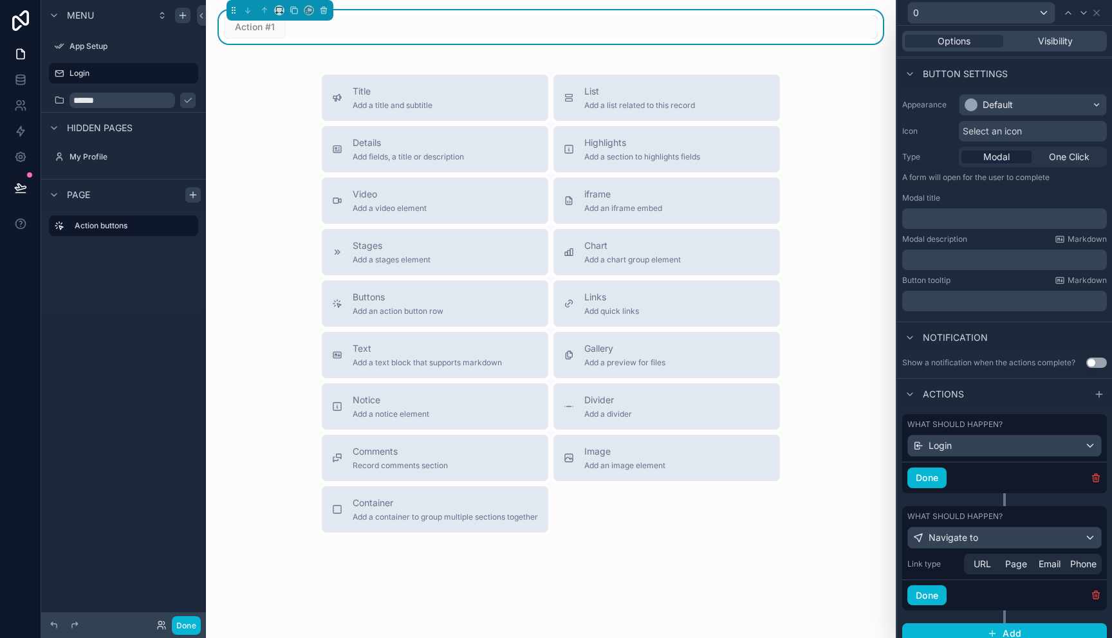
scroll to position [82, 0]
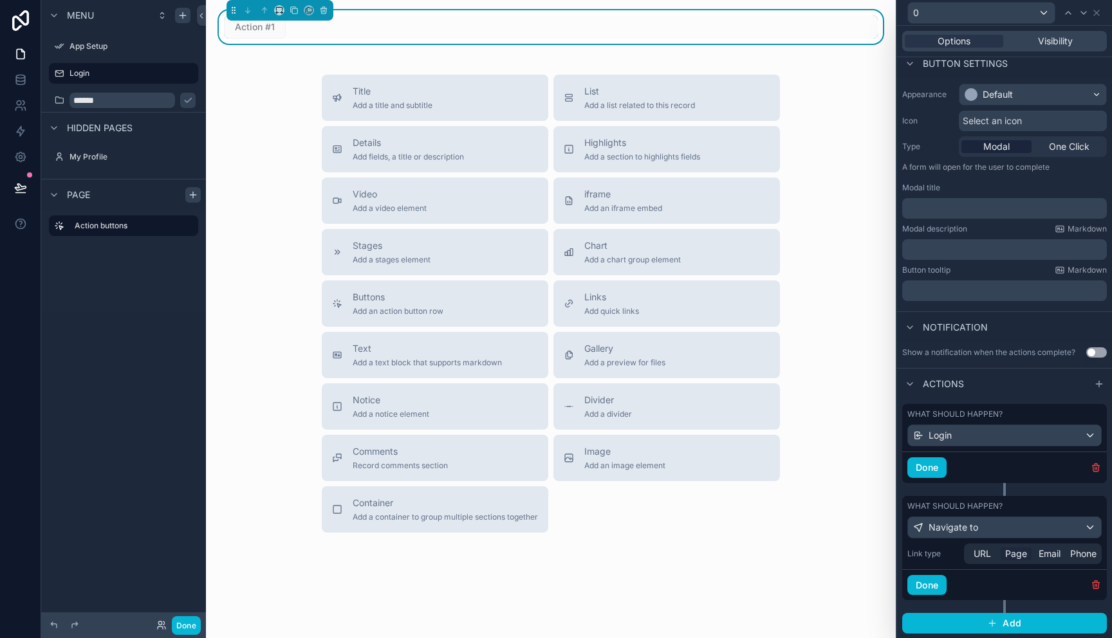
click at [1019, 557] on span "Page" at bounding box center [1016, 554] width 22 height 13
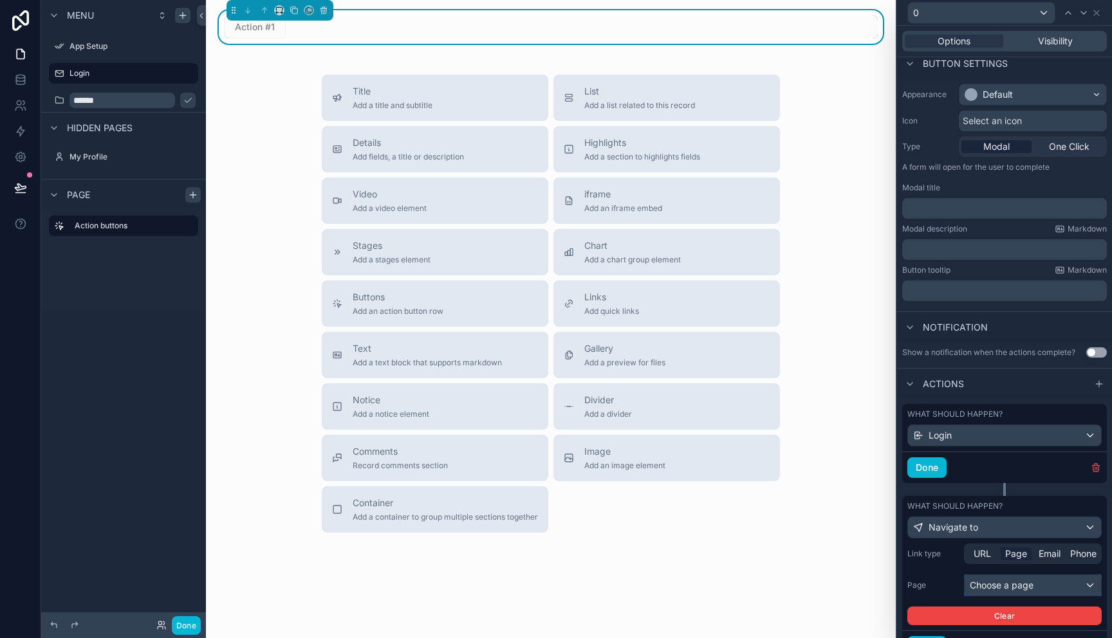
click at [1088, 587] on div "Choose a page" at bounding box center [1033, 585] width 136 height 21
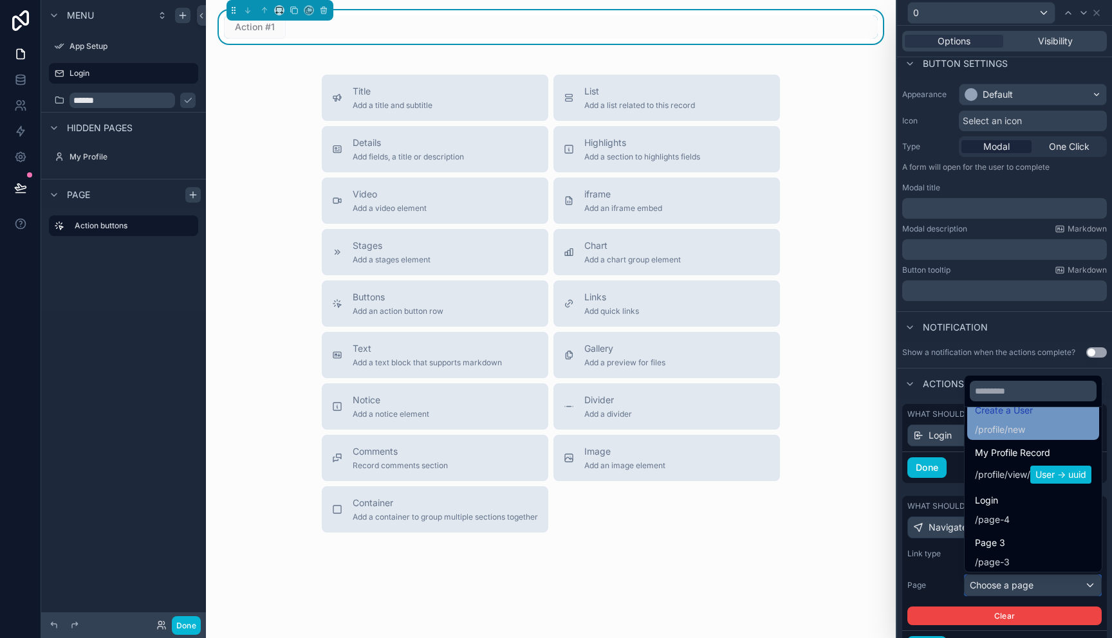
scroll to position [64, 0]
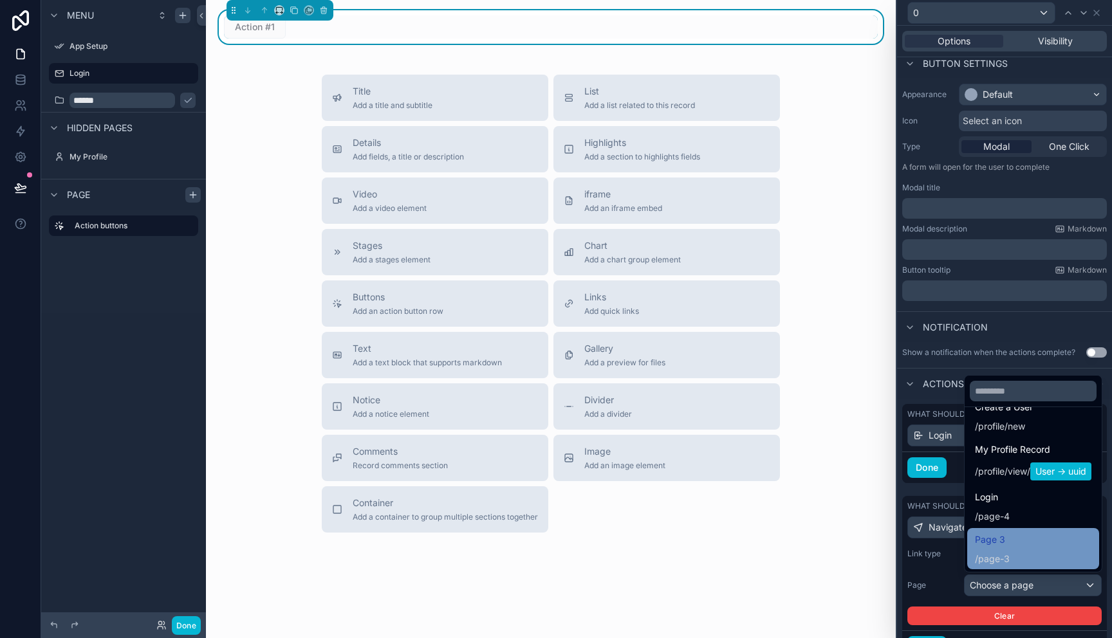
click at [1010, 537] on div "Page 3 / page-3" at bounding box center [1033, 548] width 116 height 33
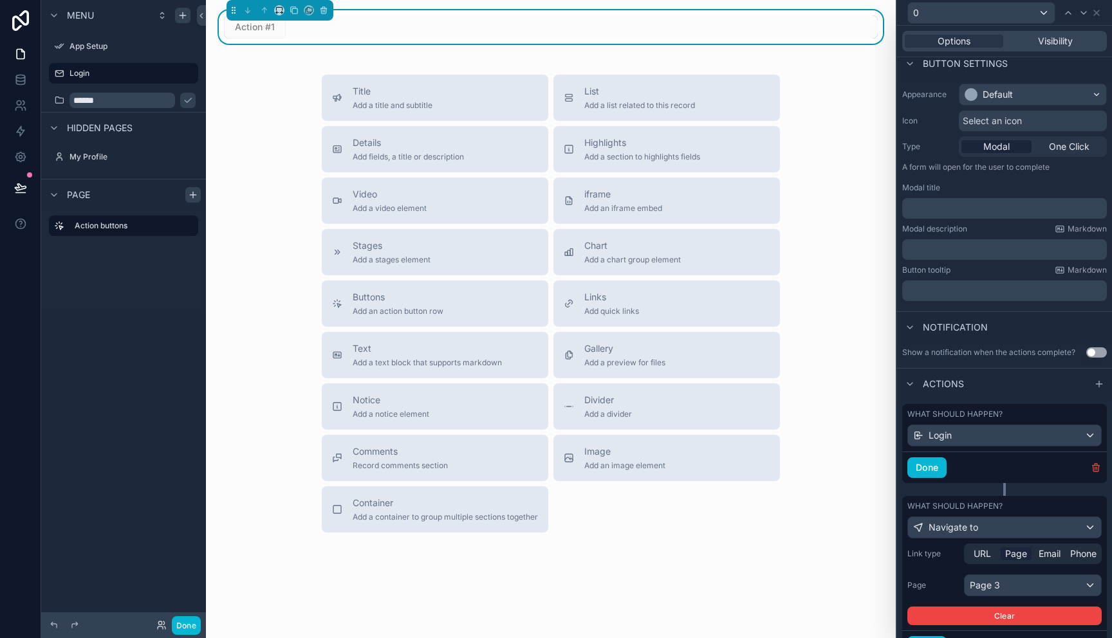
click at [954, 582] on label "Page" at bounding box center [932, 585] width 51 height 10
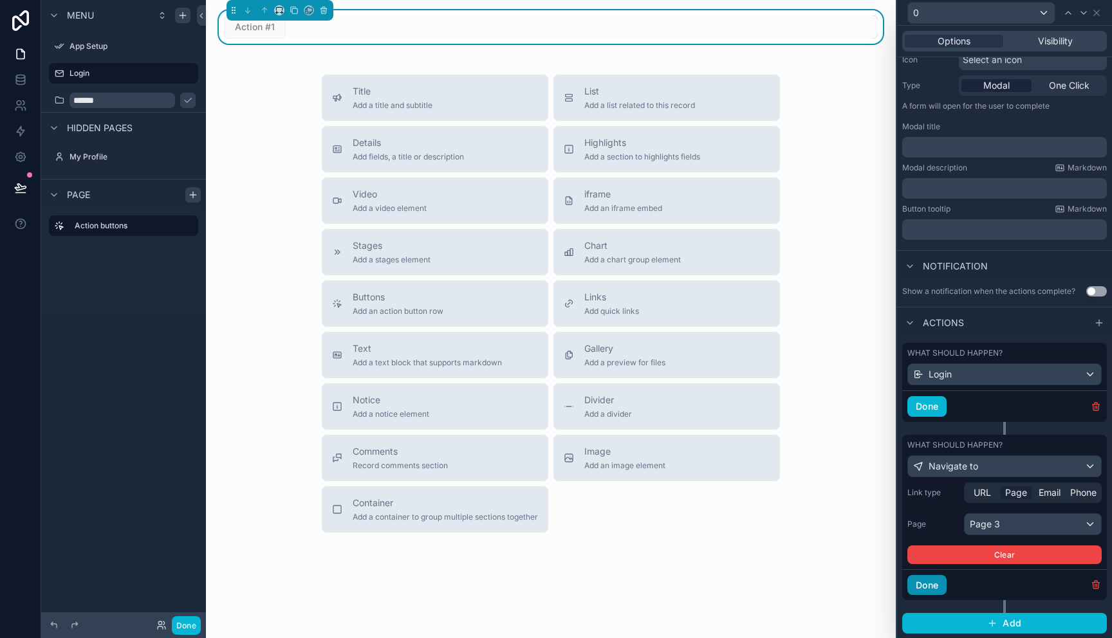
click at [934, 585] on button "Done" at bounding box center [926, 585] width 39 height 21
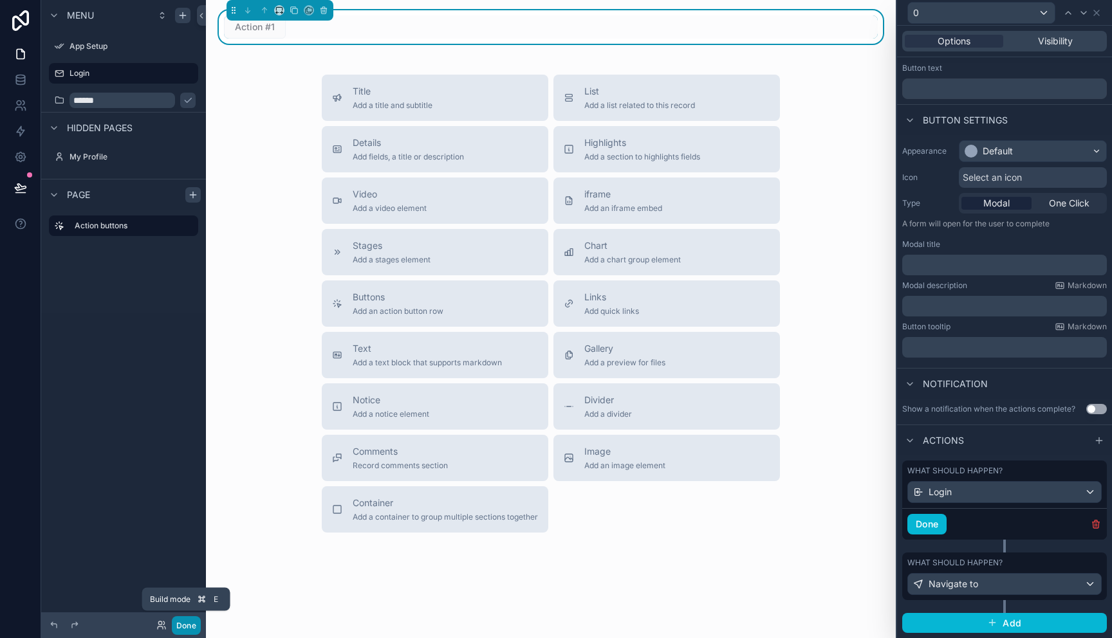
click at [184, 629] on button "Done" at bounding box center [186, 626] width 29 height 19
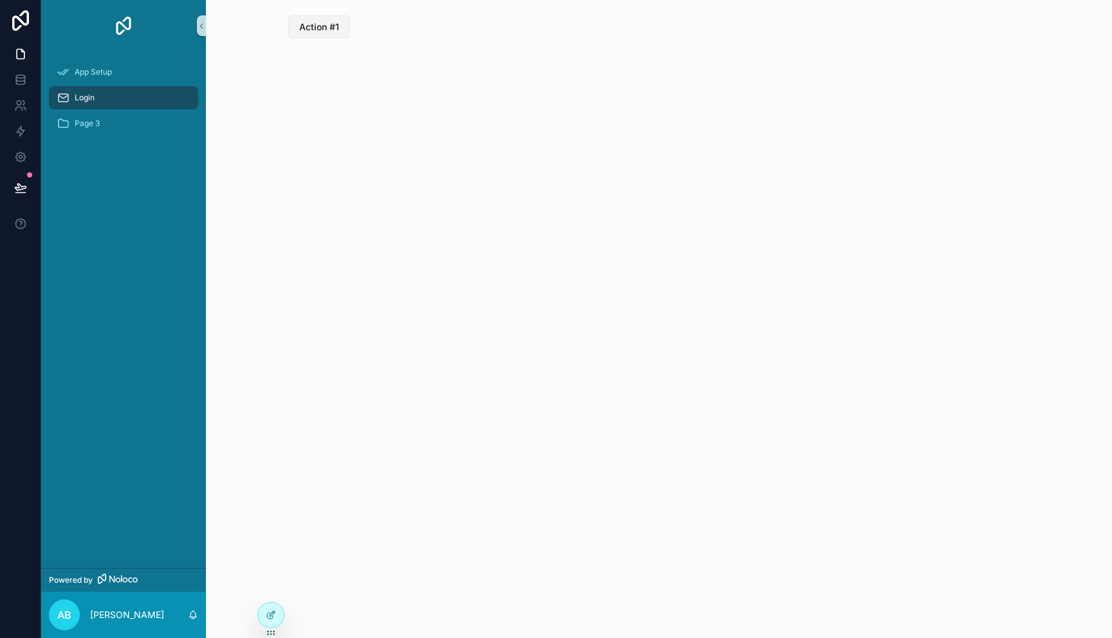
click at [326, 28] on span "Action #1" at bounding box center [319, 27] width 40 height 13
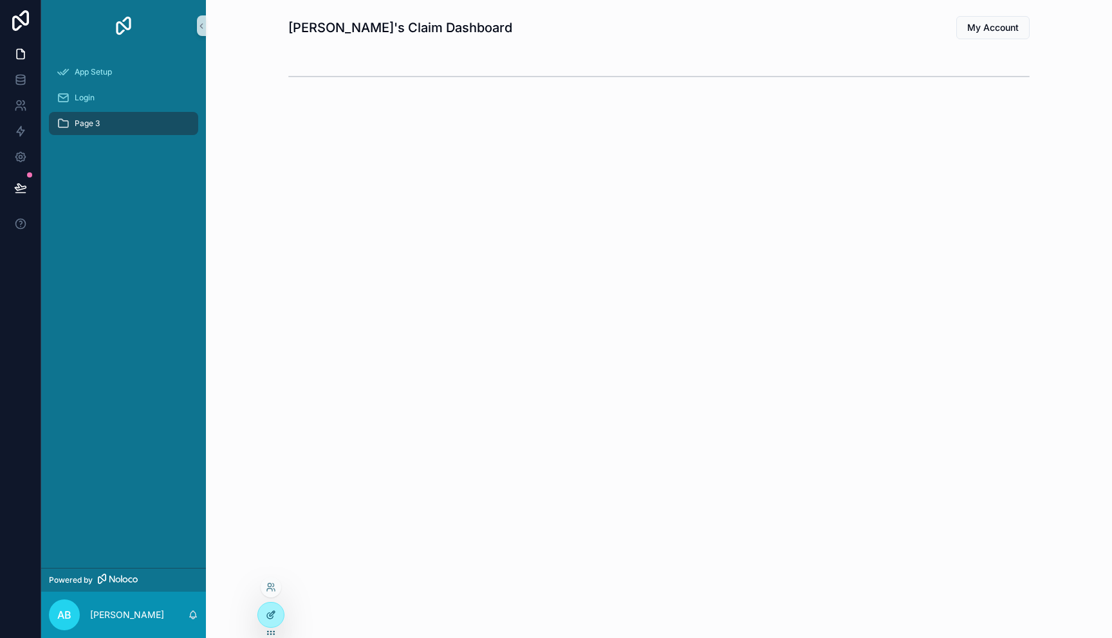
click at [270, 617] on icon at bounding box center [271, 615] width 10 height 10
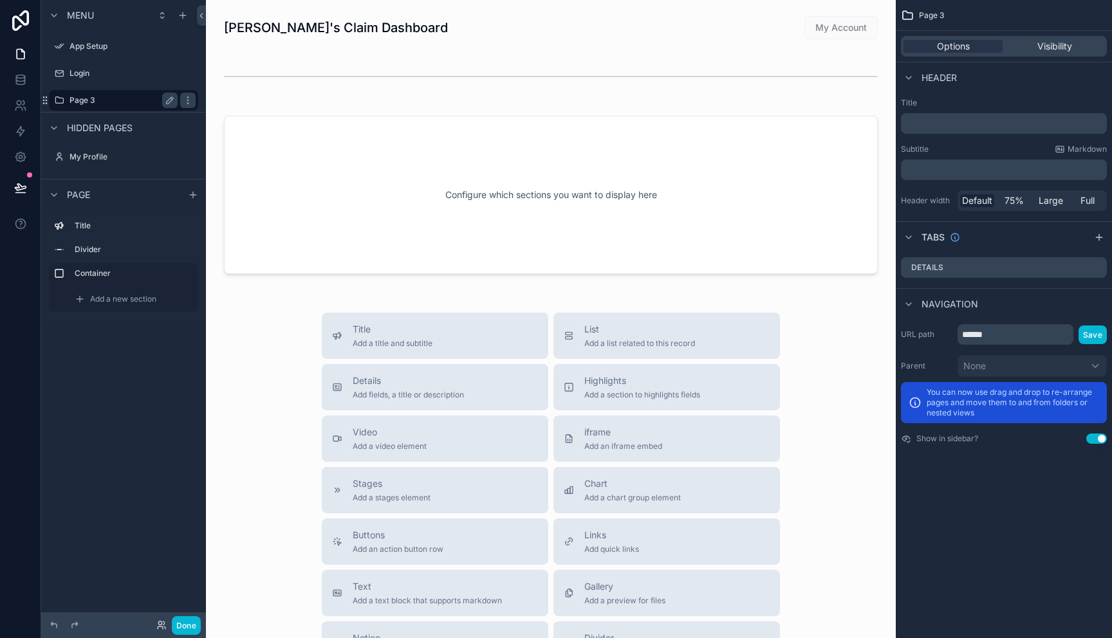
click at [87, 99] on label "Page 3" at bounding box center [121, 100] width 103 height 10
click at [127, 303] on span "Add a new section" at bounding box center [123, 299] width 66 height 10
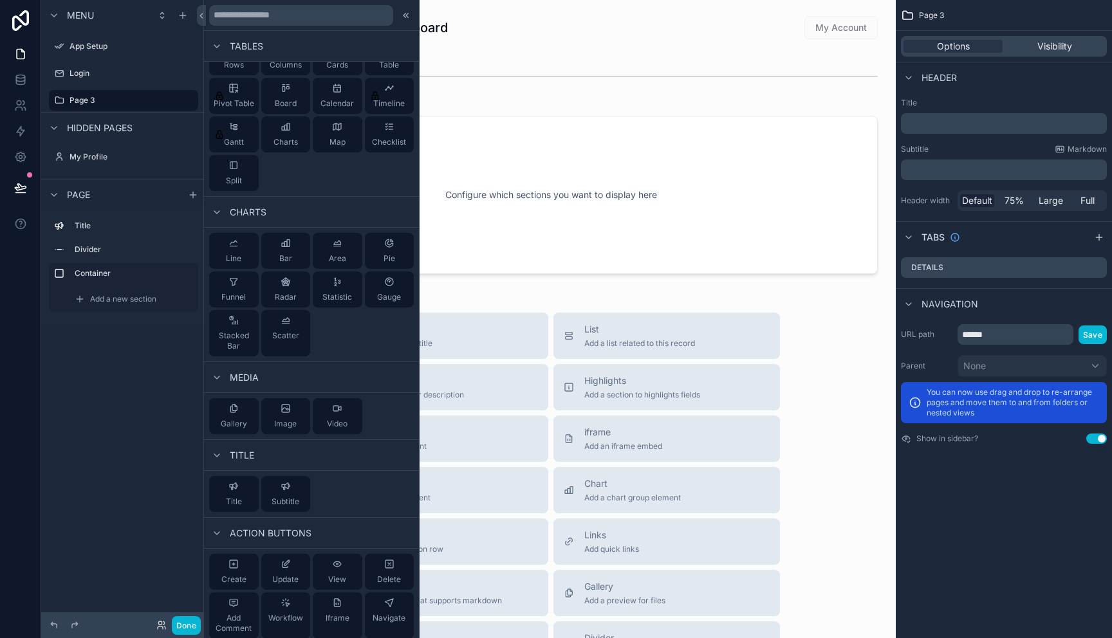
scroll to position [222, 0]
click at [389, 290] on div "Gauge" at bounding box center [389, 289] width 24 height 26
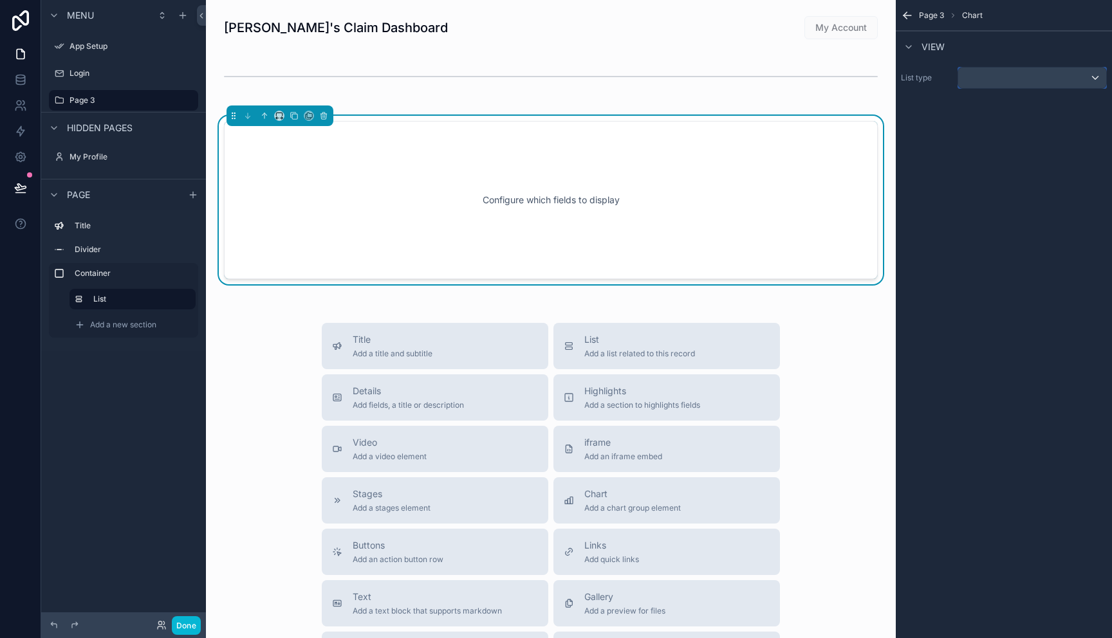
click at [1101, 79] on div "scrollable content" at bounding box center [1032, 78] width 148 height 21
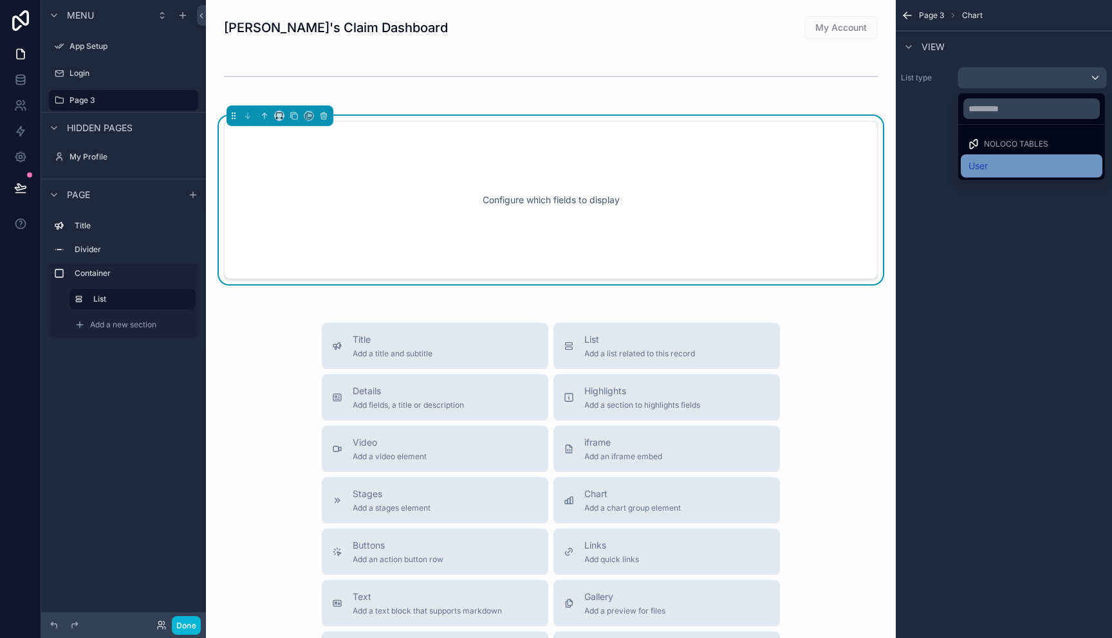
click at [978, 170] on span "User" at bounding box center [978, 165] width 19 height 15
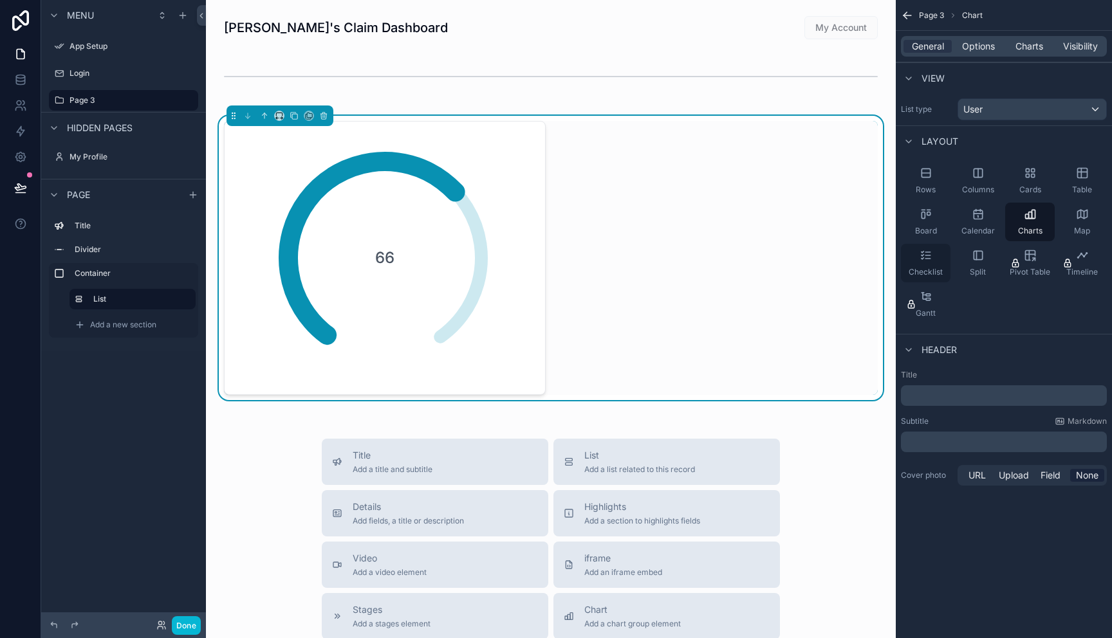
click at [926, 265] on div "Checklist" at bounding box center [926, 263] width 50 height 39
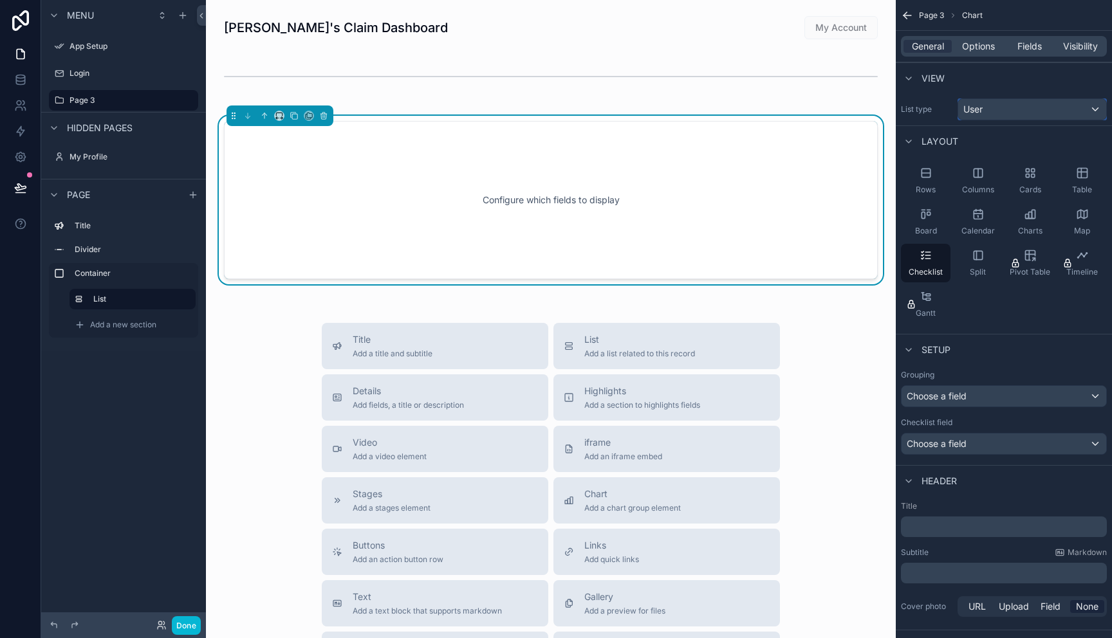
click at [1036, 113] on div "User" at bounding box center [1032, 109] width 148 height 21
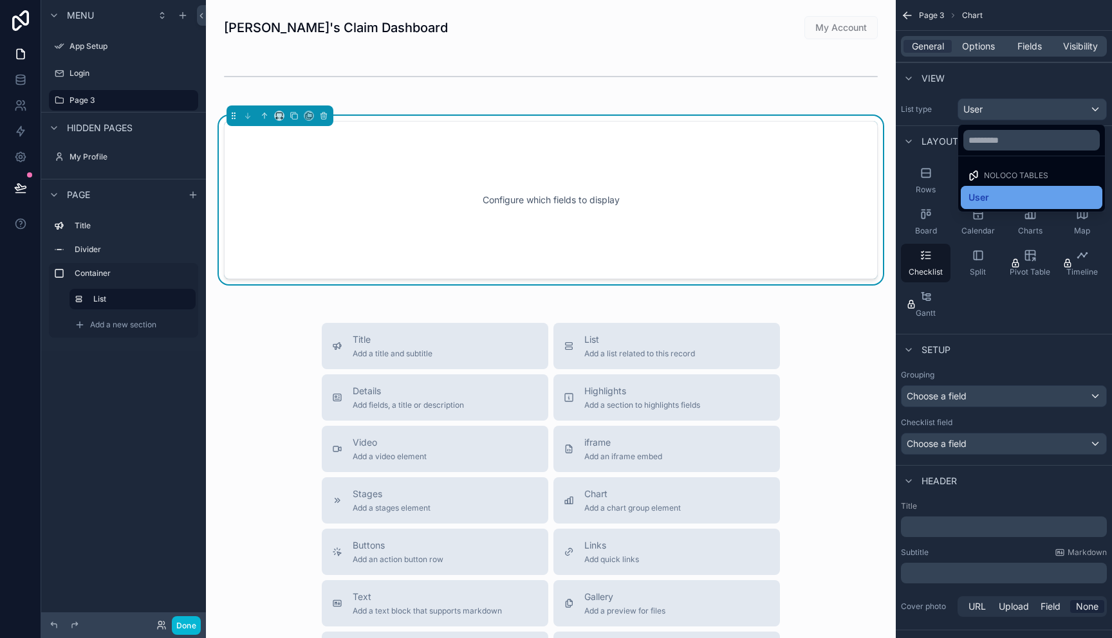
click at [984, 200] on span "User" at bounding box center [979, 197] width 21 height 15
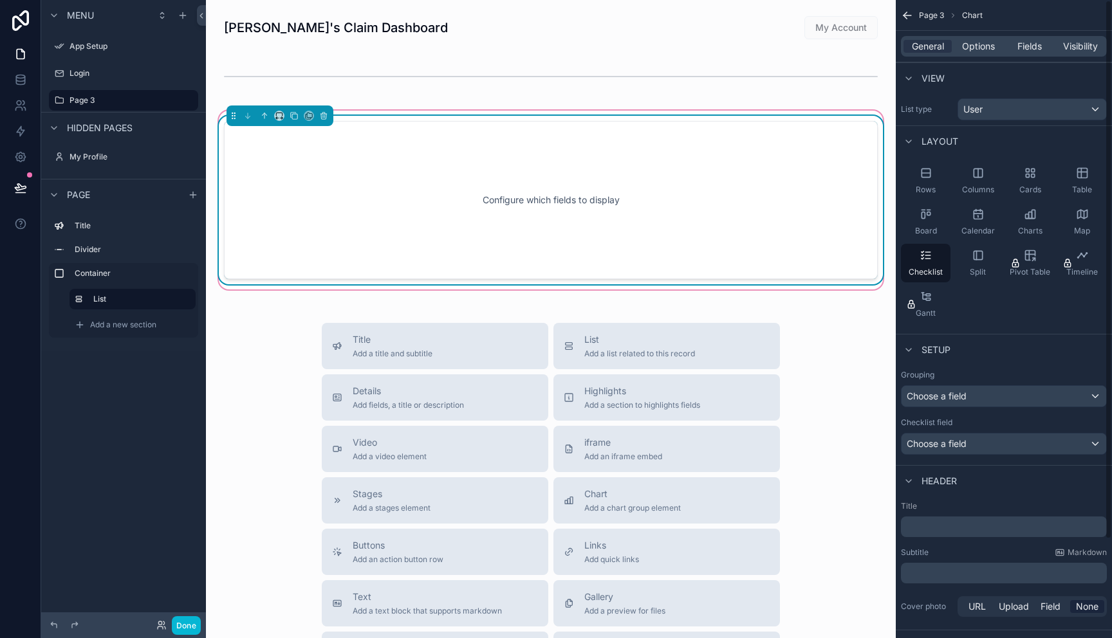
click at [620, 229] on div "Configure which fields to display" at bounding box center [550, 200] width 611 height 116
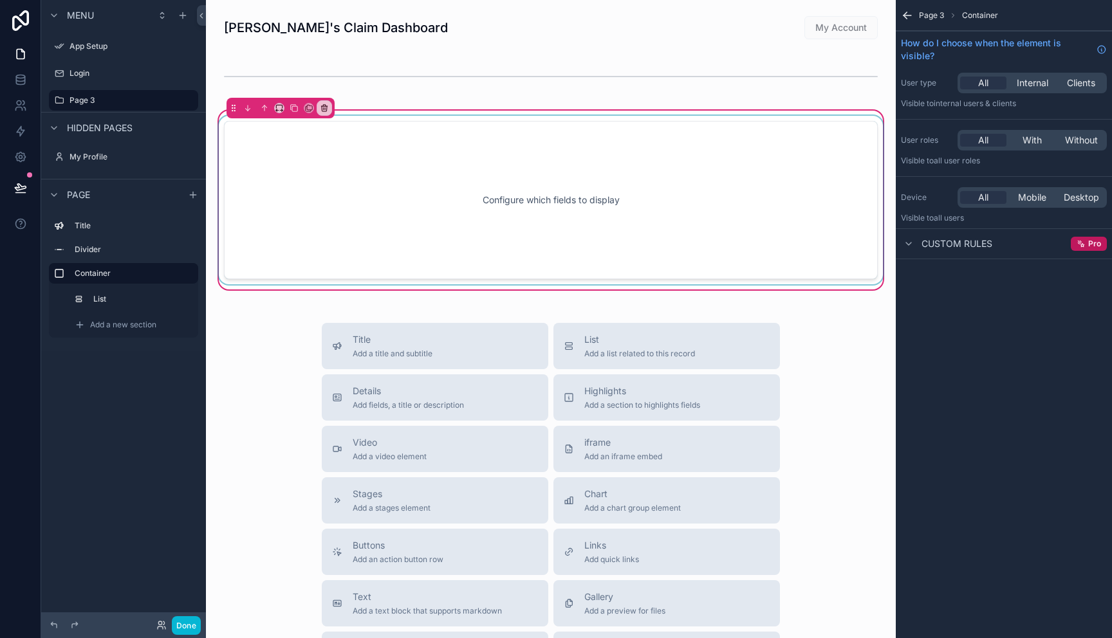
click at [625, 216] on div "scrollable content" at bounding box center [550, 200] width 669 height 169
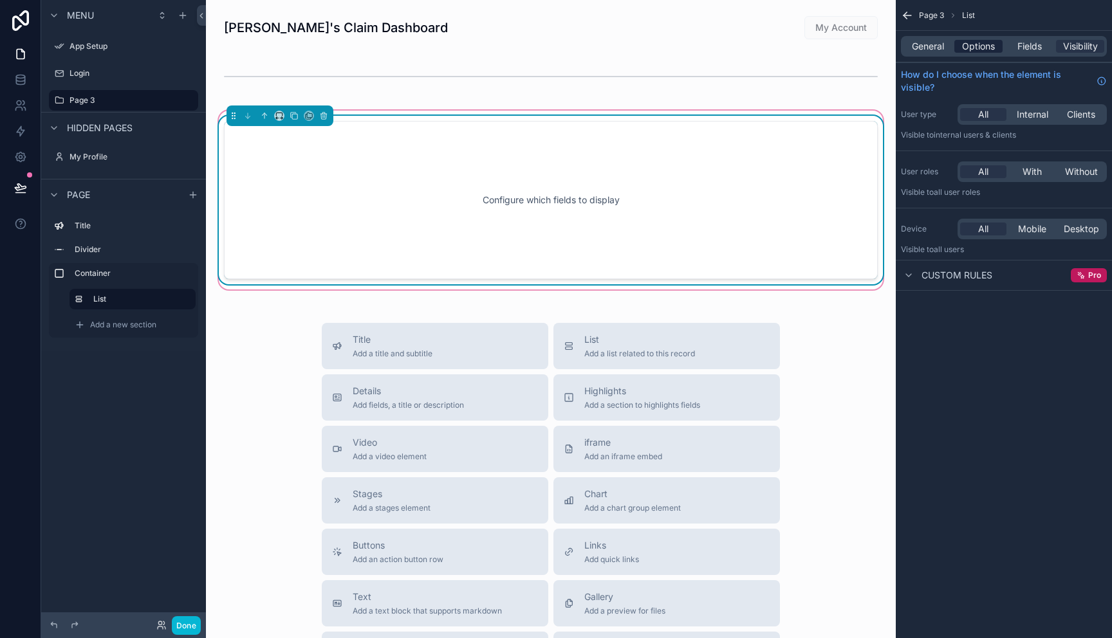
click at [977, 45] on span "Options" at bounding box center [978, 46] width 33 height 13
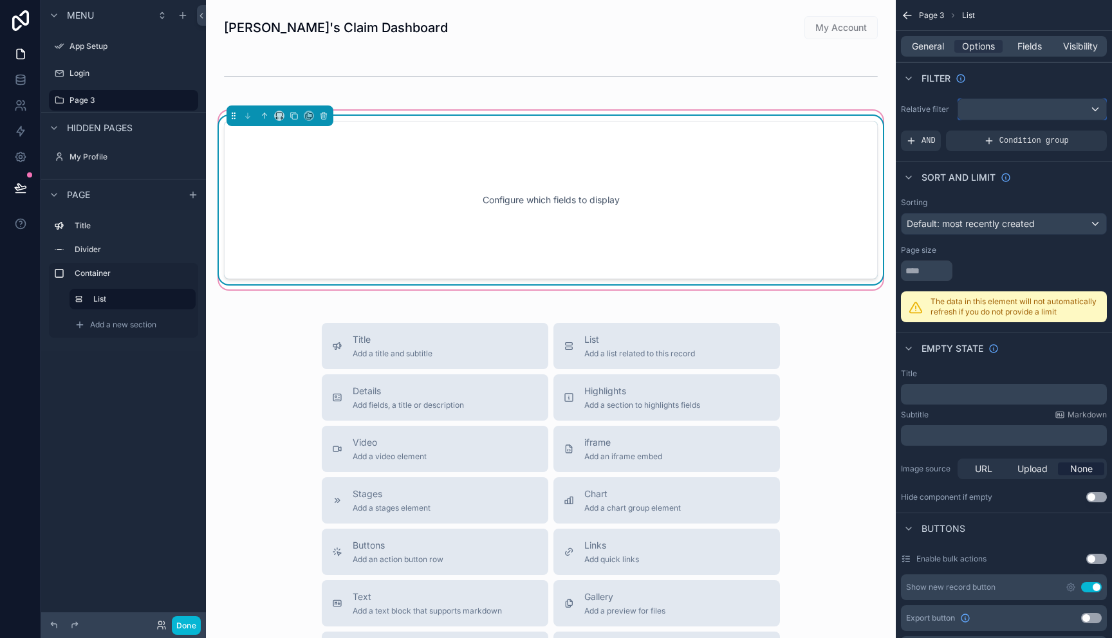
click at [1098, 107] on div "scrollable content" at bounding box center [1032, 109] width 148 height 21
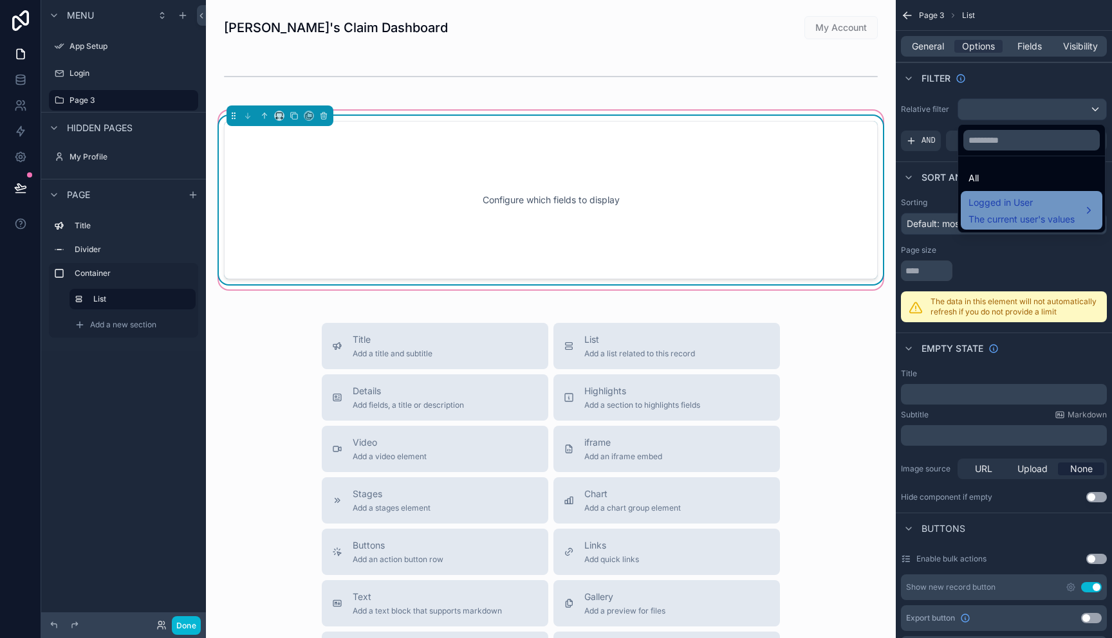
click at [1021, 206] on span "Logged in User" at bounding box center [1022, 202] width 106 height 15
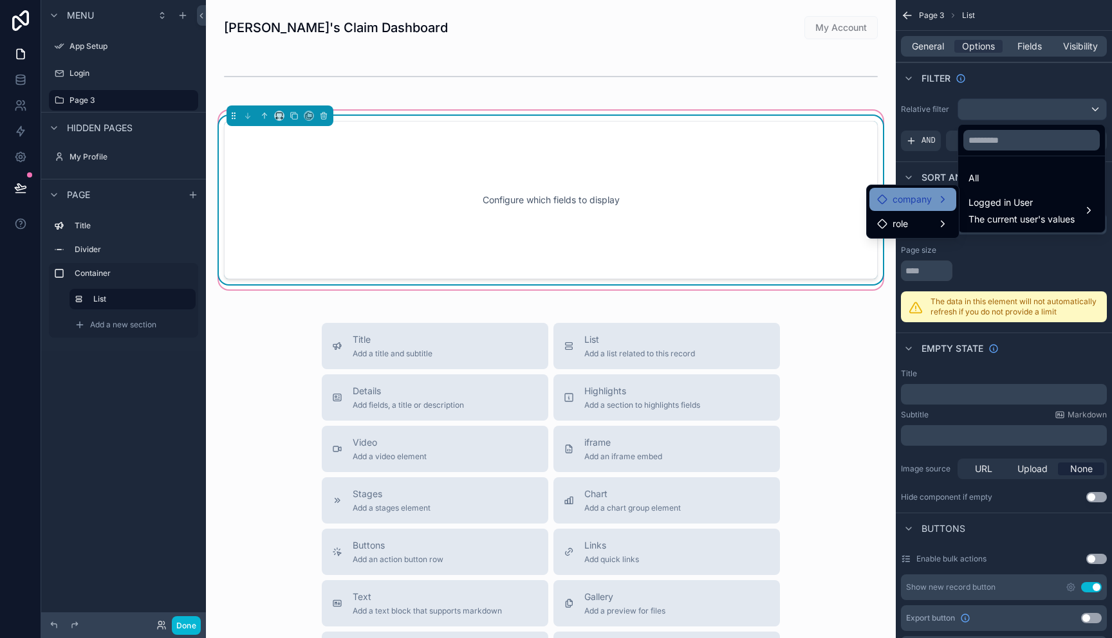
click at [905, 201] on span "company" at bounding box center [912, 199] width 39 height 15
click at [983, 198] on div "users collection" at bounding box center [1009, 200] width 80 height 15
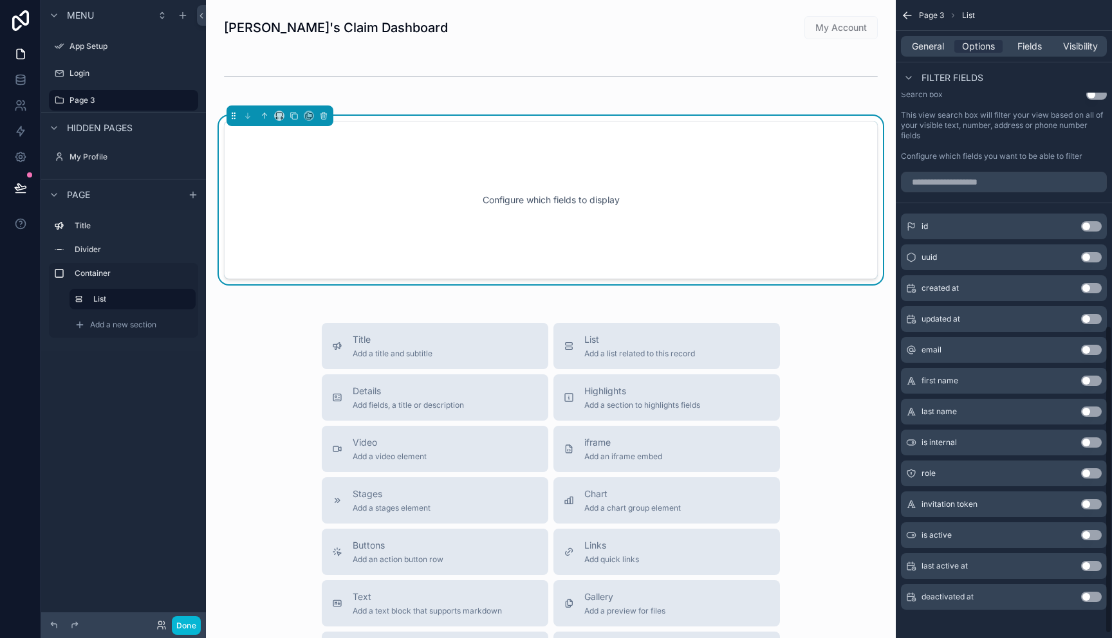
scroll to position [675, 0]
click at [1084, 228] on button "Use setting" at bounding box center [1091, 227] width 21 height 10
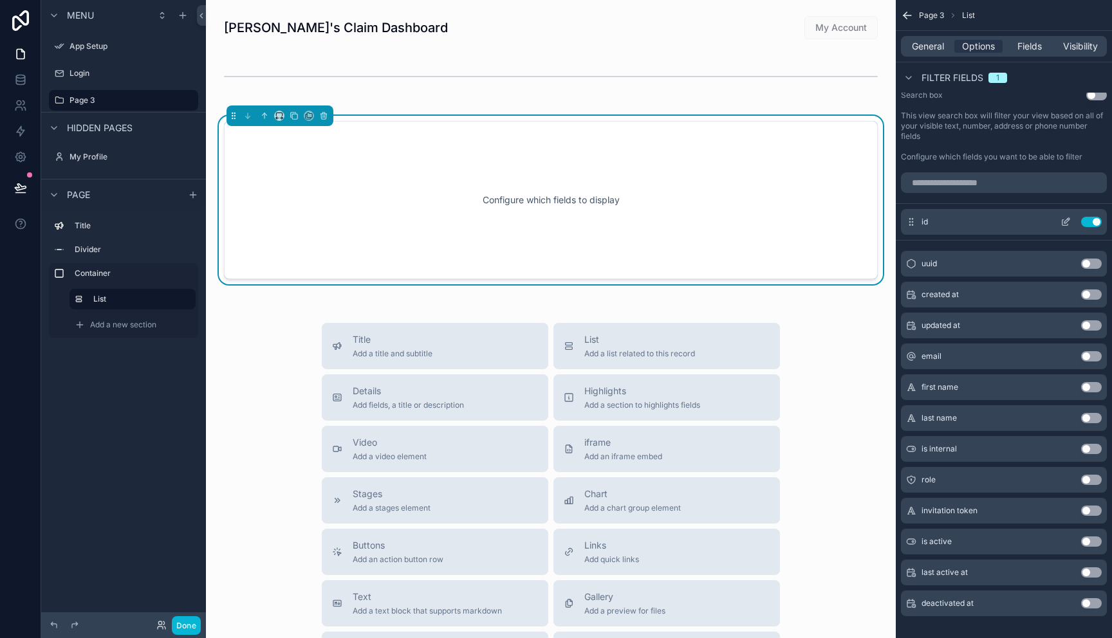
click at [1095, 221] on button "Use setting" at bounding box center [1091, 222] width 21 height 10
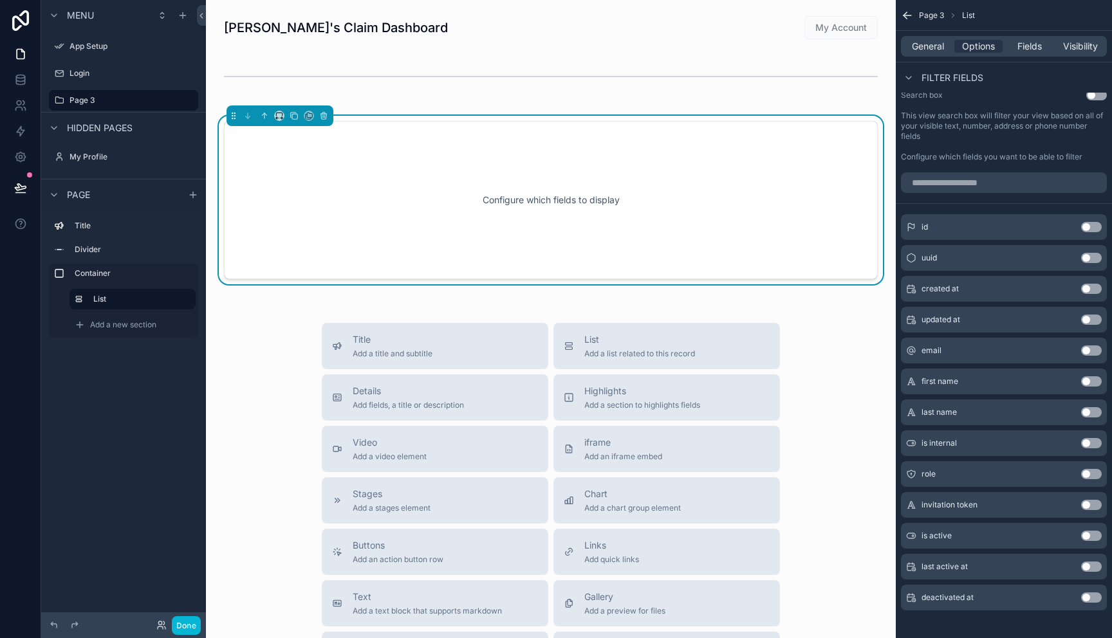
click at [1088, 382] on button "Use setting" at bounding box center [1091, 381] width 21 height 10
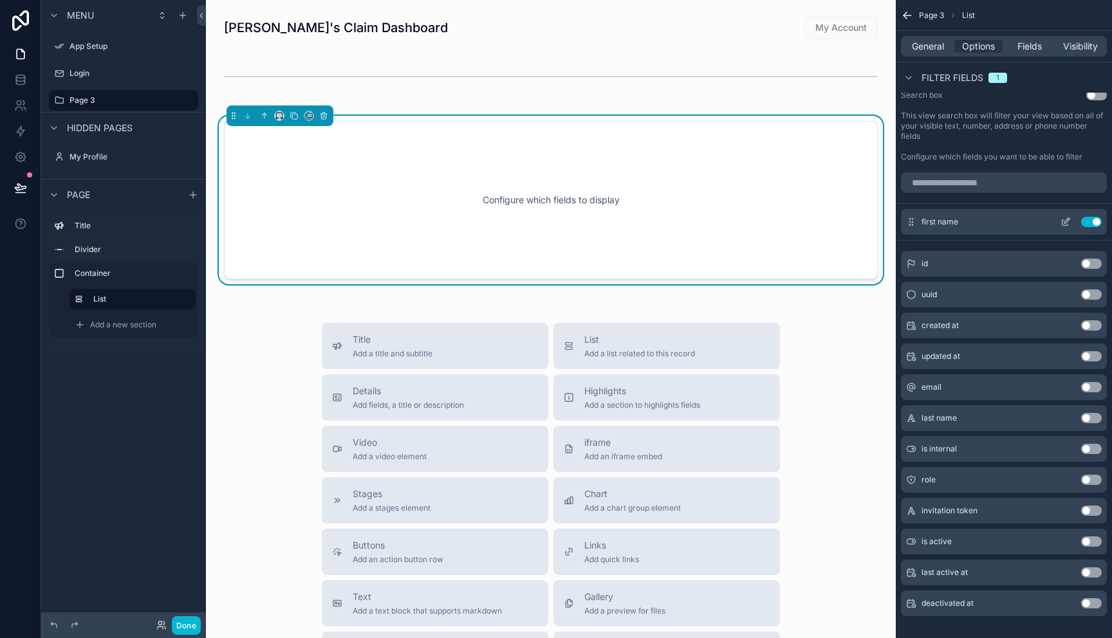
click at [1092, 225] on button "Use setting" at bounding box center [1091, 222] width 21 height 10
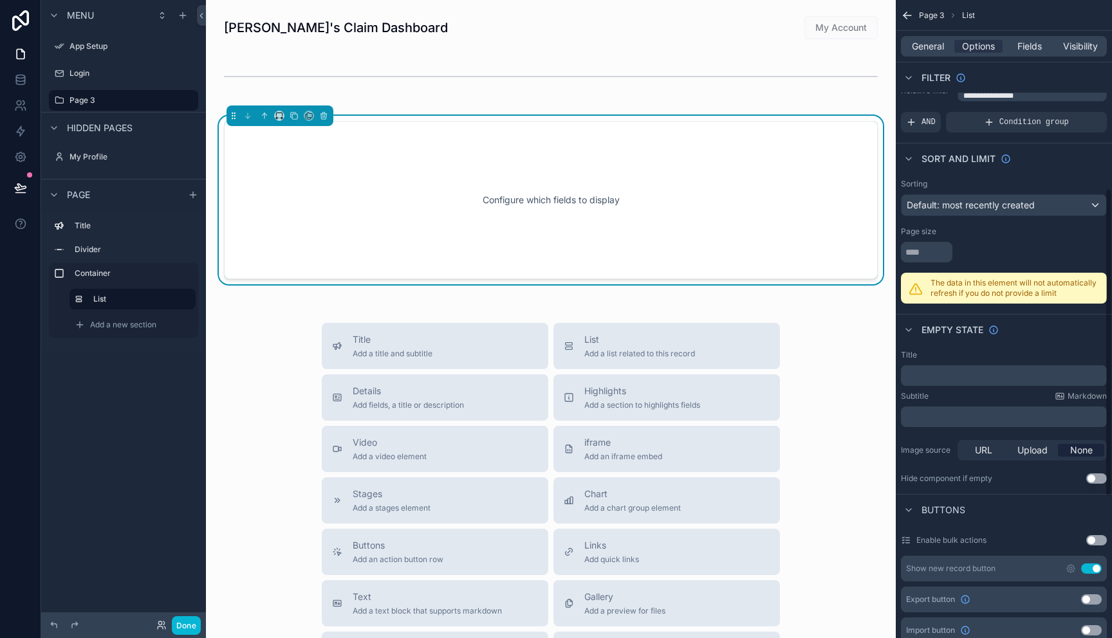
scroll to position [0, 0]
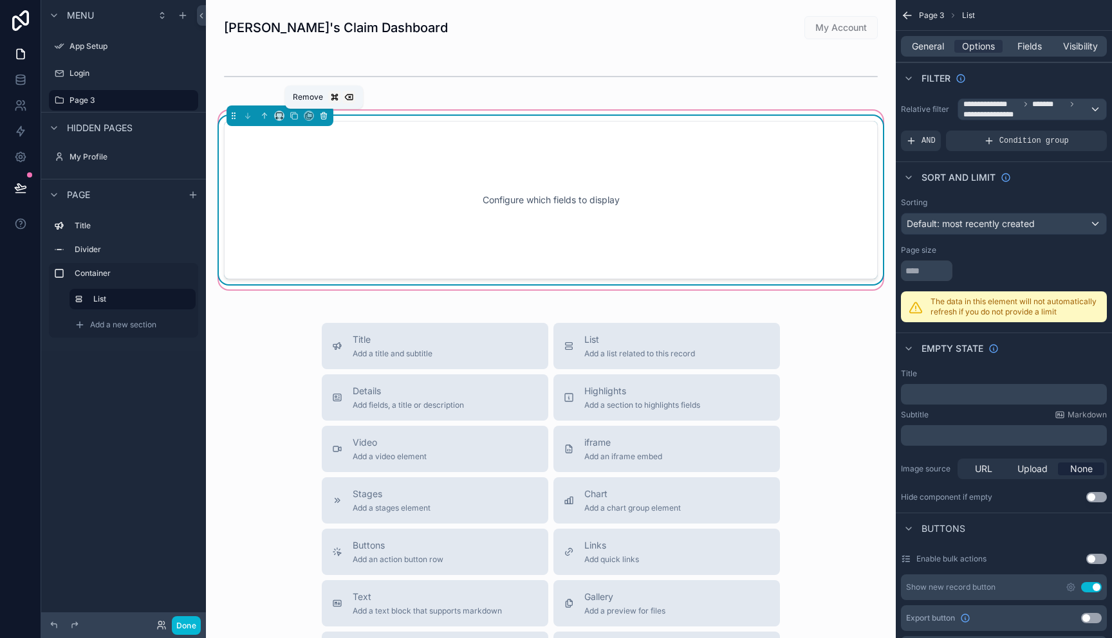
click at [323, 120] on icon "scrollable content" at bounding box center [323, 115] width 9 height 9
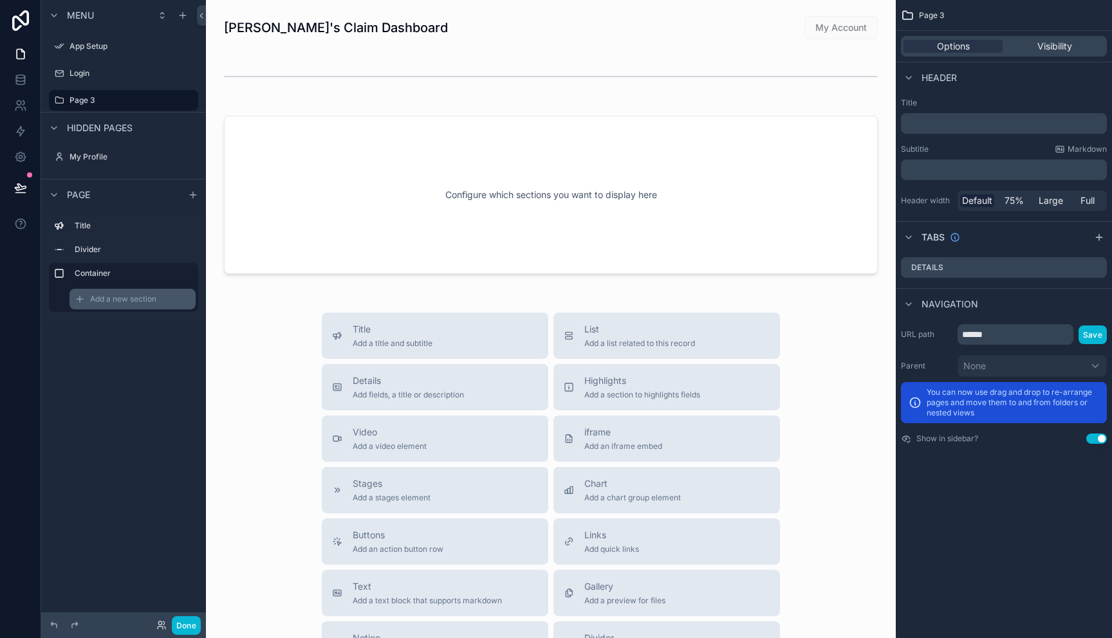
click at [124, 302] on span "Add a new section" at bounding box center [123, 299] width 66 height 10
